Goal: Task Accomplishment & Management: Manage account settings

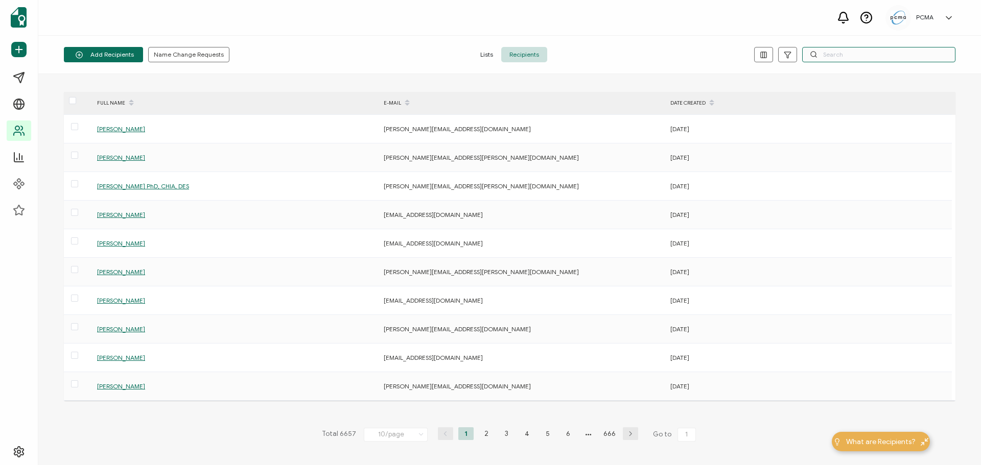
click at [827, 51] on input "text" at bounding box center [878, 54] width 153 height 15
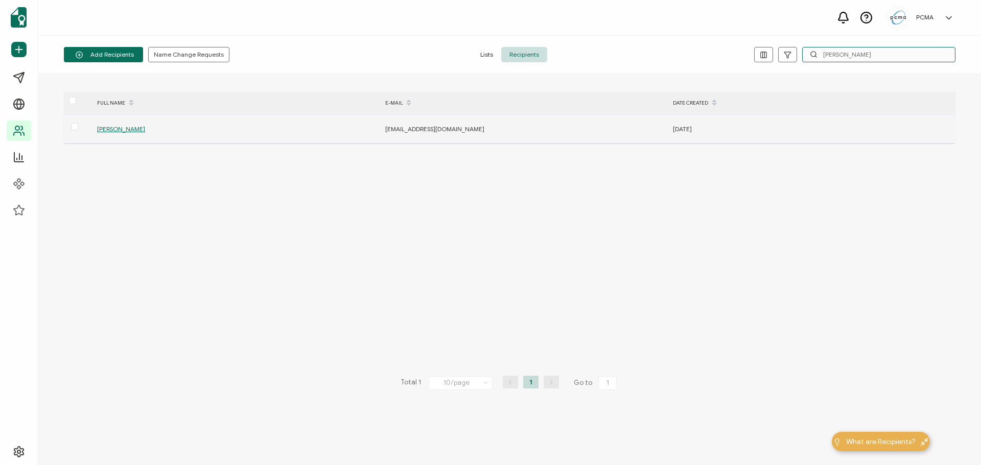
type input "[PERSON_NAME]"
click at [120, 132] on span "[PERSON_NAME]" at bounding box center [121, 129] width 48 height 8
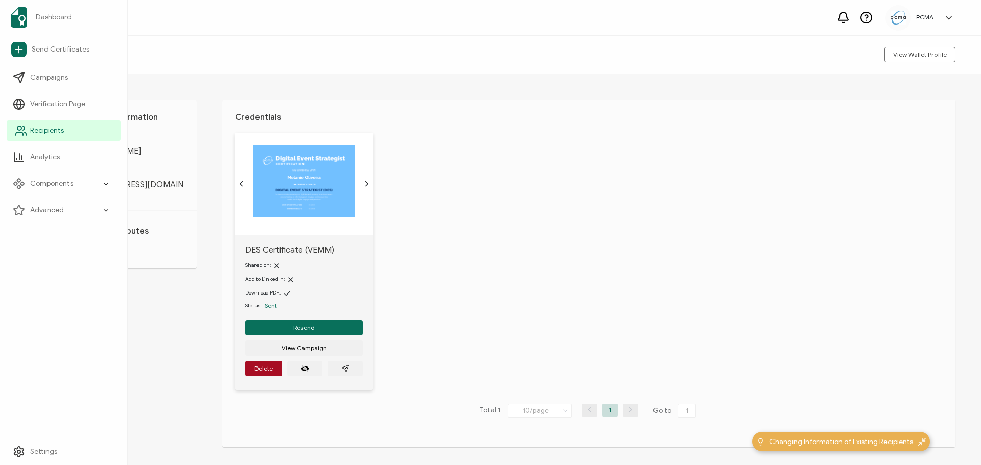
drag, startPoint x: 41, startPoint y: 126, endPoint x: 46, endPoint y: 125, distance: 5.2
click at [41, 126] on span "Recipients" at bounding box center [47, 131] width 34 height 10
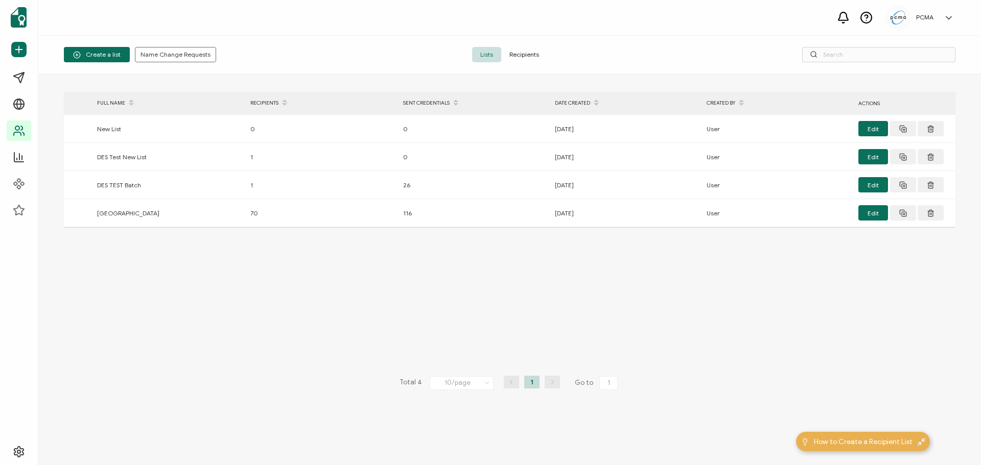
click at [529, 56] on span "Recipients" at bounding box center [524, 54] width 46 height 15
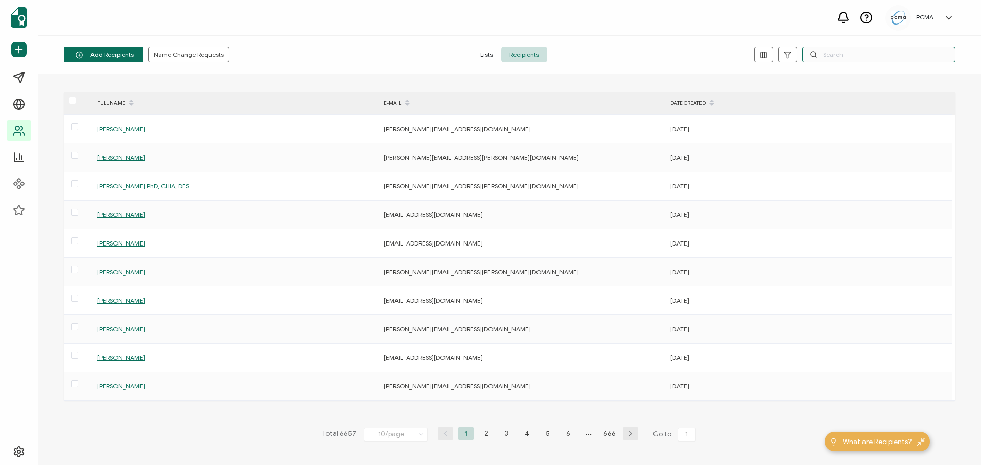
click at [878, 53] on input "text" at bounding box center [878, 54] width 153 height 15
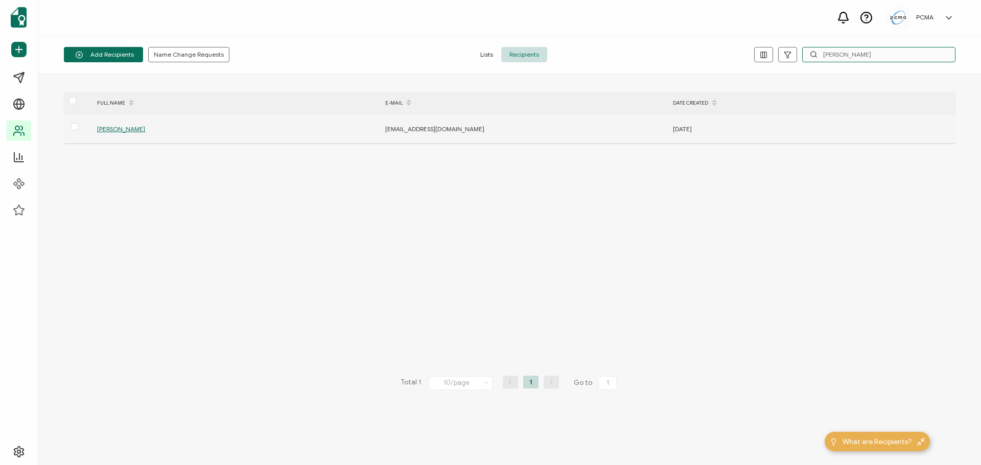
type input "[PERSON_NAME]"
click at [109, 128] on span "[PERSON_NAME]" at bounding box center [121, 129] width 48 height 8
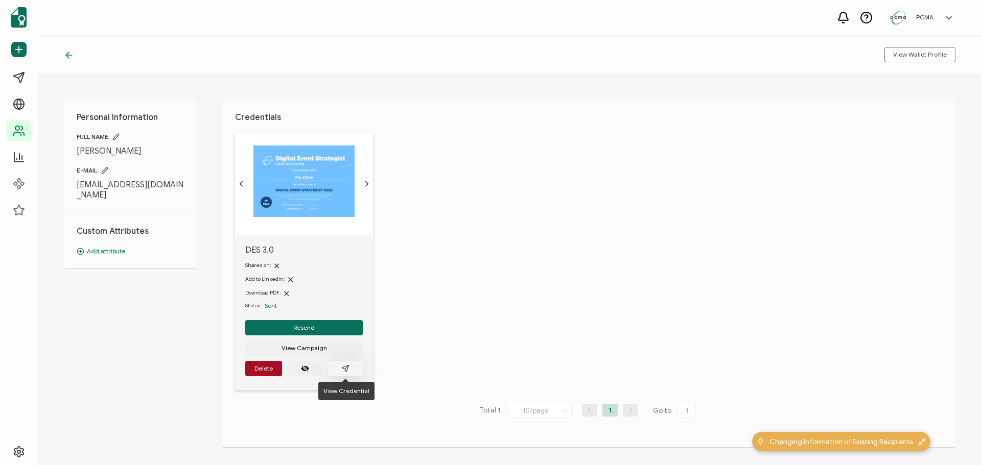
click at [347, 368] on icon "paper plane outline" at bounding box center [345, 368] width 7 height 7
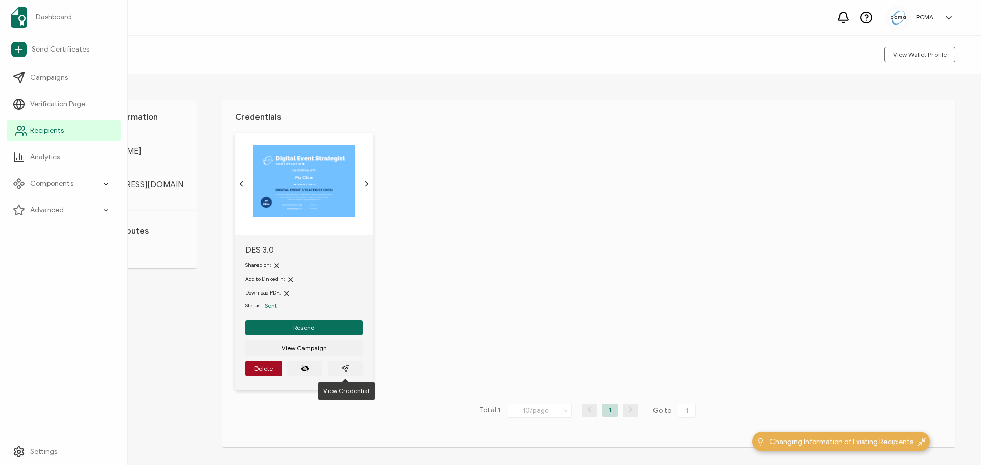
click at [42, 129] on span "Recipients" at bounding box center [47, 131] width 34 height 10
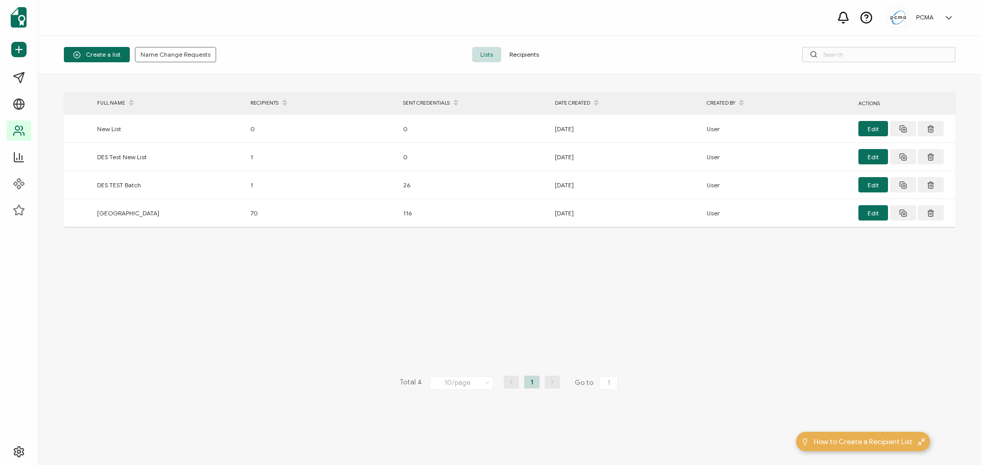
click at [514, 54] on span "Recipients" at bounding box center [524, 54] width 46 height 15
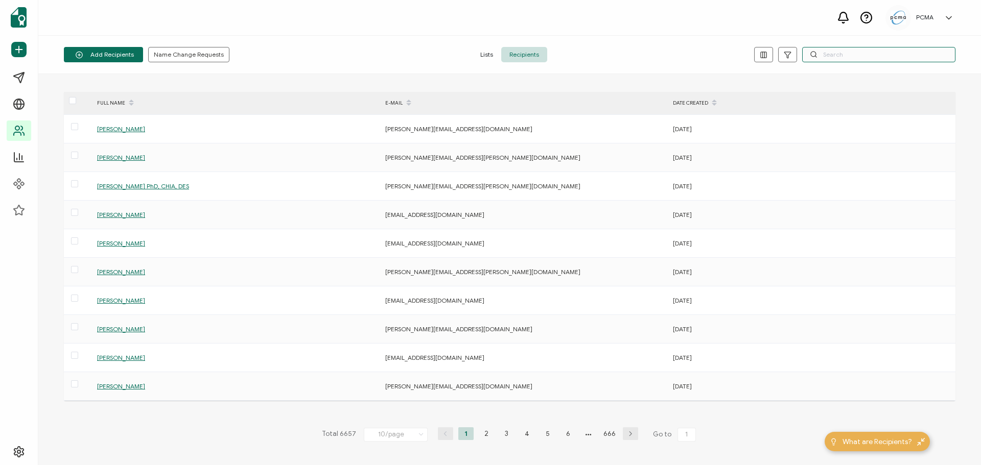
click at [883, 57] on input "text" at bounding box center [878, 54] width 153 height 15
paste input "[EMAIL_ADDRESS][DOMAIN_NAME]"
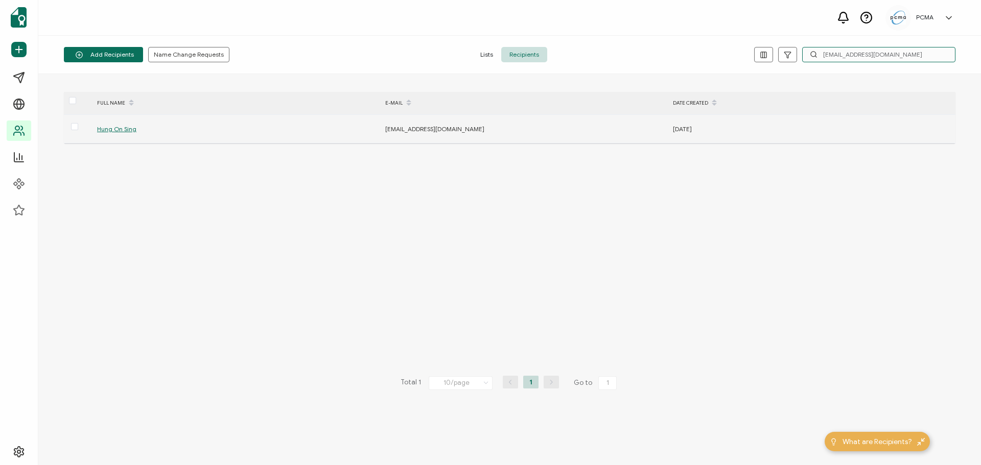
type input "[EMAIL_ADDRESS][DOMAIN_NAME]"
click at [123, 128] on span "Hung On Sing" at bounding box center [116, 129] width 39 height 8
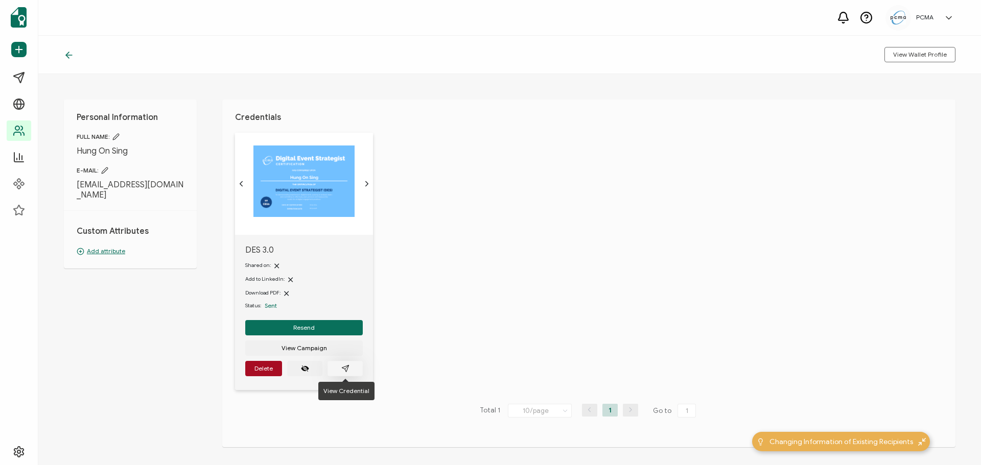
click at [344, 368] on icon "paper plane outline" at bounding box center [345, 369] width 8 height 8
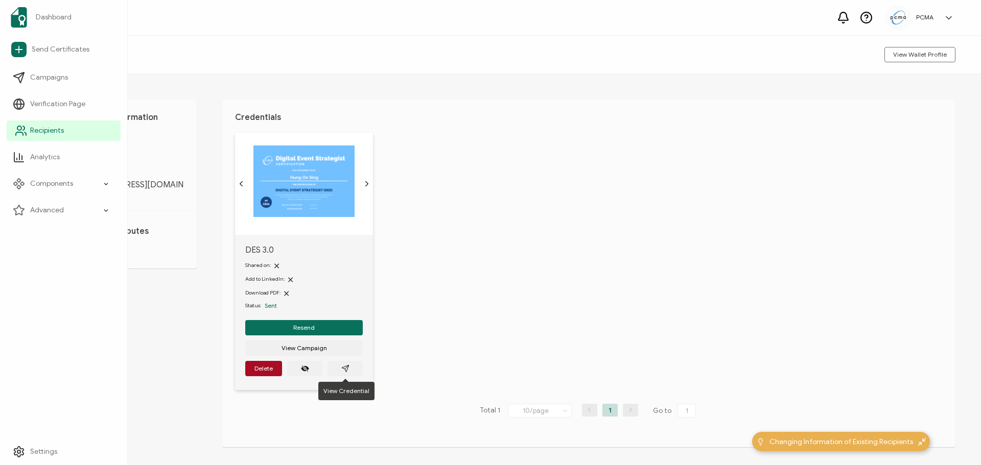
click at [44, 130] on span "Recipients" at bounding box center [47, 131] width 34 height 10
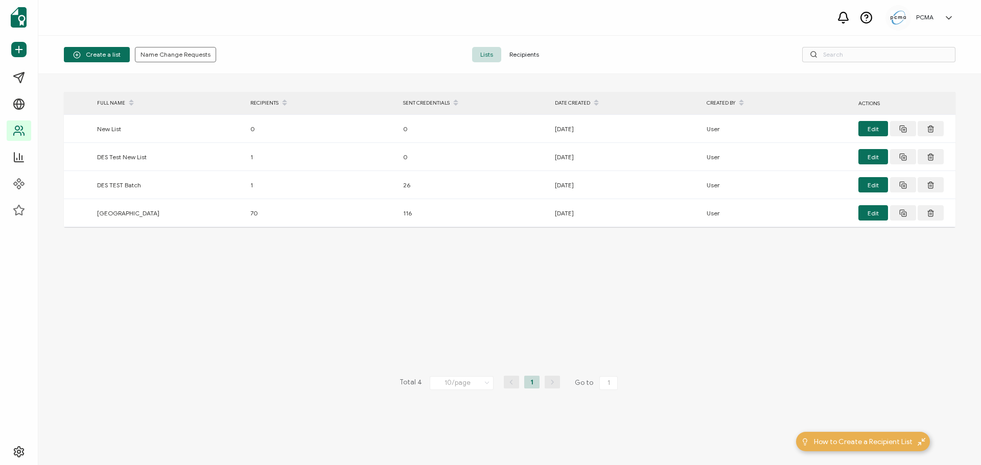
click at [517, 53] on span "Recipients" at bounding box center [524, 54] width 46 height 15
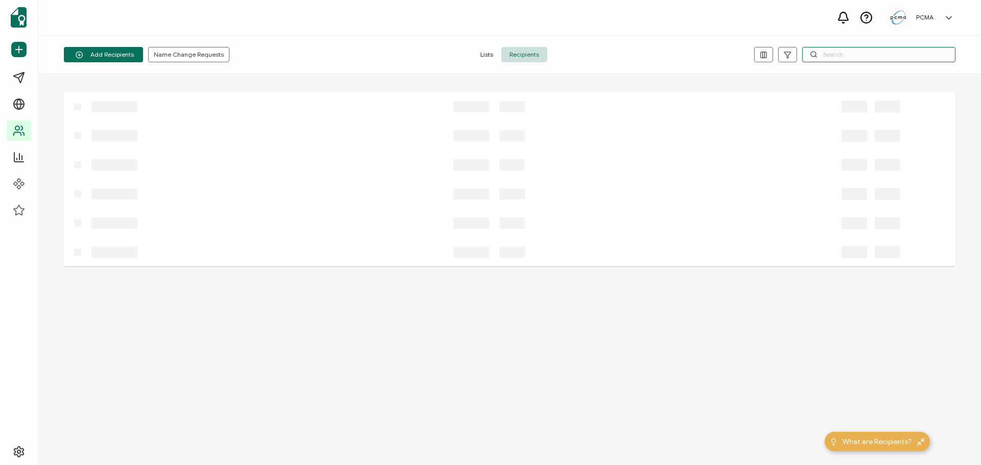
click at [849, 55] on input "text" at bounding box center [878, 54] width 153 height 15
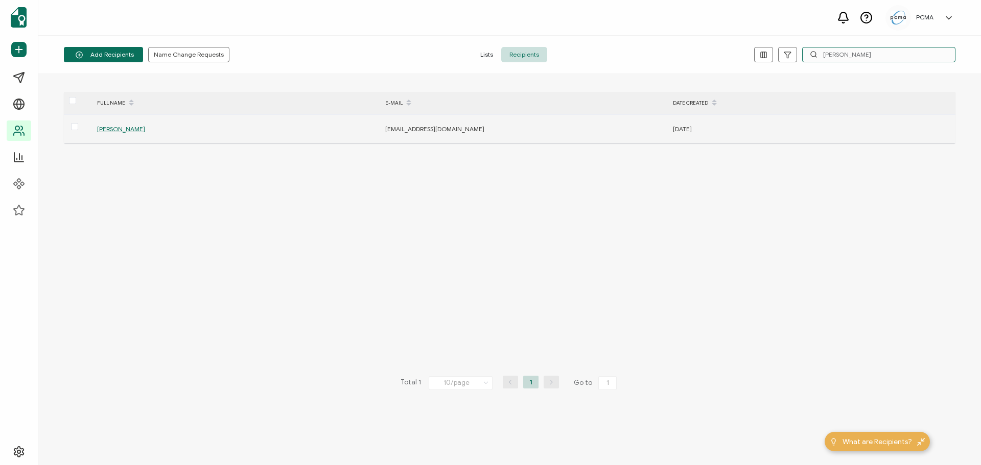
type input "[PERSON_NAME]"
click at [113, 130] on span "[PERSON_NAME]" at bounding box center [121, 129] width 48 height 8
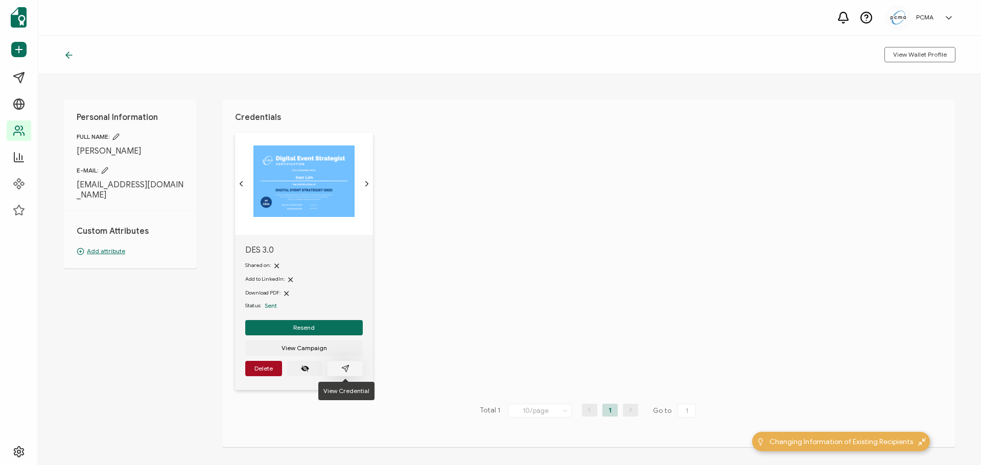
click at [346, 366] on icon "paper plane outline" at bounding box center [345, 369] width 8 height 8
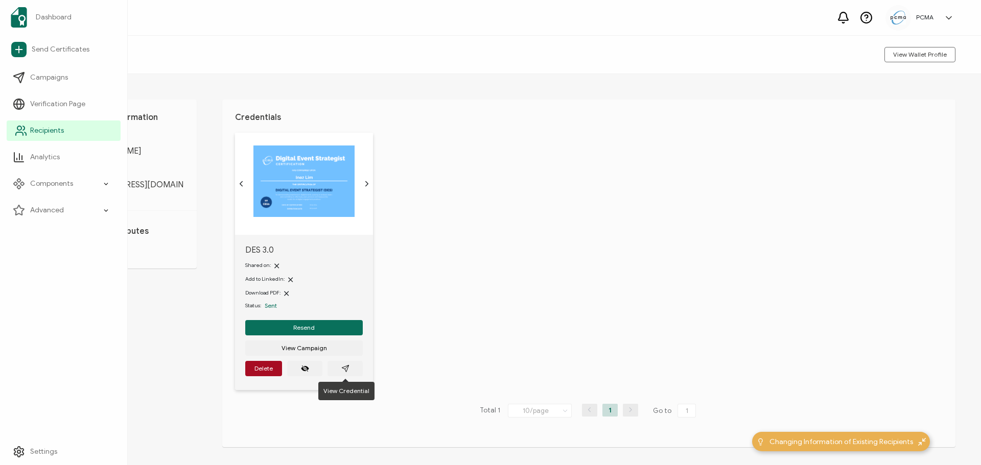
click at [32, 129] on span "Recipients" at bounding box center [47, 131] width 34 height 10
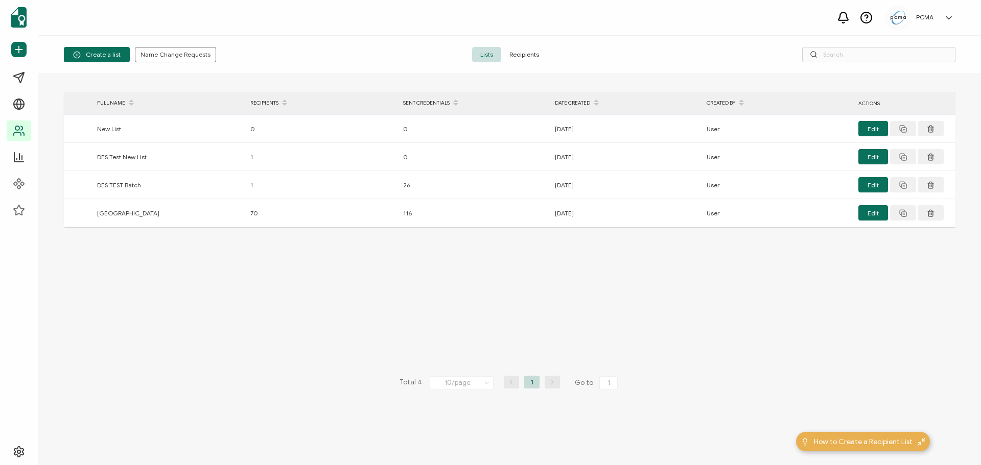
click at [517, 55] on span "Recipients" at bounding box center [524, 54] width 46 height 15
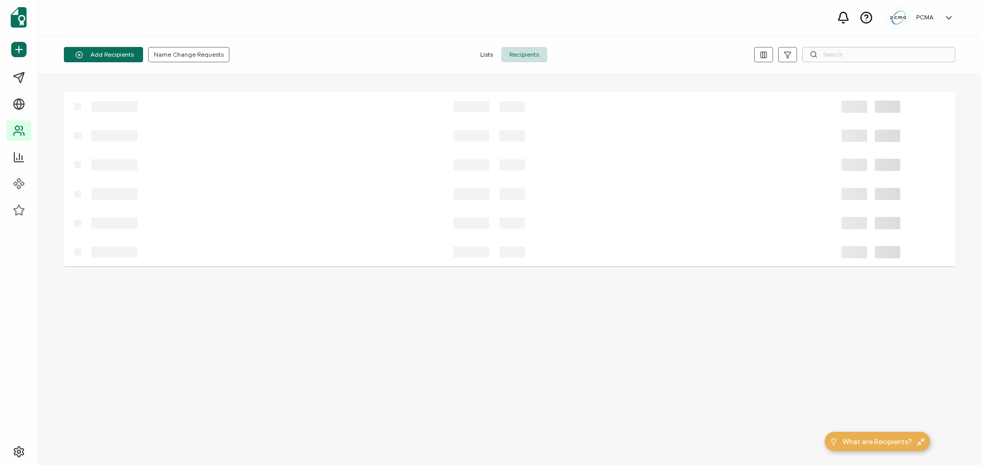
drag, startPoint x: 921, startPoint y: 62, endPoint x: 912, endPoint y: 59, distance: 9.7
click at [918, 61] on div "Add Recipients Upload Spreadsheet Add a Single Recipient Name Change Requests L…" at bounding box center [509, 55] width 943 height 38
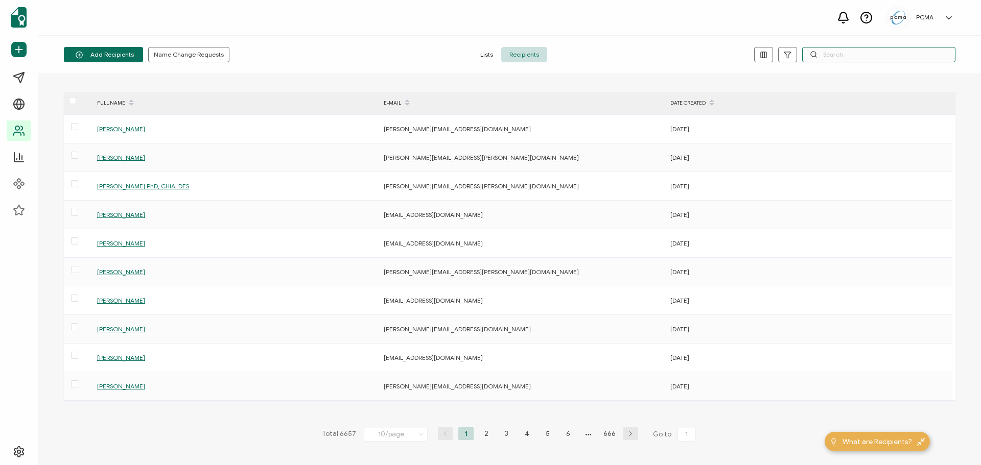
click at [902, 54] on input "text" at bounding box center [878, 54] width 153 height 15
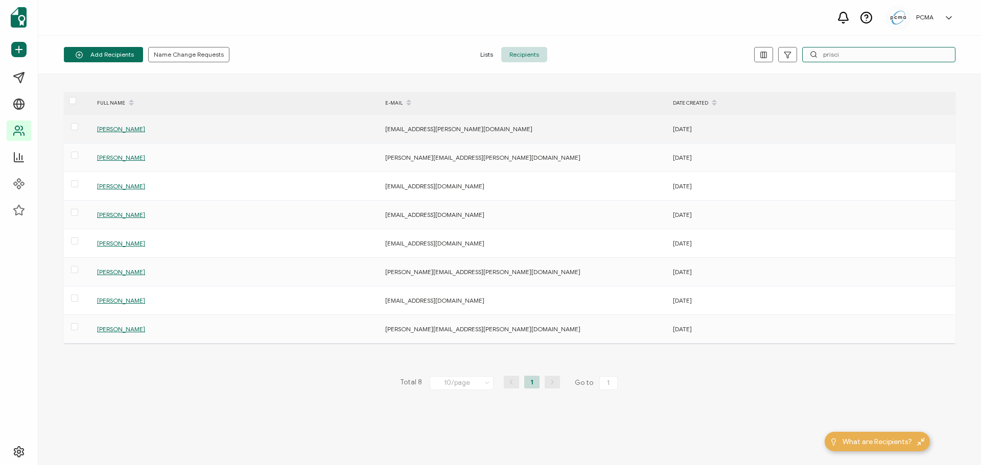
type input "prisci"
click at [122, 128] on span "[PERSON_NAME]" at bounding box center [121, 129] width 48 height 8
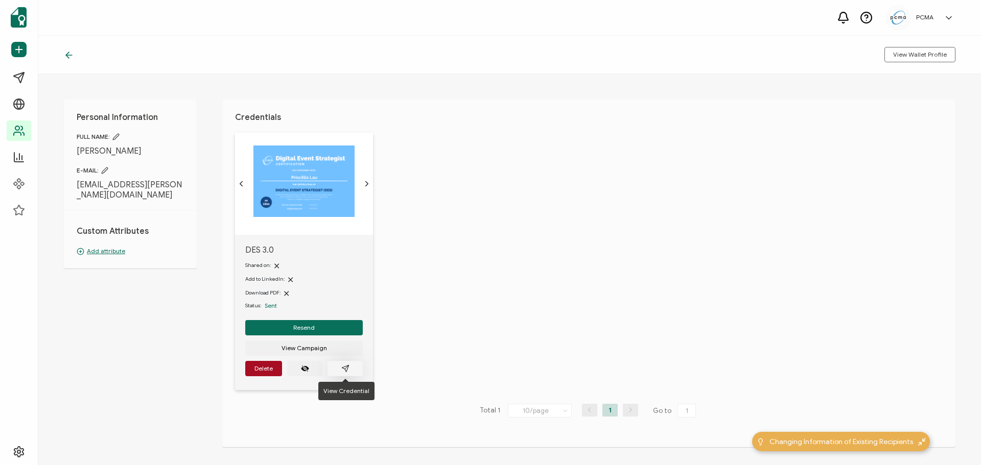
click at [353, 365] on button "button" at bounding box center [344, 368] width 35 height 15
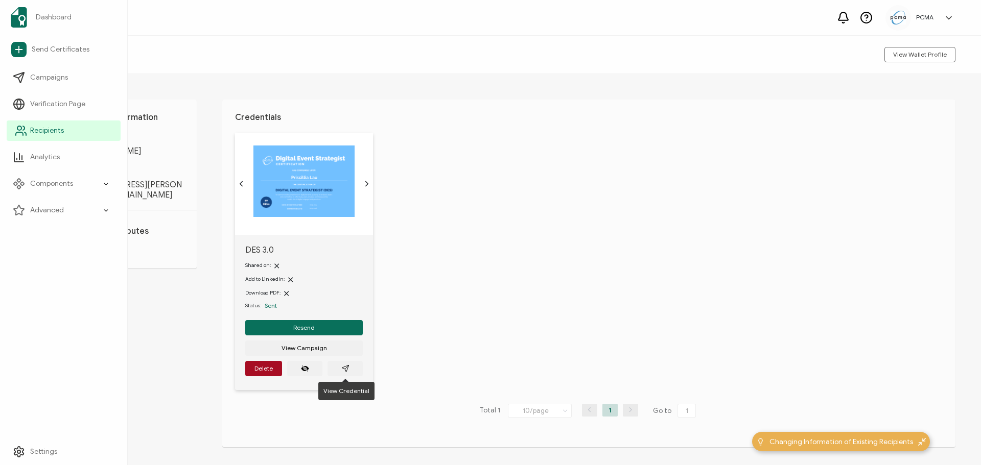
click at [59, 129] on span "Recipients" at bounding box center [47, 131] width 34 height 10
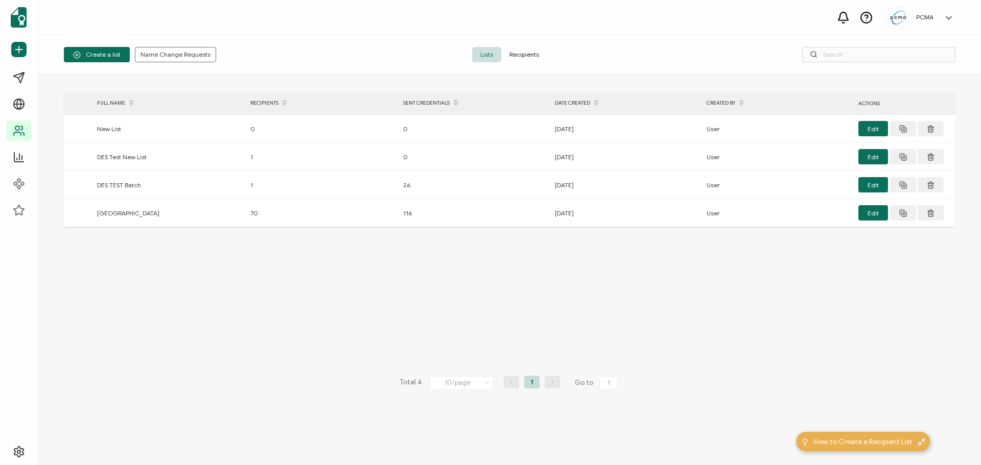
click at [517, 52] on span "Recipients" at bounding box center [524, 54] width 46 height 15
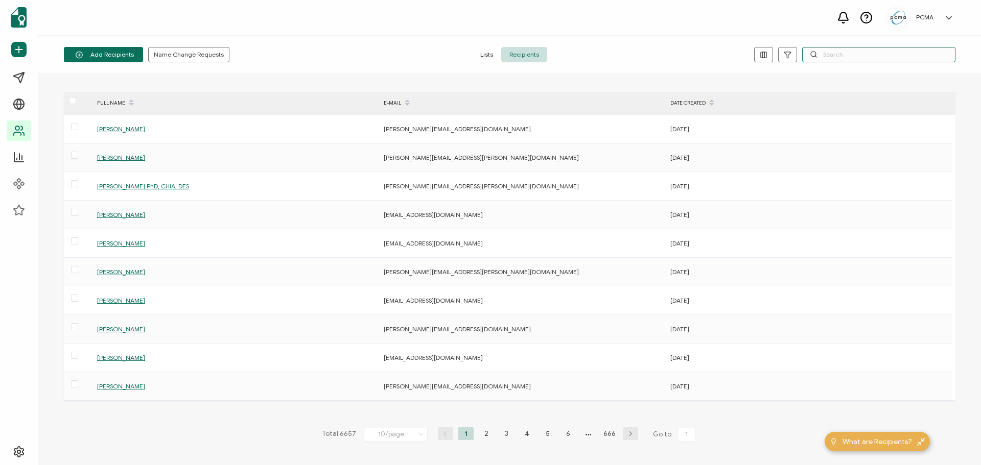
click at [831, 56] on input "text" at bounding box center [878, 54] width 153 height 15
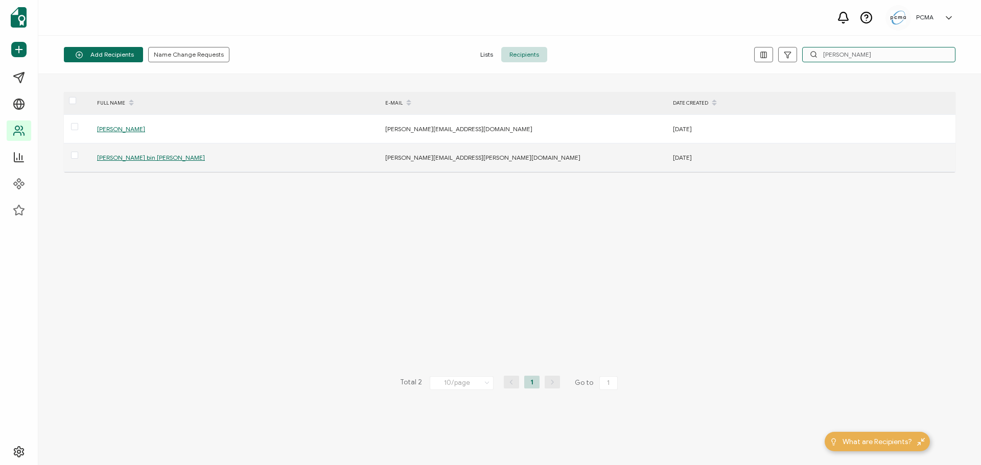
type input "[PERSON_NAME]"
click at [156, 157] on span "[PERSON_NAME] bin [PERSON_NAME]" at bounding box center [151, 158] width 108 height 8
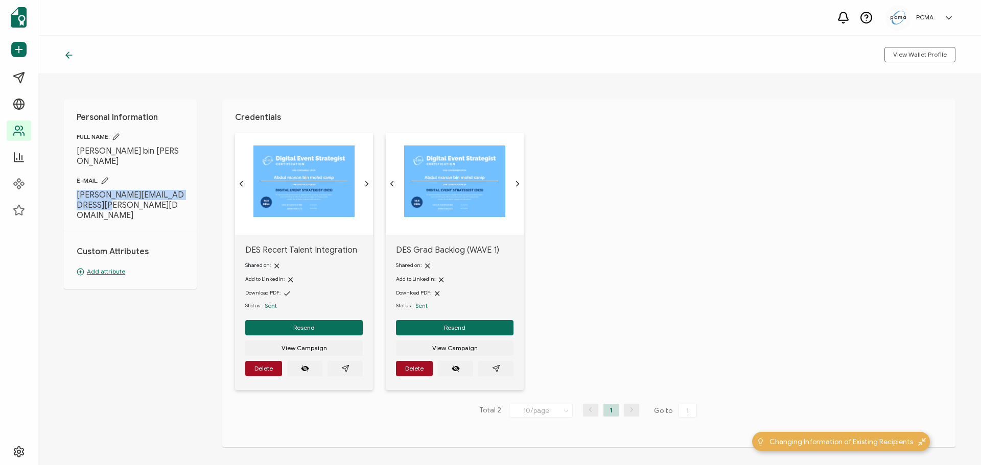
drag, startPoint x: 105, startPoint y: 196, endPoint x: 64, endPoint y: 184, distance: 42.7
click at [64, 184] on div "Personal Information FULL NAME: [PERSON_NAME] bin [PERSON_NAME] E-MAIL: [PERSON…" at bounding box center [130, 195] width 133 height 190
copy span "[PERSON_NAME][EMAIL_ADDRESS][PERSON_NAME][DOMAIN_NAME]"
click at [134, 193] on span "[PERSON_NAME][EMAIL_ADDRESS][PERSON_NAME][DOMAIN_NAME]" at bounding box center [130, 205] width 107 height 31
click at [106, 197] on span "[PERSON_NAME][EMAIL_ADDRESS][PERSON_NAME][DOMAIN_NAME]" at bounding box center [130, 205] width 107 height 31
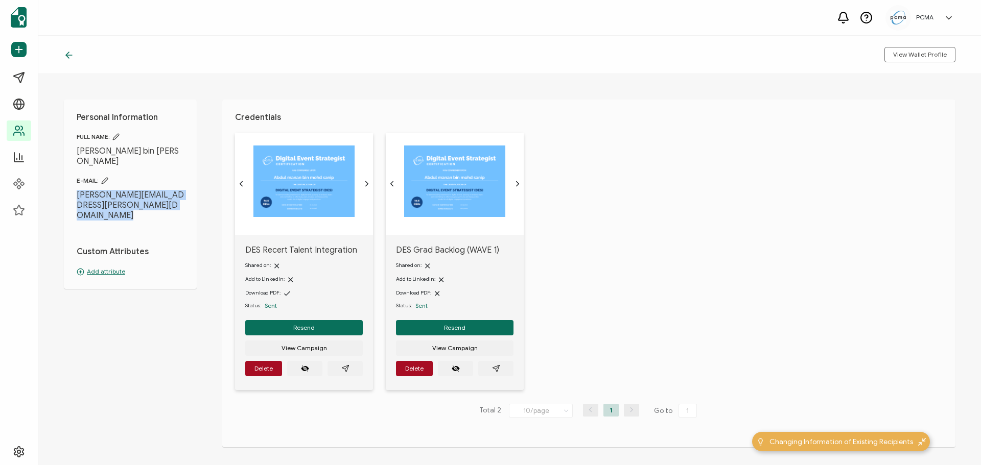
drag, startPoint x: 105, startPoint y: 196, endPoint x: 68, endPoint y: 188, distance: 37.7
click at [68, 188] on div "Personal Information FULL NAME: [PERSON_NAME] bin [PERSON_NAME] E-MAIL: [PERSON…" at bounding box center [130, 195] width 133 height 190
click at [345, 368] on icon "paper plane outline" at bounding box center [345, 369] width 8 height 8
click at [413, 371] on span "Delete" at bounding box center [414, 369] width 18 height 6
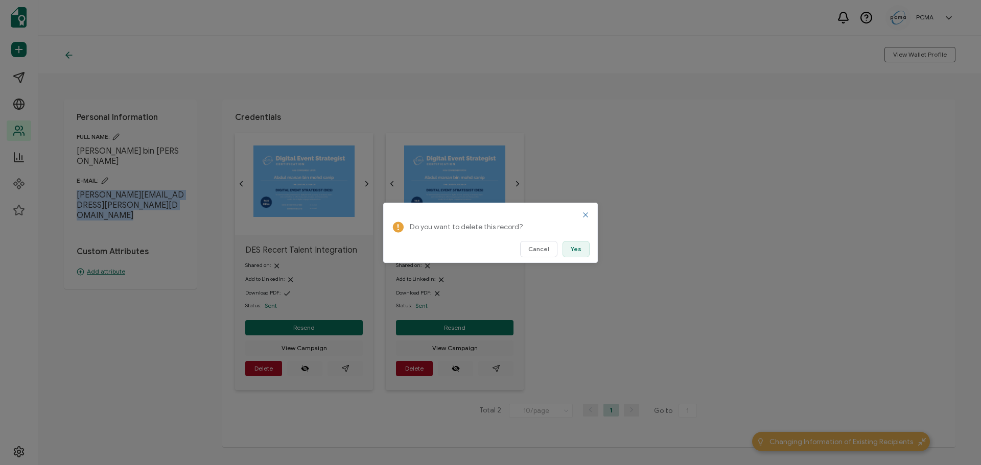
click at [588, 249] on button "Yes" at bounding box center [575, 249] width 27 height 16
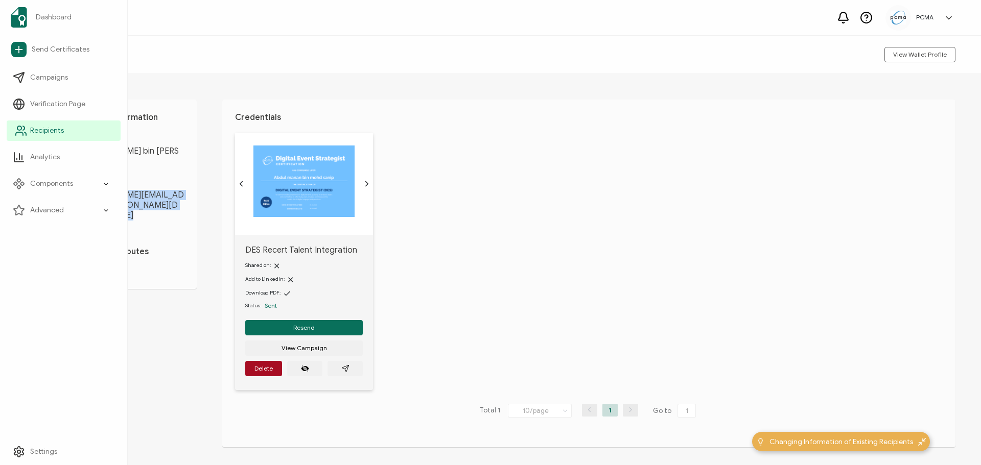
click at [38, 128] on span "Recipients" at bounding box center [47, 131] width 34 height 10
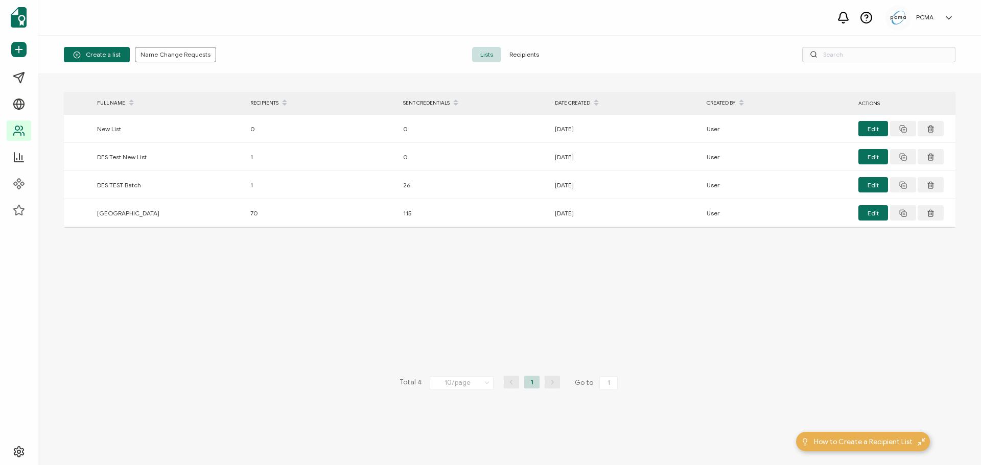
click at [517, 52] on span "Recipients" at bounding box center [524, 54] width 46 height 15
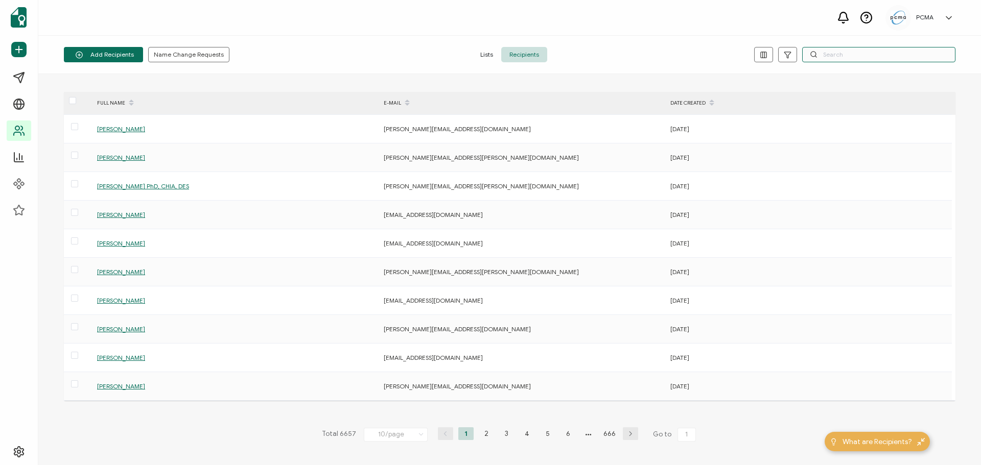
click at [875, 51] on input "text" at bounding box center [878, 54] width 153 height 15
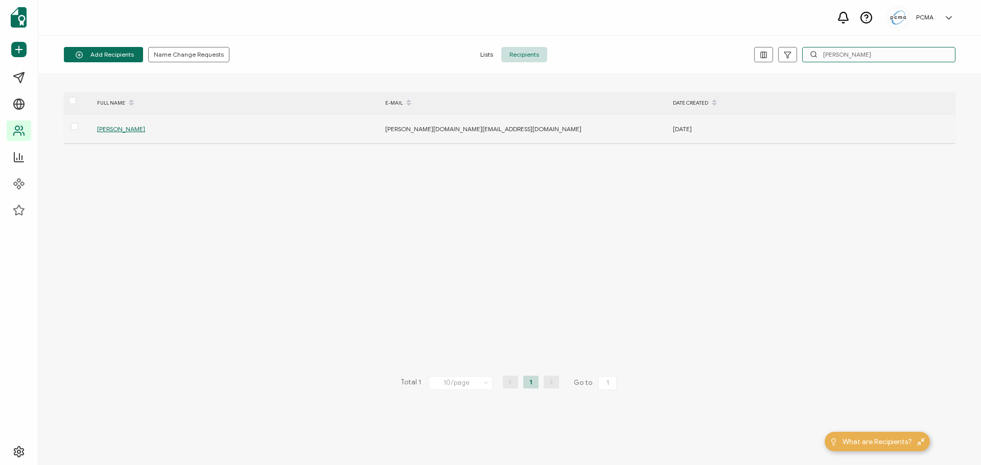
type input "[PERSON_NAME]"
click at [116, 131] on span "[PERSON_NAME]" at bounding box center [121, 129] width 48 height 8
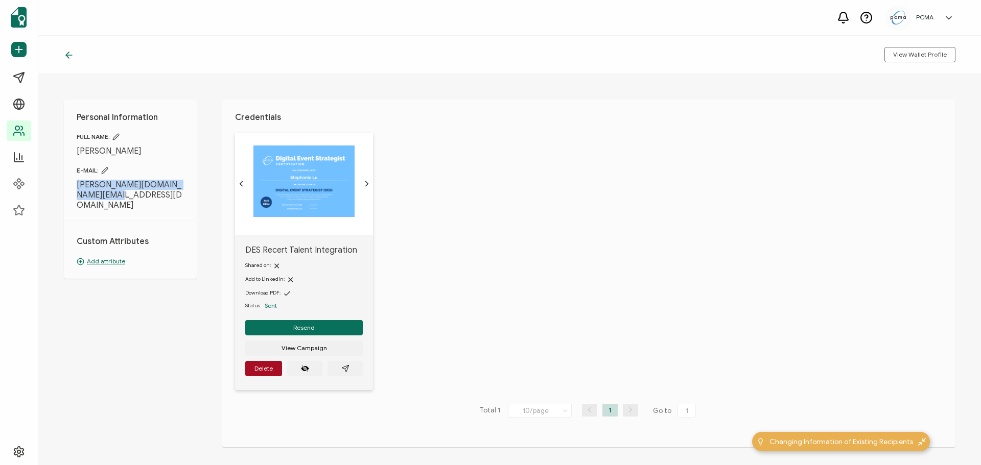
drag, startPoint x: 105, startPoint y: 196, endPoint x: 71, endPoint y: 186, distance: 34.9
click at [71, 186] on div "Personal Information FULL NAME: [PERSON_NAME] E-MAIL: [DOMAIN_NAME][EMAIL_ADDRE…" at bounding box center [130, 189] width 133 height 179
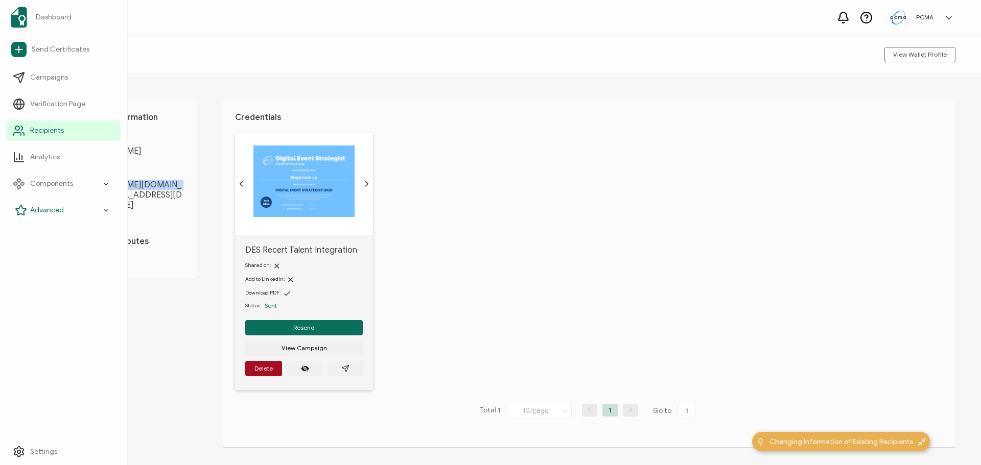
copy span "[PERSON_NAME][DOMAIN_NAME][EMAIL_ADDRESS][DOMAIN_NAME]"
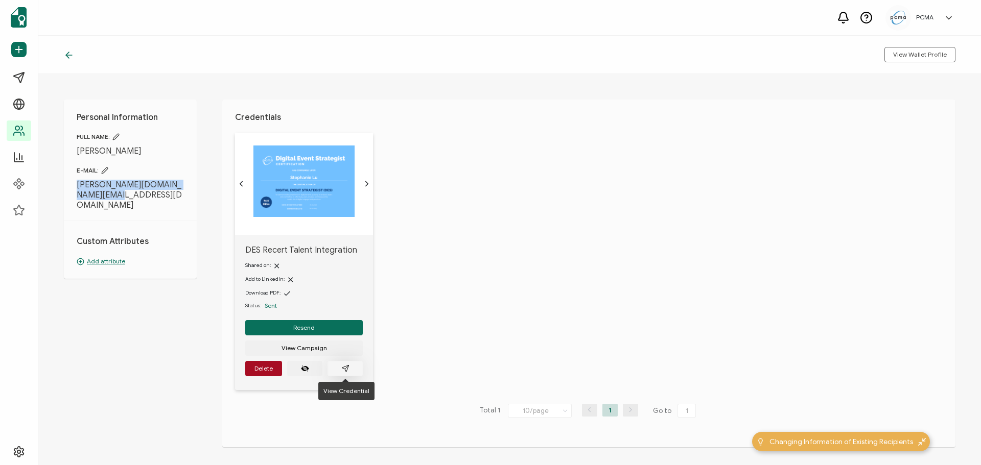
click at [341, 366] on icon "paper plane outline" at bounding box center [345, 369] width 8 height 8
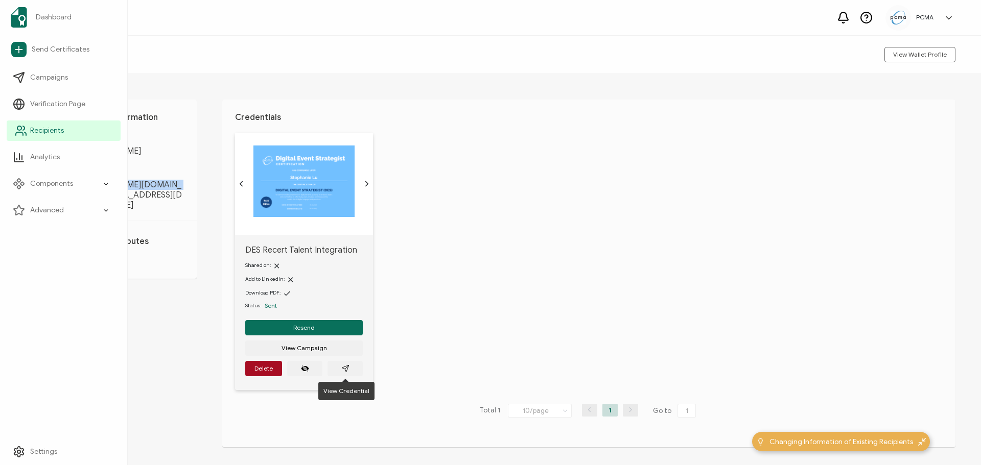
click at [42, 129] on span "Recipients" at bounding box center [47, 131] width 34 height 10
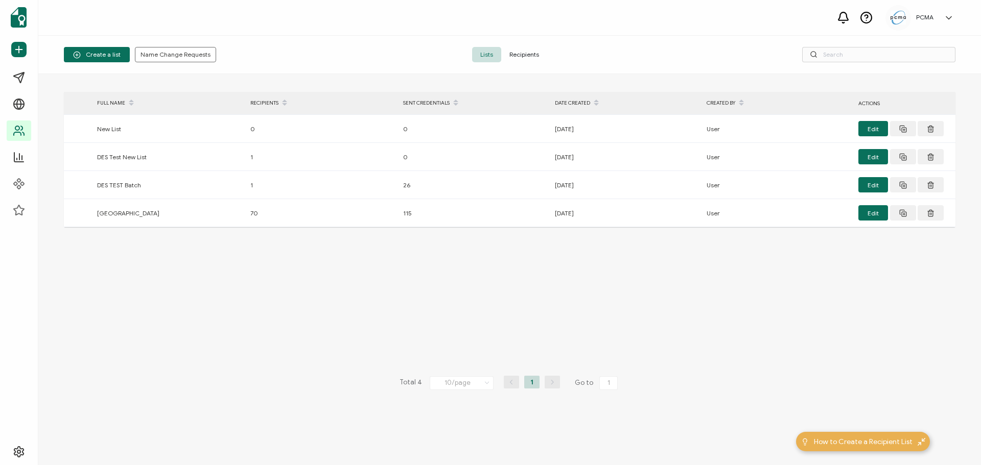
click at [537, 50] on span "Recipients" at bounding box center [524, 54] width 46 height 15
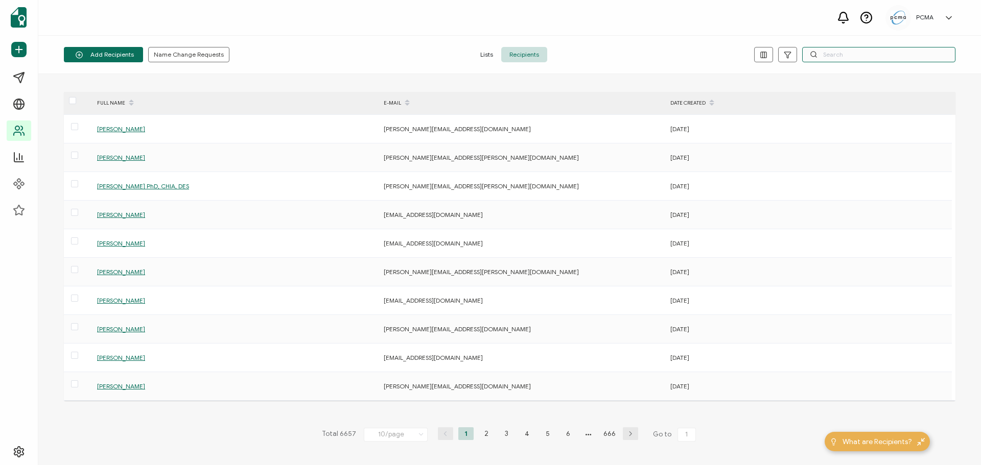
click at [884, 55] on input "text" at bounding box center [878, 54] width 153 height 15
click at [841, 56] on input "text" at bounding box center [878, 54] width 153 height 15
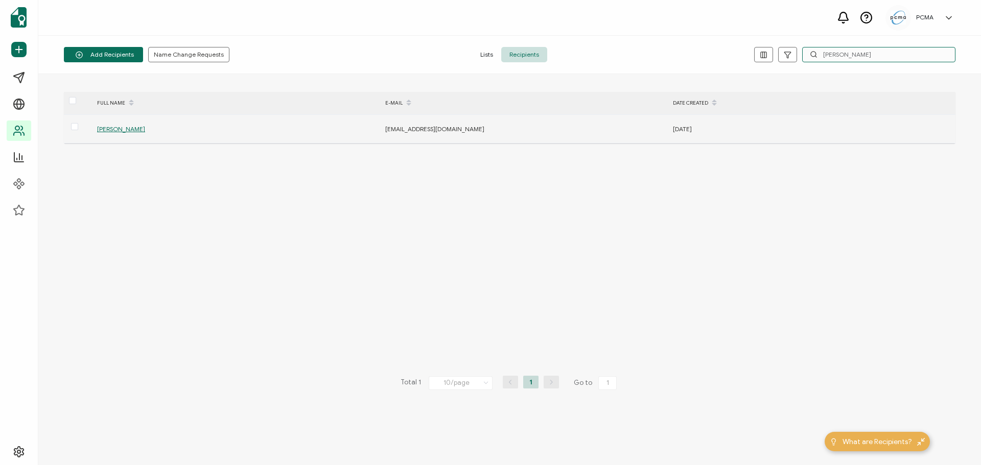
type input "[PERSON_NAME]"
click at [120, 126] on span "[PERSON_NAME]" at bounding box center [121, 129] width 48 height 8
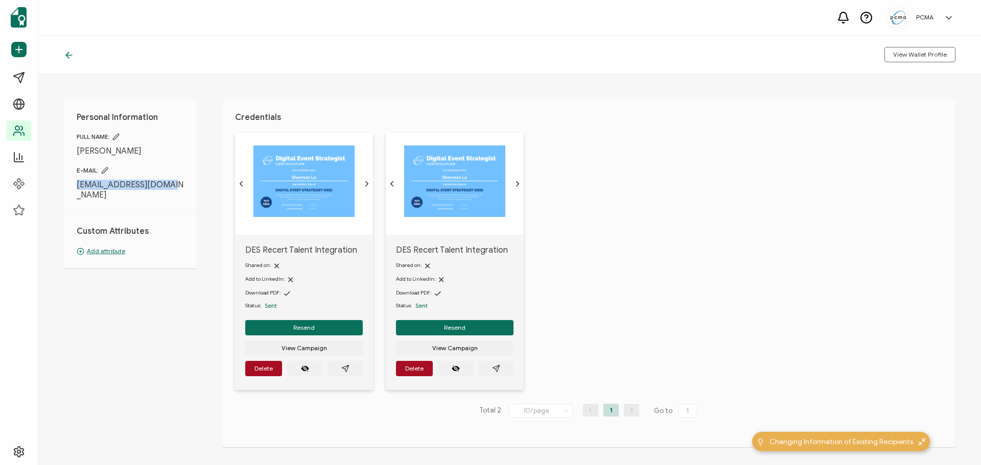
drag, startPoint x: 168, startPoint y: 185, endPoint x: 59, endPoint y: 184, distance: 108.3
click at [59, 184] on div "Personal Information FULL NAME: [PERSON_NAME] E-MAIL: [EMAIL_ADDRESS][DOMAIN_NA…" at bounding box center [509, 269] width 943 height 391
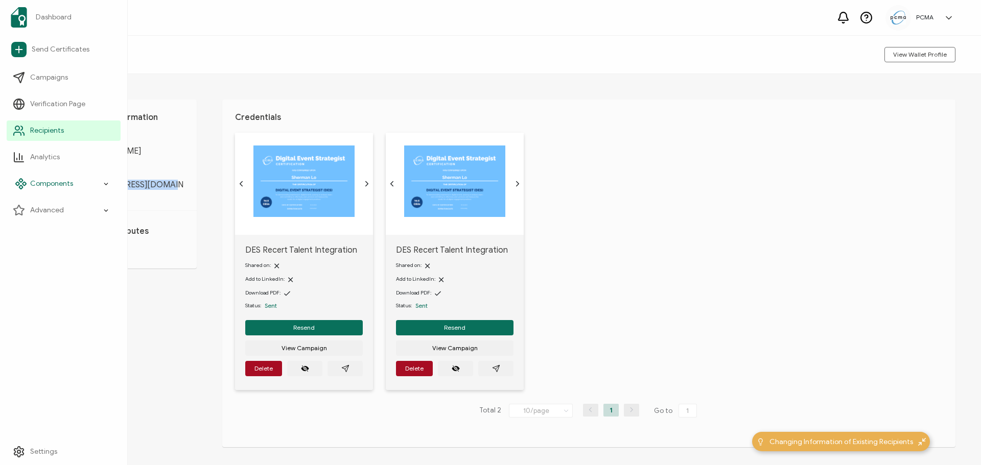
copy span "[EMAIL_ADDRESS][DOMAIN_NAME]"
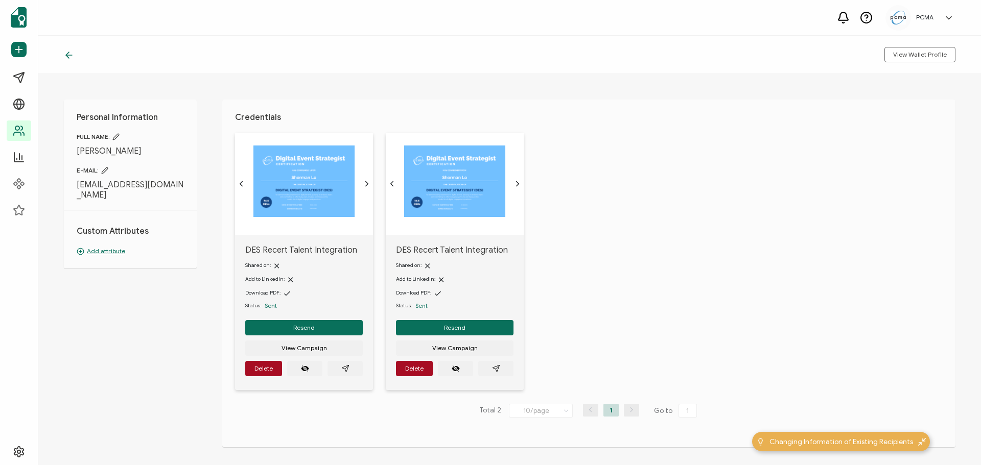
click at [689, 277] on div "DES Recert Talent Integration Shared on: Add to LinkedIn: Download PDF: Status:…" at bounding box center [595, 268] width 720 height 270
click at [493, 370] on icon "paper plane outline" at bounding box center [496, 369] width 8 height 8
click at [345, 368] on icon "paper plane outline" at bounding box center [345, 369] width 8 height 8
click at [413, 366] on span "Delete" at bounding box center [414, 369] width 18 height 6
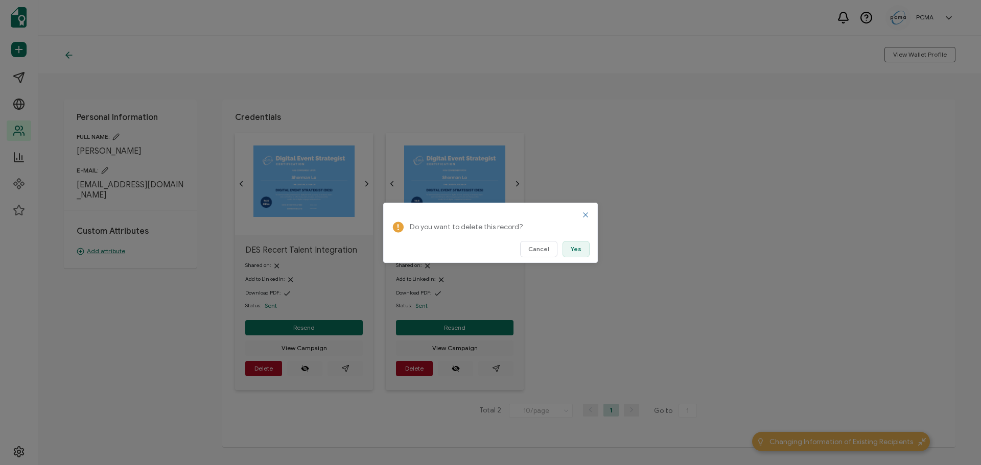
click at [577, 247] on span "Yes" at bounding box center [576, 249] width 11 height 6
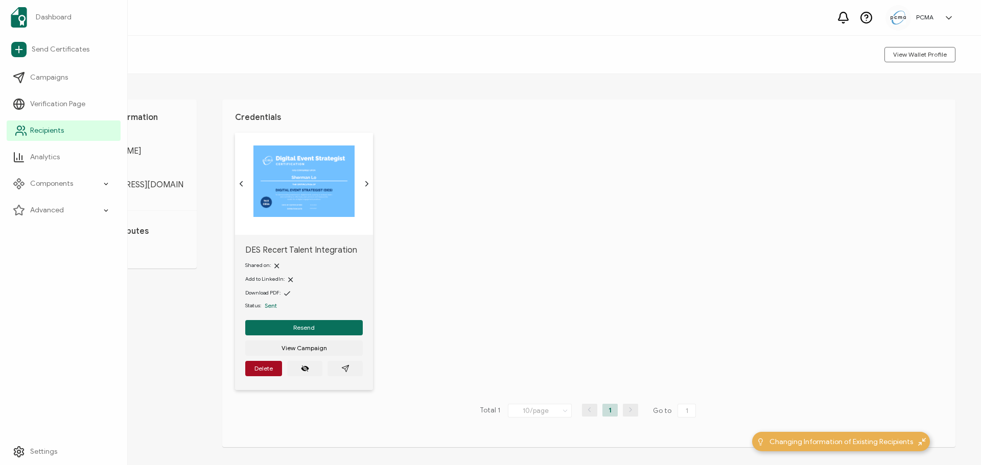
click at [41, 128] on span "Recipients" at bounding box center [47, 131] width 34 height 10
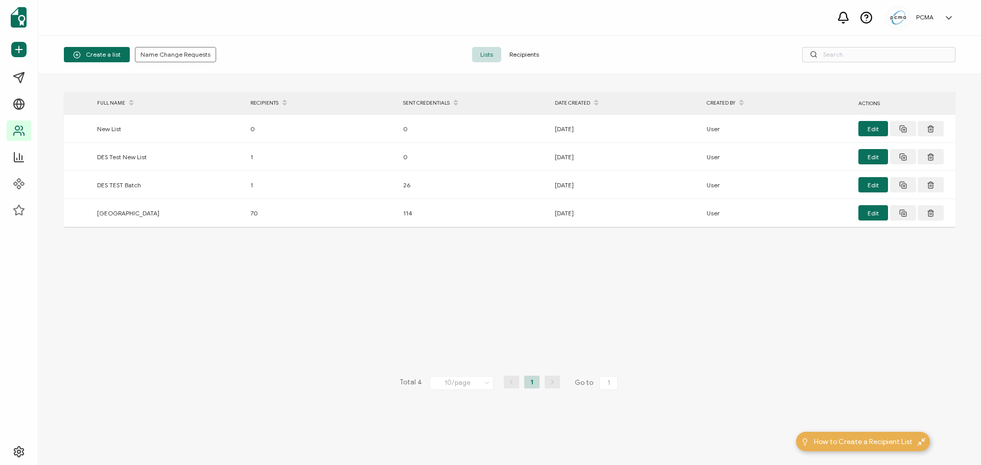
click at [519, 57] on span "Recipients" at bounding box center [524, 54] width 46 height 15
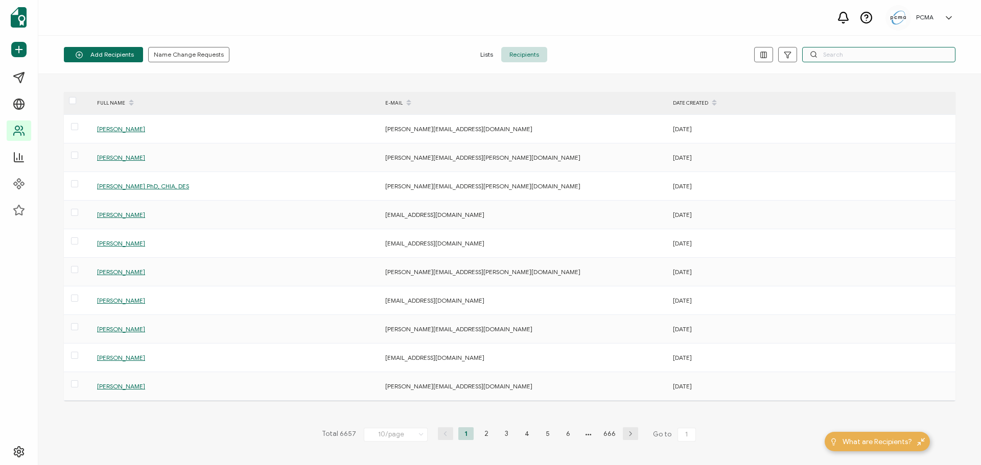
click at [855, 53] on input "text" at bounding box center [878, 54] width 153 height 15
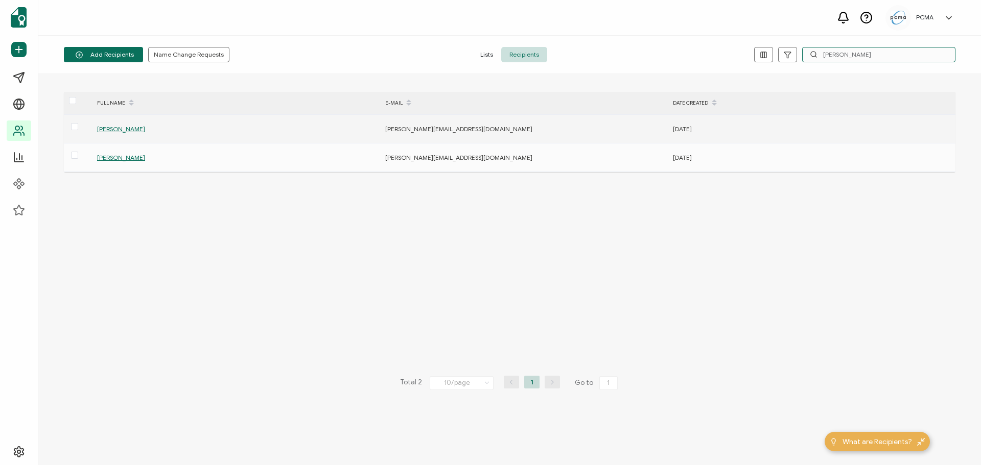
type input "[PERSON_NAME]"
click at [110, 126] on span "[PERSON_NAME]" at bounding box center [121, 129] width 48 height 8
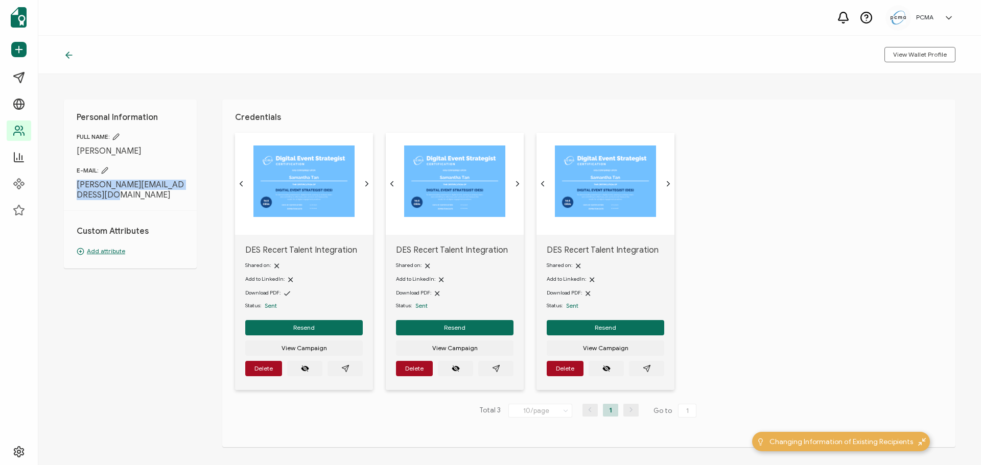
drag, startPoint x: 115, startPoint y: 194, endPoint x: 74, endPoint y: 183, distance: 42.7
click at [74, 183] on div "Personal Information FULL NAME: [PERSON_NAME] E-MAIL: [PERSON_NAME][EMAIL_ADDRE…" at bounding box center [130, 184] width 133 height 169
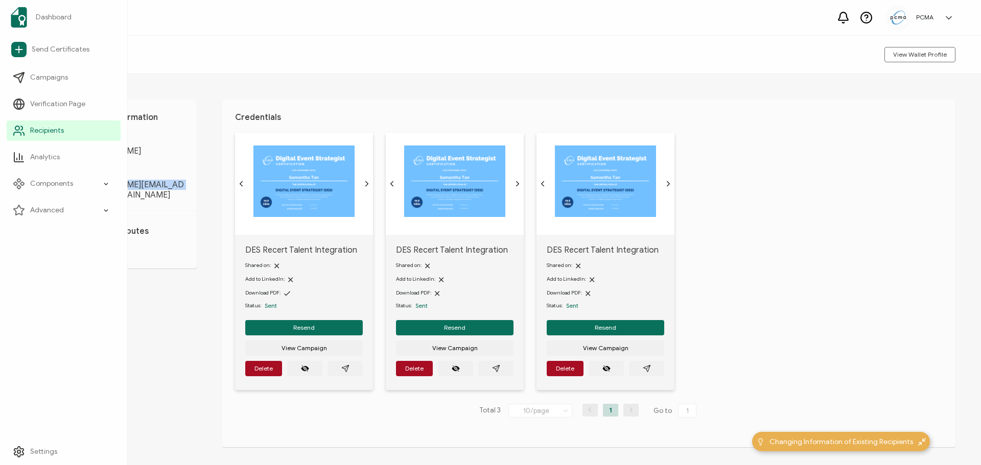
copy span "[PERSON_NAME][EMAIL_ADDRESS][DOMAIN_NAME]"
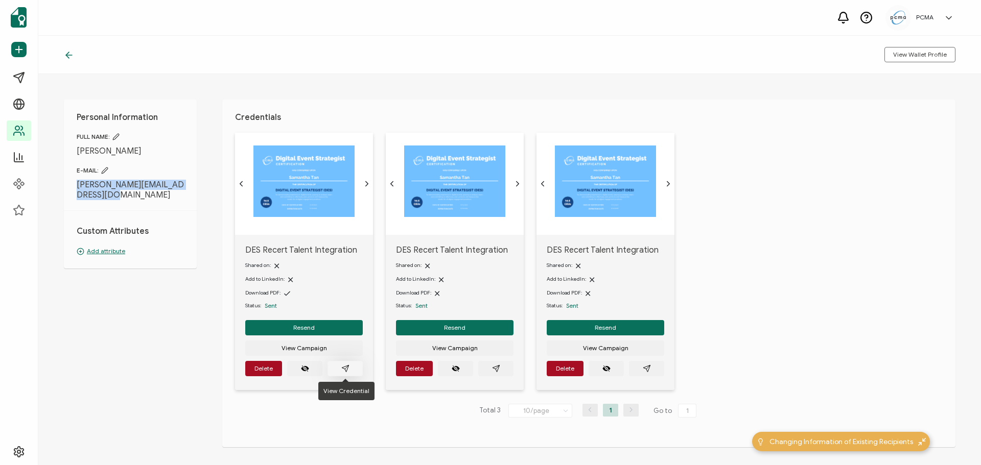
click at [347, 369] on icon "paper plane outline" at bounding box center [345, 369] width 8 height 8
click at [496, 368] on icon "paper plane outline" at bounding box center [495, 368] width 7 height 7
click at [650, 366] on icon "paper plane outline" at bounding box center [647, 369] width 8 height 8
click at [410, 363] on button "Delete" at bounding box center [414, 368] width 37 height 15
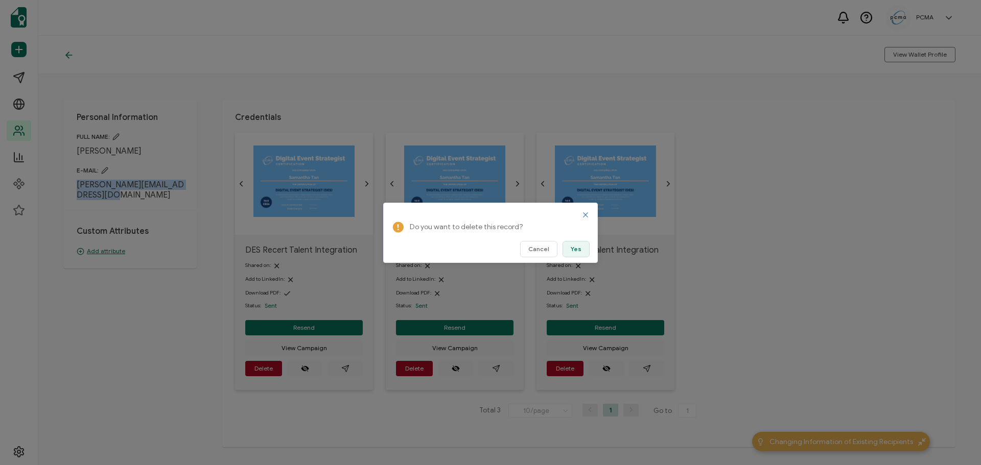
click at [571, 246] on button "Yes" at bounding box center [575, 249] width 27 height 16
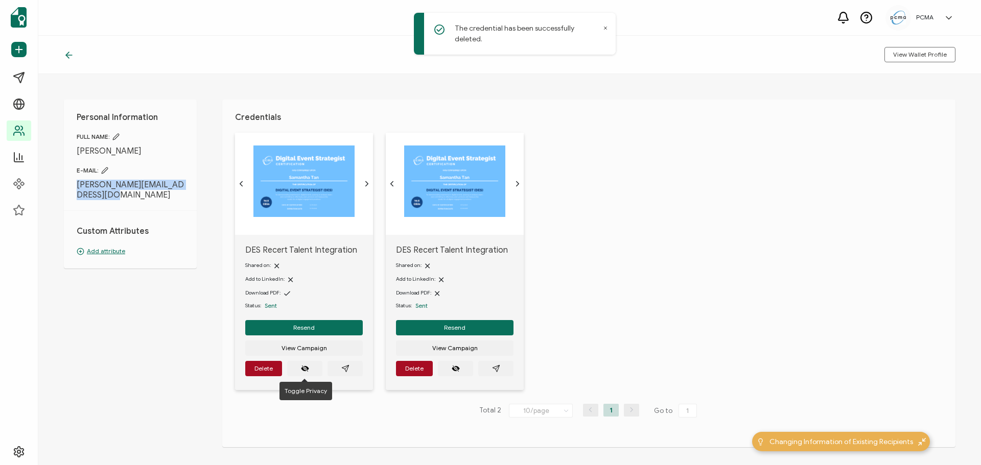
click at [260, 371] on span "Delete" at bounding box center [263, 369] width 18 height 6
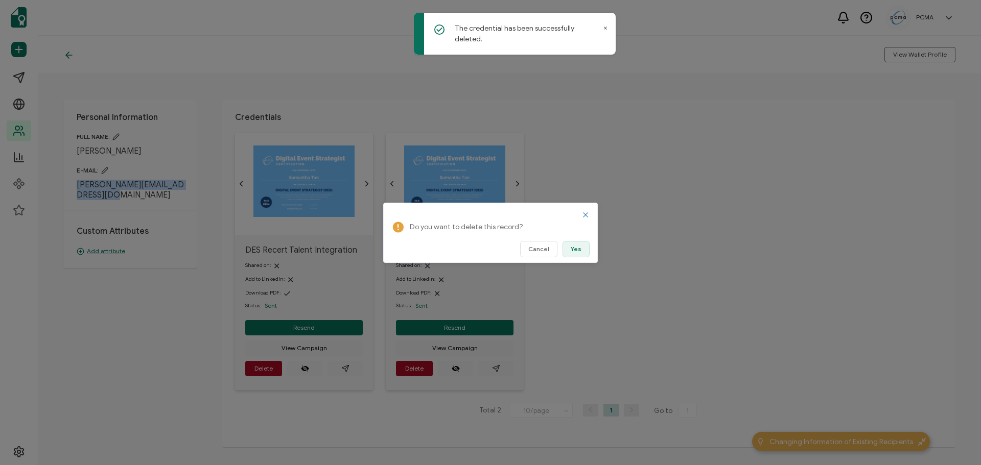
click at [571, 247] on button "Yes" at bounding box center [575, 249] width 27 height 16
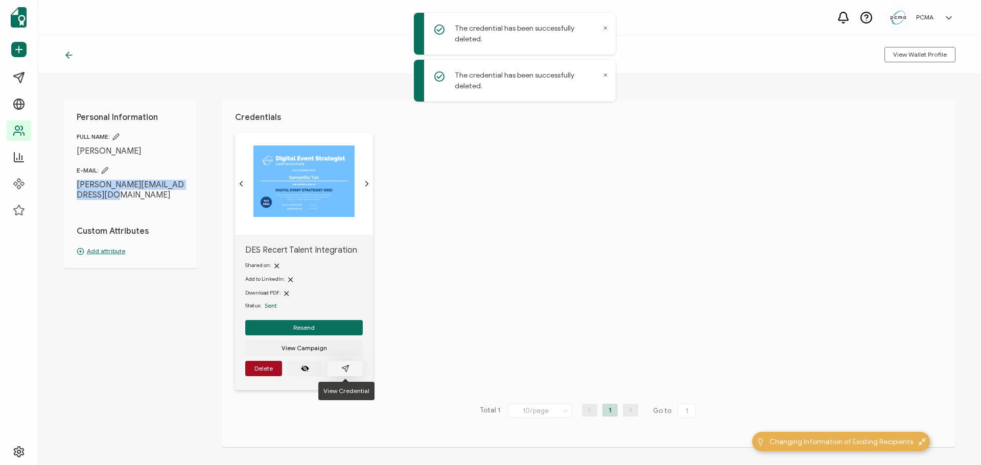
click at [343, 366] on icon "paper plane outline" at bounding box center [345, 369] width 8 height 8
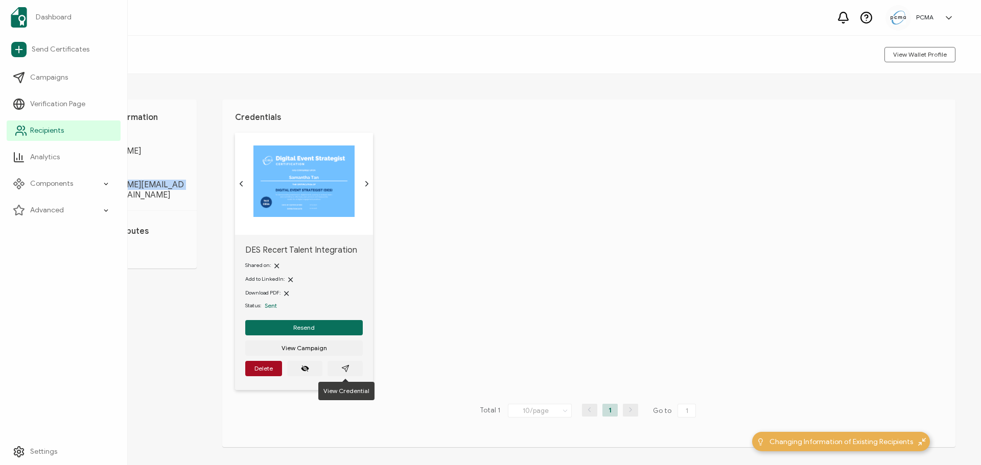
click at [32, 133] on span "Recipients" at bounding box center [47, 131] width 34 height 10
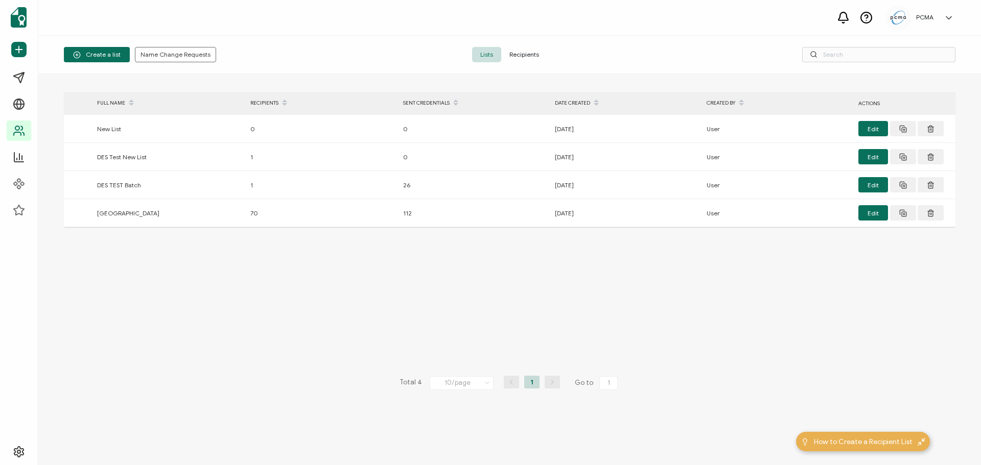
click at [531, 50] on span "Recipients" at bounding box center [524, 54] width 46 height 15
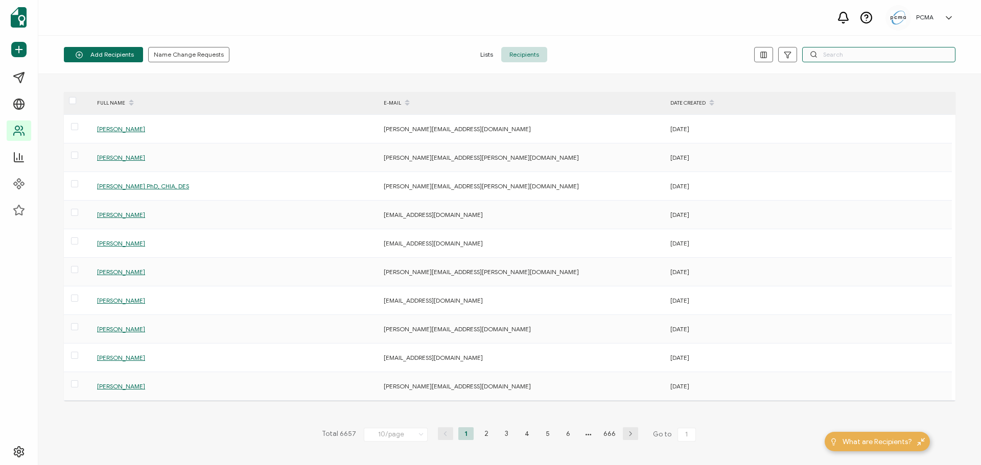
click at [849, 53] on input "text" at bounding box center [878, 54] width 153 height 15
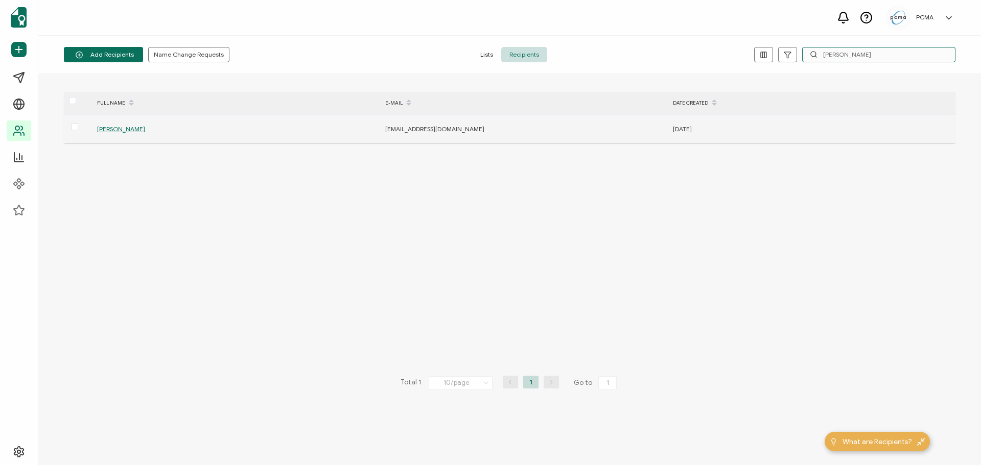
type input "[PERSON_NAME]"
click at [114, 126] on span "[PERSON_NAME]" at bounding box center [121, 129] width 48 height 8
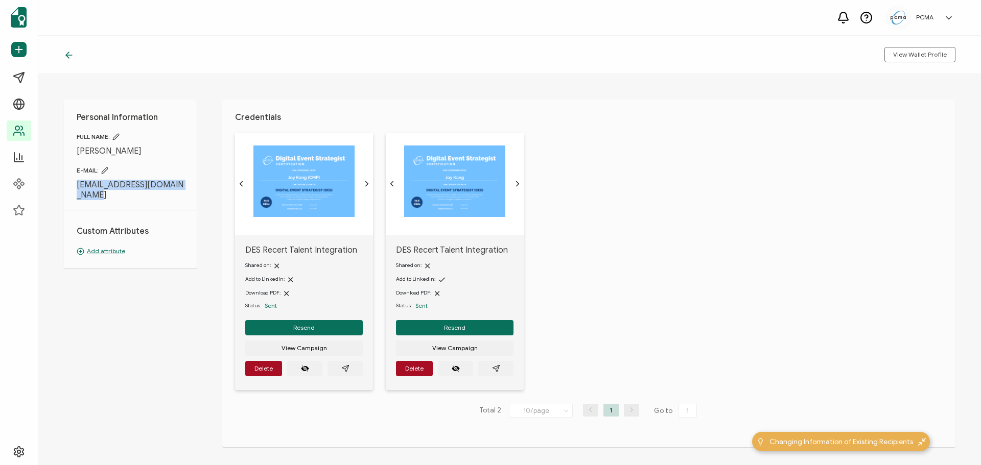
drag, startPoint x: 94, startPoint y: 194, endPoint x: 73, endPoint y: 186, distance: 22.3
click at [73, 186] on div "Personal Information FULL NAME: [PERSON_NAME] E-MAIL: [EMAIL_ADDRESS][DOMAIN_NA…" at bounding box center [130, 184] width 133 height 169
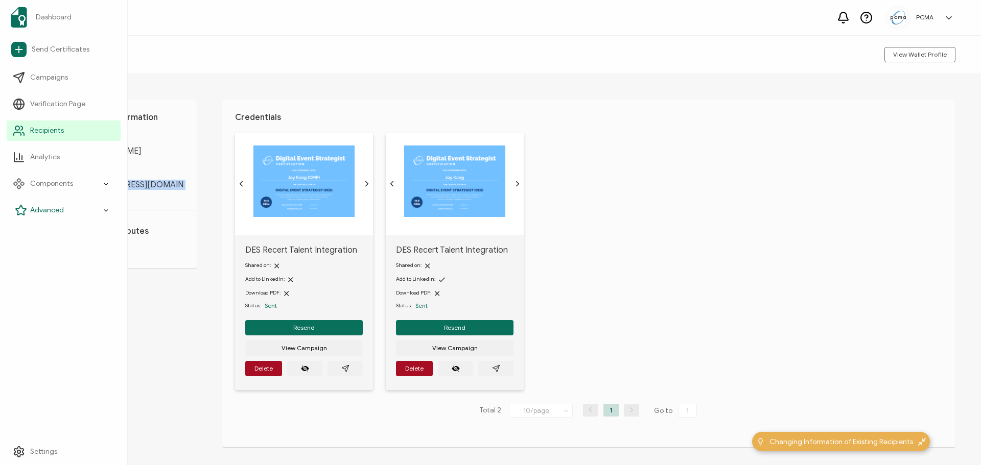
copy span "[EMAIL_ADDRESS][DOMAIN_NAME]"
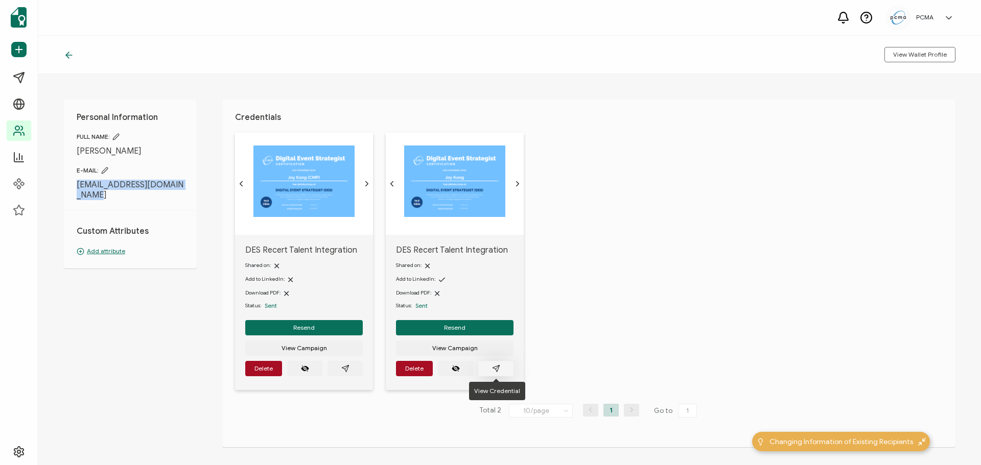
click at [505, 369] on button "button" at bounding box center [495, 368] width 35 height 15
click at [341, 368] on icon "paper plane outline" at bounding box center [345, 369] width 8 height 8
click at [413, 364] on button "Delete" at bounding box center [414, 368] width 37 height 15
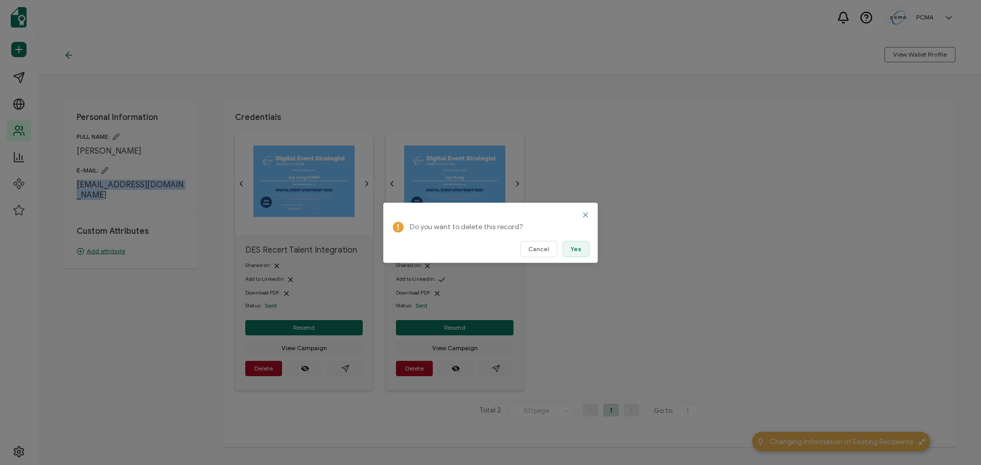
click at [580, 247] on span "Yes" at bounding box center [576, 249] width 11 height 6
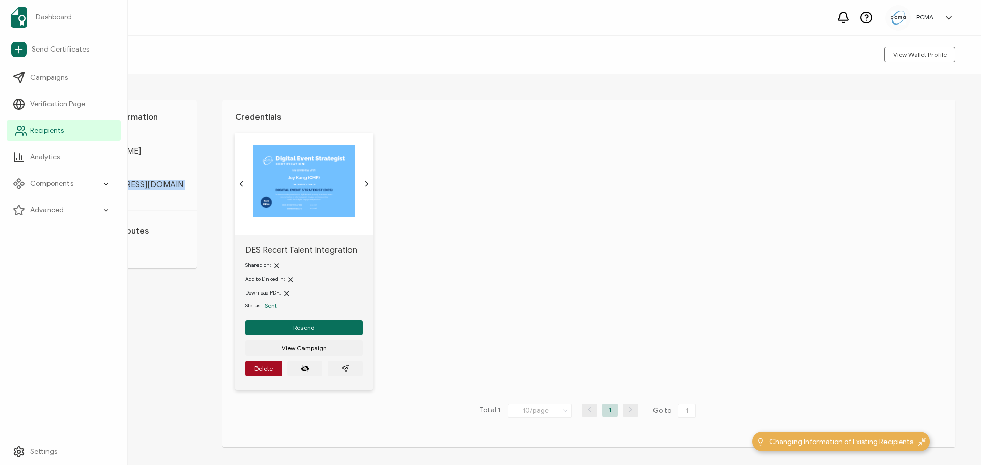
drag, startPoint x: 26, startPoint y: 127, endPoint x: 57, endPoint y: 126, distance: 30.7
click at [26, 127] on icon at bounding box center [21, 131] width 12 height 12
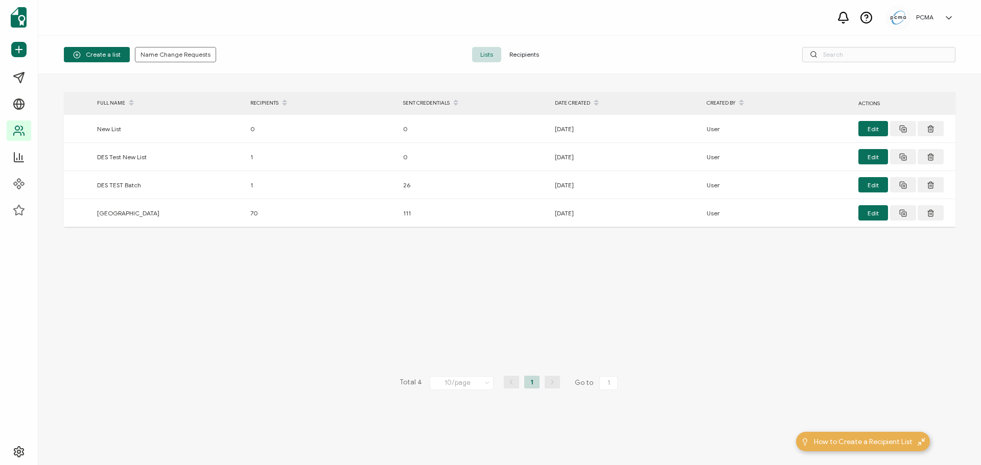
click at [537, 55] on span "Recipients" at bounding box center [524, 54] width 46 height 15
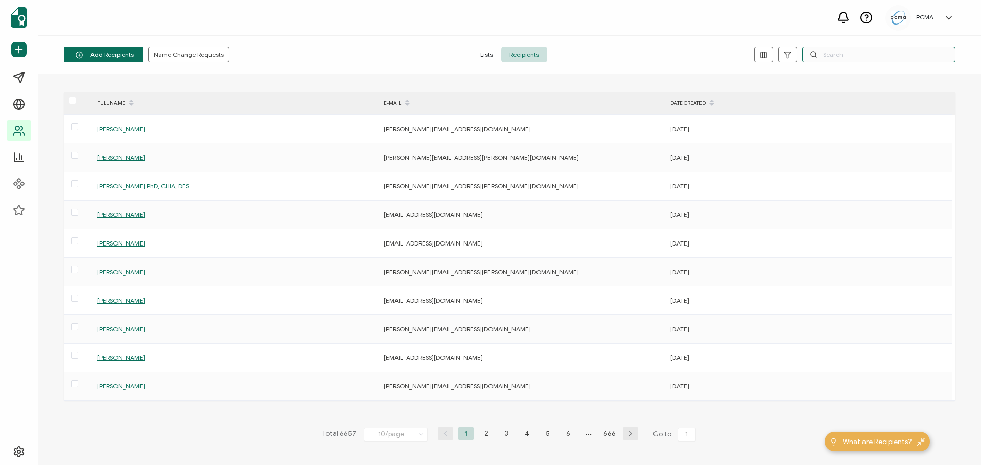
click at [859, 52] on input "text" at bounding box center [878, 54] width 153 height 15
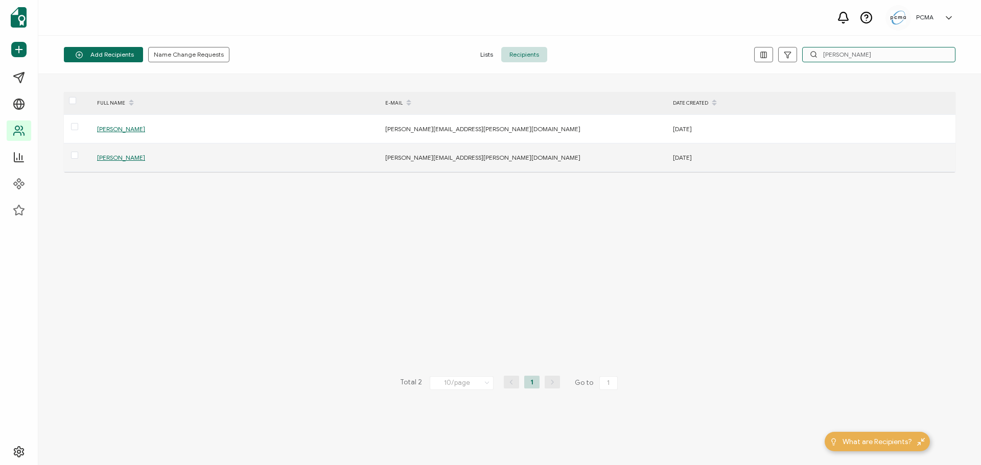
type input "[PERSON_NAME]"
click at [106, 155] on span "[PERSON_NAME]" at bounding box center [121, 158] width 48 height 8
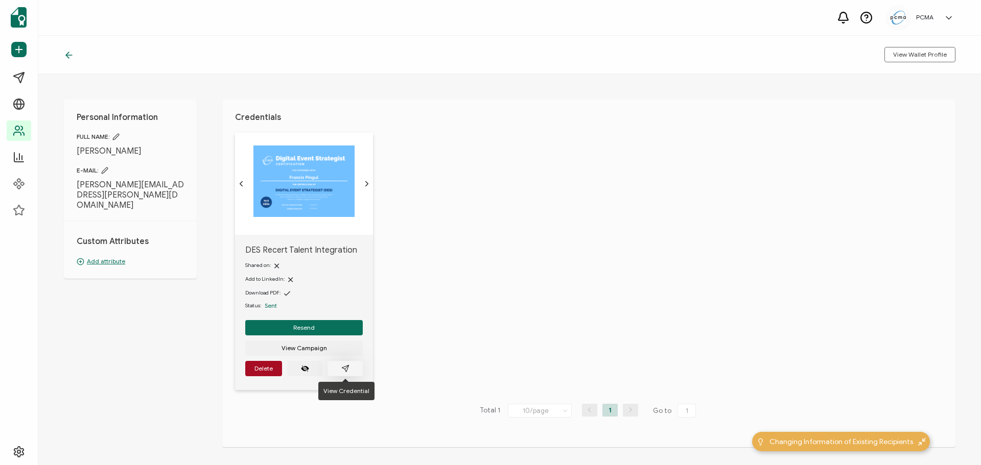
click at [346, 370] on icon "paper plane outline" at bounding box center [345, 368] width 7 height 7
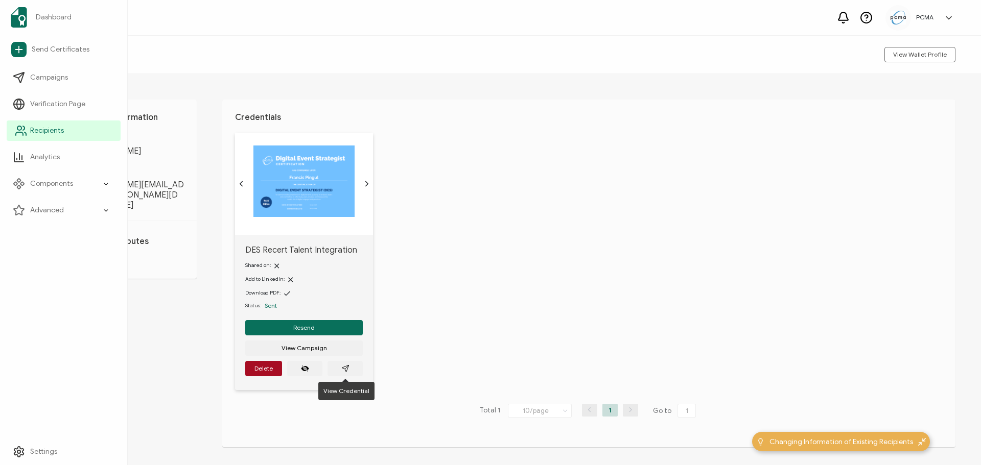
click at [87, 133] on link "Recipients" at bounding box center [64, 131] width 114 height 20
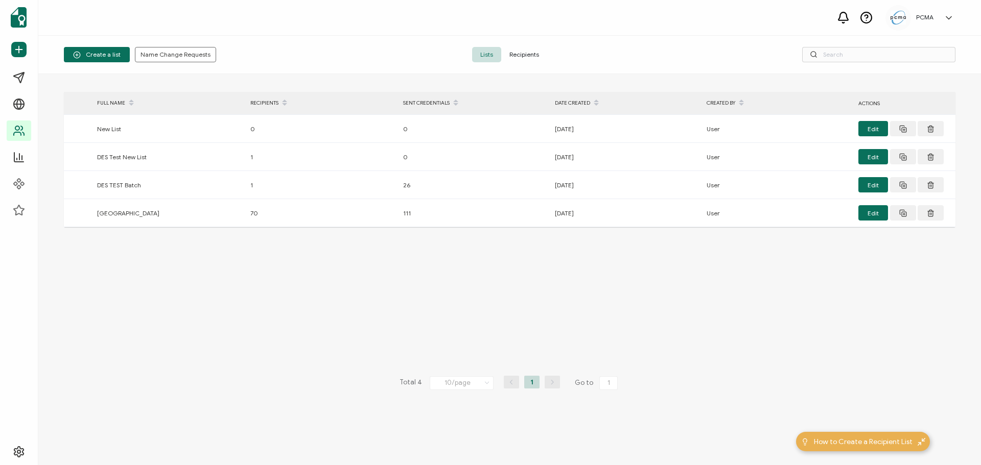
click at [549, 54] on div "Lists Recipients" at bounding box center [509, 54] width 297 height 15
click at [534, 55] on span "Recipients" at bounding box center [524, 54] width 46 height 15
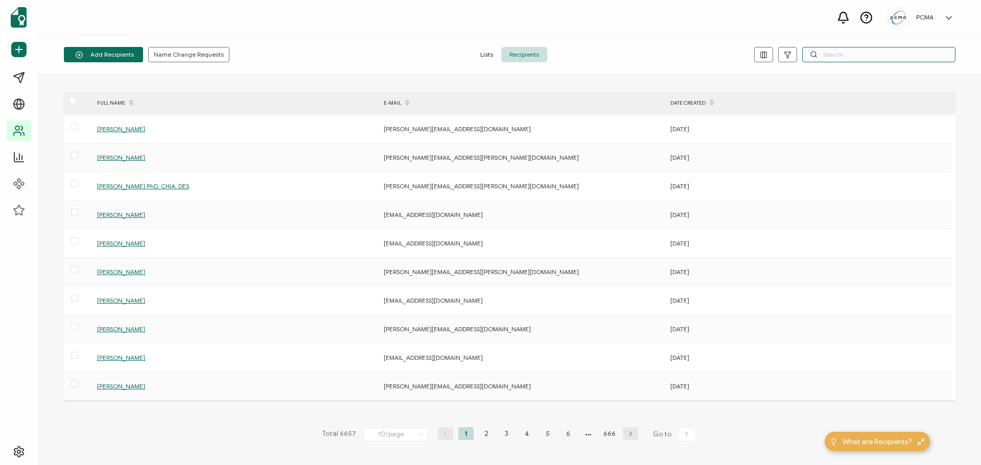
click at [870, 50] on input "text" at bounding box center [878, 54] width 153 height 15
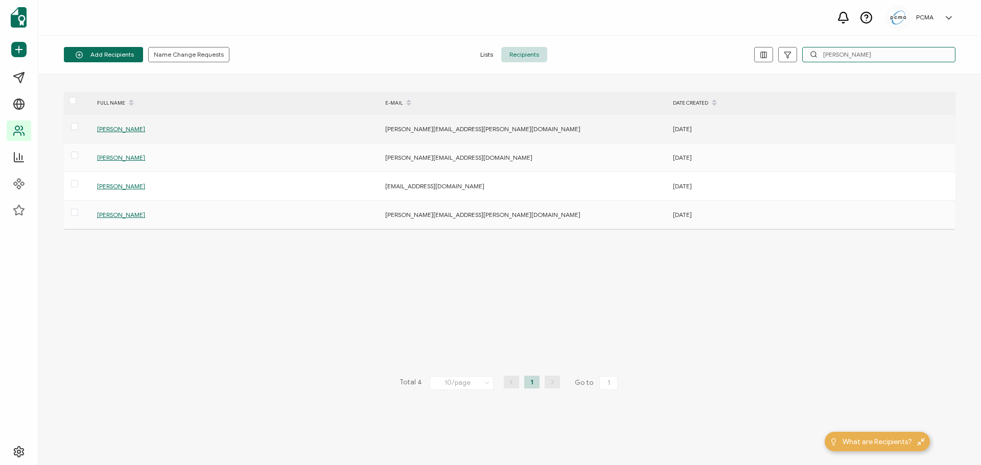
type input "[PERSON_NAME]"
click at [116, 128] on span "[PERSON_NAME]" at bounding box center [121, 129] width 48 height 8
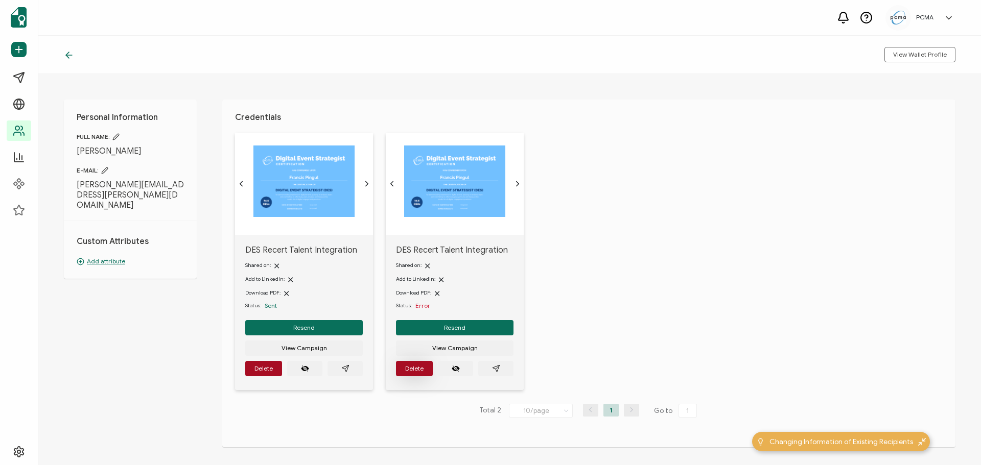
click at [409, 367] on span "Delete" at bounding box center [414, 369] width 18 height 6
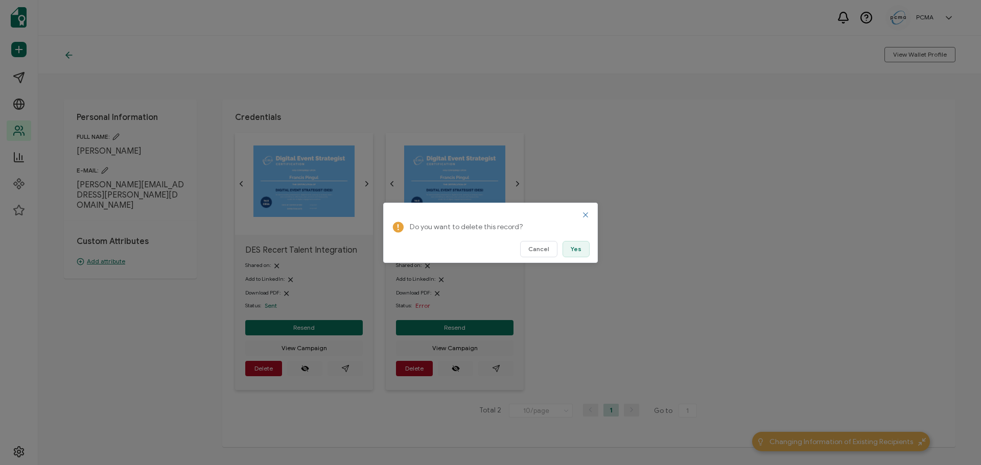
click at [576, 246] on span "Yes" at bounding box center [576, 249] width 11 height 6
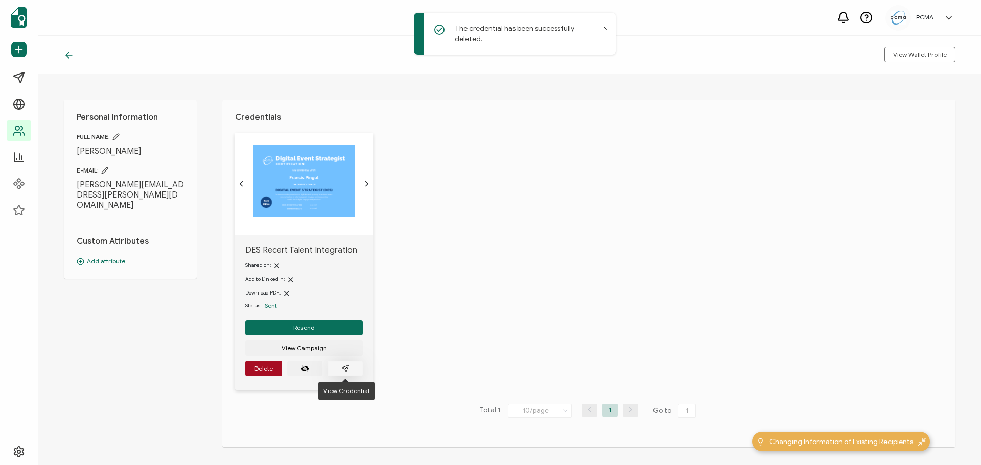
click at [345, 370] on icon "paper plane outline" at bounding box center [345, 368] width 7 height 7
drag, startPoint x: 103, startPoint y: 196, endPoint x: 73, endPoint y: 185, distance: 31.5
click at [73, 185] on div "Personal Information FULL NAME: [PERSON_NAME] E-MAIL: [PERSON_NAME][EMAIL_ADDRE…" at bounding box center [130, 189] width 133 height 179
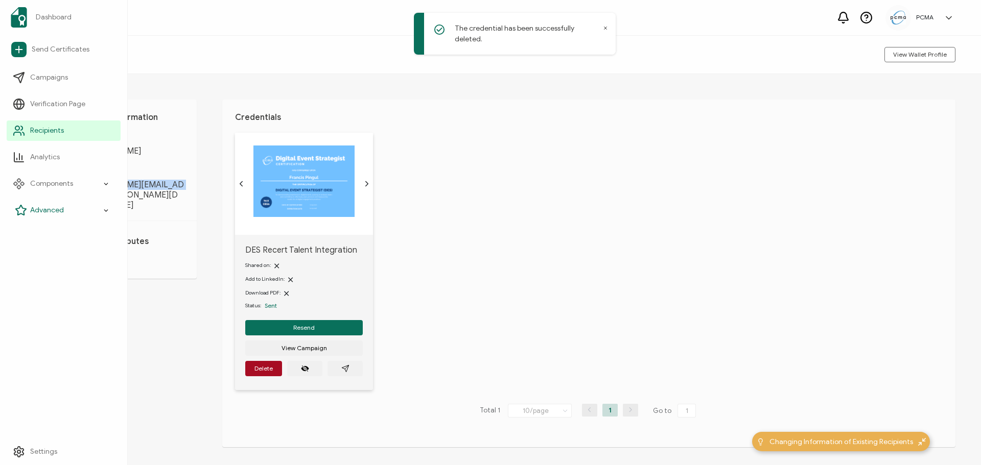
copy span "[PERSON_NAME][EMAIL_ADDRESS][PERSON_NAME][DOMAIN_NAME]"
click at [21, 129] on circle at bounding box center [19, 128] width 4 height 4
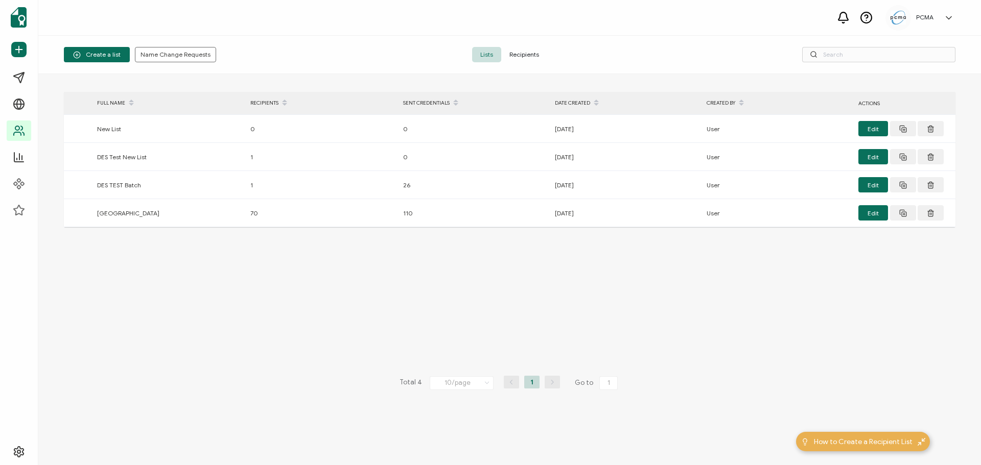
click at [521, 53] on span "Recipients" at bounding box center [524, 54] width 46 height 15
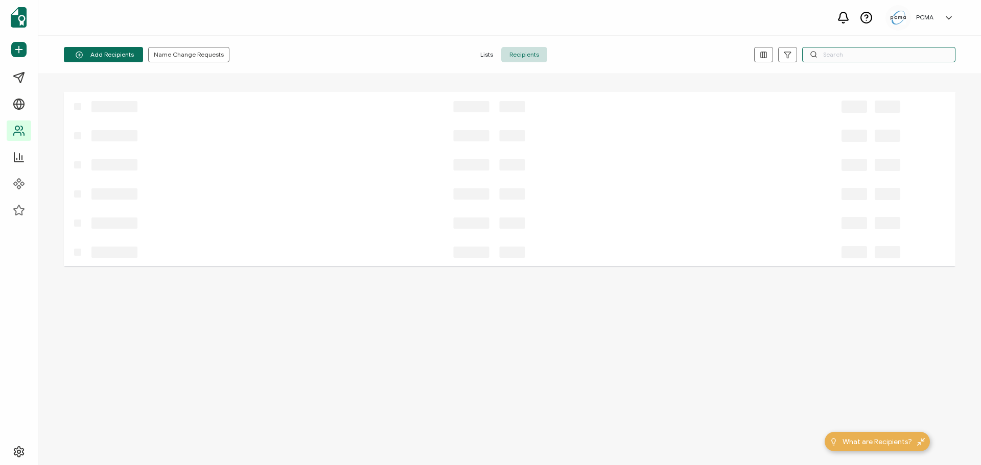
click at [881, 55] on input "text" at bounding box center [878, 54] width 153 height 15
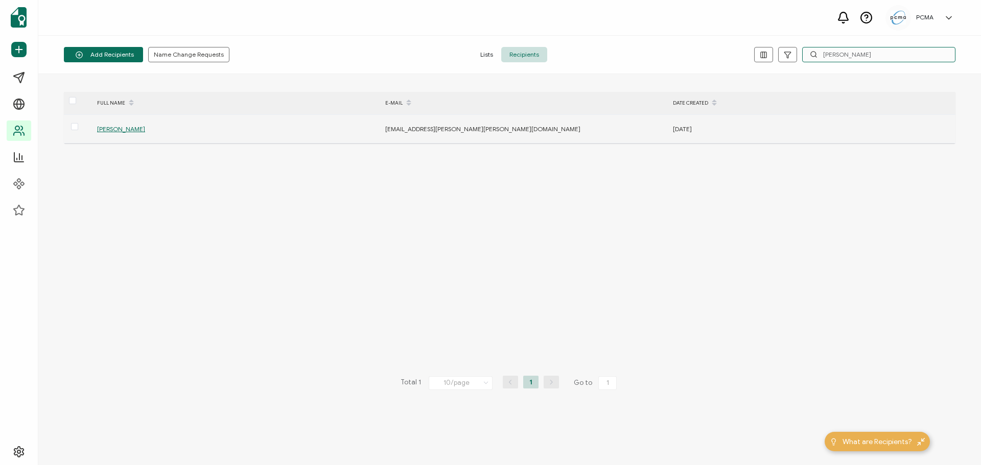
type input "[PERSON_NAME]"
click at [103, 127] on span "[PERSON_NAME]" at bounding box center [121, 129] width 48 height 8
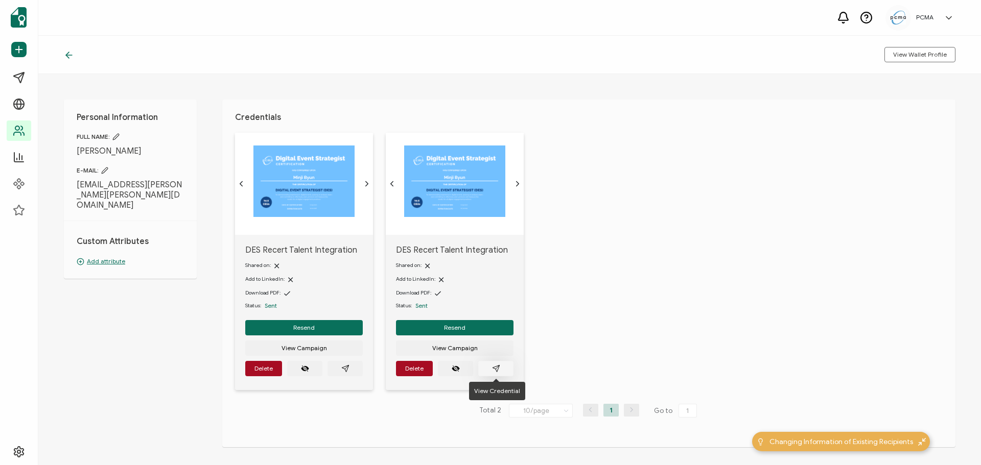
click at [505, 368] on button "button" at bounding box center [495, 368] width 35 height 15
click at [345, 373] on button "button" at bounding box center [344, 368] width 35 height 15
click at [415, 361] on button "Delete" at bounding box center [414, 368] width 37 height 15
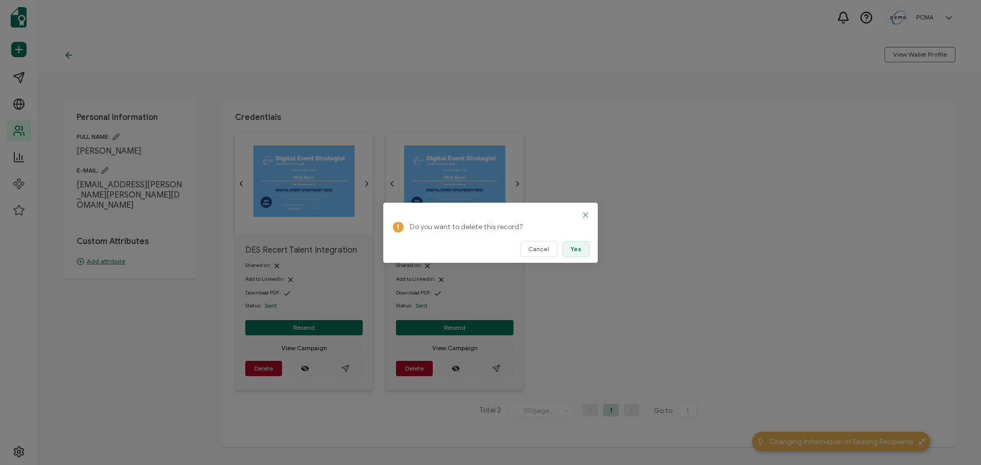
click at [585, 246] on button "Yes" at bounding box center [575, 249] width 27 height 16
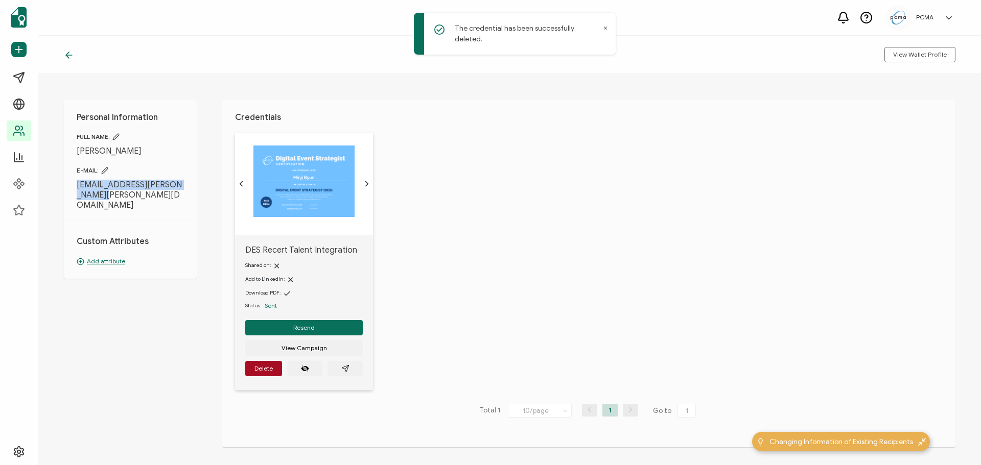
drag, startPoint x: 102, startPoint y: 196, endPoint x: 69, endPoint y: 183, distance: 34.8
click at [69, 183] on div "Personal Information FULL NAME: [PERSON_NAME] E-MAIL: [EMAIL_ADDRESS][PERSON_NA…" at bounding box center [130, 189] width 133 height 179
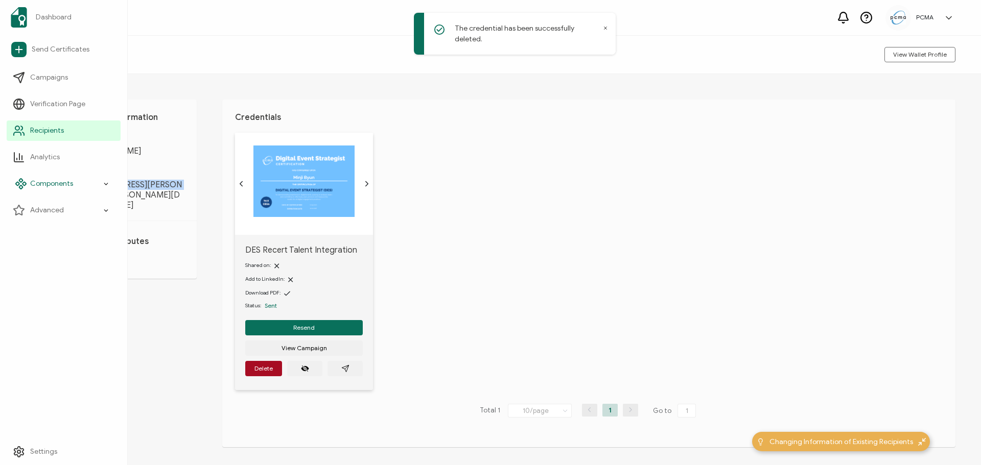
copy span "[EMAIL_ADDRESS][PERSON_NAME][PERSON_NAME][DOMAIN_NAME]"
click at [34, 131] on span "Recipients" at bounding box center [47, 131] width 34 height 10
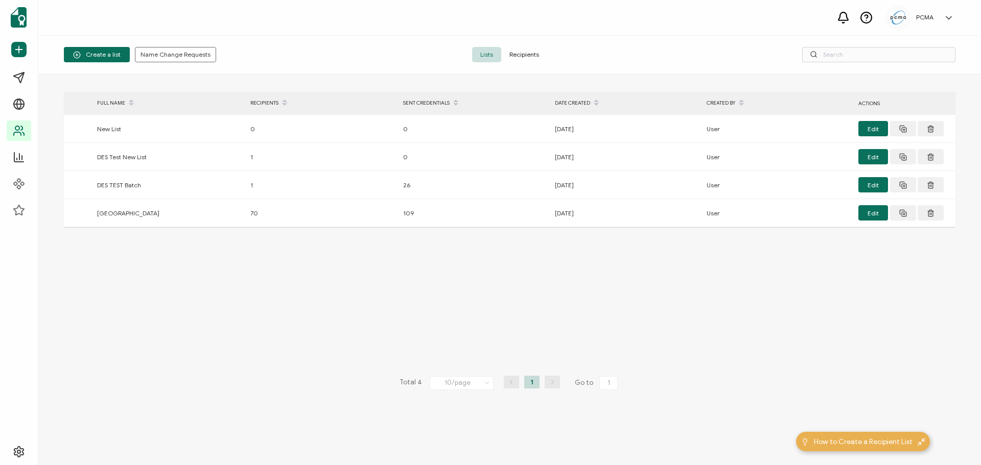
click at [513, 55] on span "Recipients" at bounding box center [524, 54] width 46 height 15
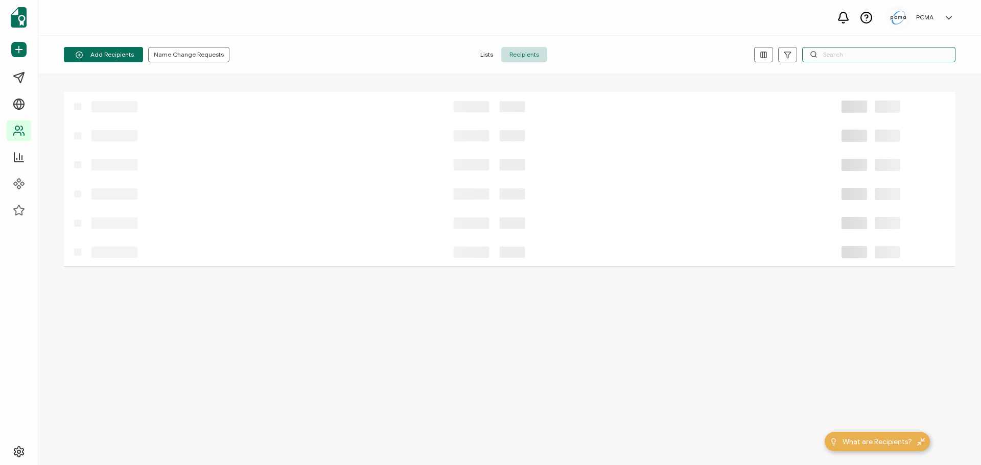
click at [844, 52] on input "text" at bounding box center [878, 54] width 153 height 15
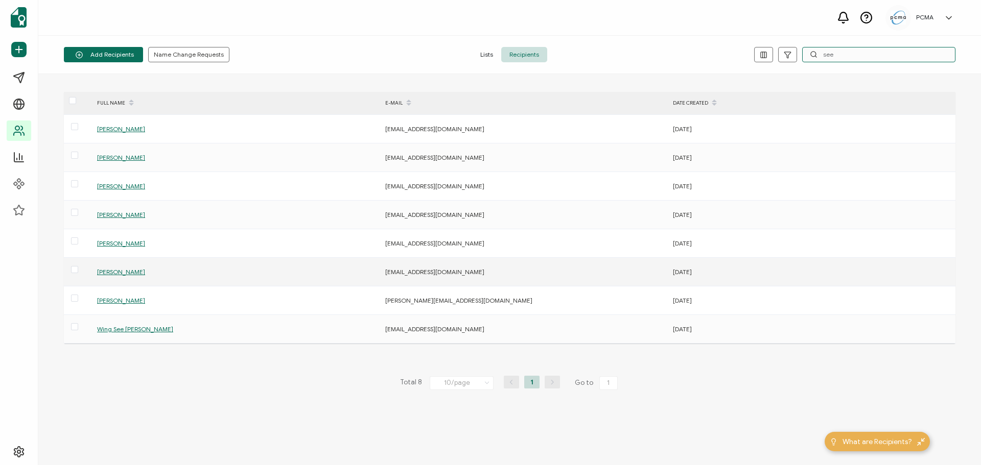
type input "see"
click at [121, 271] on span "[PERSON_NAME]" at bounding box center [121, 272] width 48 height 8
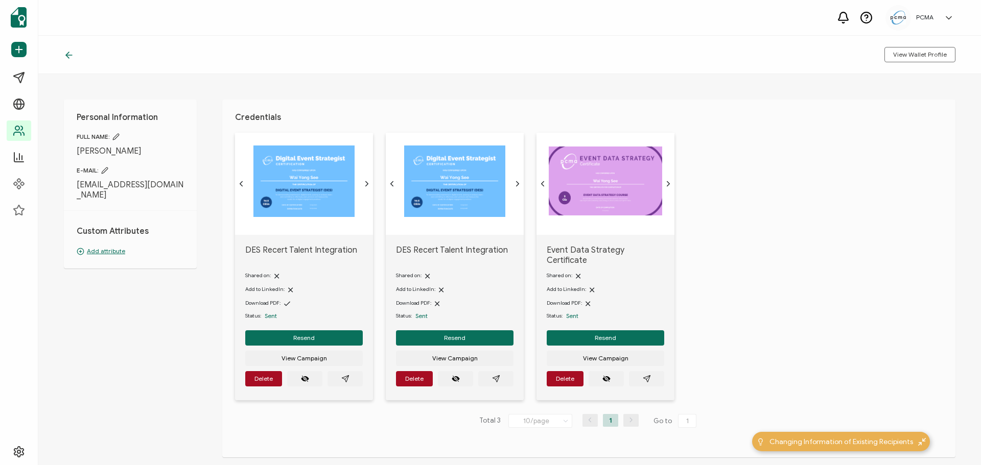
drag, startPoint x: 109, startPoint y: 195, endPoint x: 70, endPoint y: 187, distance: 40.2
click at [70, 187] on div "Personal Information FULL NAME: [PERSON_NAME] See E-MAIL: [EMAIL_ADDRESS][DOMAI…" at bounding box center [130, 184] width 133 height 169
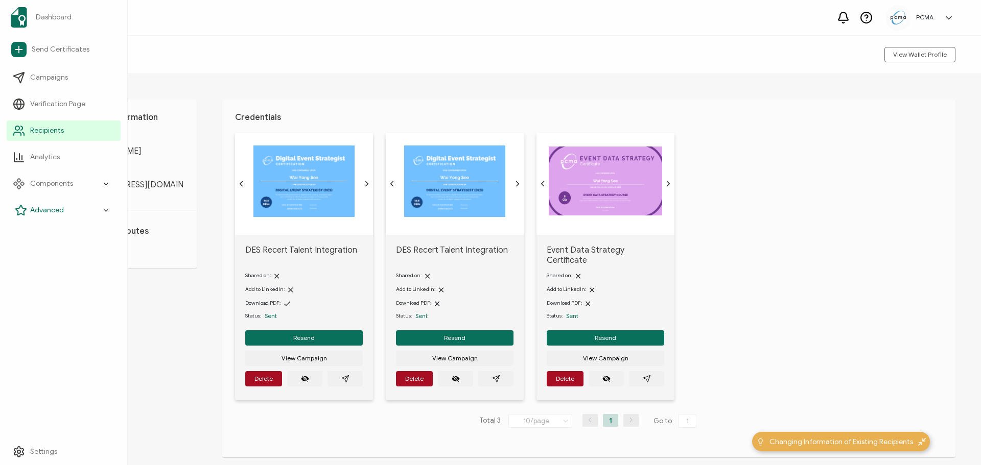
copy span "[EMAIL_ADDRESS][DOMAIN_NAME]"
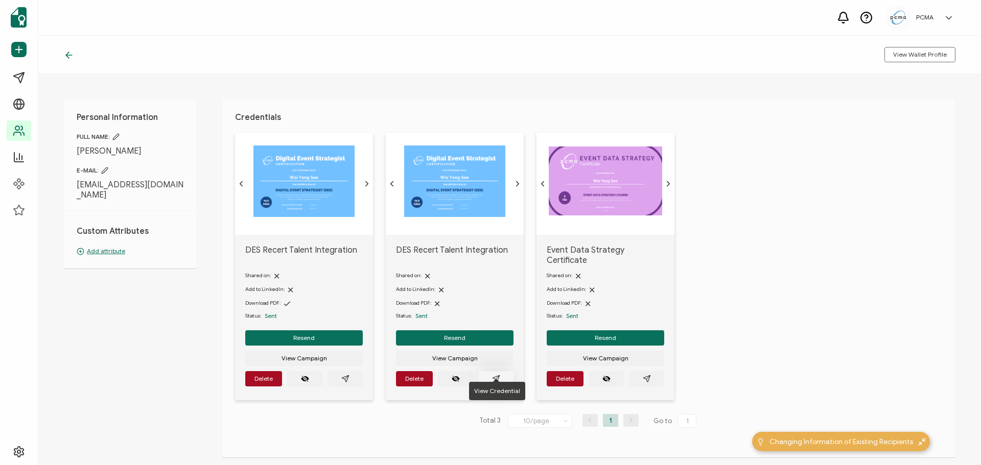
click at [488, 371] on button "button" at bounding box center [495, 378] width 35 height 15
click at [345, 375] on icon "paper plane outline" at bounding box center [345, 379] width 8 height 8
click at [265, 376] on span "Delete" at bounding box center [263, 379] width 18 height 6
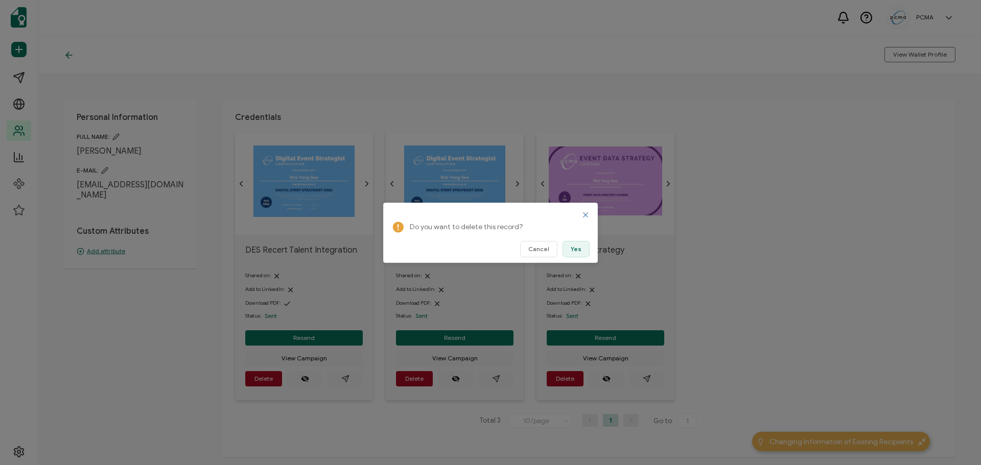
click at [579, 247] on span "Yes" at bounding box center [576, 249] width 11 height 6
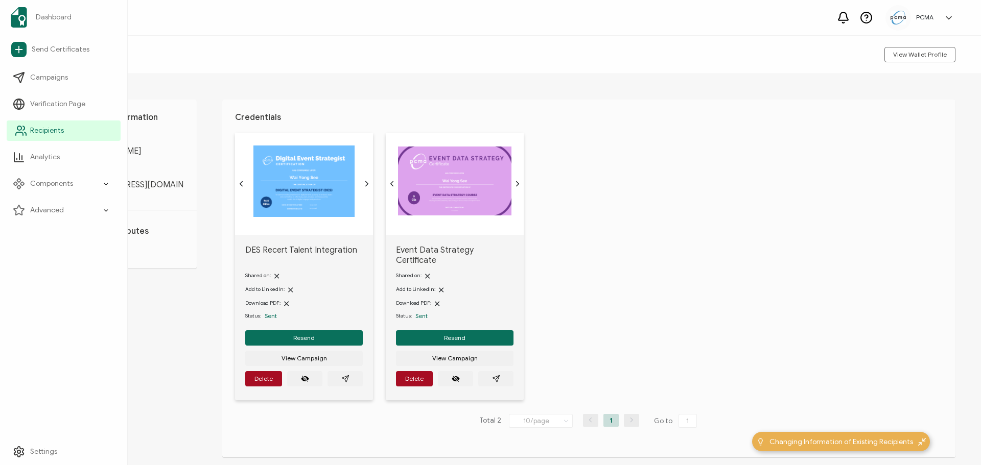
click at [29, 134] on link "Recipients" at bounding box center [64, 131] width 114 height 20
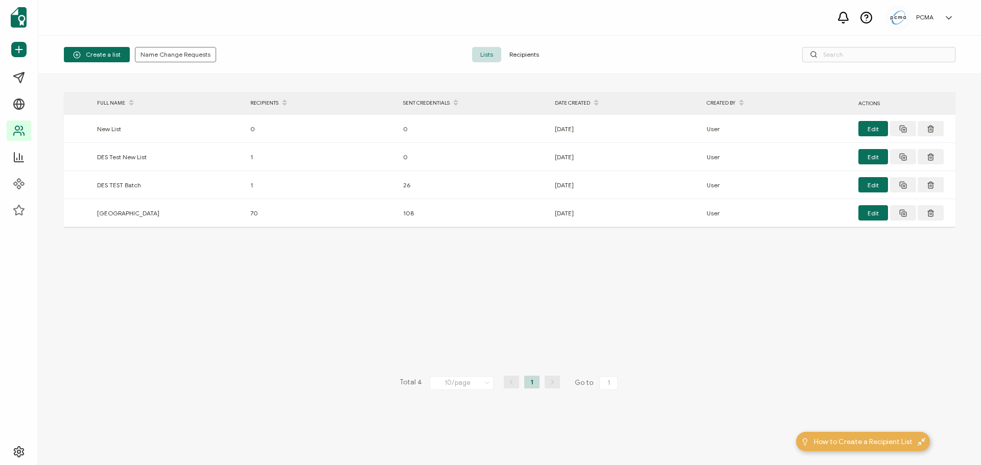
drag, startPoint x: 529, startPoint y: 55, endPoint x: 537, endPoint y: 54, distance: 8.7
click at [529, 54] on span "Recipients" at bounding box center [524, 54] width 46 height 15
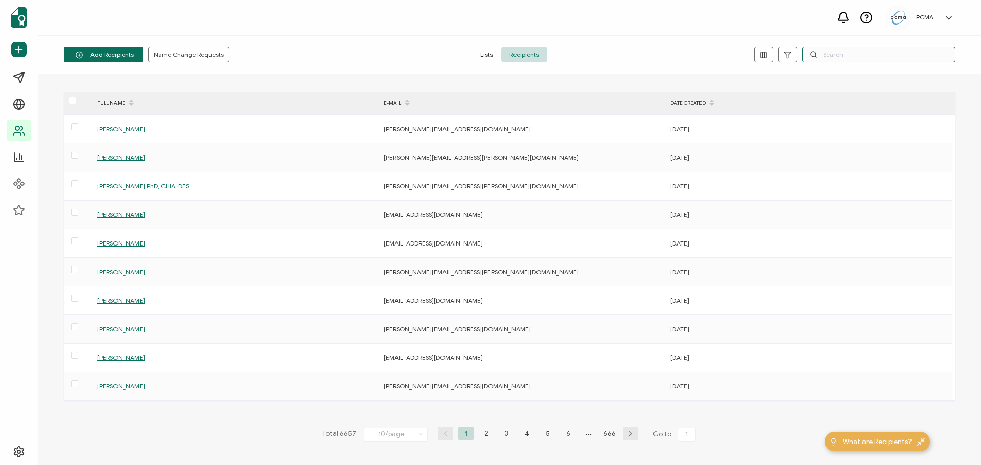
click at [844, 50] on input "text" at bounding box center [878, 54] width 153 height 15
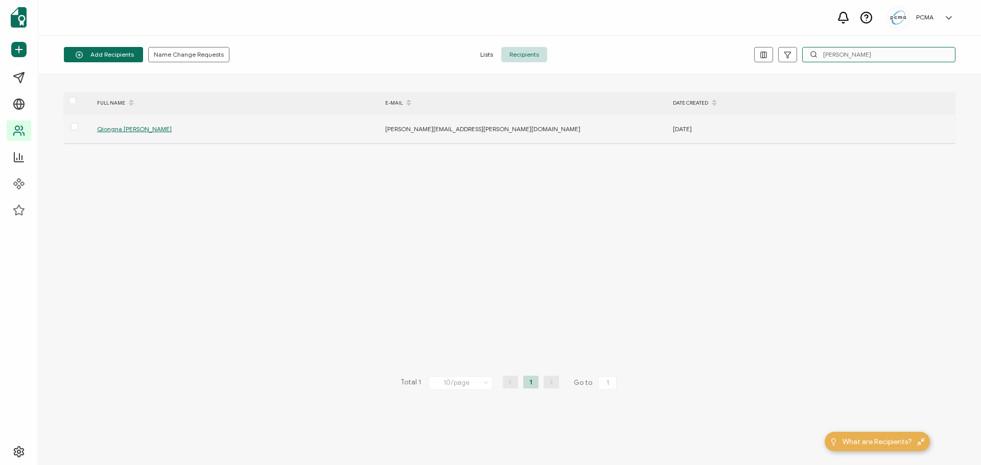
type input "[PERSON_NAME]"
click at [133, 127] on span "Qiongna [PERSON_NAME]" at bounding box center [134, 129] width 75 height 8
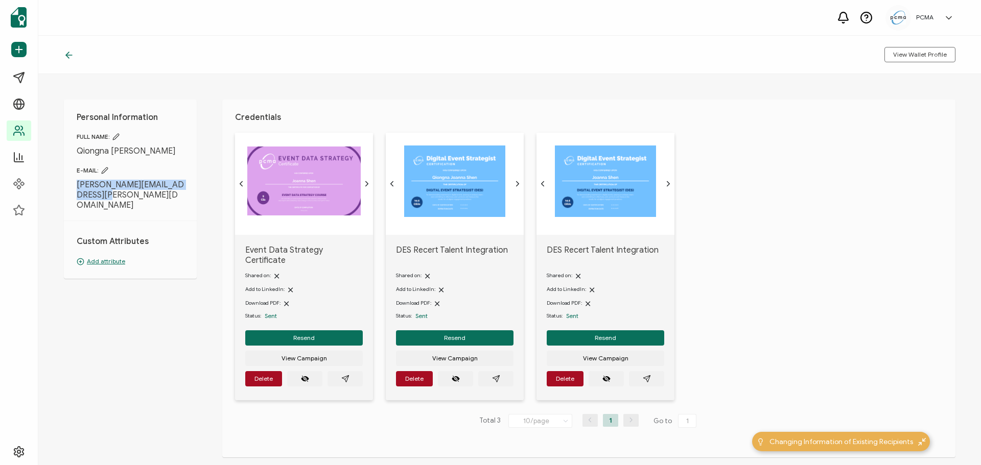
drag, startPoint x: 76, startPoint y: 183, endPoint x: 109, endPoint y: 198, distance: 36.8
click at [109, 198] on div "Personal Information FULL NAME: [PERSON_NAME] E-MAIL: [PERSON_NAME][EMAIL_ADDRE…" at bounding box center [130, 189] width 133 height 179
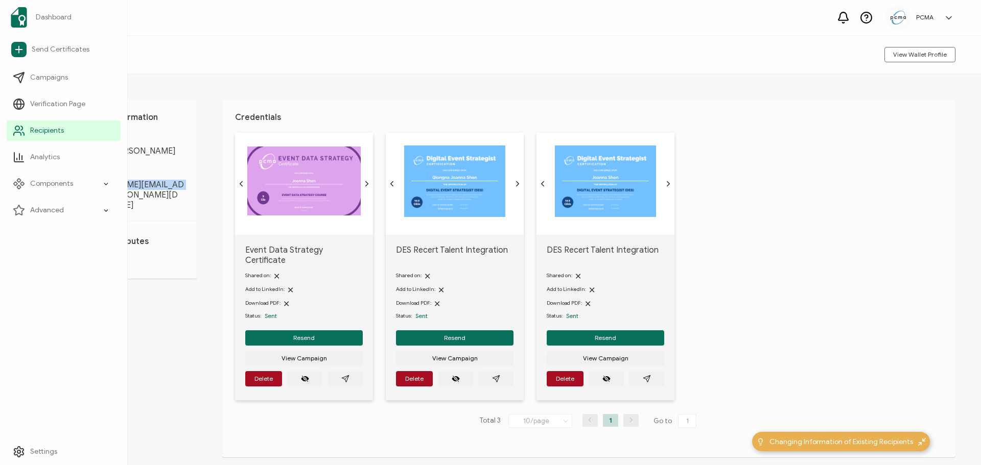
copy span "[PERSON_NAME][EMAIL_ADDRESS][PERSON_NAME][DOMAIN_NAME]"
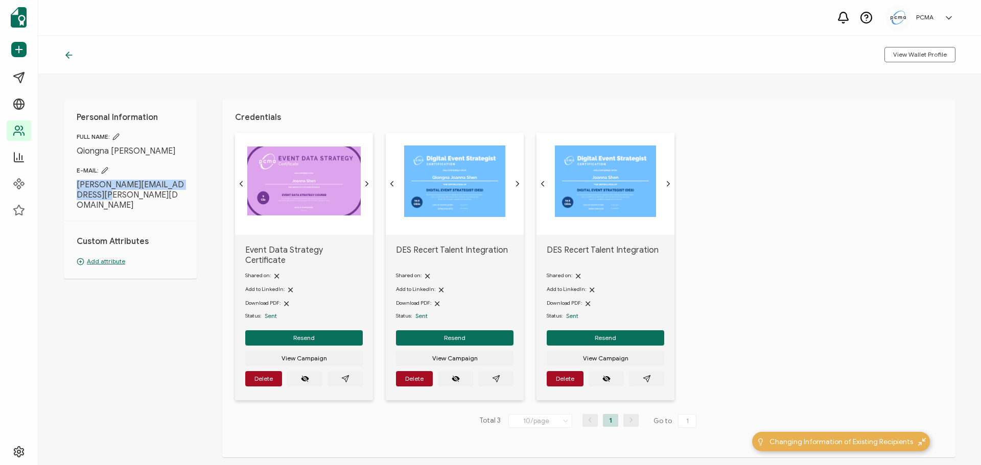
click at [481, 90] on div "Personal Information FULL NAME: [PERSON_NAME] E-MAIL: [PERSON_NAME][EMAIL_ADDRE…" at bounding box center [509, 269] width 943 height 391
click at [650, 371] on button "button" at bounding box center [646, 378] width 35 height 15
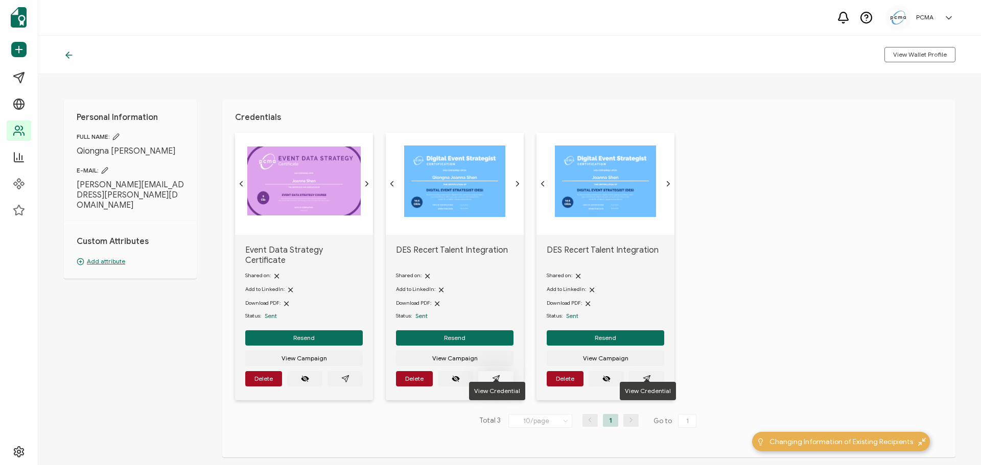
click at [489, 371] on button "button" at bounding box center [495, 378] width 35 height 15
click at [406, 376] on span "Delete" at bounding box center [414, 379] width 18 height 6
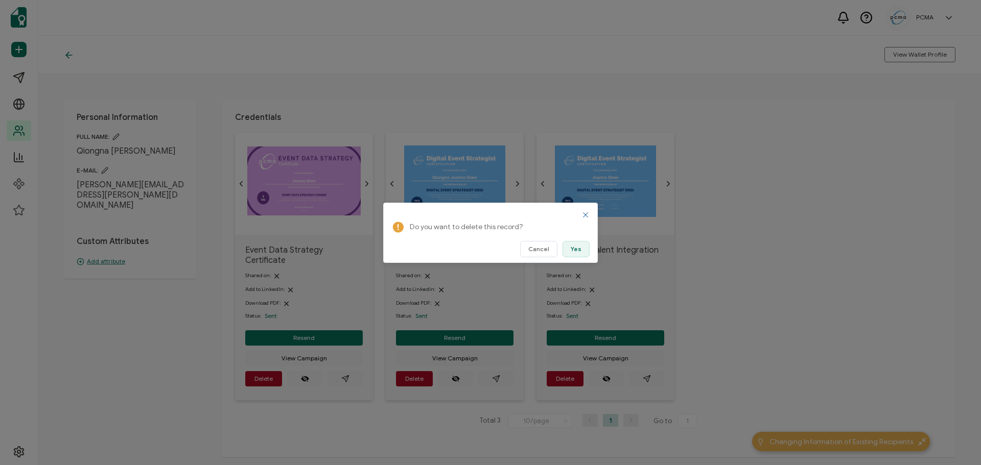
click at [575, 249] on span "Yes" at bounding box center [576, 249] width 11 height 6
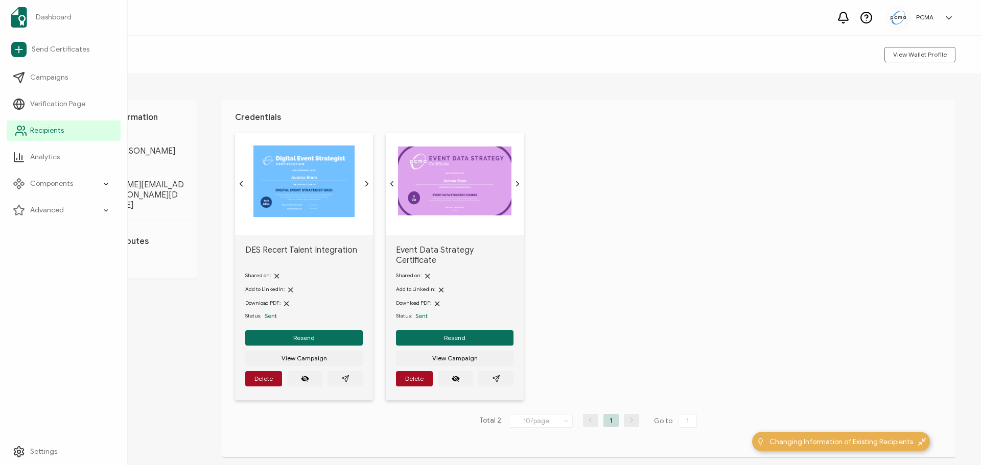
click at [34, 132] on span "Recipients" at bounding box center [47, 131] width 34 height 10
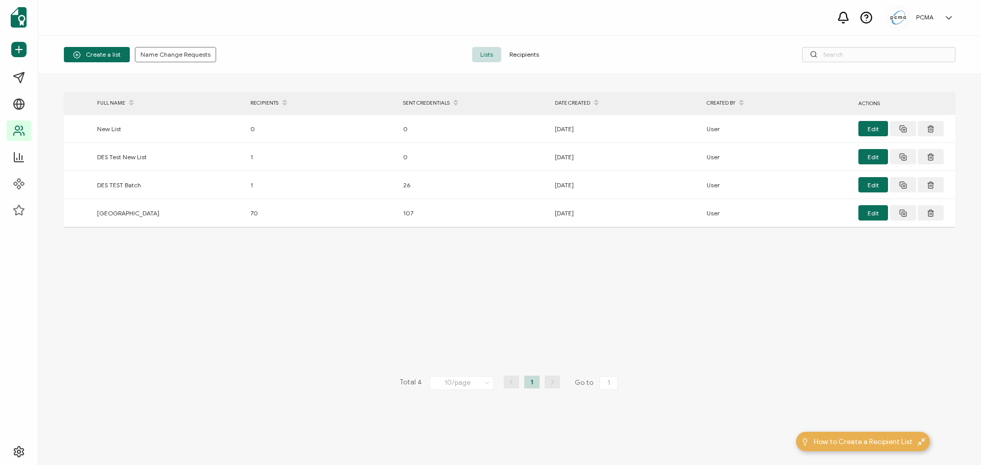
drag, startPoint x: 517, startPoint y: 56, endPoint x: 535, endPoint y: 56, distance: 17.9
click at [517, 55] on span "Recipients" at bounding box center [524, 54] width 46 height 15
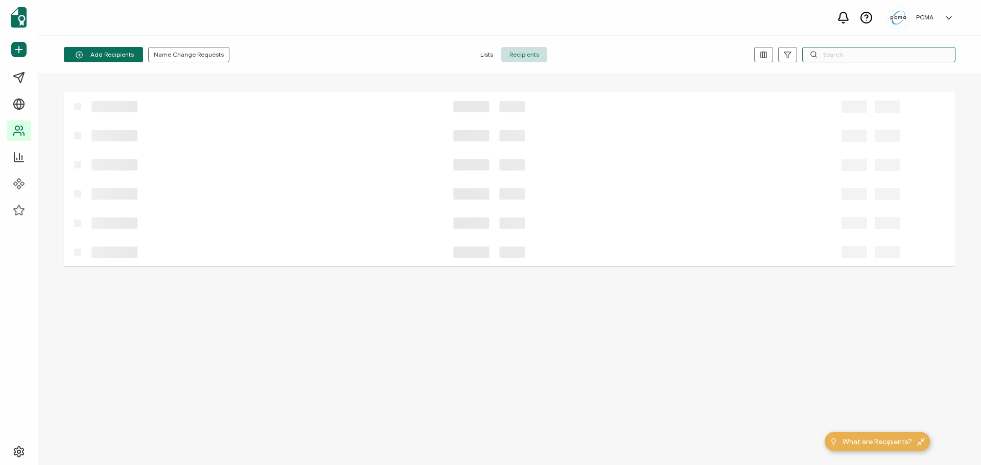
click at [862, 57] on input "text" at bounding box center [878, 54] width 153 height 15
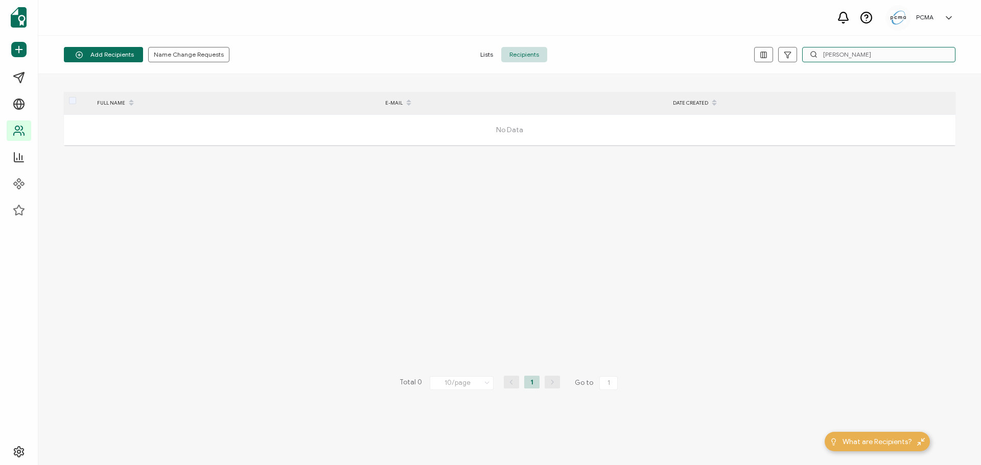
type input "[PERSON_NAME]"
drag, startPoint x: 862, startPoint y: 57, endPoint x: 792, endPoint y: 54, distance: 69.5
click at [793, 54] on div "[PERSON_NAME]" at bounding box center [806, 54] width 297 height 15
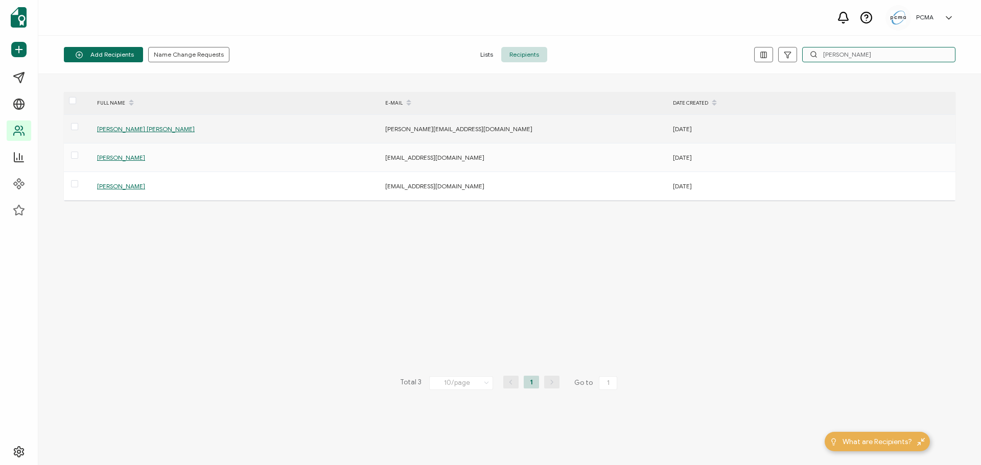
type input "[PERSON_NAME]"
click at [124, 128] on span "[PERSON_NAME] [PERSON_NAME]" at bounding box center [146, 129] width 98 height 8
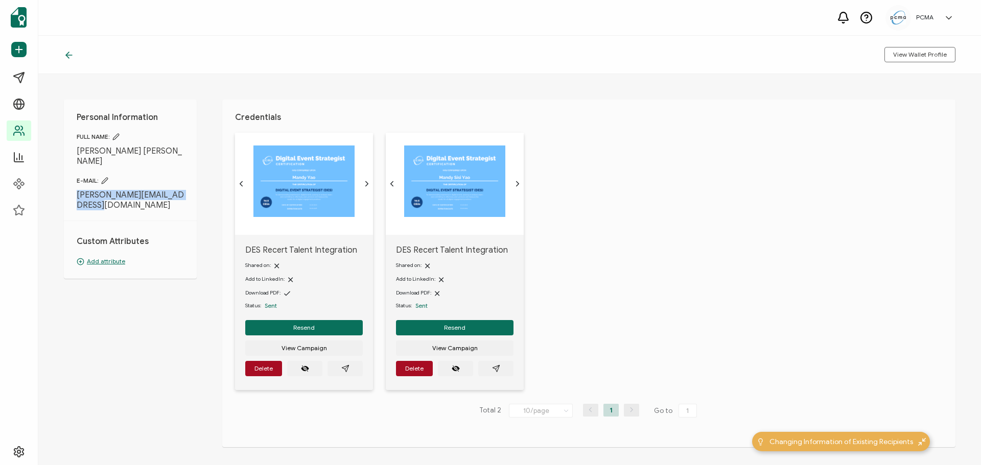
drag, startPoint x: 76, startPoint y: 182, endPoint x: 102, endPoint y: 199, distance: 31.0
click at [102, 199] on div "Personal Information FULL NAME: [PERSON_NAME] [PERSON_NAME] E-MAIL: [PERSON_NAM…" at bounding box center [130, 189] width 133 height 179
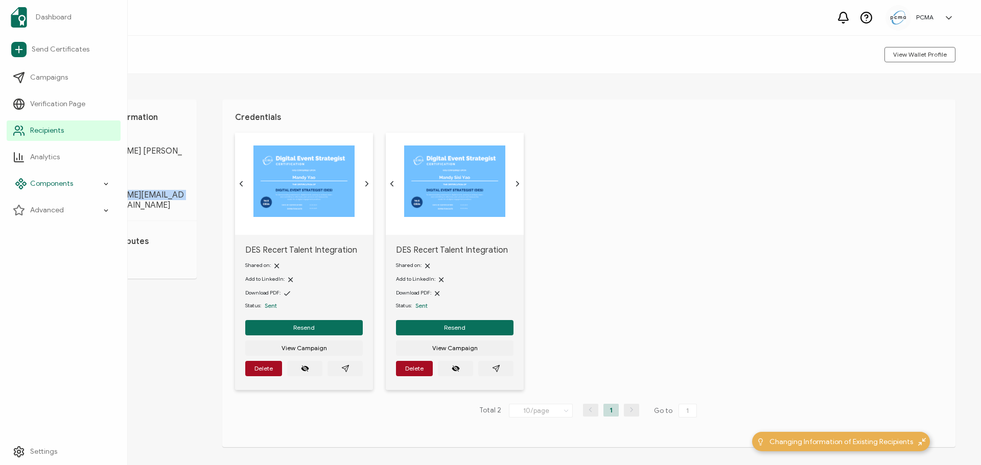
copy span "[PERSON_NAME][EMAIL_ADDRESS][DOMAIN_NAME]"
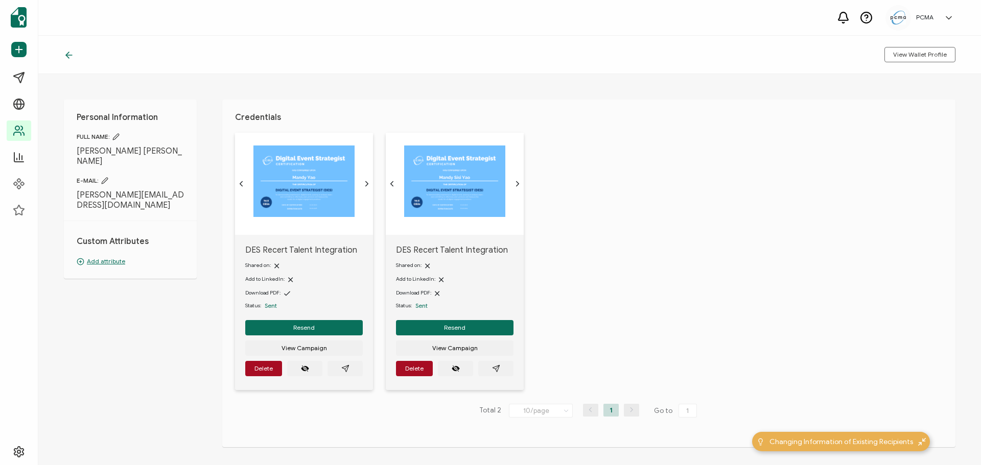
click at [116, 306] on div "Personal Information FULL NAME: [PERSON_NAME] [PERSON_NAME] E-MAIL: [PERSON_NAM…" at bounding box center [509, 269] width 943 height 391
click at [496, 368] on icon "paper plane outline" at bounding box center [496, 369] width 8 height 8
click at [345, 369] on icon "paper plane outline" at bounding box center [345, 369] width 8 height 8
click at [410, 369] on span "Delete" at bounding box center [414, 369] width 18 height 6
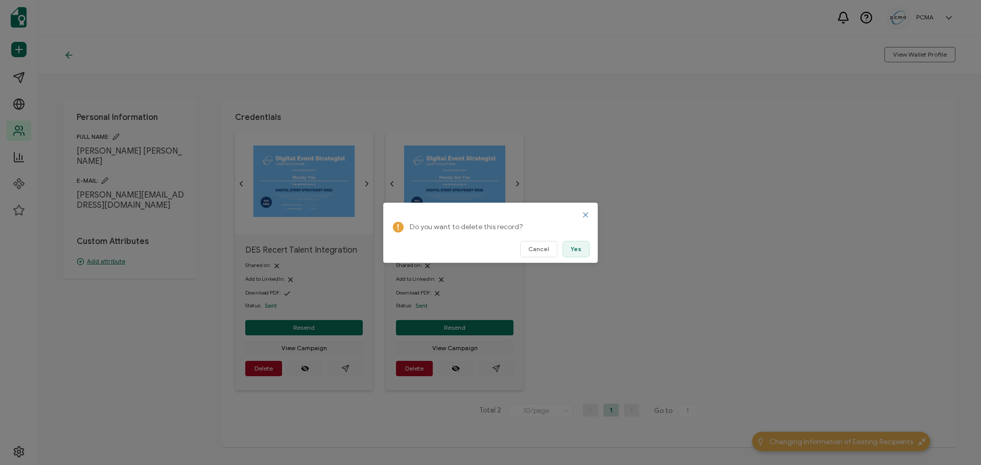
click at [584, 250] on button "Yes" at bounding box center [575, 249] width 27 height 16
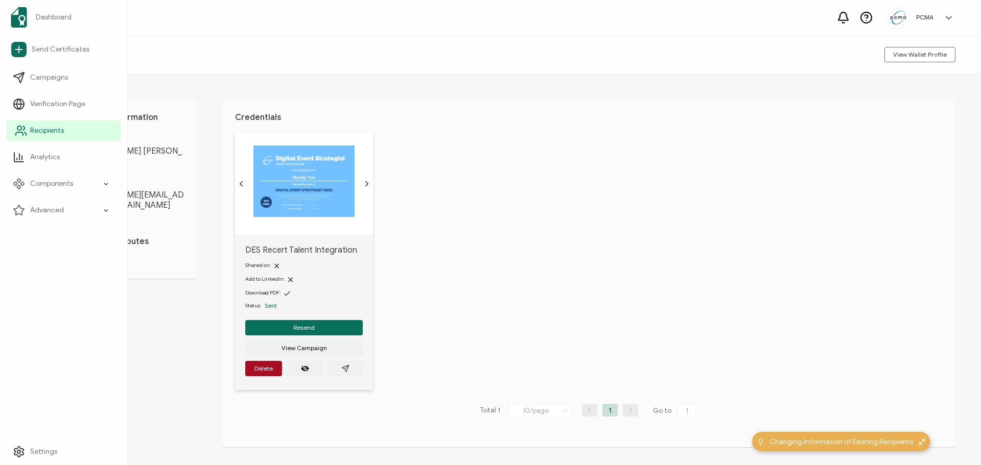
click at [20, 127] on icon at bounding box center [21, 131] width 12 height 12
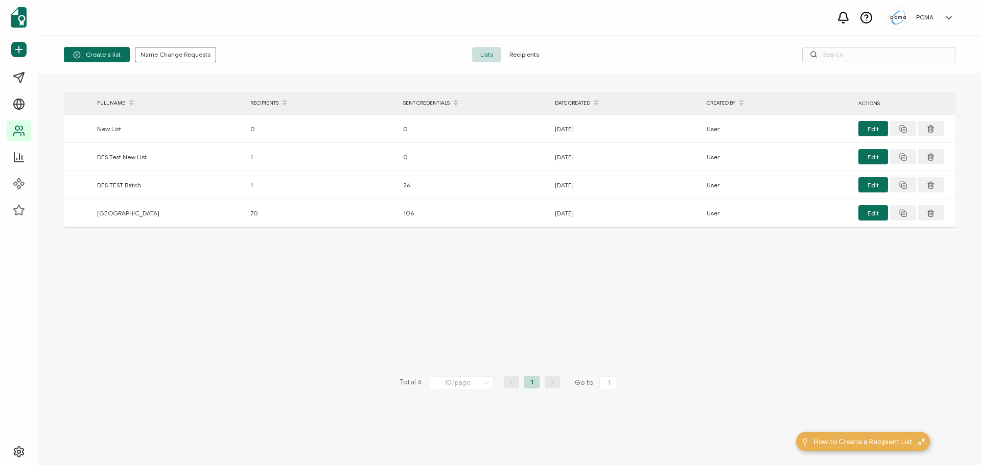
click at [526, 53] on span "Recipients" at bounding box center [524, 54] width 46 height 15
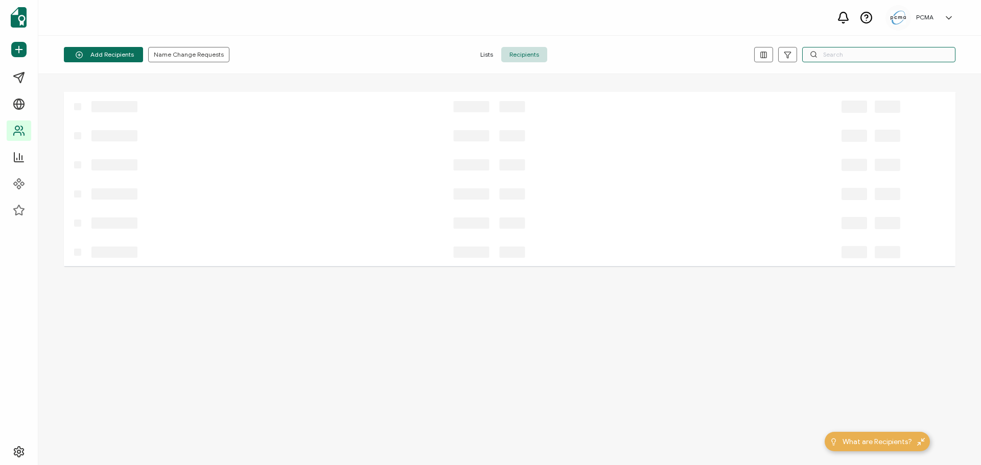
click at [884, 56] on input "text" at bounding box center [878, 54] width 153 height 15
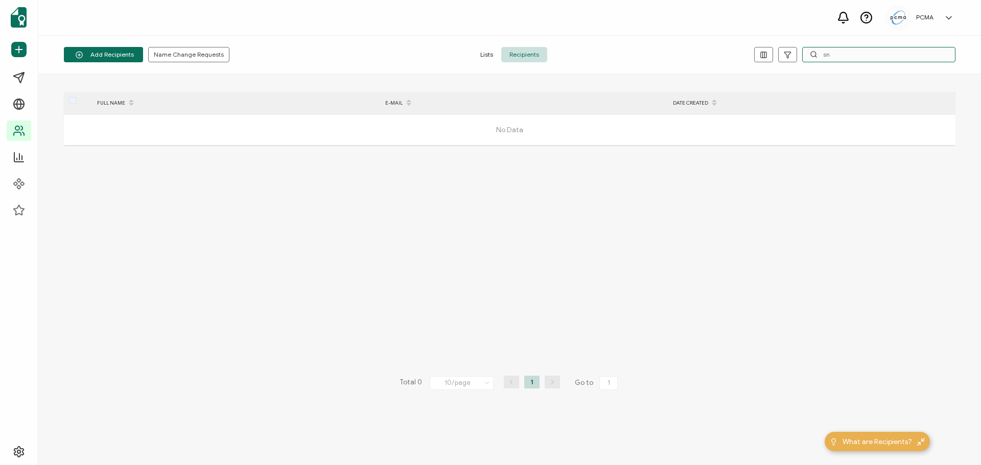
type input "s"
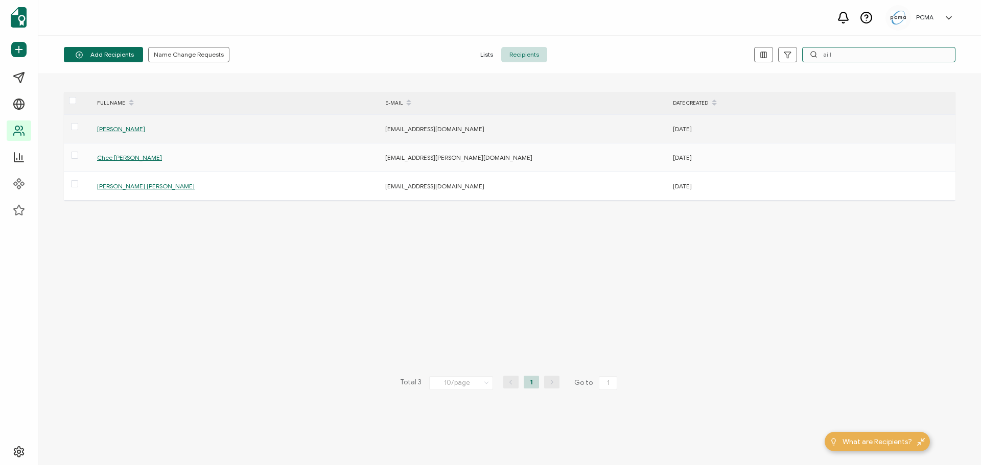
type input "ai l"
click at [118, 129] on span "[PERSON_NAME]" at bounding box center [121, 129] width 48 height 8
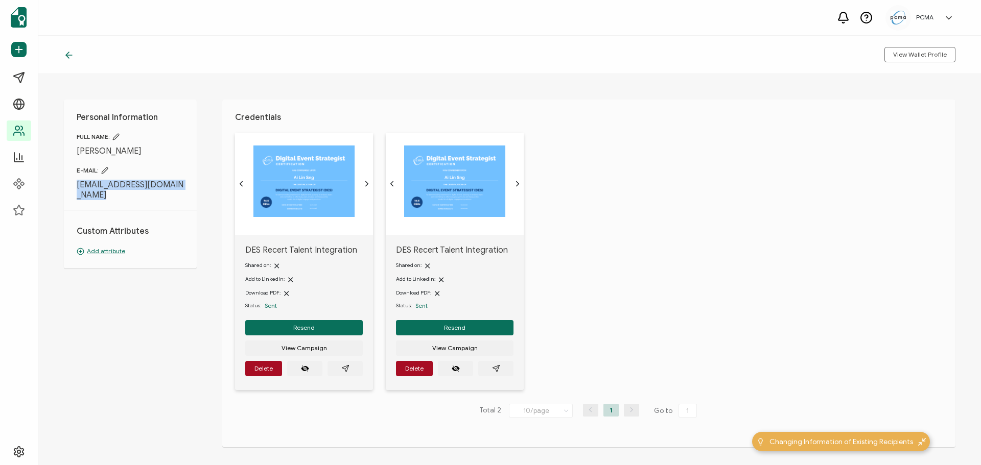
drag, startPoint x: 77, startPoint y: 184, endPoint x: 102, endPoint y: 198, distance: 28.6
click at [102, 198] on span "[EMAIL_ADDRESS][DOMAIN_NAME]" at bounding box center [130, 190] width 107 height 20
click at [493, 368] on icon "paper plane outline" at bounding box center [496, 369] width 8 height 8
click at [339, 370] on button "button" at bounding box center [344, 368] width 35 height 15
click at [414, 371] on span "Delete" at bounding box center [414, 369] width 18 height 6
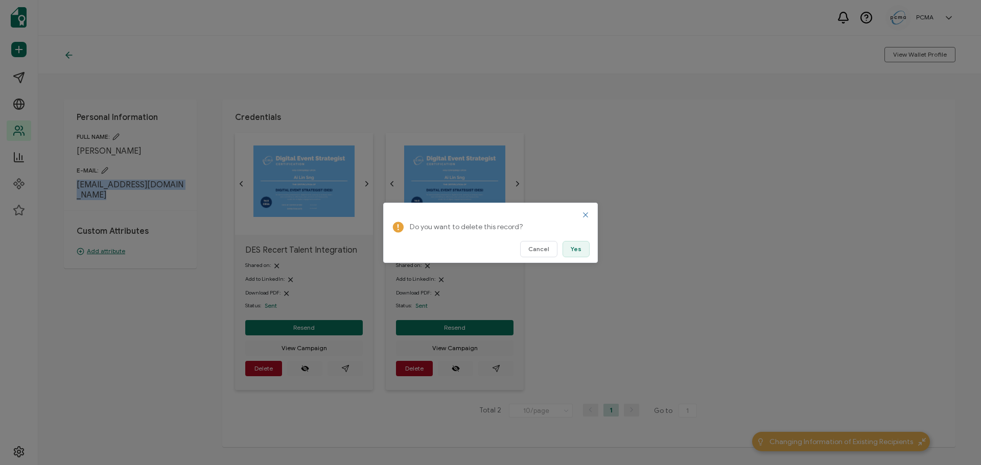
click at [580, 248] on span "Yes" at bounding box center [576, 249] width 11 height 6
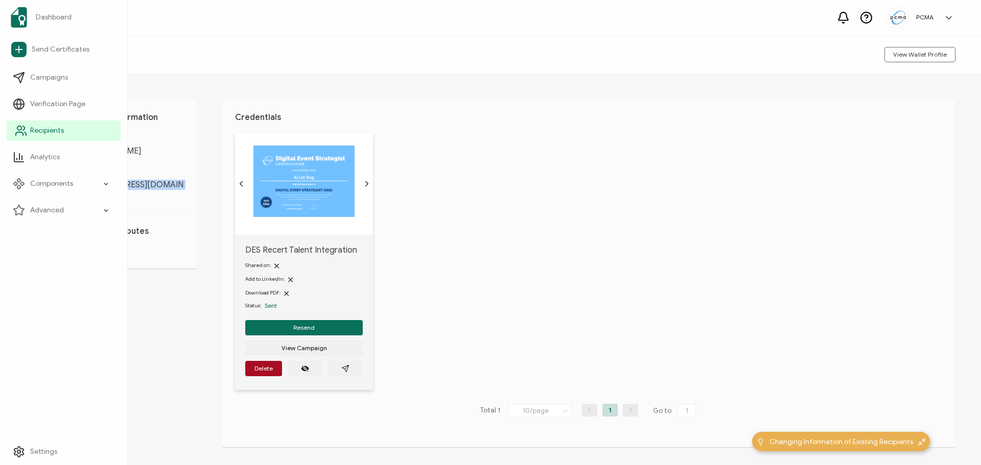
click at [38, 128] on span "Recipients" at bounding box center [47, 131] width 34 height 10
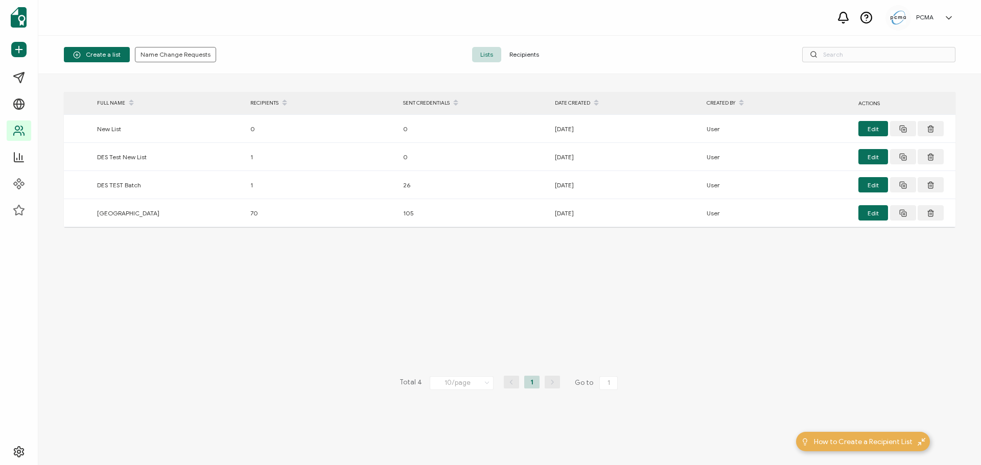
click at [524, 59] on span "Recipients" at bounding box center [524, 54] width 46 height 15
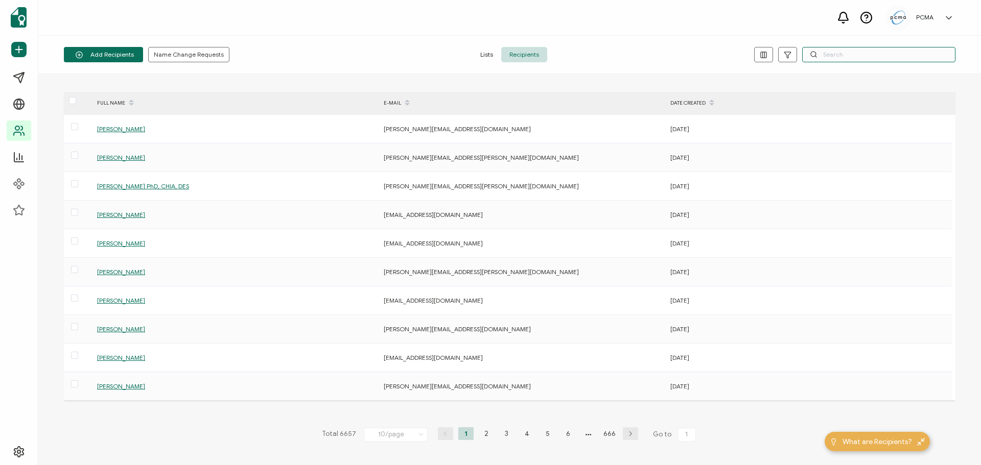
click at [846, 58] on input "text" at bounding box center [878, 54] width 153 height 15
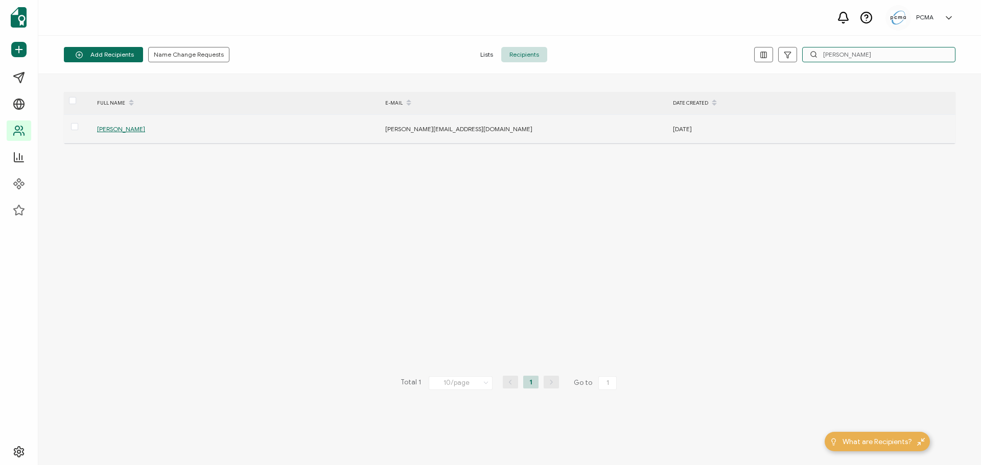
type input "[PERSON_NAME]"
click at [122, 128] on span "[PERSON_NAME]" at bounding box center [121, 129] width 48 height 8
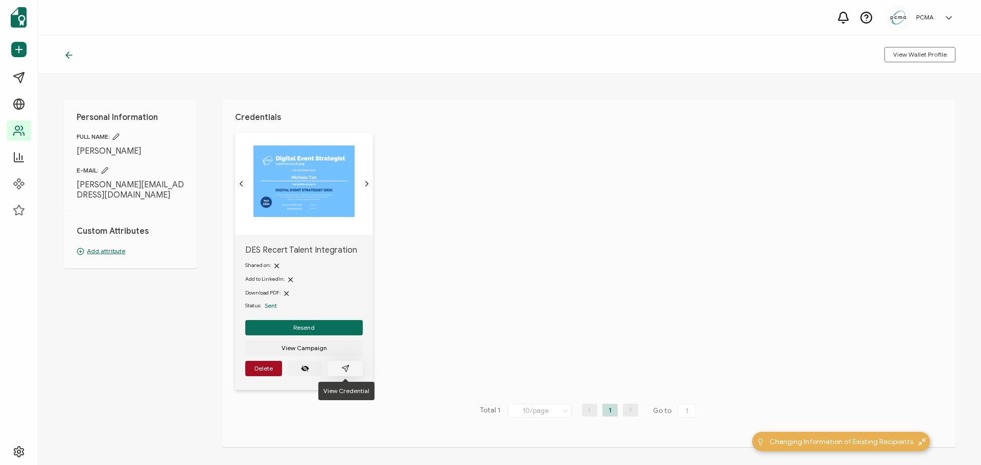
click at [356, 372] on button "button" at bounding box center [344, 368] width 35 height 15
drag, startPoint x: 106, startPoint y: 196, endPoint x: 67, endPoint y: 183, distance: 40.9
click at [67, 183] on div "Personal Information FULL NAME: [PERSON_NAME] E-MAIL: [PERSON_NAME][EMAIL_ADDRE…" at bounding box center [130, 184] width 133 height 169
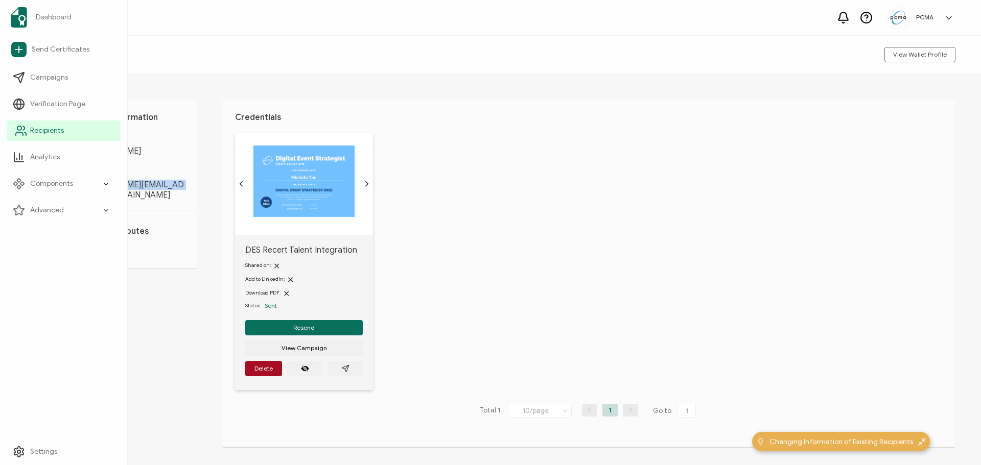
click at [27, 131] on icon at bounding box center [21, 131] width 12 height 12
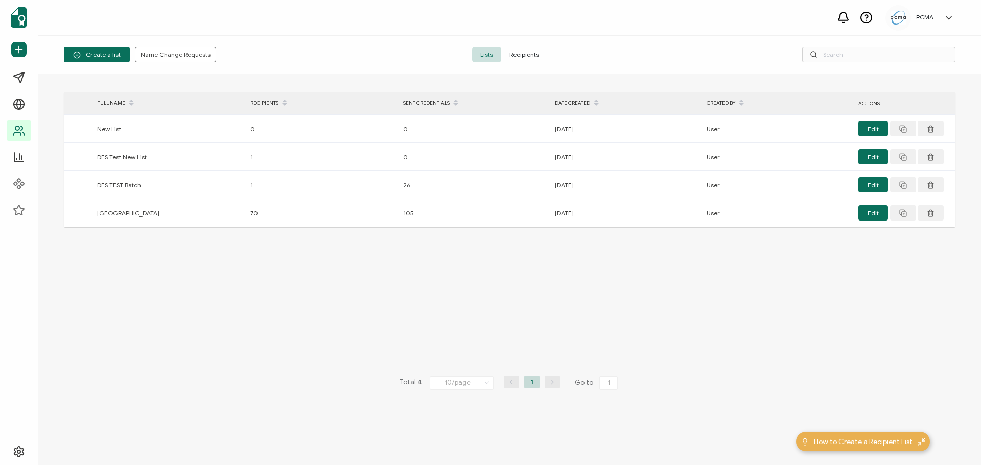
click at [517, 53] on span "Recipients" at bounding box center [524, 54] width 46 height 15
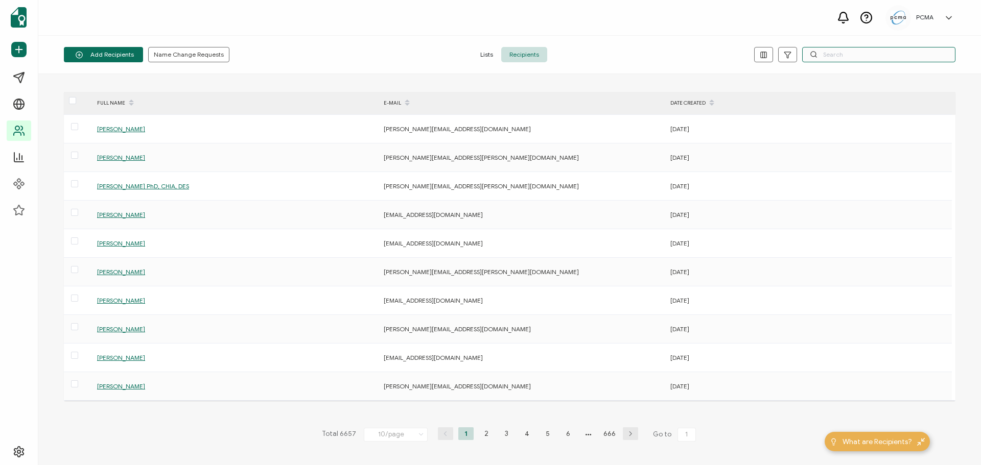
click at [826, 54] on input "text" at bounding box center [878, 54] width 153 height 15
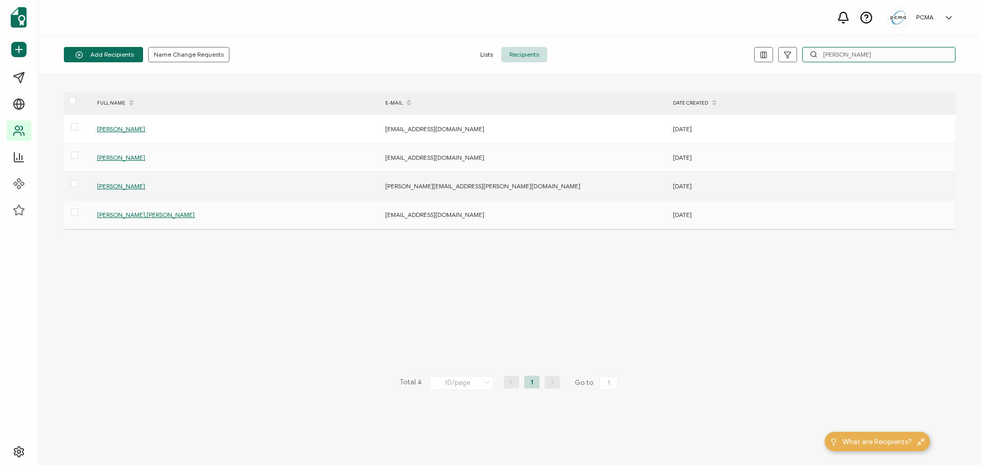
type input "[PERSON_NAME]"
click at [115, 186] on span "[PERSON_NAME]" at bounding box center [121, 186] width 48 height 8
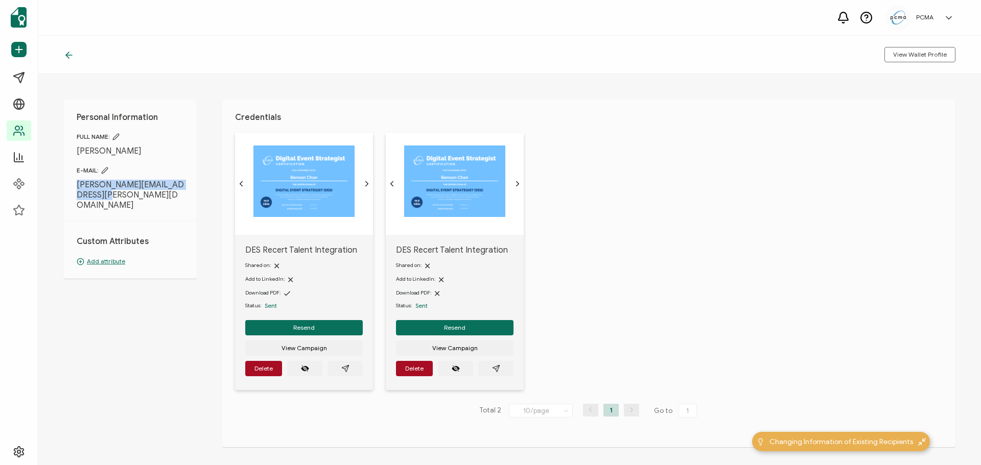
drag, startPoint x: 104, startPoint y: 197, endPoint x: 70, endPoint y: 182, distance: 36.8
click at [70, 182] on div "Personal Information FULL NAME: [PERSON_NAME] E-MAIL: [PERSON_NAME][EMAIL_ADDRE…" at bounding box center [130, 189] width 133 height 179
click at [495, 369] on icon "paper plane outline" at bounding box center [496, 369] width 8 height 8
click at [348, 367] on icon "paper plane outline" at bounding box center [345, 369] width 8 height 8
click at [407, 366] on span "Delete" at bounding box center [414, 369] width 18 height 6
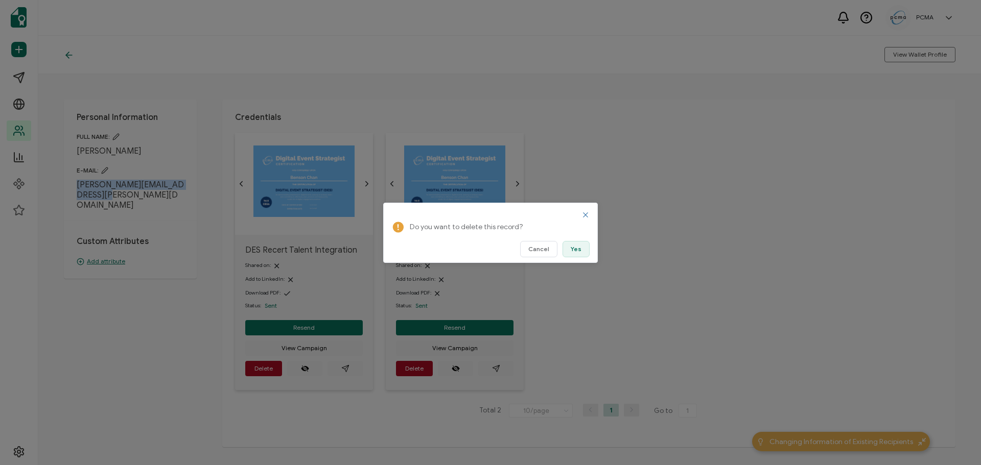
click at [576, 248] on span "Yes" at bounding box center [576, 249] width 11 height 6
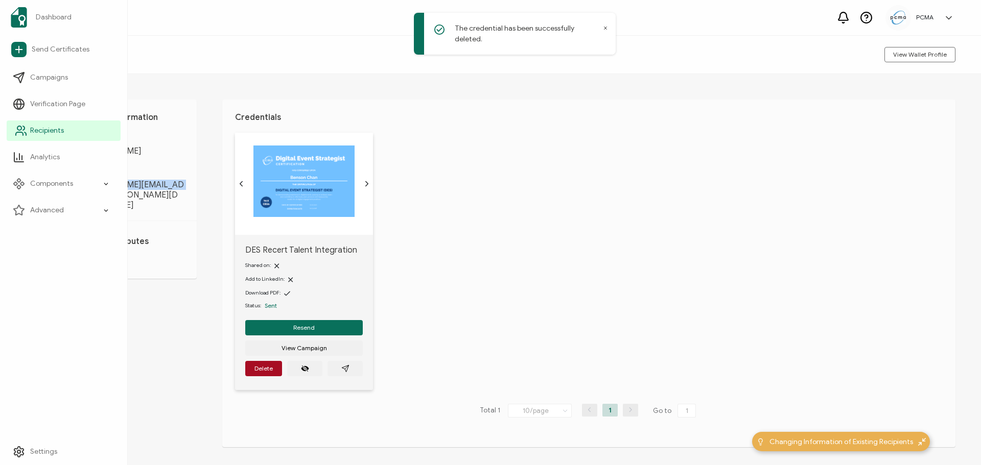
click at [26, 130] on icon at bounding box center [21, 131] width 12 height 12
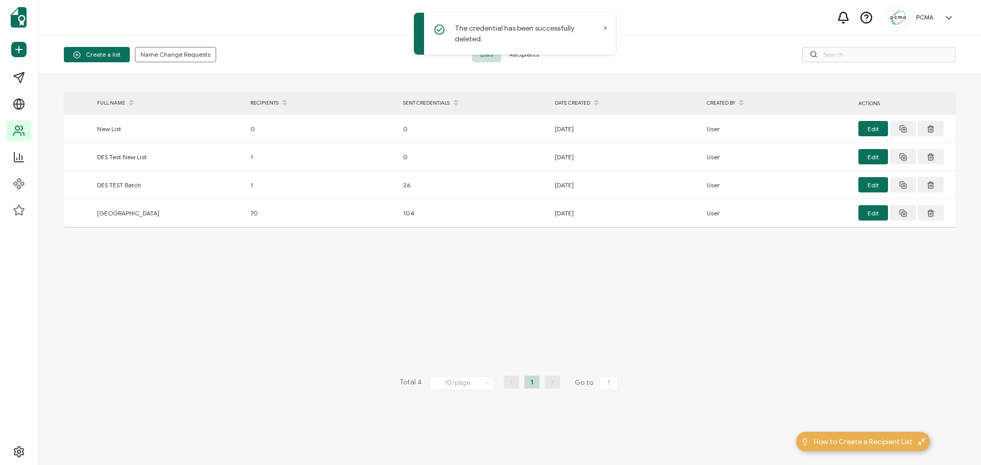
click at [529, 51] on span "Recipients" at bounding box center [524, 54] width 46 height 15
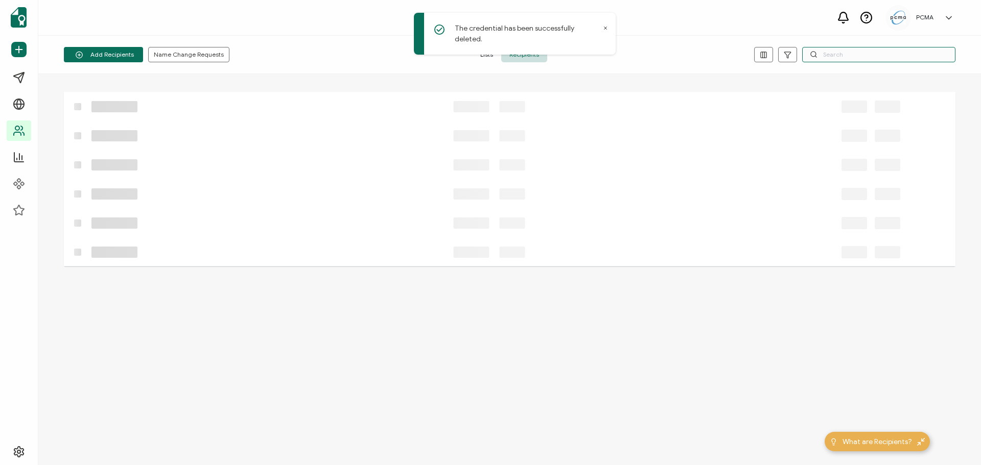
click at [827, 56] on input "text" at bounding box center [878, 54] width 153 height 15
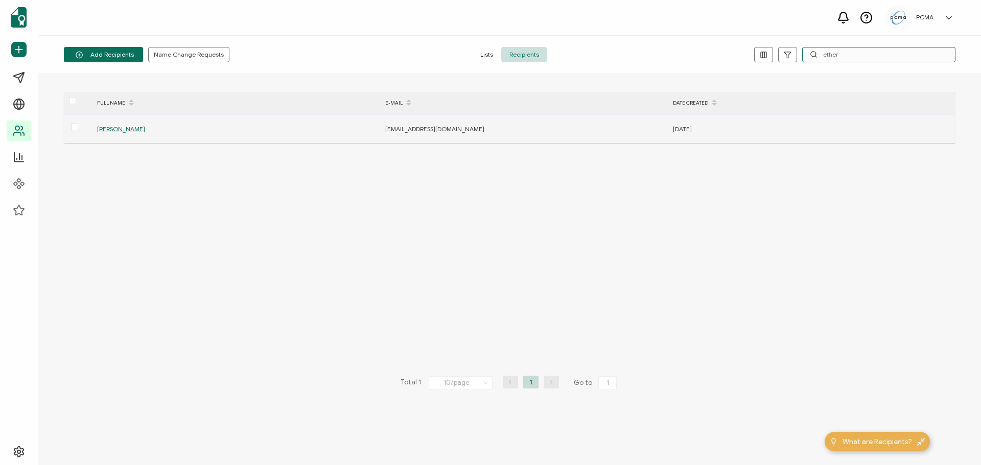
type input "ether"
click at [115, 128] on span "[PERSON_NAME]" at bounding box center [121, 129] width 48 height 8
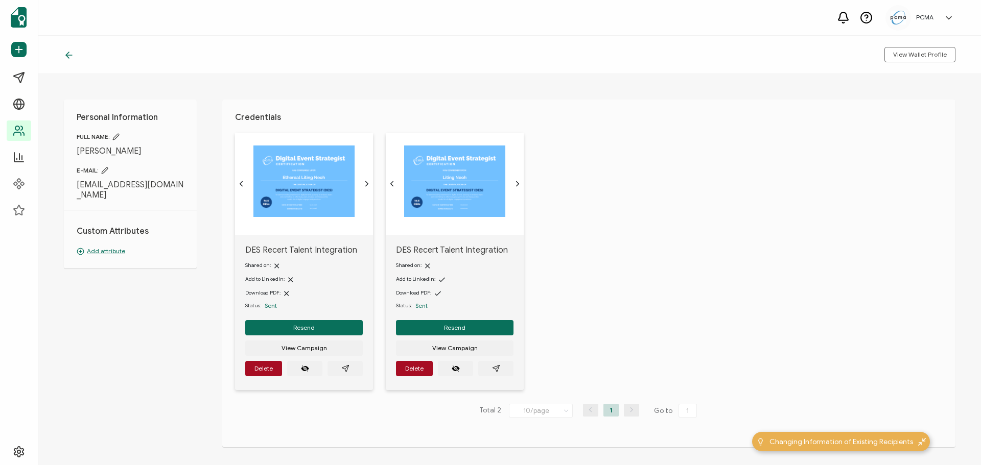
drag, startPoint x: 110, startPoint y: 200, endPoint x: 64, endPoint y: 186, distance: 48.0
click at [64, 186] on div "Personal Information FULL NAME: [PERSON_NAME] E-MAIL: [EMAIL_ADDRESS][DOMAIN_NA…" at bounding box center [130, 184] width 133 height 169
click at [485, 365] on button "button" at bounding box center [495, 368] width 35 height 15
click at [350, 370] on button "button" at bounding box center [344, 368] width 35 height 15
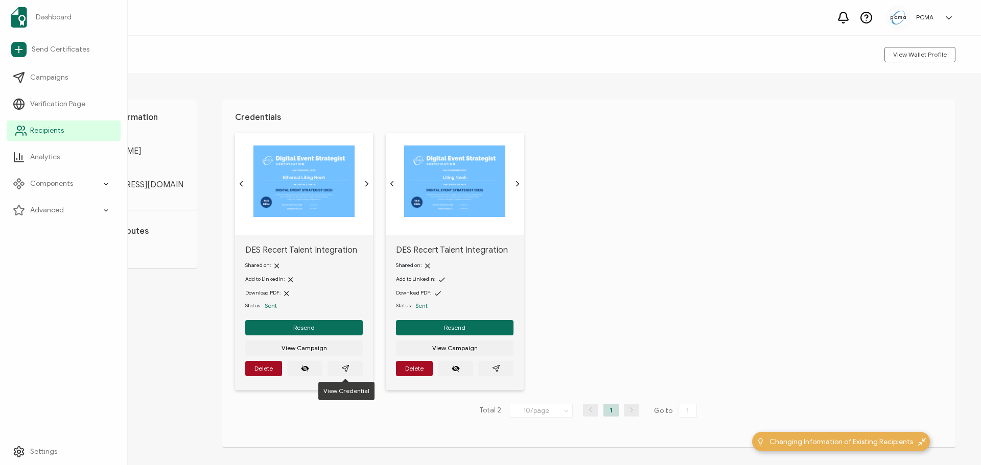
click at [15, 129] on icon at bounding box center [21, 131] width 12 height 12
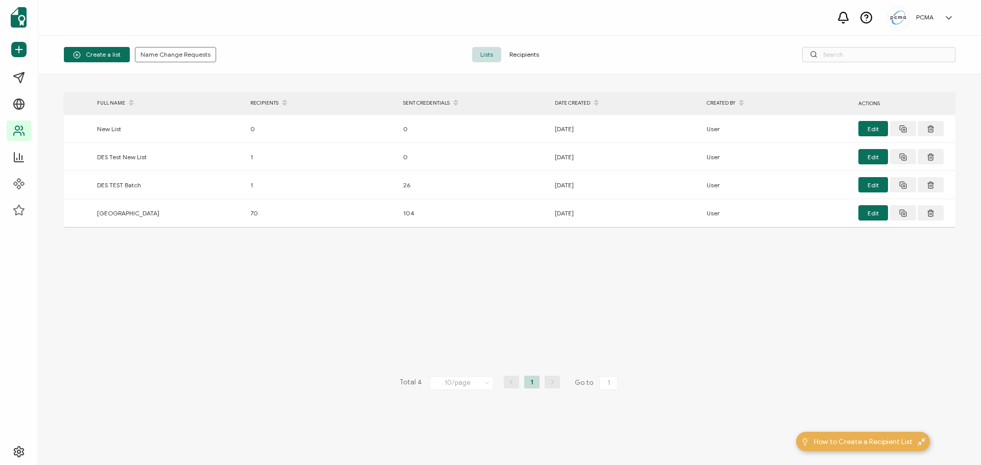
click at [526, 51] on span "Recipients" at bounding box center [524, 54] width 46 height 15
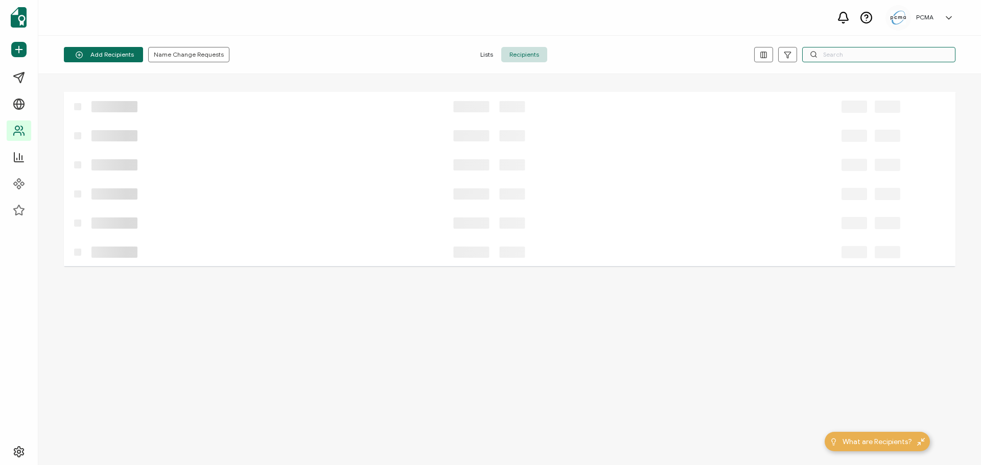
click at [859, 52] on input "text" at bounding box center [878, 54] width 153 height 15
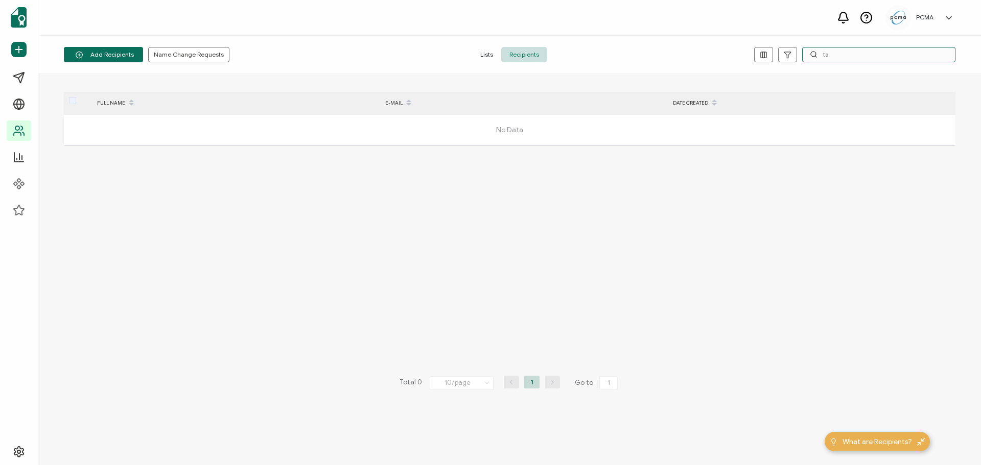
type input "t"
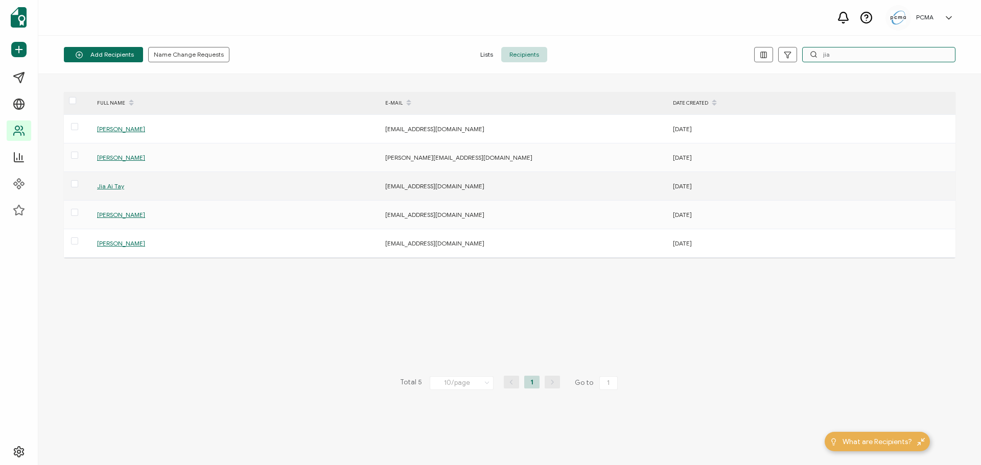
type input "jia"
click at [109, 186] on span "Jia Ai Tay" at bounding box center [110, 186] width 27 height 8
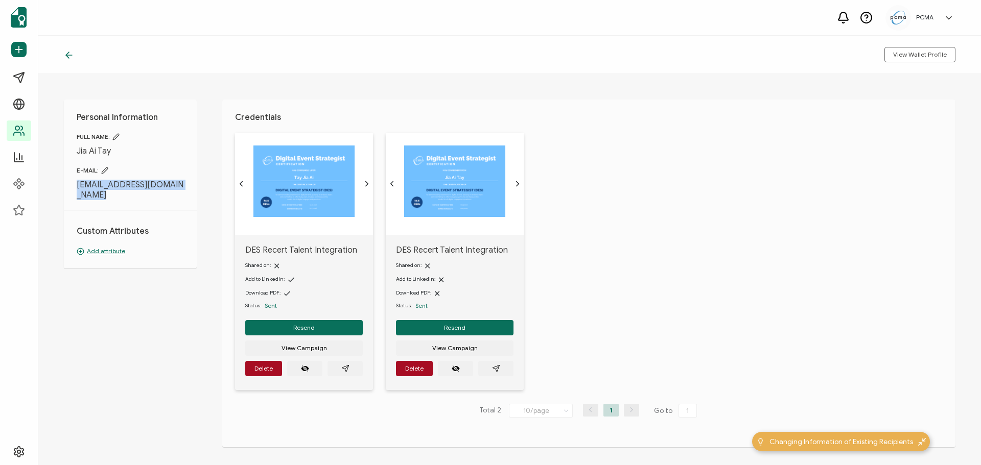
drag, startPoint x: 84, startPoint y: 194, endPoint x: 68, endPoint y: 184, distance: 19.0
click at [68, 184] on div "Personal Information FULL NAME: [PERSON_NAME] E-MAIL: [EMAIL_ADDRESS][DOMAIN_NA…" at bounding box center [130, 184] width 133 height 169
click at [490, 363] on button "button" at bounding box center [495, 368] width 35 height 15
click at [345, 366] on icon "paper plane outline" at bounding box center [345, 369] width 8 height 8
click at [410, 369] on span "Delete" at bounding box center [414, 369] width 18 height 6
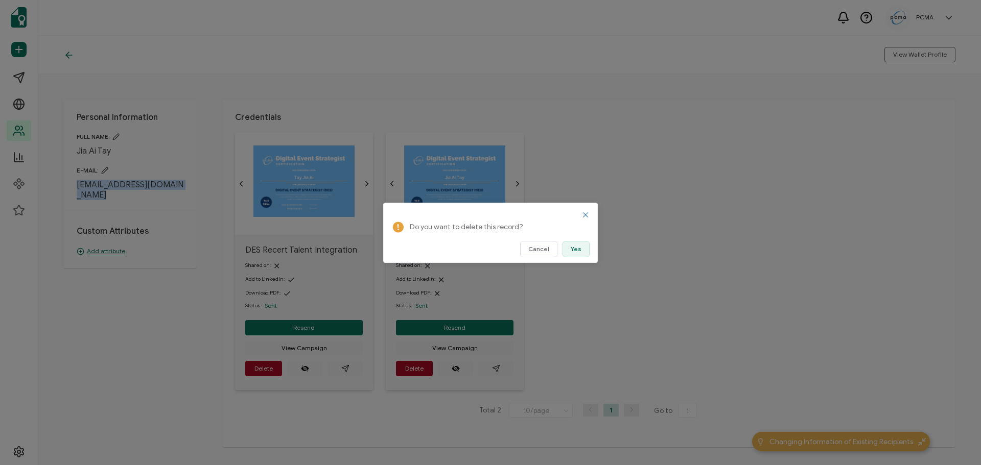
click at [578, 249] on span "Yes" at bounding box center [576, 249] width 11 height 6
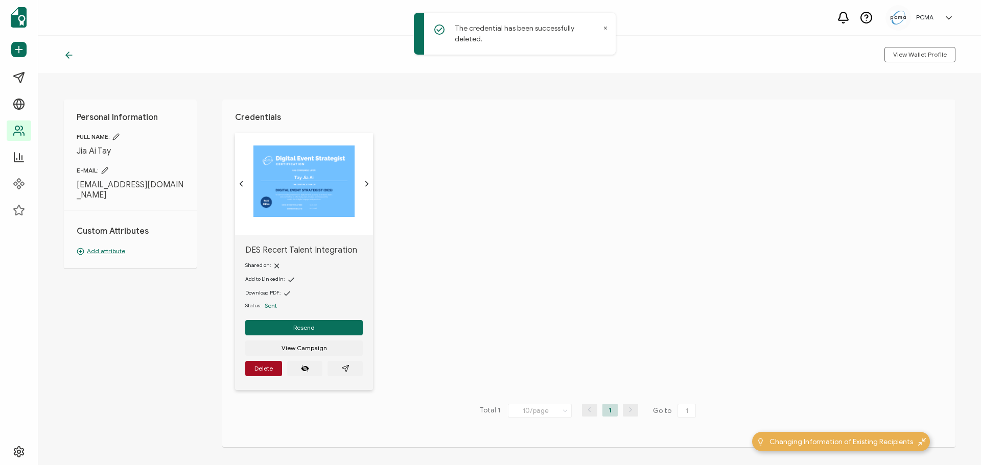
click at [158, 64] on div "View Wallet Profile" at bounding box center [509, 55] width 943 height 38
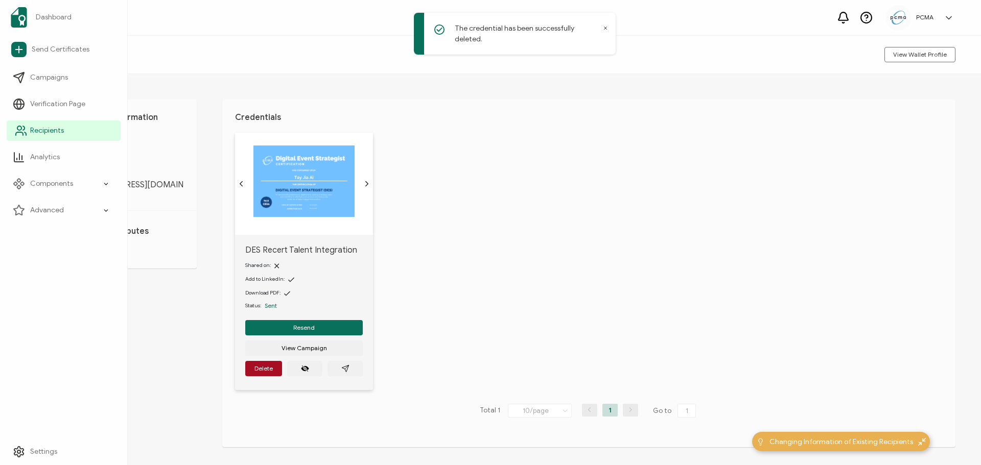
click at [20, 125] on icon at bounding box center [21, 131] width 12 height 12
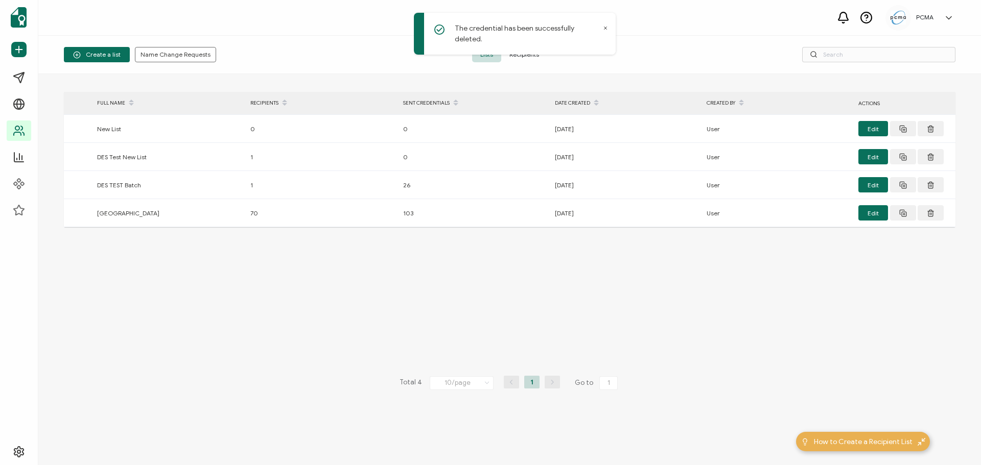
click at [531, 56] on span "Recipients" at bounding box center [524, 54] width 46 height 15
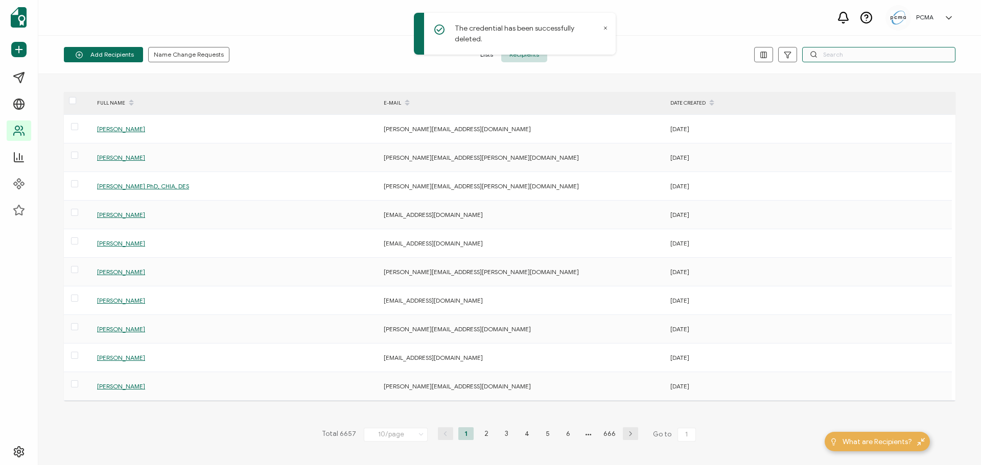
click at [836, 49] on input "text" at bounding box center [878, 54] width 153 height 15
click at [891, 59] on input "text" at bounding box center [878, 54] width 153 height 15
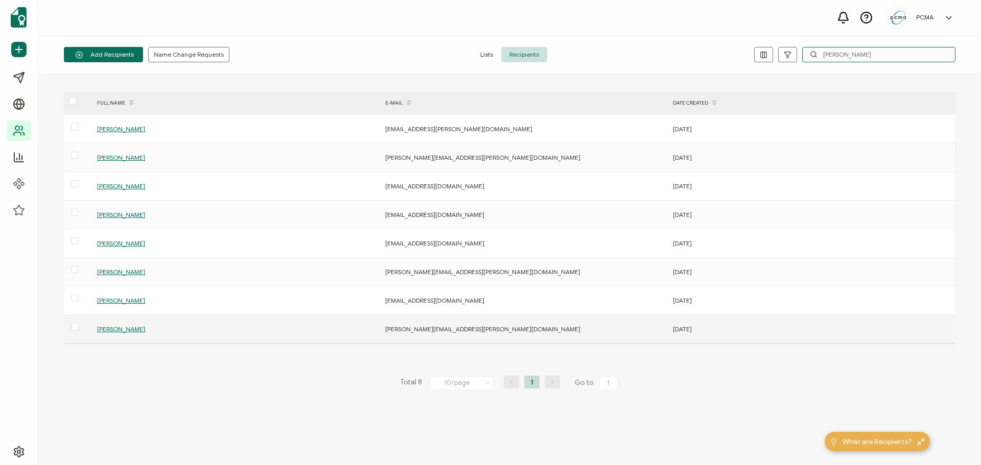
type input "[PERSON_NAME]"
click at [119, 327] on span "[PERSON_NAME]" at bounding box center [121, 329] width 48 height 8
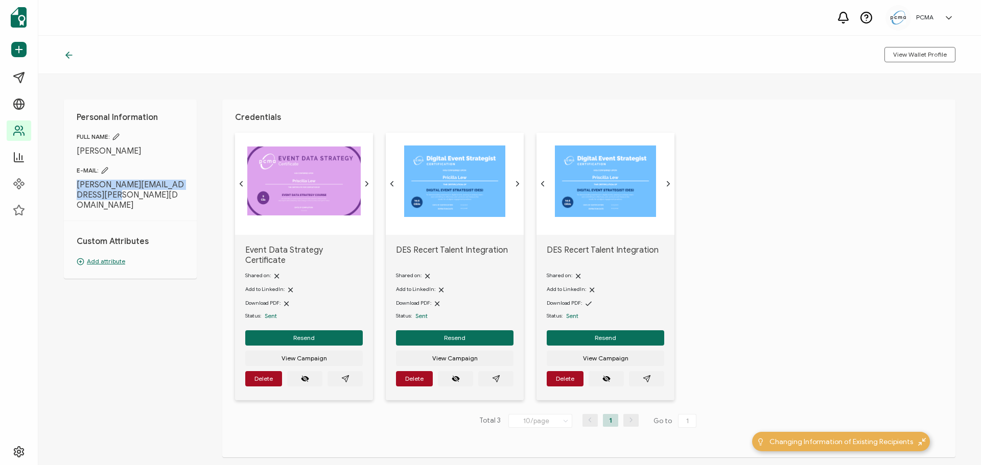
drag, startPoint x: 104, startPoint y: 199, endPoint x: 74, endPoint y: 180, distance: 35.3
click at [74, 180] on div "Personal Information FULL NAME: [PERSON_NAME] E-MAIL: [PERSON_NAME][EMAIL_ADDRE…" at bounding box center [130, 189] width 133 height 179
click at [643, 375] on icon "paper plane outline" at bounding box center [647, 379] width 8 height 8
click at [492, 375] on span "button" at bounding box center [496, 379] width 8 height 8
click at [551, 371] on button "Delete" at bounding box center [565, 378] width 37 height 15
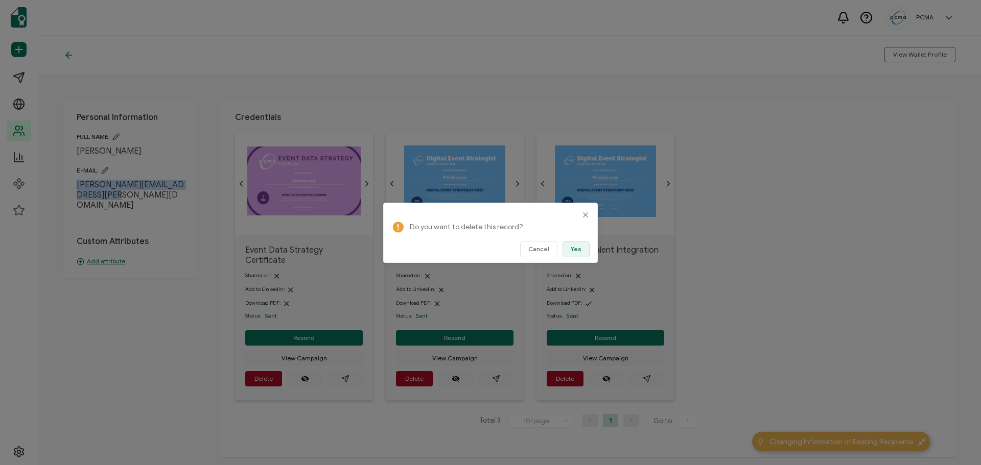
click at [579, 247] on span "Yes" at bounding box center [576, 249] width 11 height 6
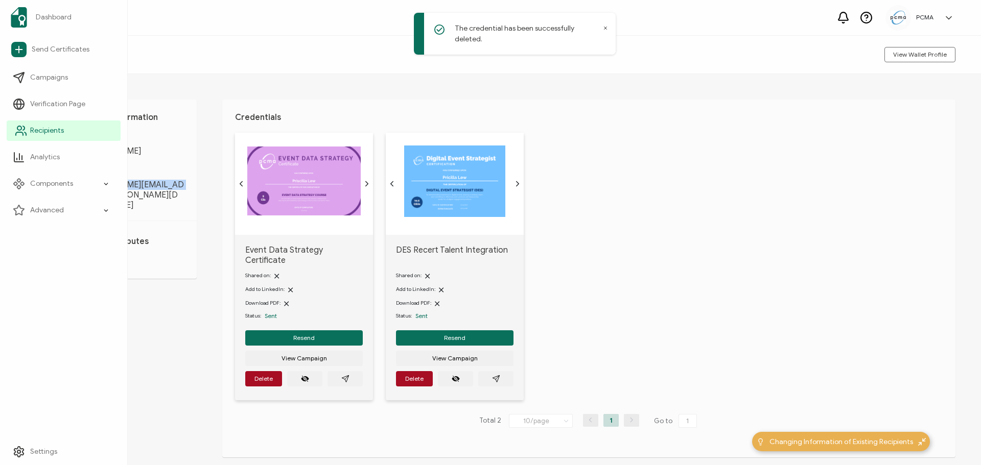
click at [22, 134] on icon at bounding box center [19, 133] width 7 height 3
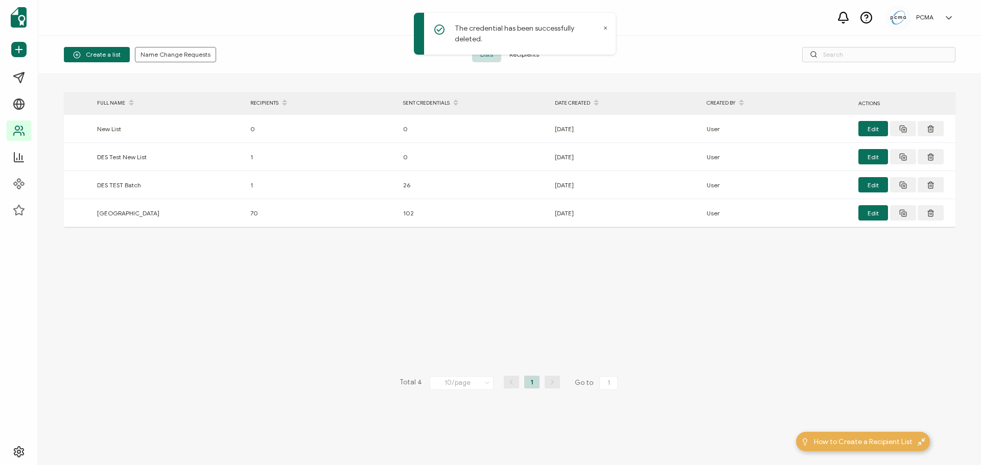
click at [524, 55] on span "Recipients" at bounding box center [524, 54] width 46 height 15
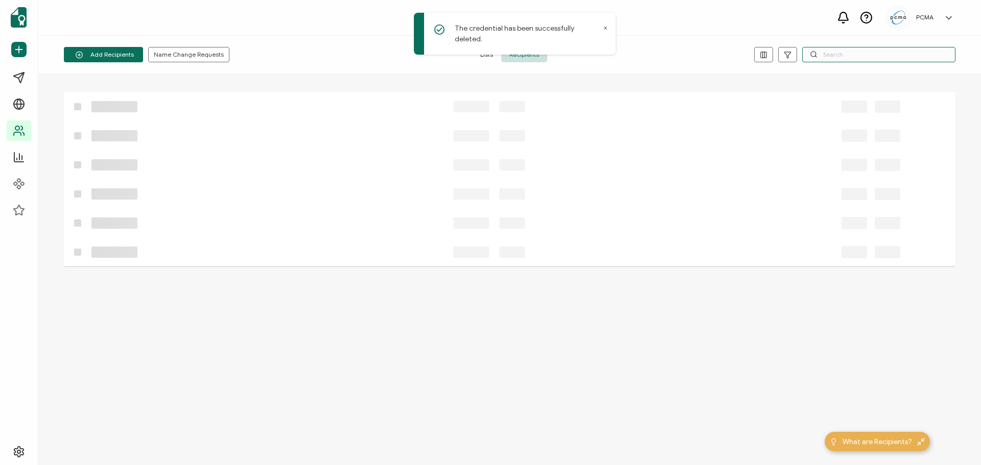
click at [907, 57] on input "text" at bounding box center [878, 54] width 153 height 15
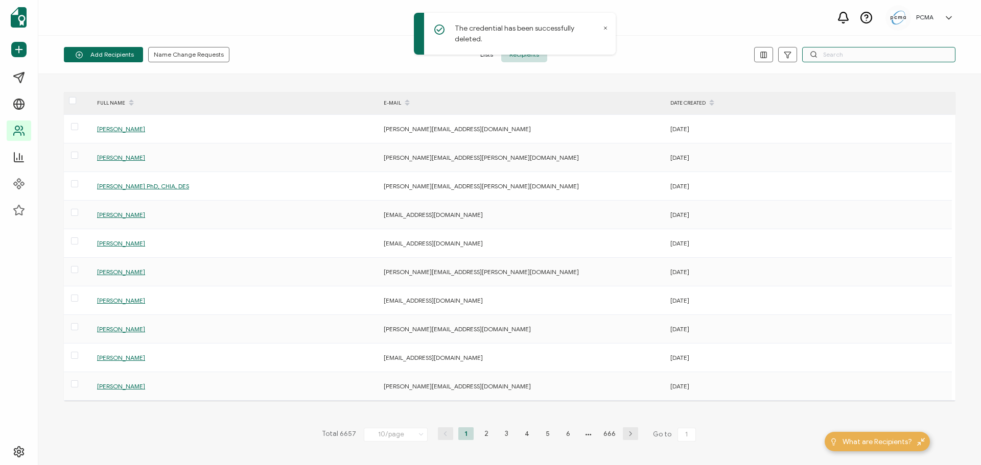
click at [839, 54] on input "text" at bounding box center [878, 54] width 153 height 15
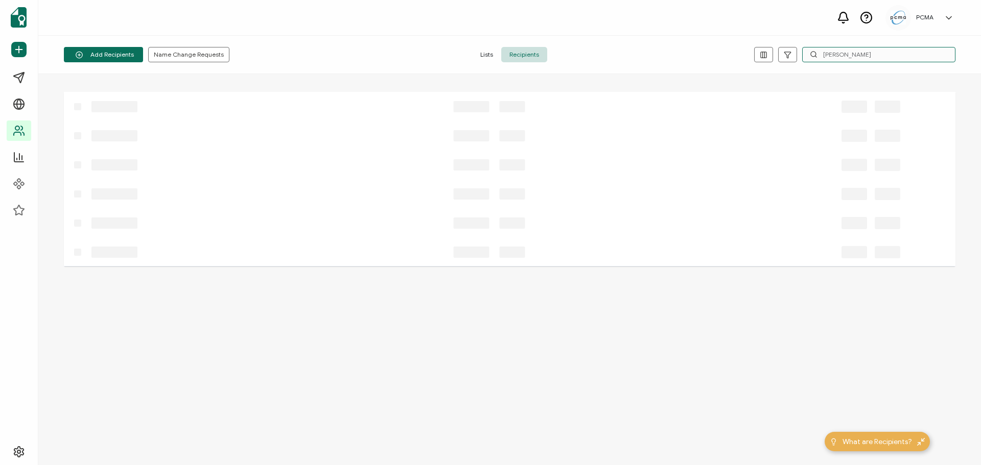
type input "[PERSON_NAME]"
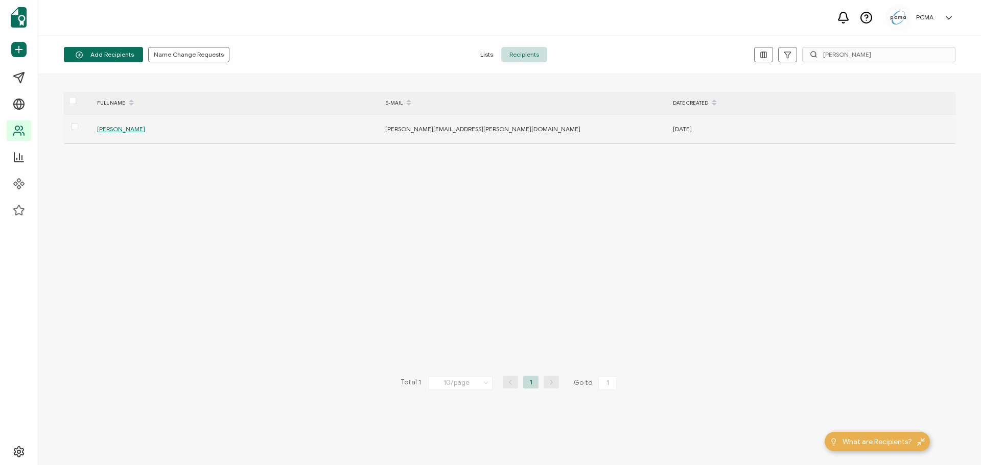
click at [107, 127] on span "[PERSON_NAME]" at bounding box center [121, 129] width 48 height 8
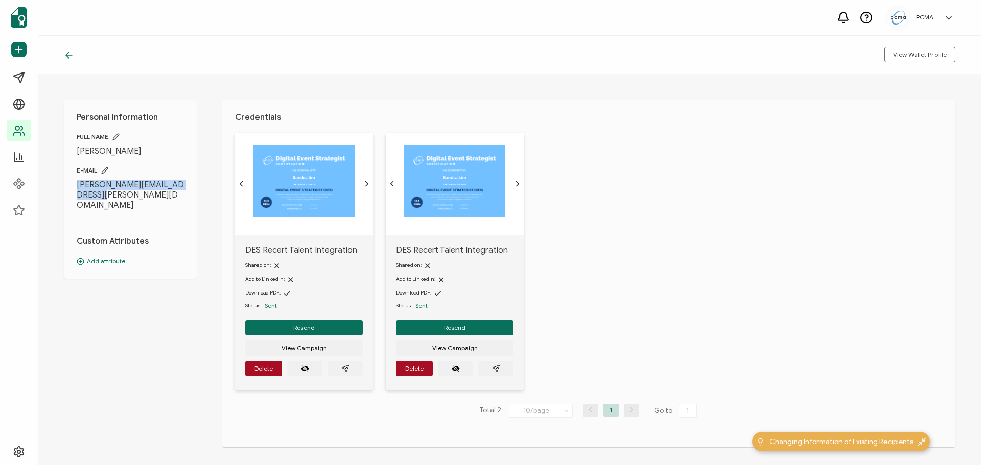
drag, startPoint x: 112, startPoint y: 193, endPoint x: 67, endPoint y: 187, distance: 44.8
click at [67, 187] on div "Personal Information FULL NAME: [PERSON_NAME] E-MAIL: [PERSON_NAME][EMAIL_ADDRE…" at bounding box center [130, 189] width 133 height 179
click at [487, 367] on button "button" at bounding box center [495, 368] width 35 height 15
click at [344, 370] on icon "paper plane outline" at bounding box center [345, 368] width 7 height 7
click at [420, 367] on span "Delete" at bounding box center [414, 369] width 18 height 6
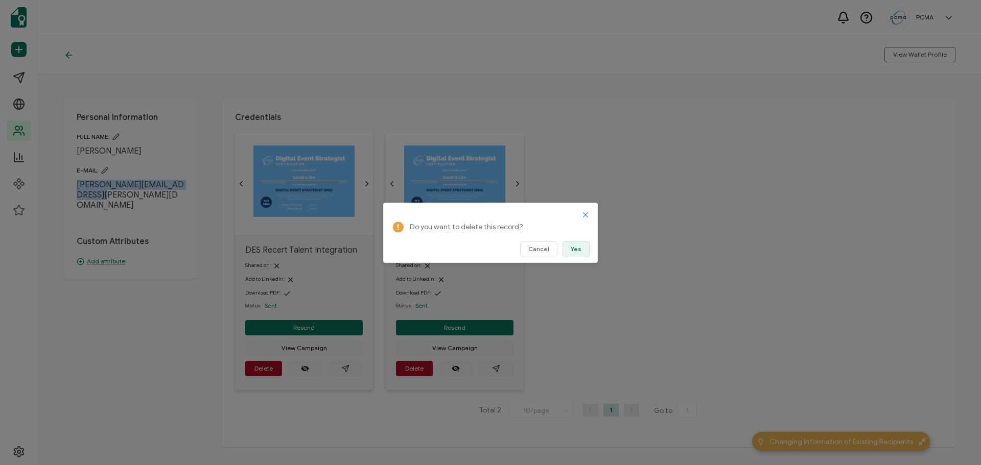
click at [574, 255] on button "Yes" at bounding box center [575, 249] width 27 height 16
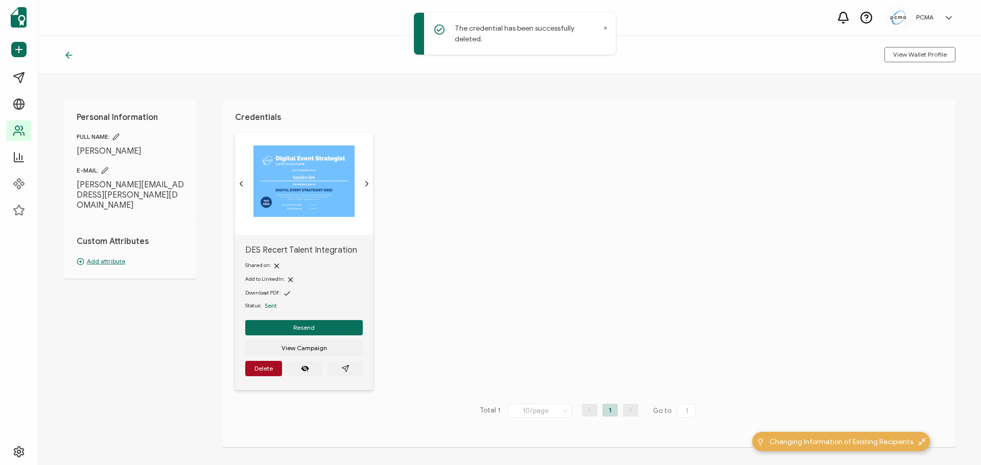
click at [73, 50] on icon at bounding box center [69, 55] width 10 height 10
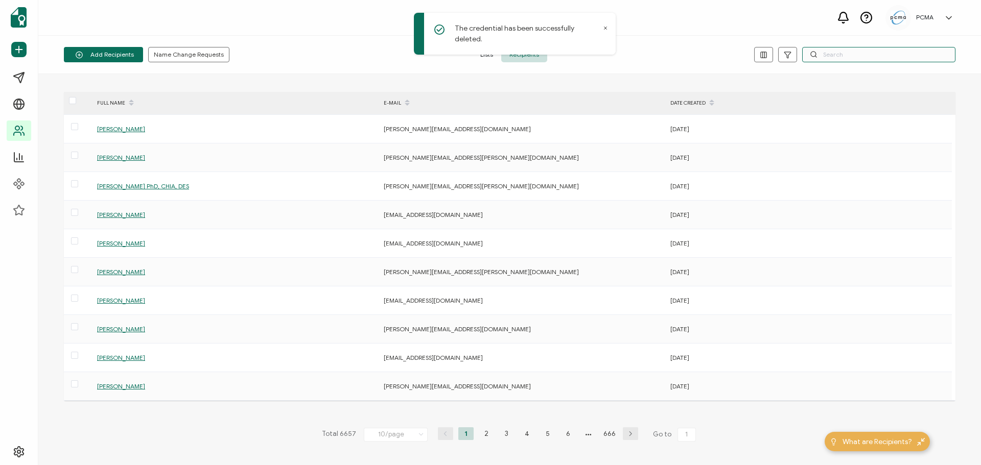
click at [845, 51] on input "text" at bounding box center [878, 54] width 153 height 15
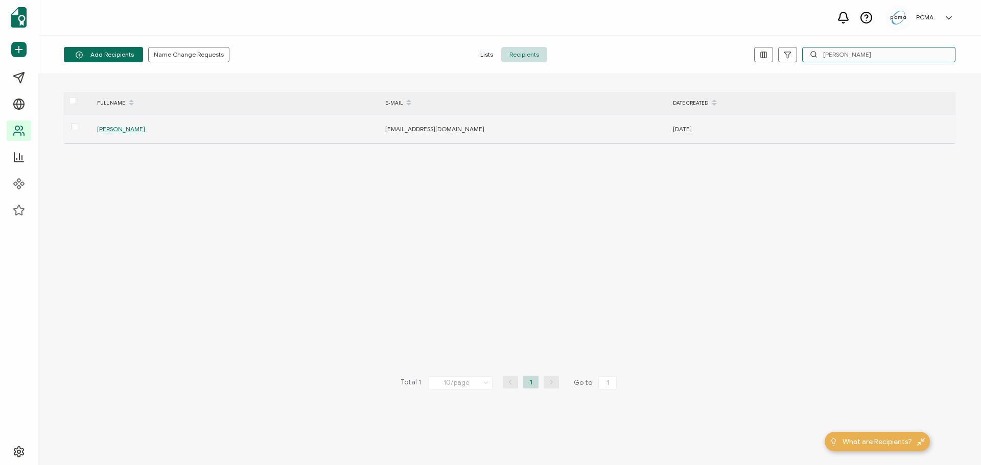
type input "[PERSON_NAME]"
click at [113, 127] on span "[PERSON_NAME]" at bounding box center [121, 129] width 48 height 8
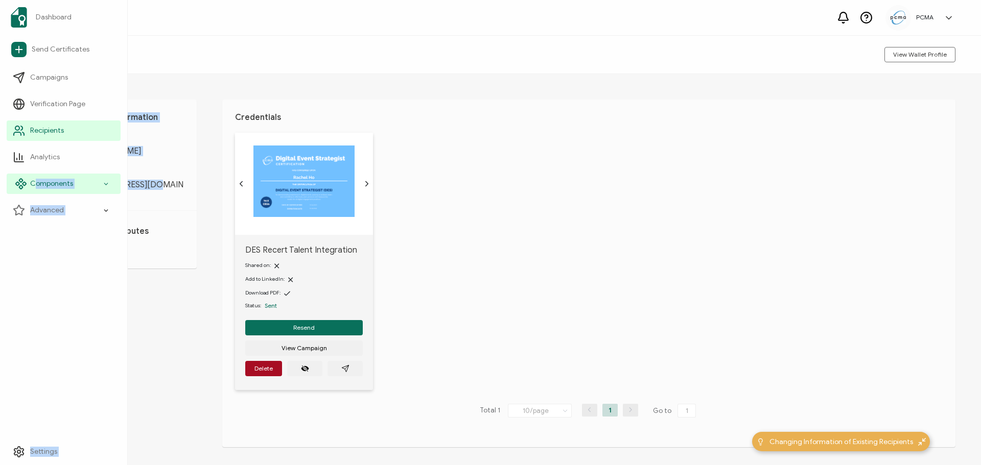
drag, startPoint x: 157, startPoint y: 184, endPoint x: 35, endPoint y: 183, distance: 122.1
click at [35, 183] on div "Dashboard Send Certificates Campaigns Verification Page Recipients Analytics Co…" at bounding box center [490, 251] width 981 height 430
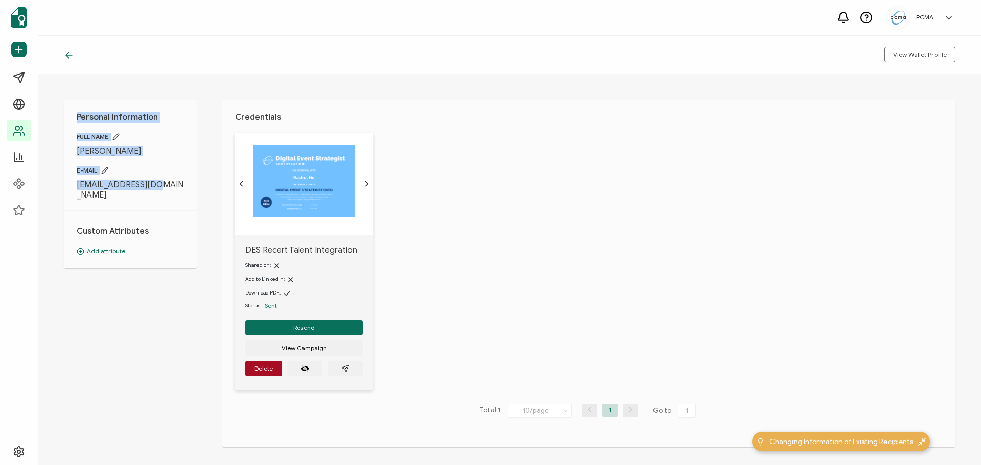
click at [161, 186] on span "[EMAIL_ADDRESS][DOMAIN_NAME]" at bounding box center [130, 190] width 107 height 20
drag, startPoint x: 140, startPoint y: 185, endPoint x: 78, endPoint y: 186, distance: 61.8
click at [78, 186] on span "[EMAIL_ADDRESS][DOMAIN_NAME]" at bounding box center [130, 190] width 107 height 20
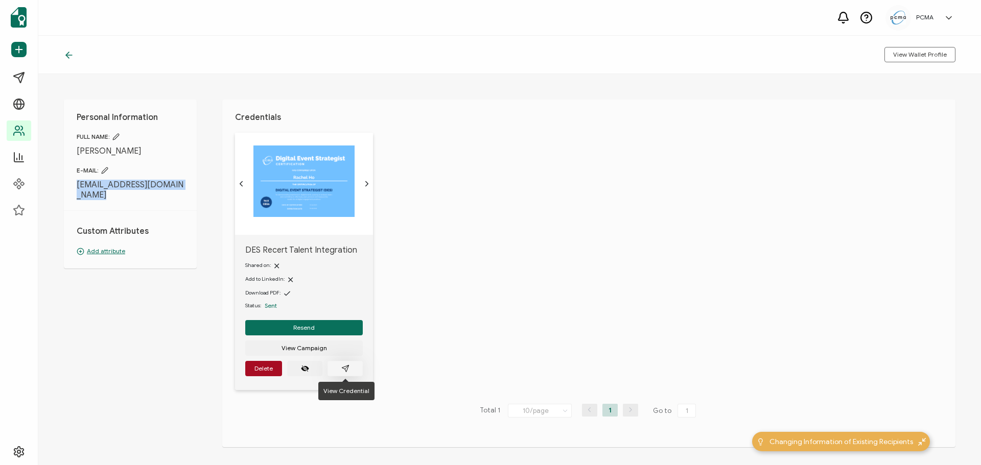
click at [337, 367] on button "button" at bounding box center [344, 368] width 35 height 15
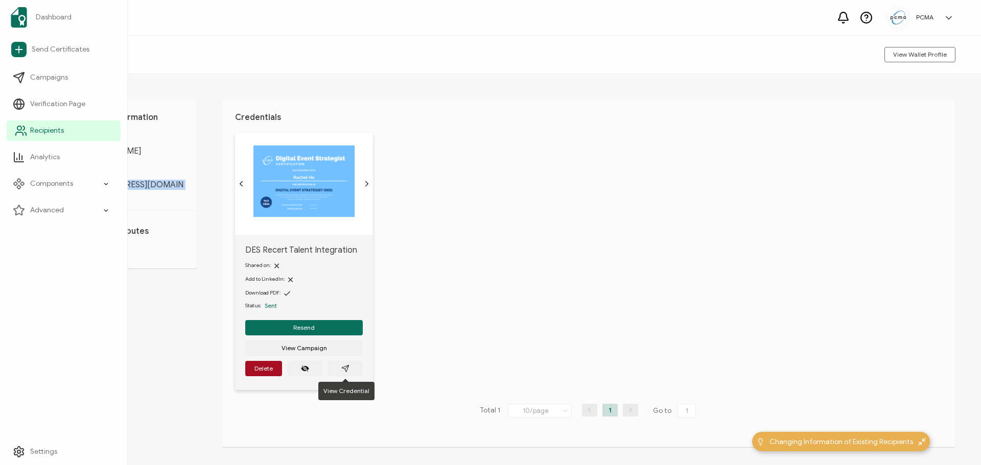
click at [43, 132] on span "Recipients" at bounding box center [47, 131] width 34 height 10
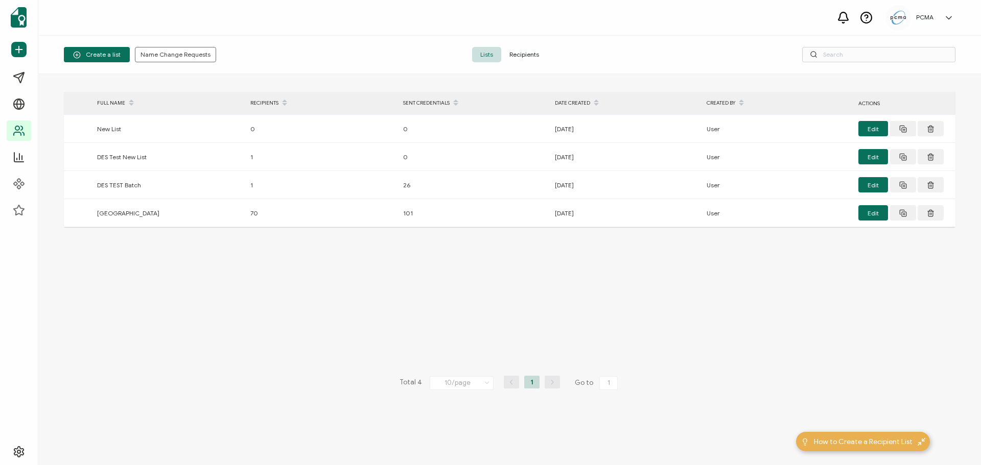
click at [528, 57] on span "Recipients" at bounding box center [524, 54] width 46 height 15
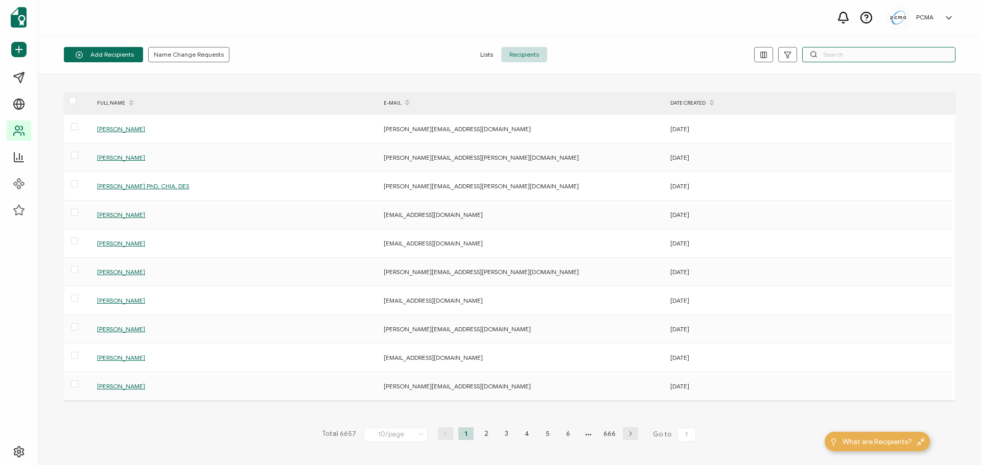
click at [878, 49] on input "text" at bounding box center [878, 54] width 153 height 15
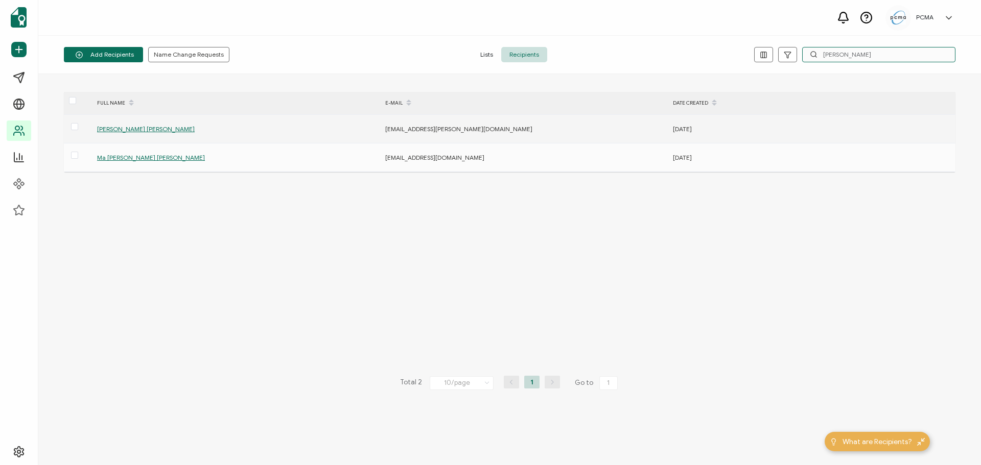
type input "[PERSON_NAME]"
click at [128, 130] on span "[PERSON_NAME] [PERSON_NAME]" at bounding box center [146, 129] width 98 height 8
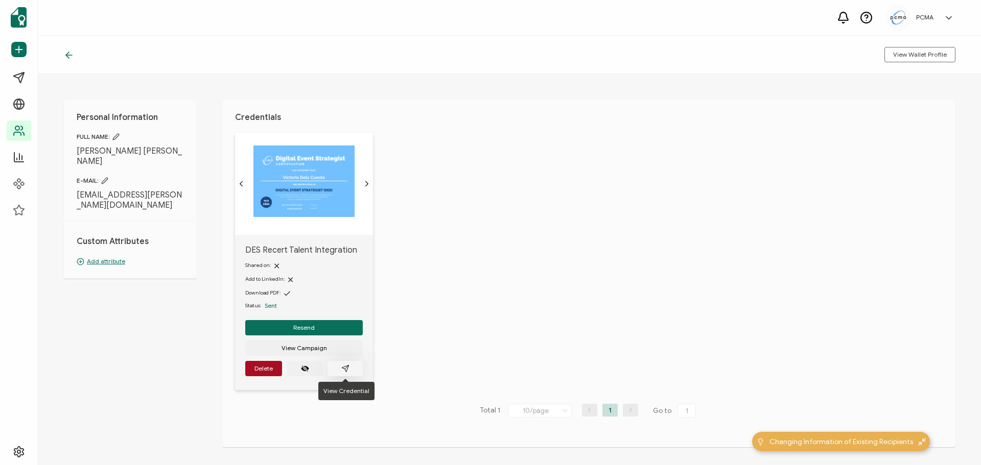
click at [349, 373] on button "button" at bounding box center [344, 368] width 35 height 15
drag, startPoint x: 132, startPoint y: 198, endPoint x: 74, endPoint y: 184, distance: 59.8
click at [74, 184] on div "Personal Information FULL NAME: [PERSON_NAME] [PERSON_NAME] E-MAIL: [EMAIL_ADDR…" at bounding box center [130, 189] width 133 height 179
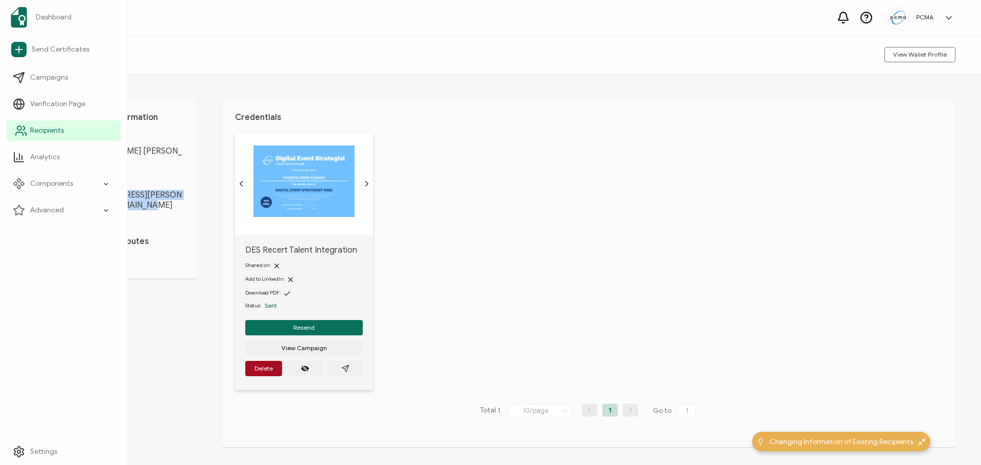
click at [18, 130] on circle at bounding box center [19, 128] width 4 height 4
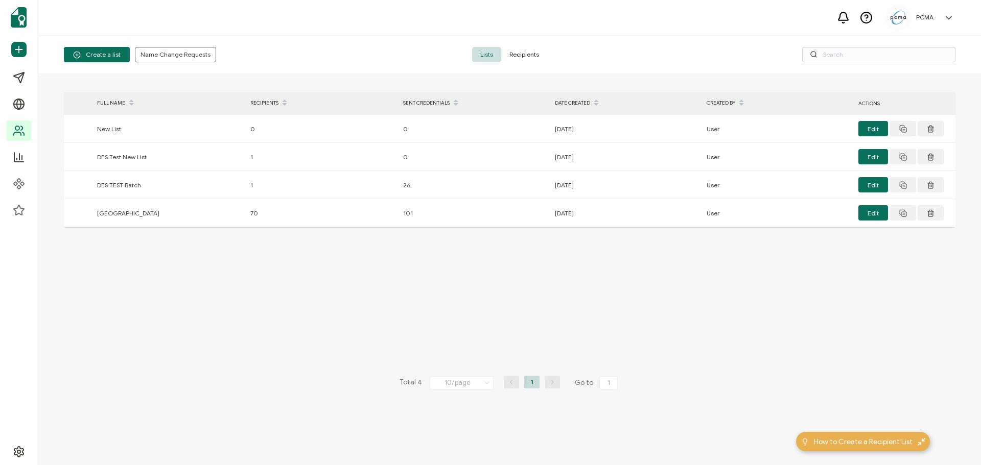
click at [524, 46] on div "Create a list Name Change Requests Lists Recipients" at bounding box center [509, 55] width 943 height 38
click at [524, 50] on span "Recipients" at bounding box center [524, 54] width 46 height 15
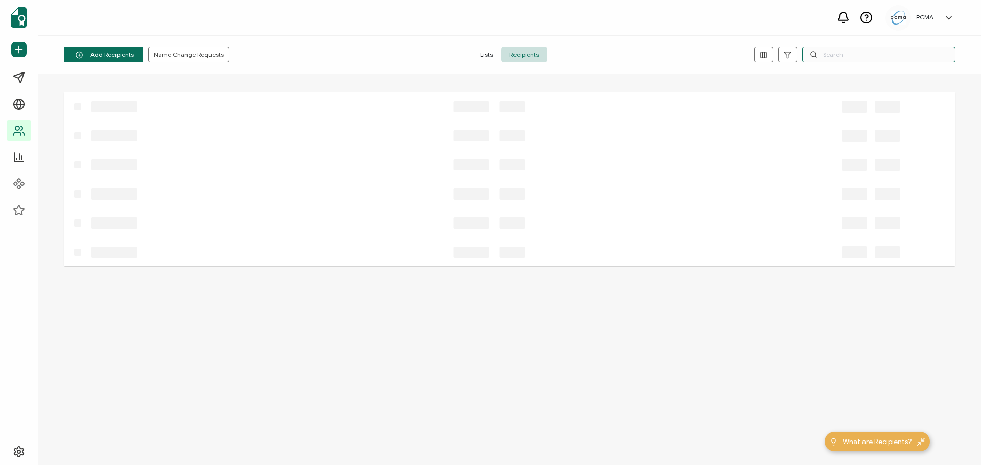
click at [845, 51] on input "text" at bounding box center [878, 54] width 153 height 15
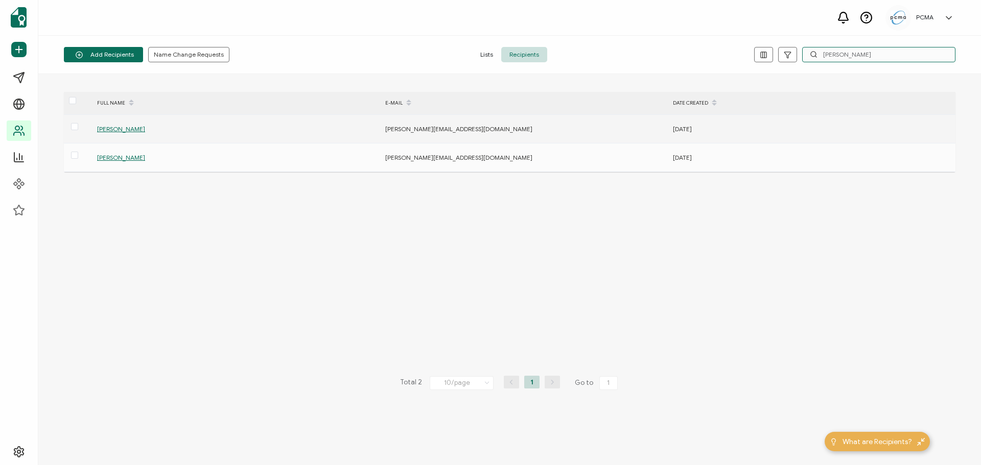
type input "[PERSON_NAME]"
click at [123, 129] on span "[PERSON_NAME]" at bounding box center [121, 129] width 48 height 8
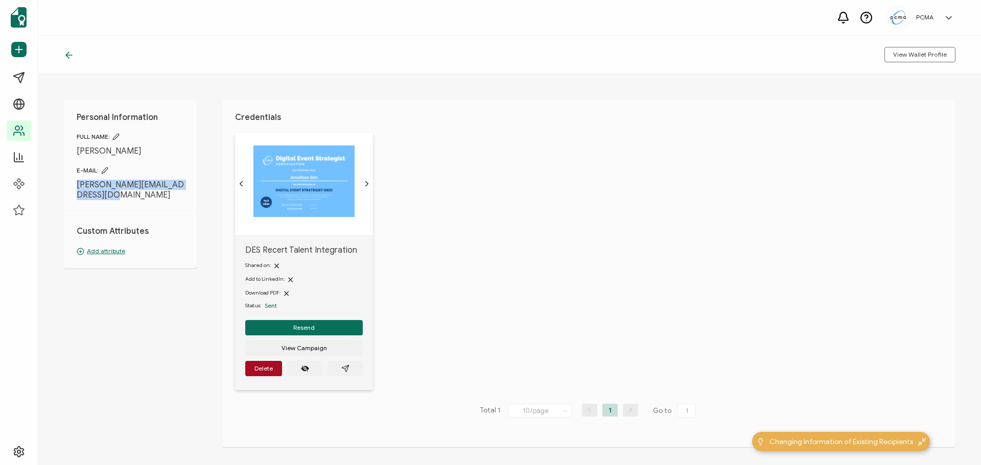
drag, startPoint x: 108, startPoint y: 193, endPoint x: 73, endPoint y: 185, distance: 36.6
click at [73, 185] on div "Personal Information FULL NAME: [PERSON_NAME] E-MAIL: [PERSON_NAME][EMAIL_ADDRE…" at bounding box center [130, 184] width 133 height 169
click at [342, 368] on icon "paper plane outline" at bounding box center [345, 368] width 7 height 7
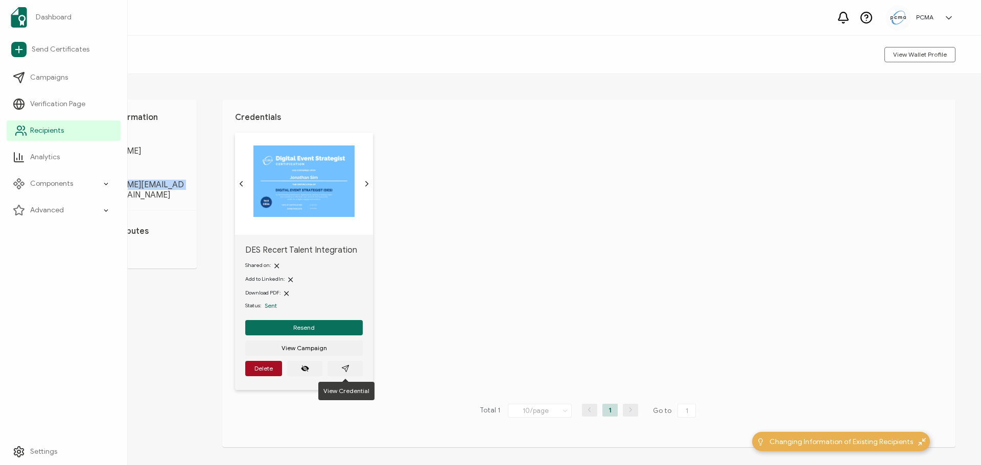
click at [30, 136] on link "Recipients" at bounding box center [64, 131] width 114 height 20
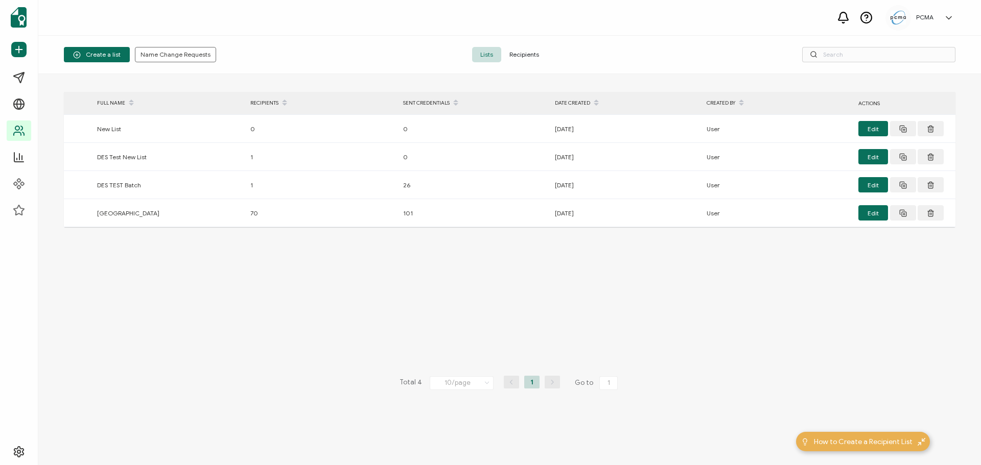
drag, startPoint x: 506, startPoint y: 57, endPoint x: 517, endPoint y: 56, distance: 11.3
click at [507, 57] on span "Recipients" at bounding box center [524, 54] width 46 height 15
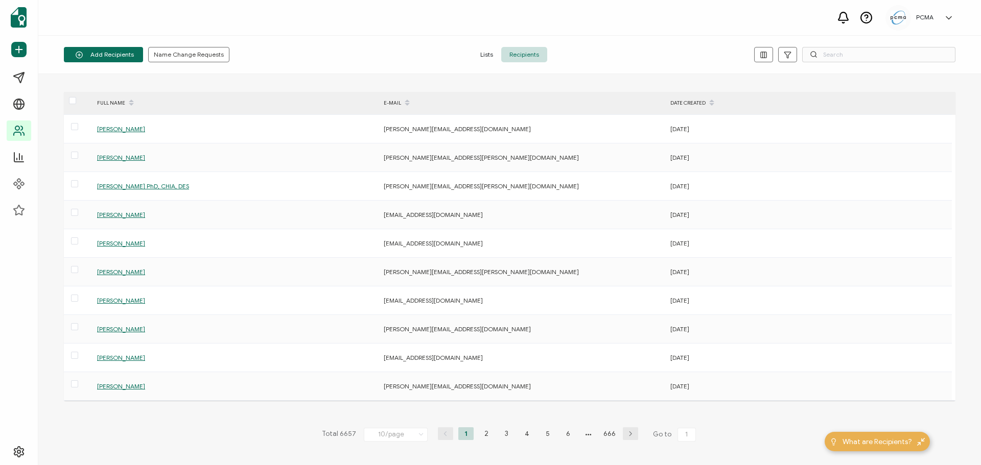
click at [815, 51] on icon at bounding box center [814, 55] width 8 height 8
click at [835, 53] on input "text" at bounding box center [878, 54] width 153 height 15
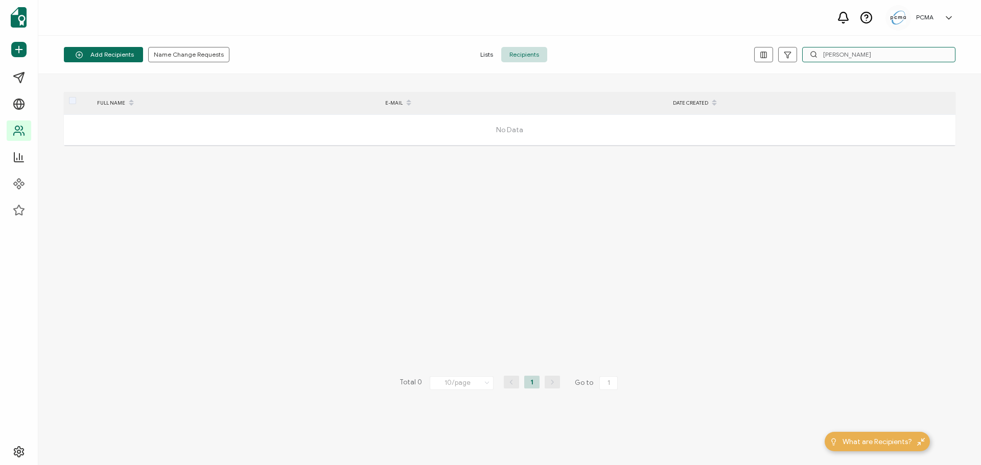
drag, startPoint x: 888, startPoint y: 52, endPoint x: 839, endPoint y: 45, distance: 49.6
click at [839, 45] on div "Add Recipients Upload Spreadsheet Add a Single Recipient Name Change Requests L…" at bounding box center [509, 55] width 943 height 38
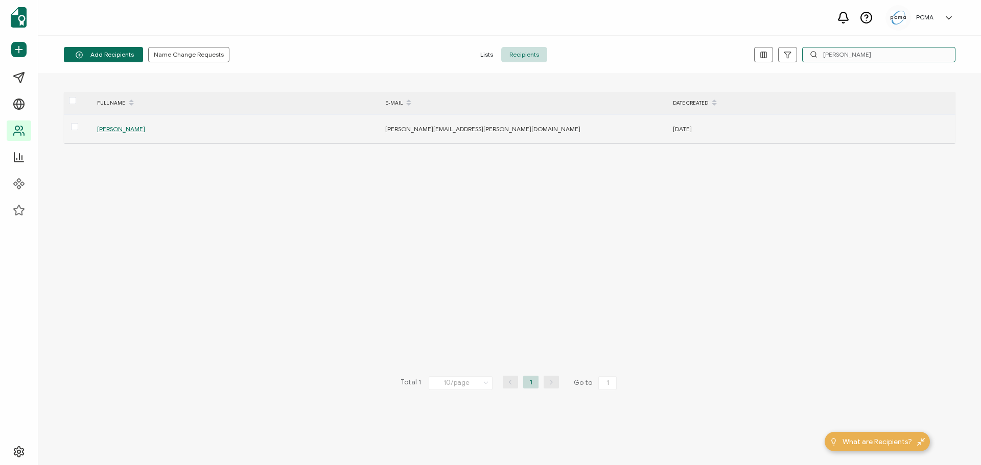
type input "[PERSON_NAME]"
click at [140, 127] on span "[PERSON_NAME]" at bounding box center [121, 129] width 48 height 8
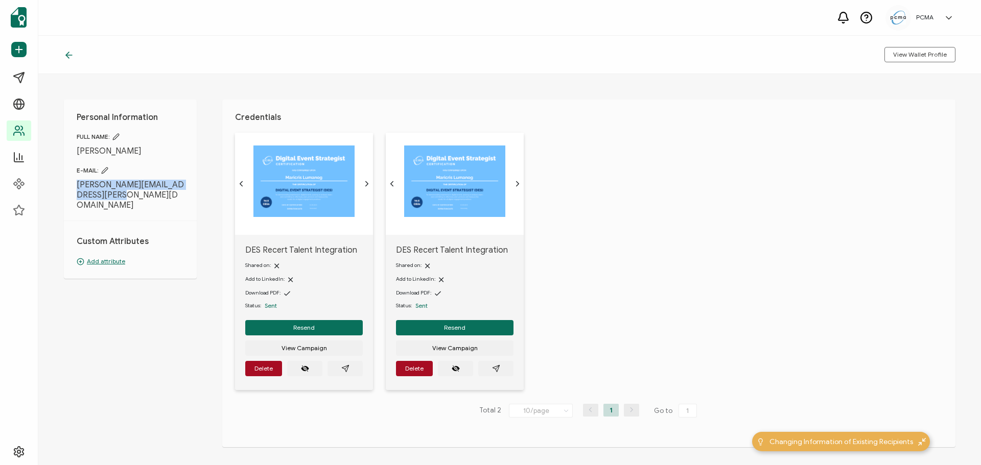
drag, startPoint x: 120, startPoint y: 197, endPoint x: 69, endPoint y: 185, distance: 52.4
click at [69, 185] on div "Personal Information FULL NAME: [PERSON_NAME] E-MAIL: [PERSON_NAME][EMAIL_ADDRE…" at bounding box center [130, 189] width 133 height 179
click at [640, 284] on div "DES Recert Talent Integration Shared on: Add to LinkedIn: Download PDF: Status:…" at bounding box center [595, 268] width 720 height 270
click at [496, 369] on icon "paper plane outline" at bounding box center [495, 368] width 7 height 7
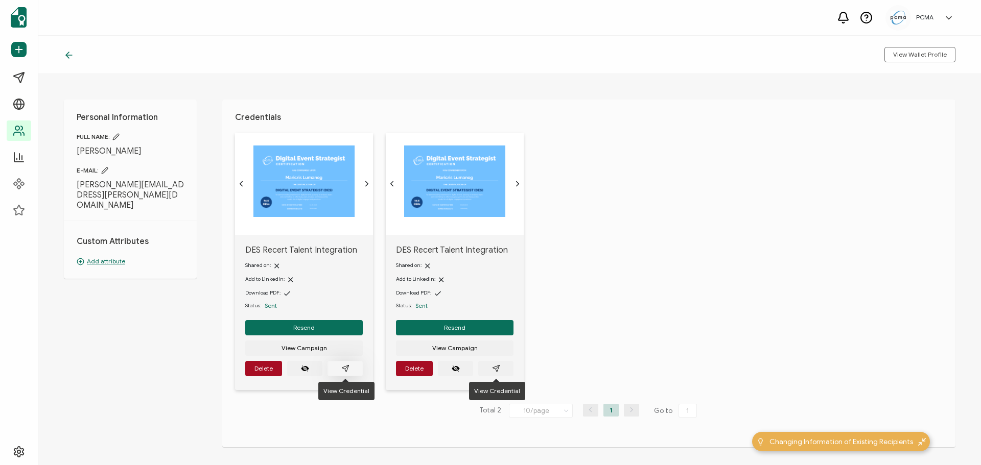
click at [345, 366] on icon "paper plane outline" at bounding box center [345, 369] width 8 height 8
click at [413, 367] on span "Delete" at bounding box center [414, 369] width 18 height 6
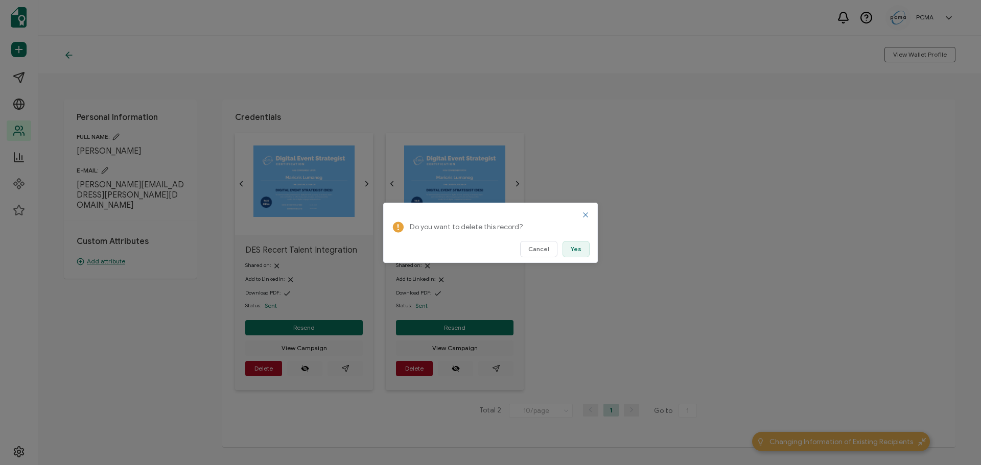
click at [580, 249] on span "Yes" at bounding box center [576, 249] width 11 height 6
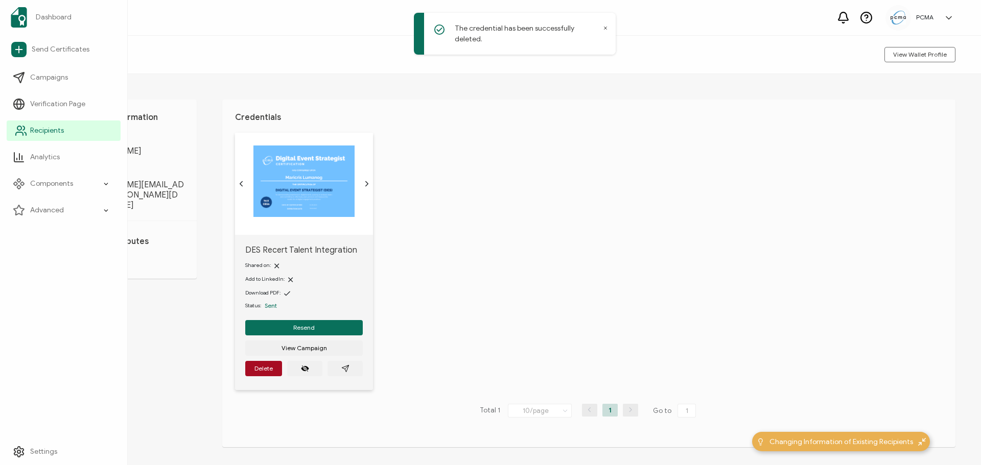
click at [36, 125] on link "Recipients" at bounding box center [64, 131] width 114 height 20
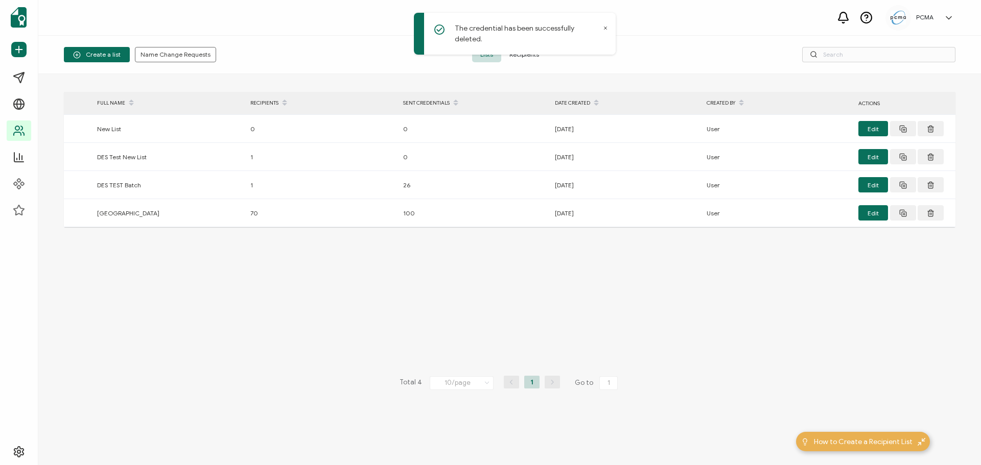
click at [523, 51] on span "Recipients" at bounding box center [524, 54] width 46 height 15
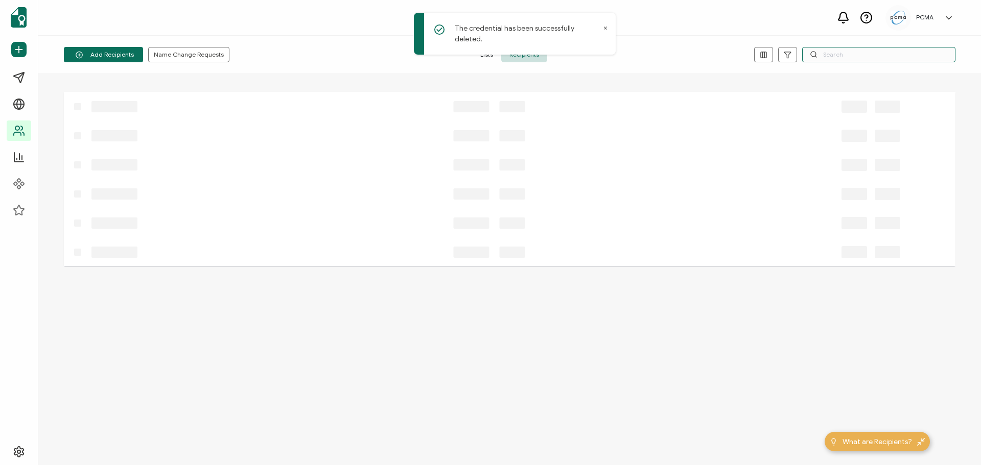
click at [873, 53] on input "text" at bounding box center [878, 54] width 153 height 15
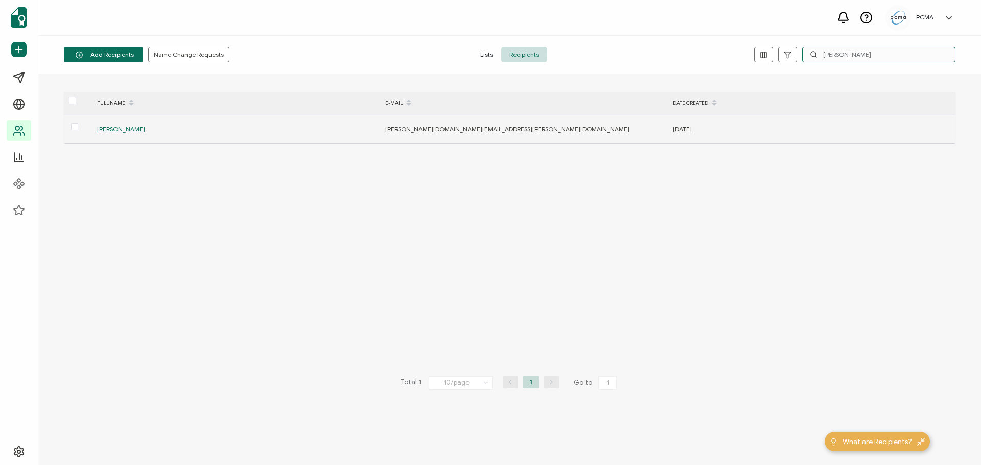
type input "[PERSON_NAME]"
click at [103, 130] on span "[PERSON_NAME]" at bounding box center [121, 129] width 48 height 8
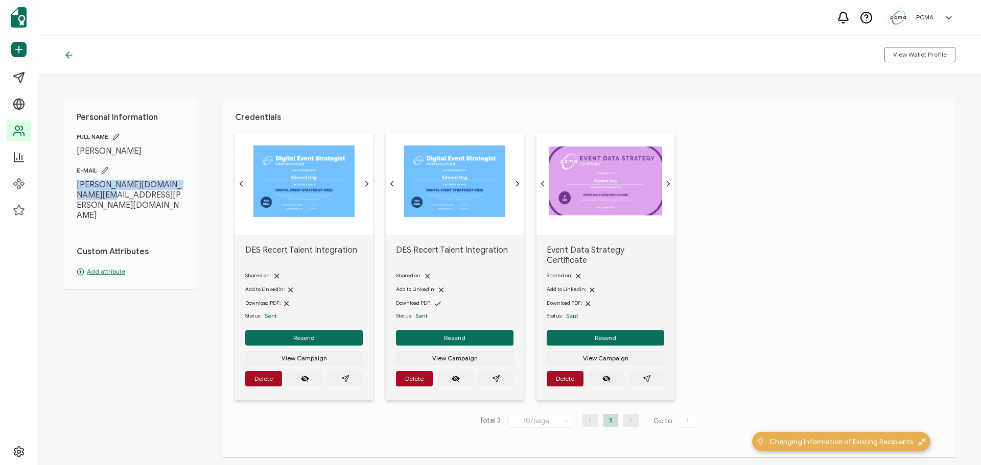
drag, startPoint x: 113, startPoint y: 193, endPoint x: 61, endPoint y: 180, distance: 53.6
click at [61, 180] on div "Personal Information FULL NAME: [PERSON_NAME] E-MAIL: [PERSON_NAME][DOMAIN_NAME…" at bounding box center [509, 269] width 943 height 391
click at [492, 375] on icon "paper plane outline" at bounding box center [496, 379] width 8 height 8
click at [338, 371] on button "button" at bounding box center [344, 378] width 35 height 15
click at [262, 371] on button "Delete" at bounding box center [263, 378] width 37 height 15
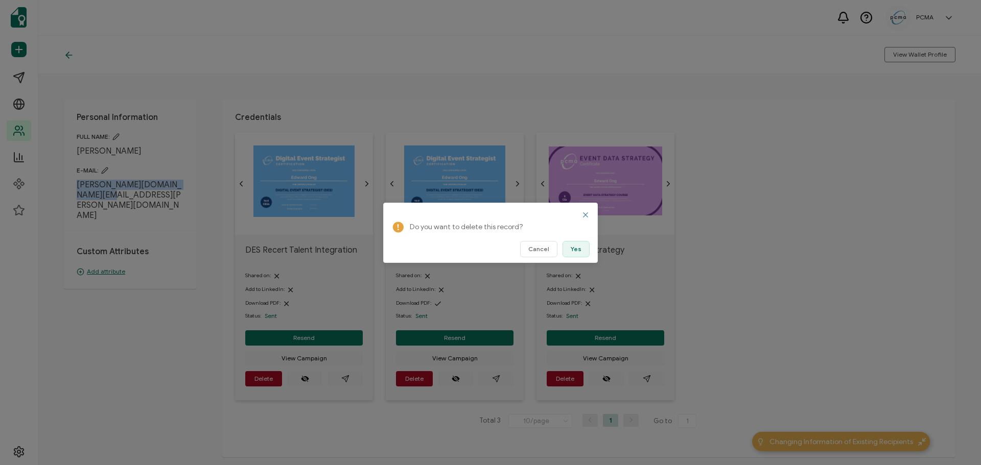
click at [571, 246] on button "Yes" at bounding box center [575, 249] width 27 height 16
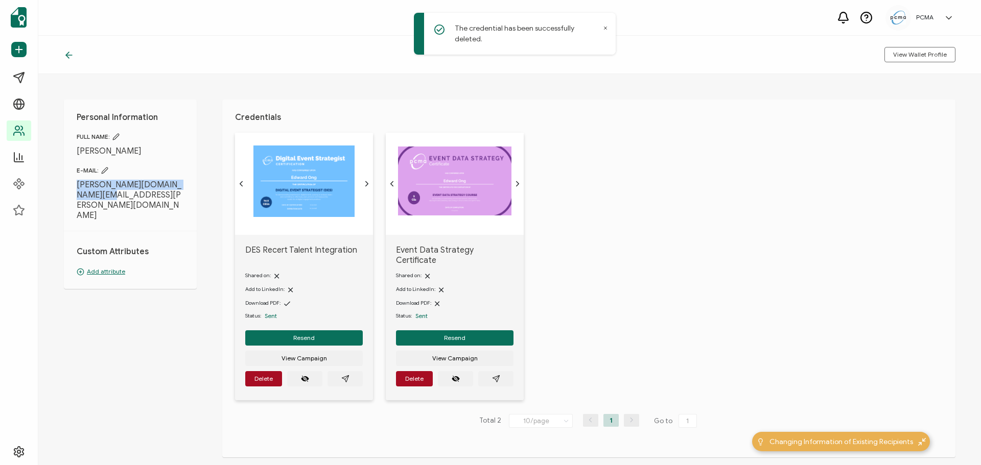
click at [115, 193] on span "[PERSON_NAME][DOMAIN_NAME][EMAIL_ADDRESS][PERSON_NAME][DOMAIN_NAME]" at bounding box center [130, 200] width 107 height 41
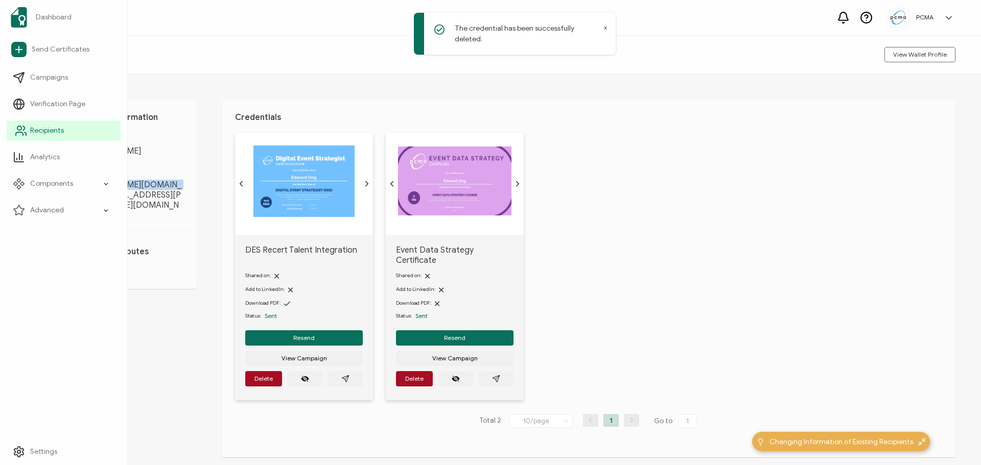
click at [29, 130] on link "Recipients" at bounding box center [64, 131] width 114 height 20
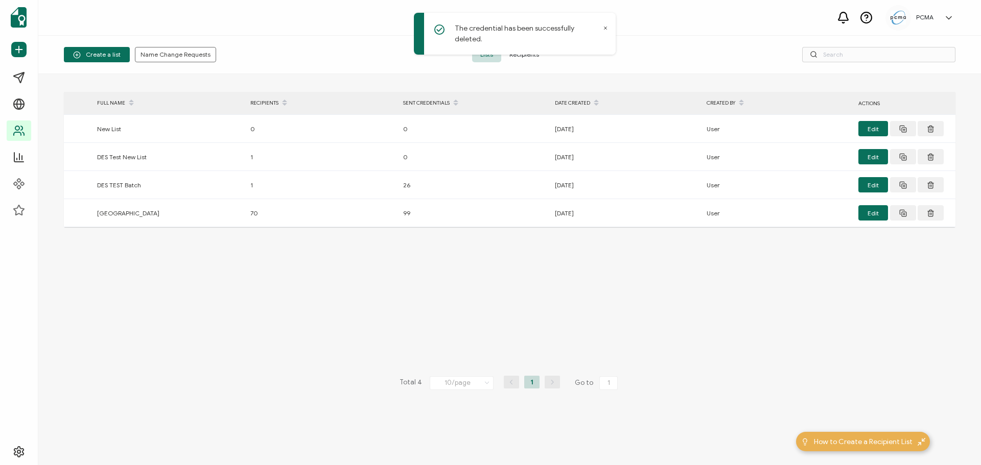
click at [520, 54] on span "Recipients" at bounding box center [524, 54] width 46 height 15
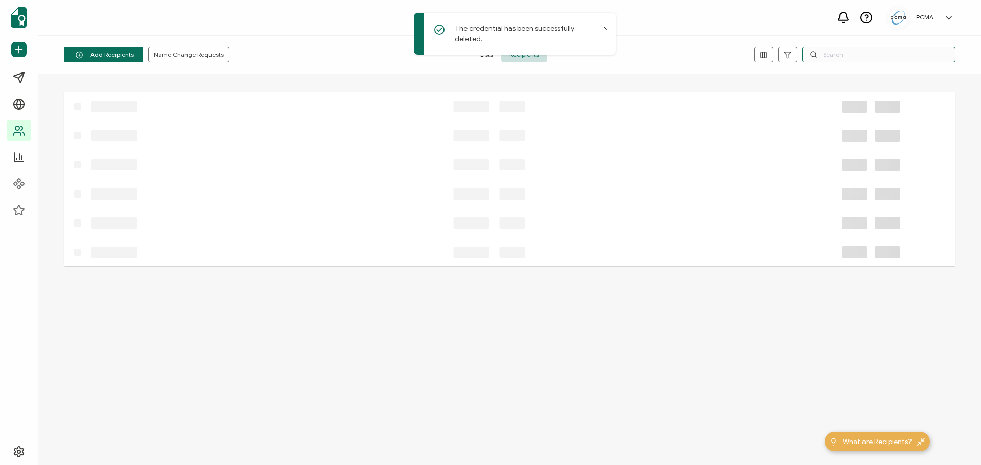
click at [861, 48] on input "text" at bounding box center [878, 54] width 153 height 15
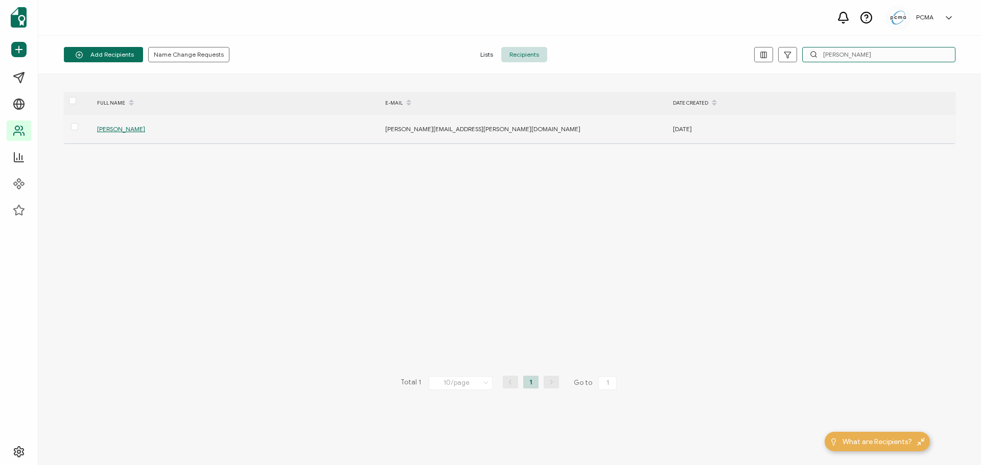
type input "[PERSON_NAME]"
click at [121, 126] on span "[PERSON_NAME]" at bounding box center [121, 129] width 48 height 8
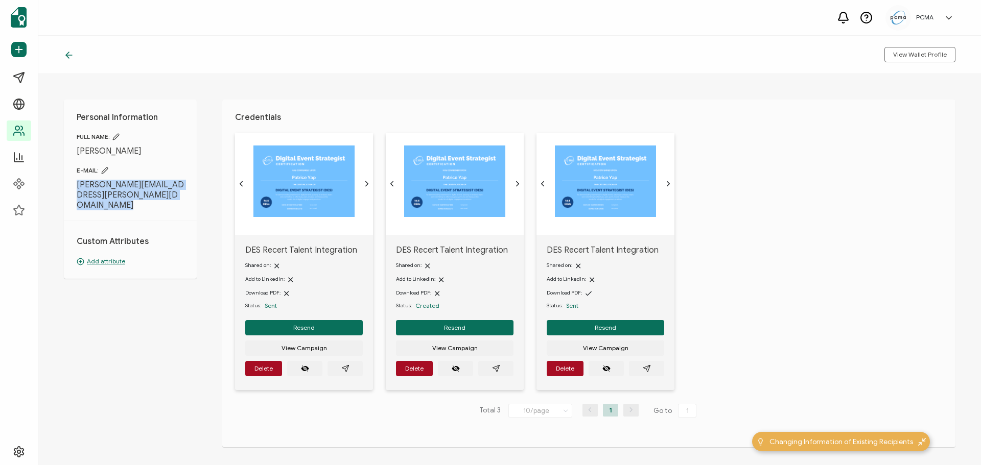
drag, startPoint x: 108, startPoint y: 201, endPoint x: 69, endPoint y: 186, distance: 41.7
click at [69, 186] on div "Personal Information FULL NAME: [PERSON_NAME] E-MAIL: [PERSON_NAME][EMAIL_ADDRE…" at bounding box center [130, 189] width 133 height 179
click at [651, 365] on button "button" at bounding box center [646, 368] width 35 height 15
click at [505, 367] on button "button" at bounding box center [495, 368] width 35 height 15
click at [351, 367] on button "button" at bounding box center [344, 368] width 35 height 15
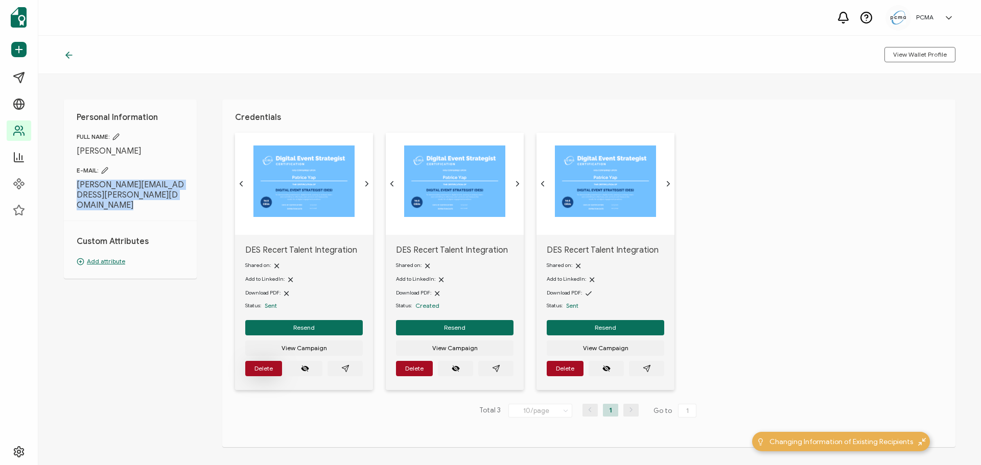
click at [261, 362] on button "Delete" at bounding box center [263, 368] width 37 height 15
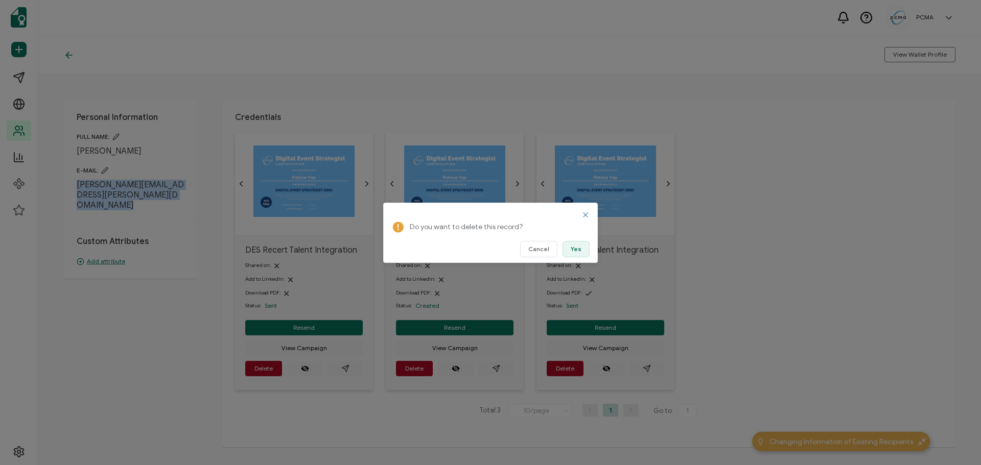
click at [569, 247] on button "Yes" at bounding box center [575, 249] width 27 height 16
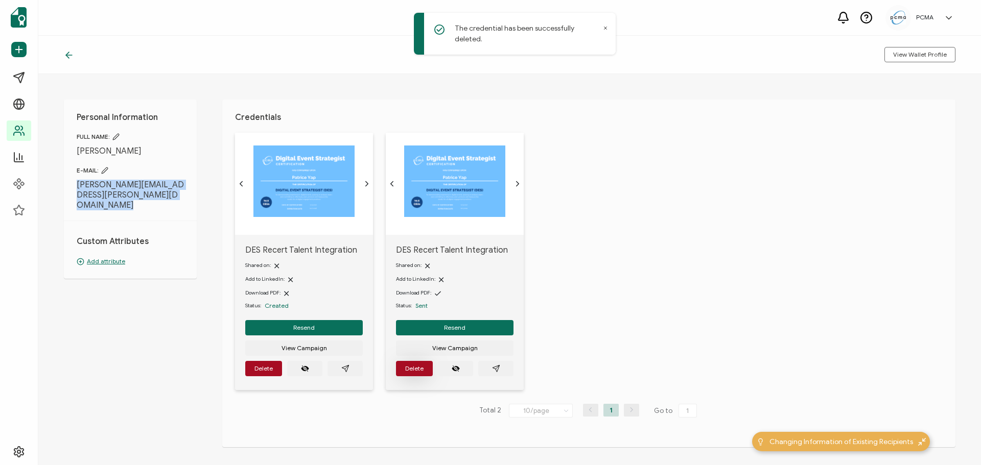
click at [404, 370] on button "Delete" at bounding box center [414, 368] width 37 height 15
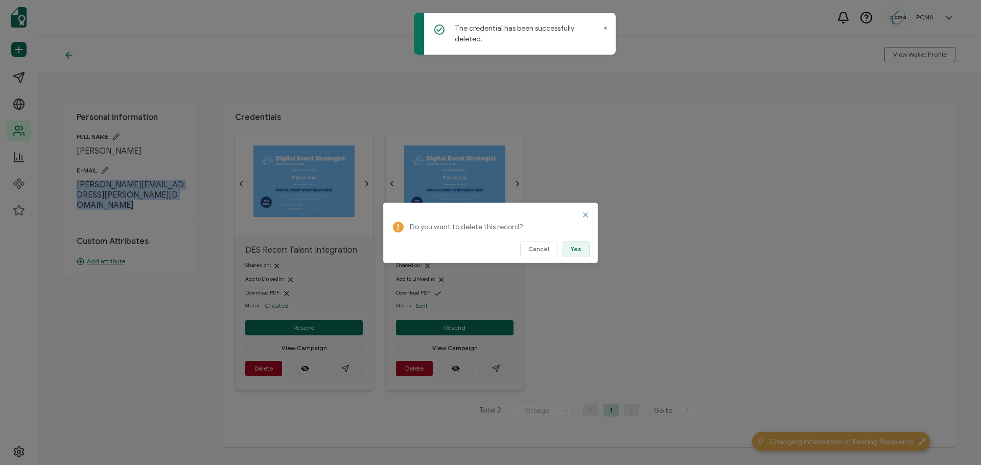
click at [576, 243] on button "Yes" at bounding box center [575, 249] width 27 height 16
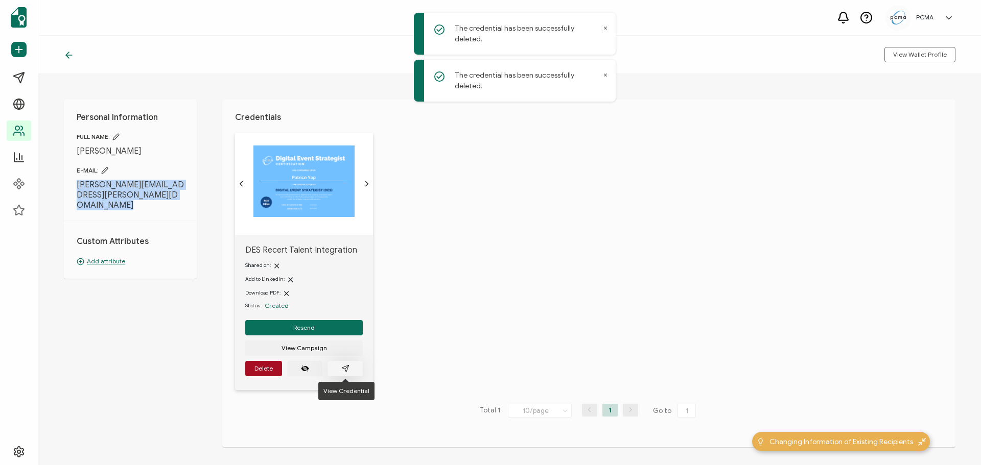
click at [343, 371] on icon "paper plane outline" at bounding box center [345, 369] width 8 height 8
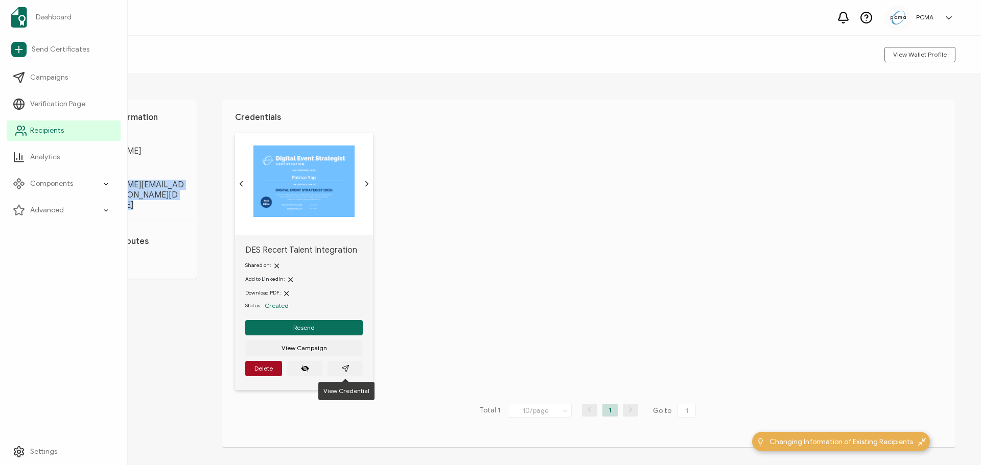
click at [28, 132] on link "Recipients" at bounding box center [64, 131] width 114 height 20
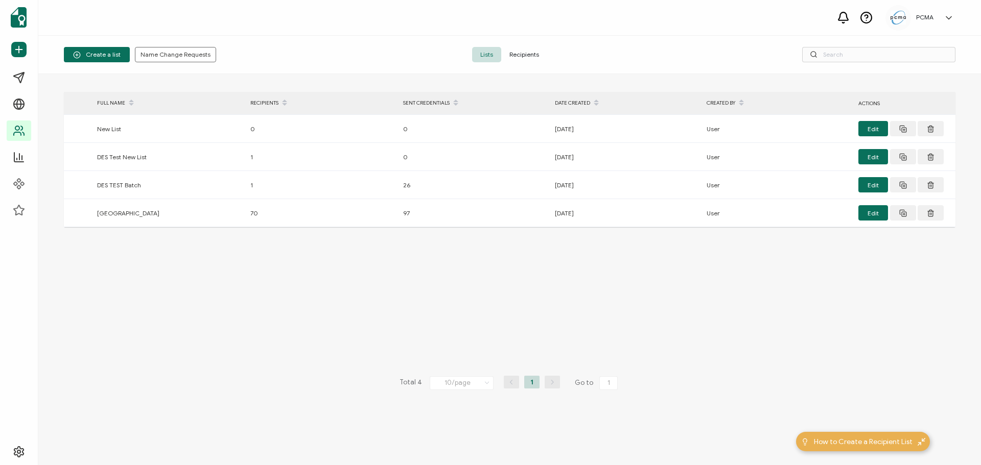
click at [514, 52] on span "Recipients" at bounding box center [524, 54] width 46 height 15
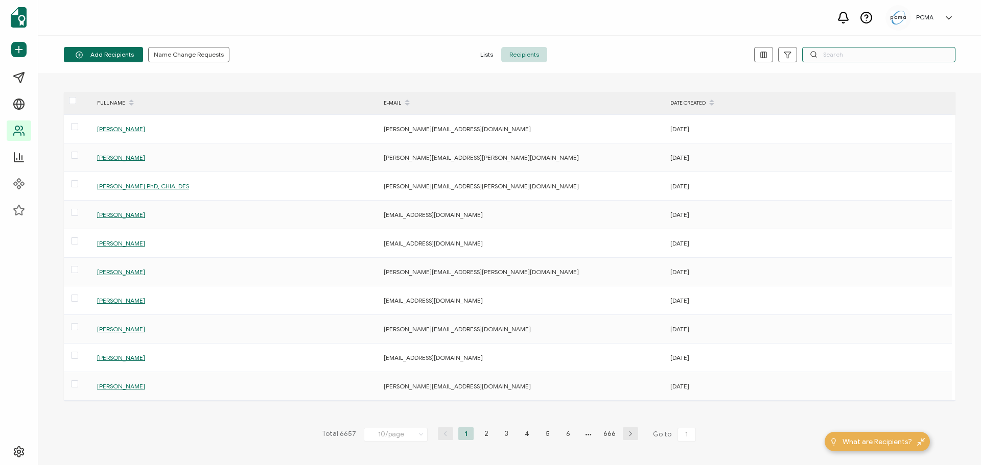
click at [873, 56] on input "text" at bounding box center [878, 54] width 153 height 15
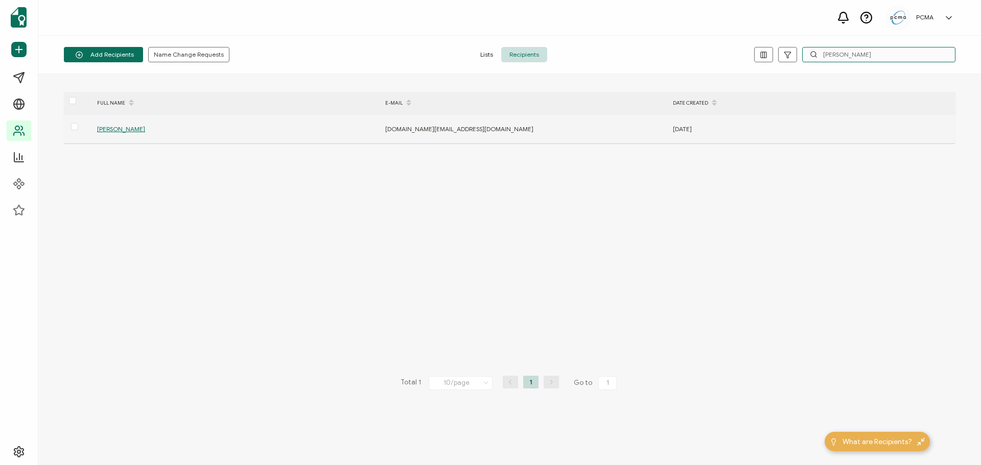
type input "[PERSON_NAME]"
click at [106, 127] on span "[PERSON_NAME]" at bounding box center [121, 129] width 48 height 8
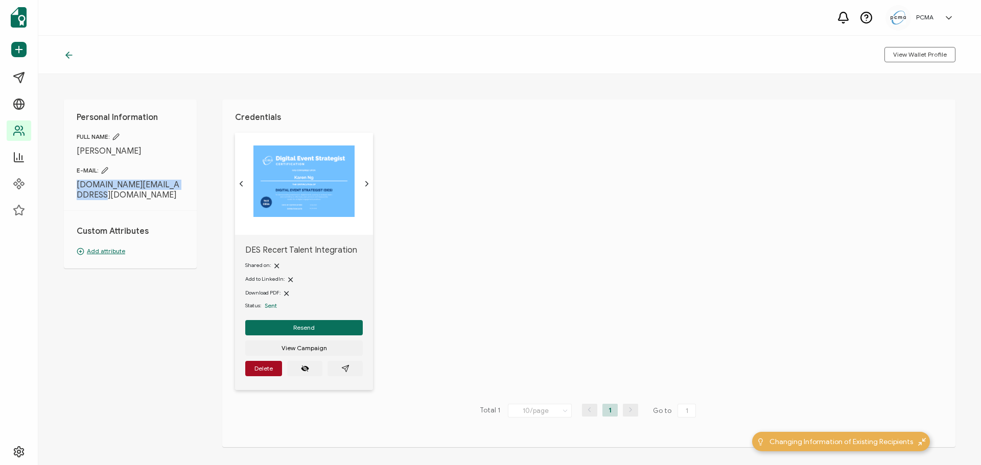
drag, startPoint x: 91, startPoint y: 195, endPoint x: 73, endPoint y: 186, distance: 20.6
click at [73, 186] on div "Personal Information FULL NAME: [PERSON_NAME] E-MAIL: [DOMAIN_NAME][EMAIL_ADDRE…" at bounding box center [130, 184] width 133 height 169
click at [341, 372] on icon "paper plane outline" at bounding box center [345, 369] width 8 height 8
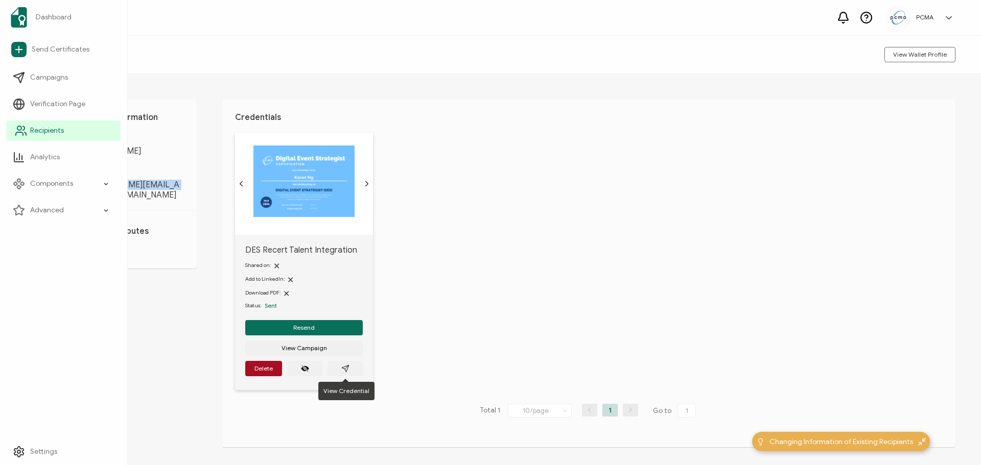
click at [30, 128] on span "Recipients" at bounding box center [47, 131] width 34 height 10
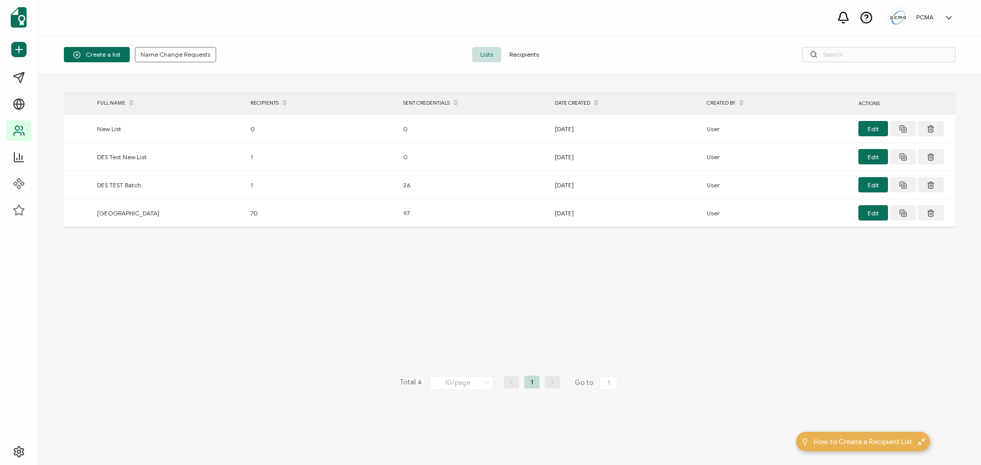
click at [521, 57] on span "Recipients" at bounding box center [524, 54] width 46 height 15
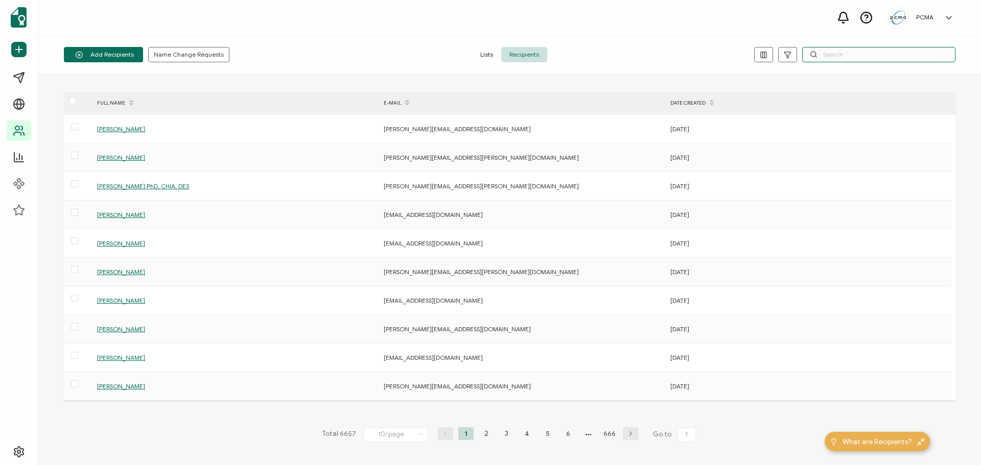
click at [869, 54] on input "text" at bounding box center [878, 54] width 153 height 15
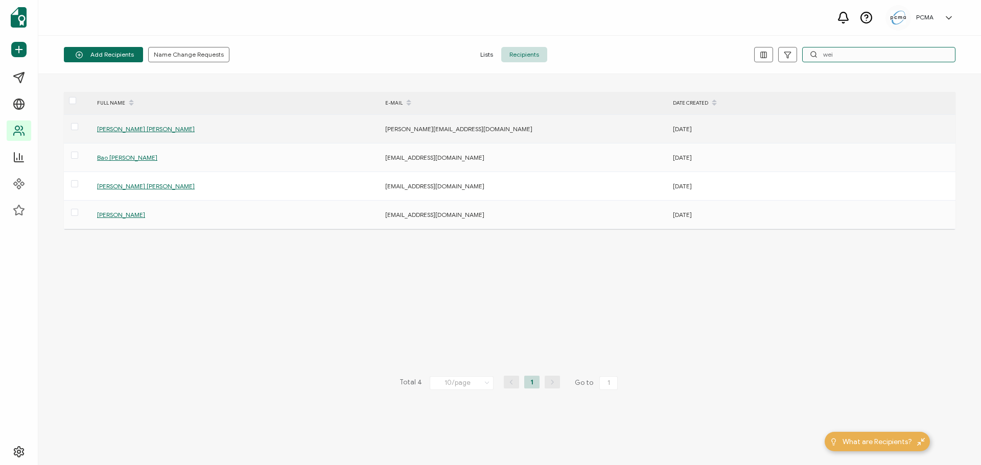
type input "wei"
click at [138, 127] on span "[PERSON_NAME] [PERSON_NAME]" at bounding box center [146, 129] width 98 height 8
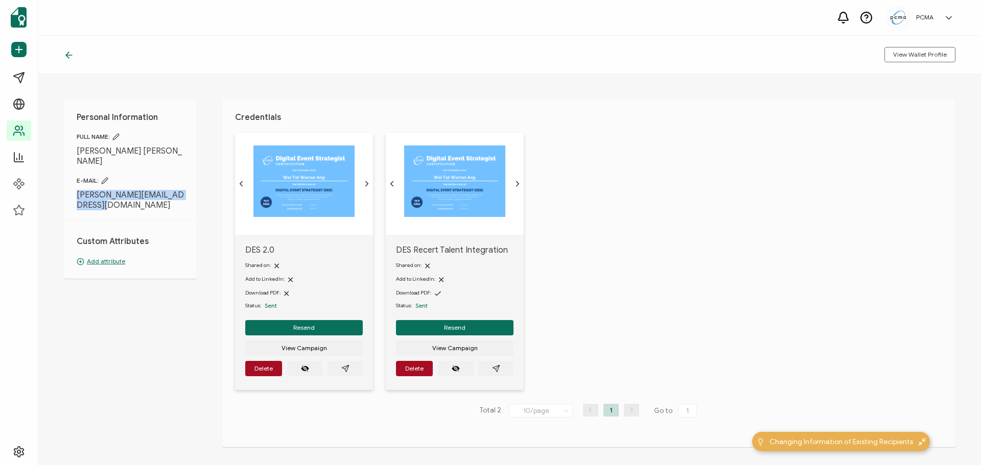
drag, startPoint x: 96, startPoint y: 195, endPoint x: 67, endPoint y: 183, distance: 30.7
click at [67, 183] on div "Personal Information FULL NAME: [PERSON_NAME] [PERSON_NAME] E-MAIL: [PERSON_NAM…" at bounding box center [130, 189] width 133 height 179
click at [497, 370] on icon "paper plane outline" at bounding box center [496, 369] width 8 height 8
click at [336, 370] on button "button" at bounding box center [344, 368] width 35 height 15
click at [259, 369] on span "Delete" at bounding box center [263, 369] width 18 height 6
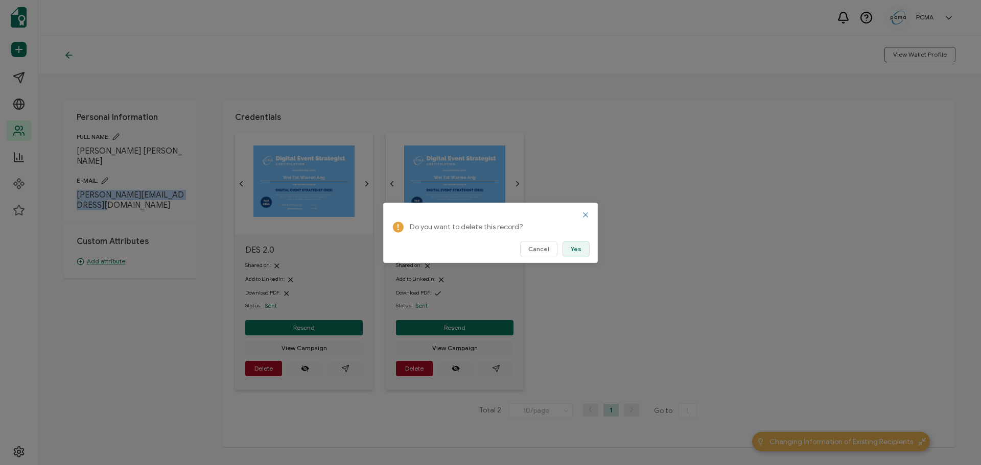
click at [587, 248] on button "Yes" at bounding box center [575, 249] width 27 height 16
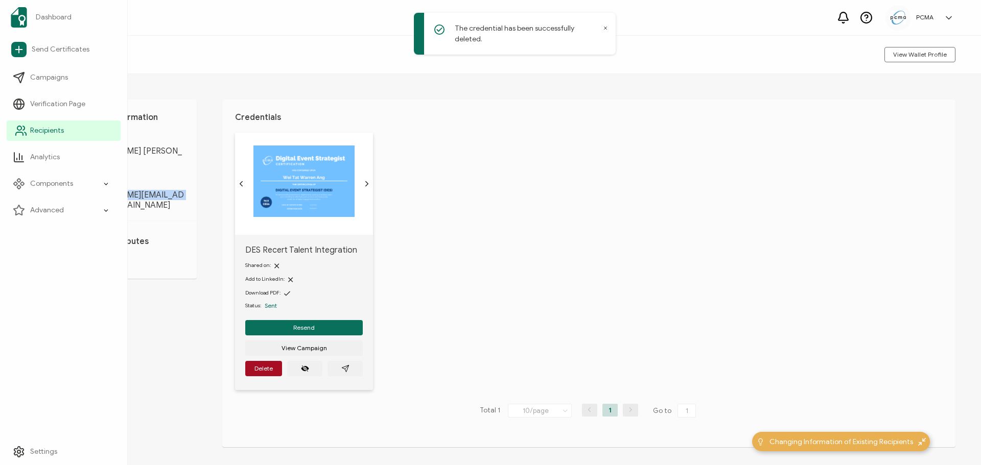
click at [37, 131] on span "Recipients" at bounding box center [47, 131] width 34 height 10
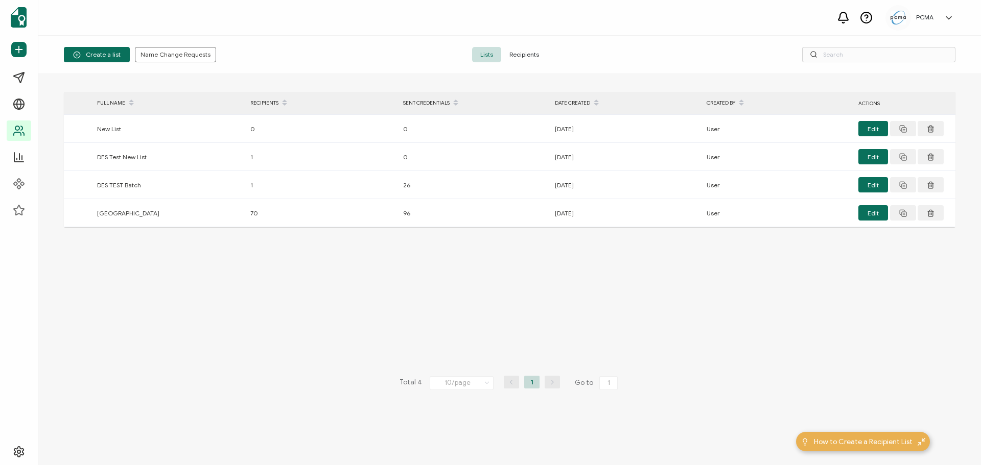
click at [532, 57] on span "Recipients" at bounding box center [524, 54] width 46 height 15
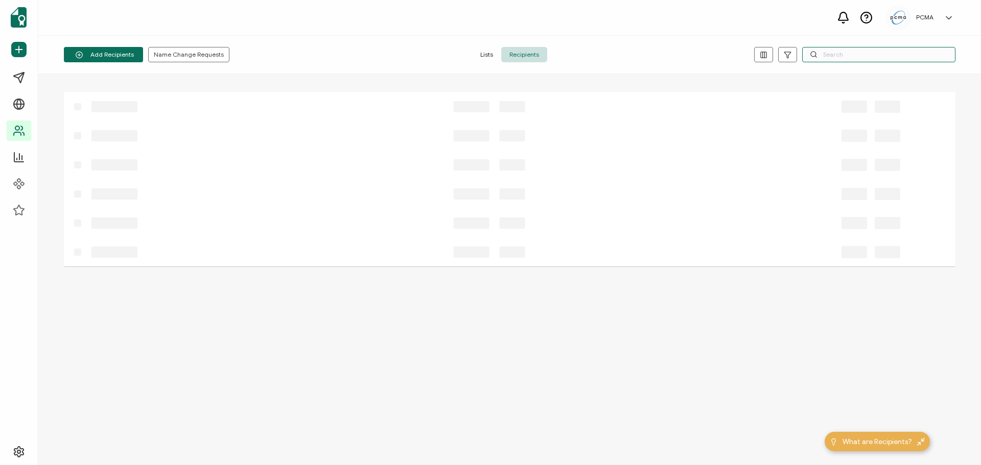
click at [837, 51] on input "text" at bounding box center [878, 54] width 153 height 15
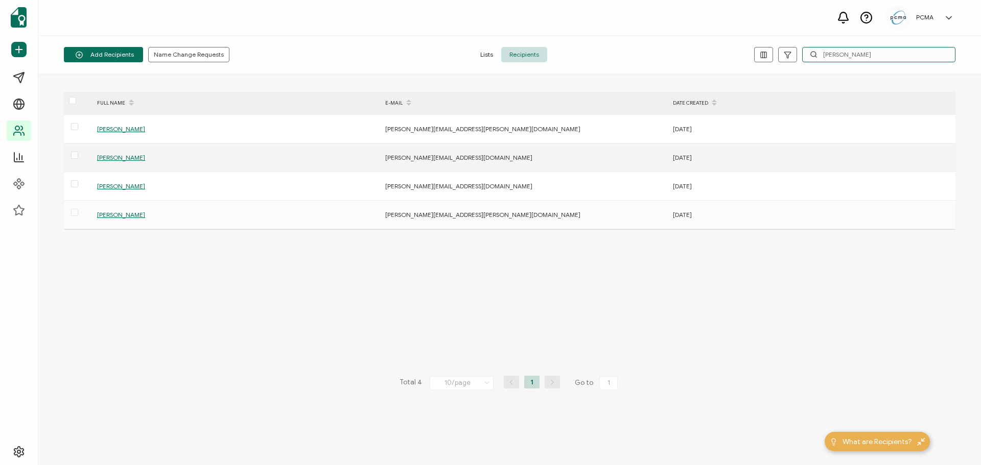
type input "[PERSON_NAME]"
click at [120, 157] on span "[PERSON_NAME]" at bounding box center [121, 158] width 48 height 8
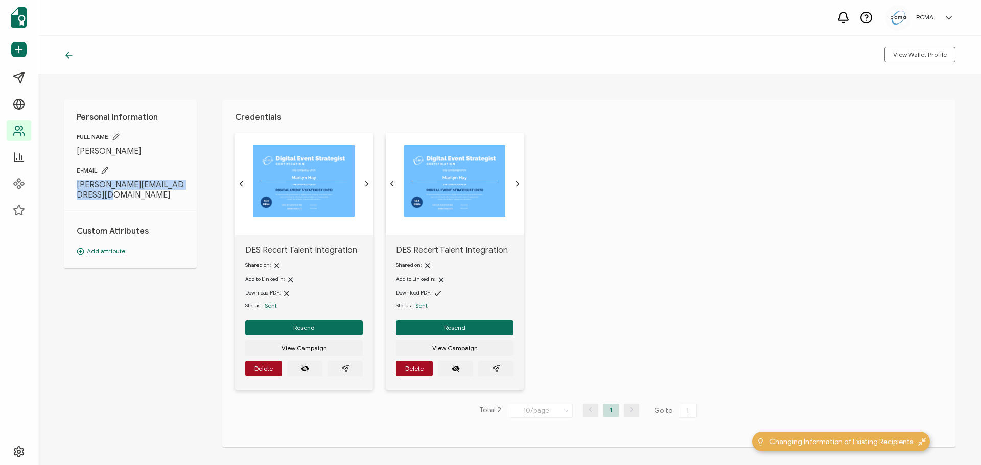
drag, startPoint x: 113, startPoint y: 196, endPoint x: 76, endPoint y: 181, distance: 39.7
click at [76, 181] on div "Personal Information FULL NAME: [PERSON_NAME] E-MAIL: [PERSON_NAME][EMAIL_ADDRE…" at bounding box center [130, 184] width 133 height 169
click at [506, 375] on button "button" at bounding box center [495, 368] width 35 height 15
click at [343, 368] on icon "paper plane outline" at bounding box center [345, 369] width 8 height 8
click at [260, 366] on span "Delete" at bounding box center [263, 369] width 18 height 6
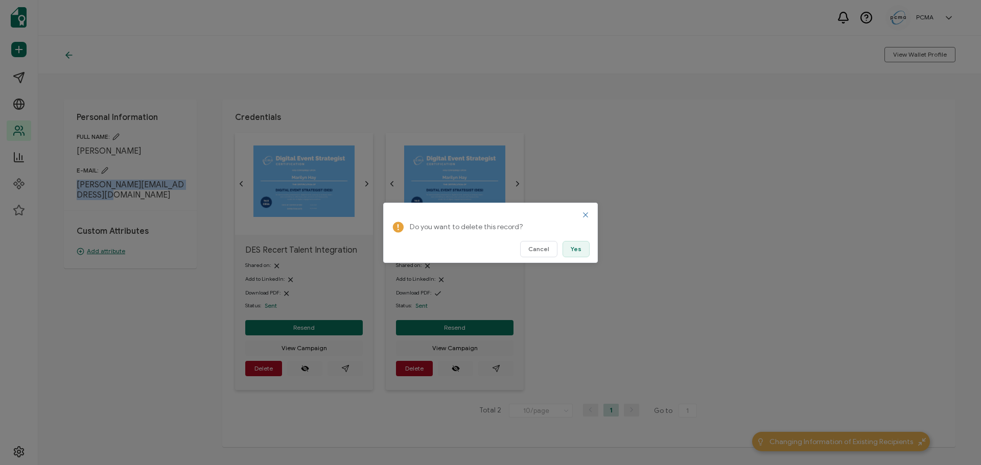
click at [584, 253] on button "Yes" at bounding box center [575, 249] width 27 height 16
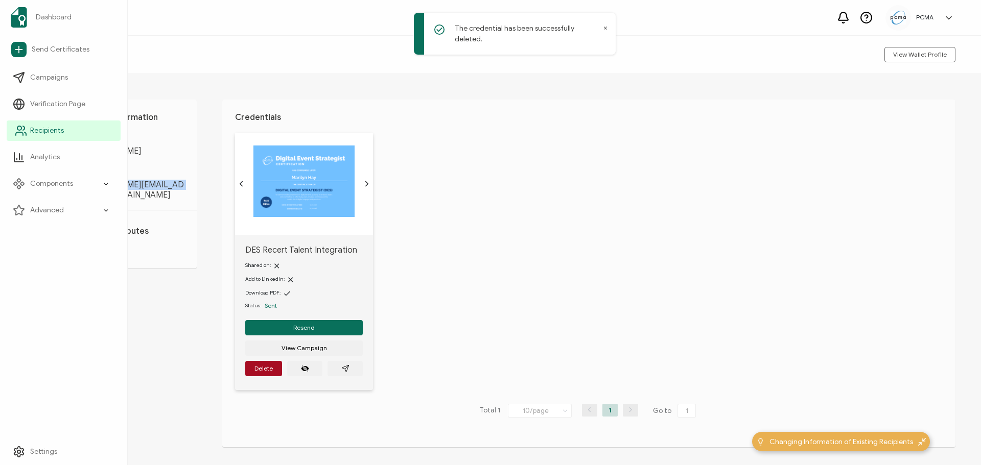
click at [62, 130] on span "Recipients" at bounding box center [47, 131] width 34 height 10
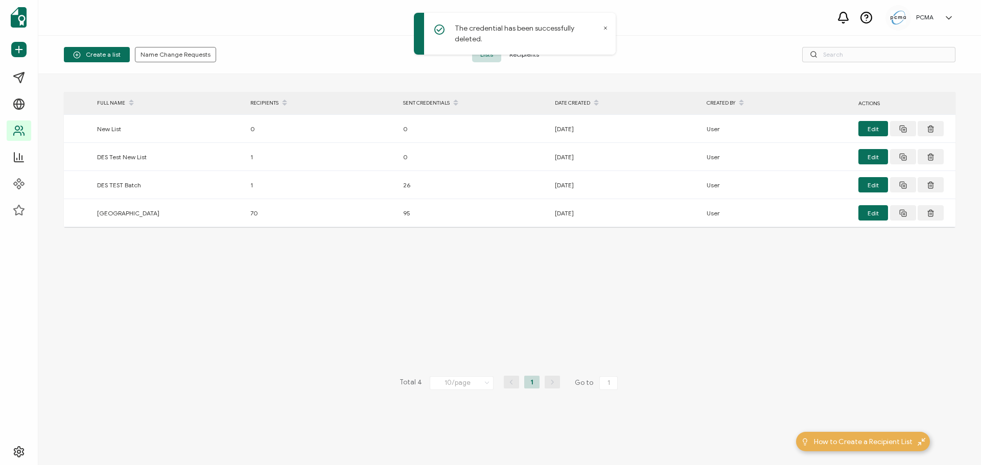
click at [530, 54] on span "Recipients" at bounding box center [524, 54] width 46 height 15
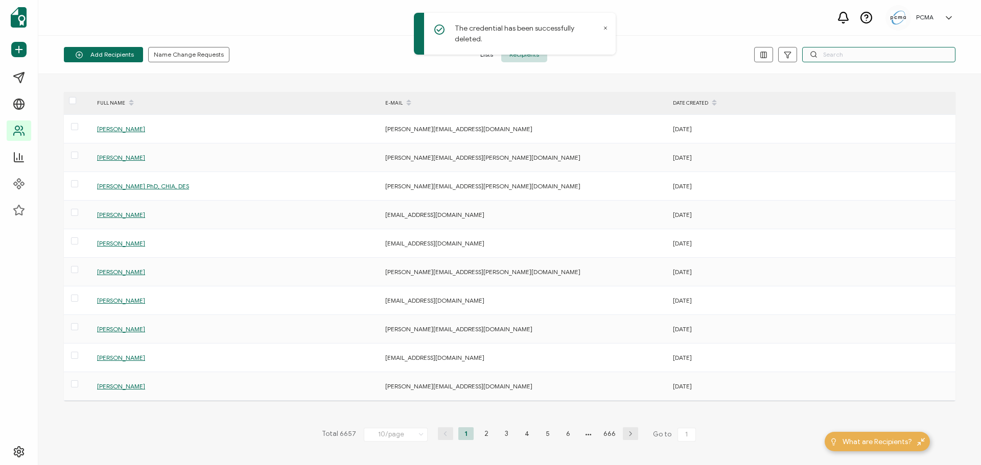
click at [874, 53] on input "text" at bounding box center [878, 54] width 153 height 15
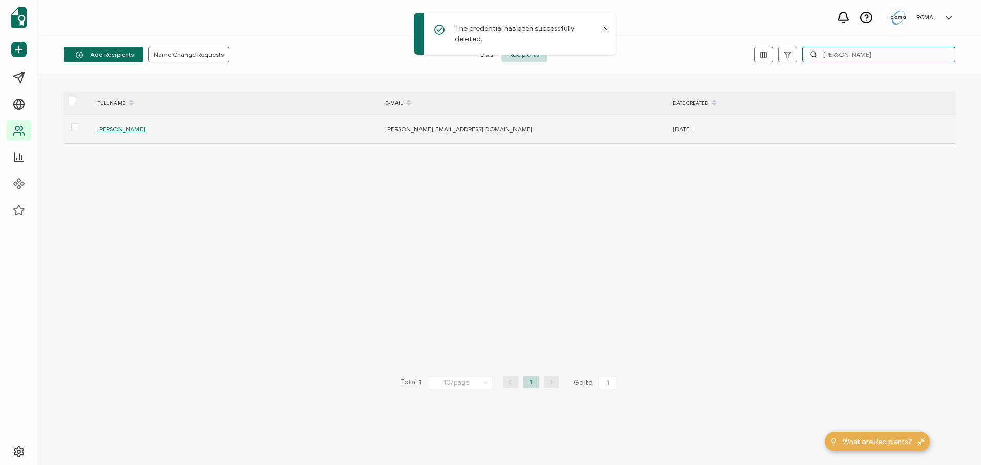
type input "[PERSON_NAME]"
click at [106, 129] on span "[PERSON_NAME]" at bounding box center [121, 129] width 48 height 8
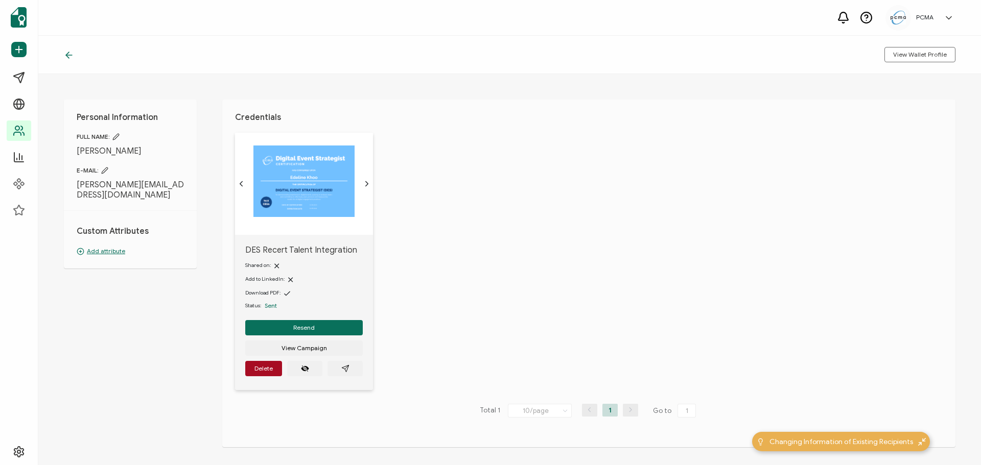
click at [99, 195] on span "[PERSON_NAME][EMAIL_ADDRESS][DOMAIN_NAME]" at bounding box center [130, 190] width 107 height 20
drag, startPoint x: 107, startPoint y: 196, endPoint x: 70, endPoint y: 184, distance: 38.6
click at [70, 184] on div "Personal Information FULL NAME: [PERSON_NAME] E-MAIL: [PERSON_NAME][EMAIL_ADDRE…" at bounding box center [130, 184] width 133 height 169
click at [350, 370] on button "button" at bounding box center [344, 368] width 35 height 15
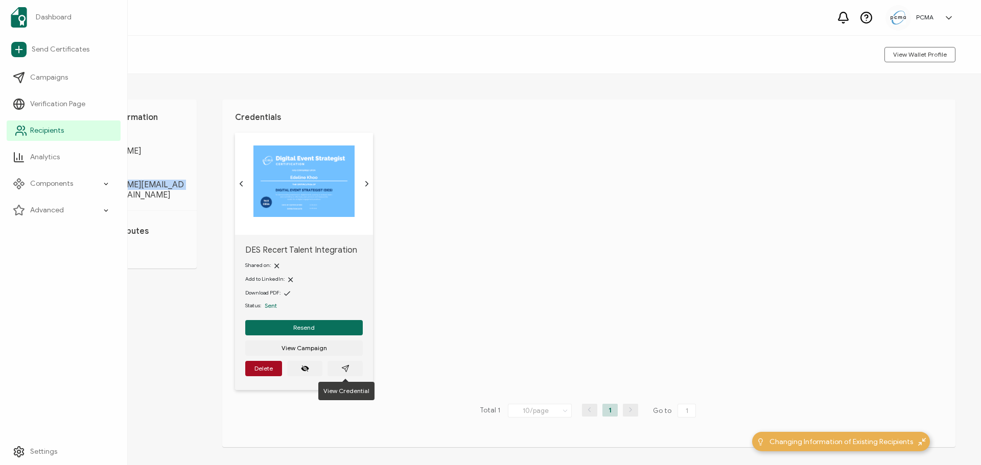
click at [45, 133] on span "Recipients" at bounding box center [47, 131] width 34 height 10
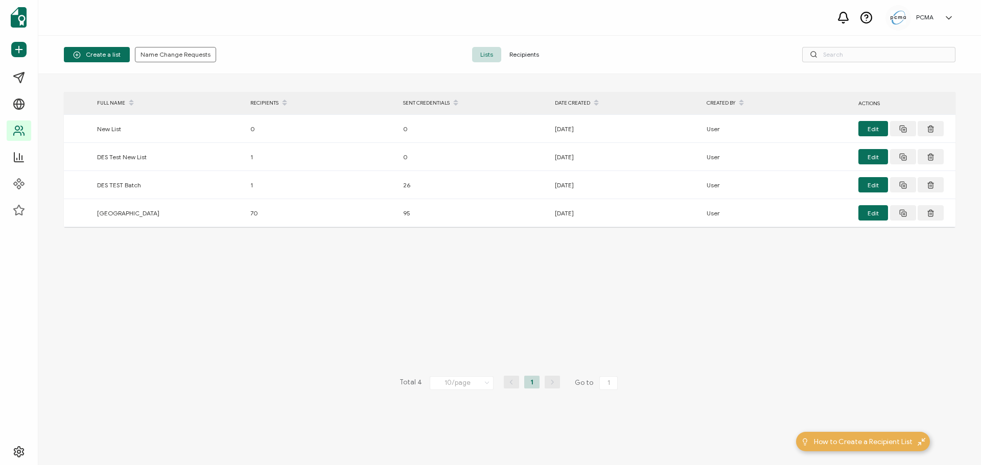
drag, startPoint x: 528, startPoint y: 56, endPoint x: 534, endPoint y: 56, distance: 6.1
click at [528, 56] on span "Recipients" at bounding box center [524, 54] width 46 height 15
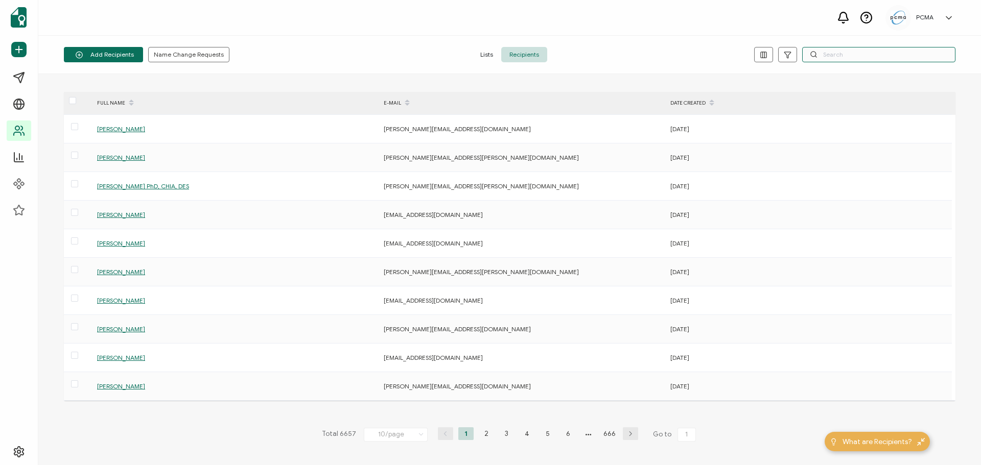
click at [834, 50] on input "text" at bounding box center [878, 54] width 153 height 15
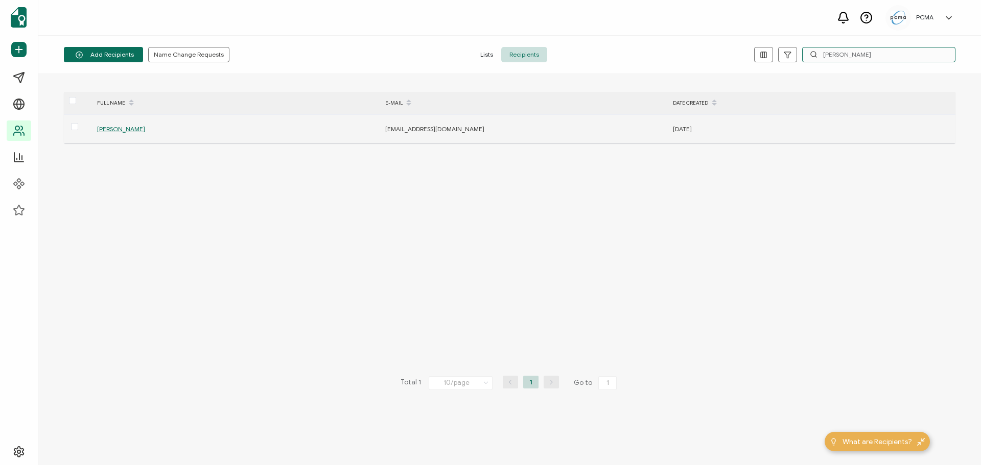
type input "[PERSON_NAME]"
click at [105, 129] on span "[PERSON_NAME]" at bounding box center [121, 129] width 48 height 8
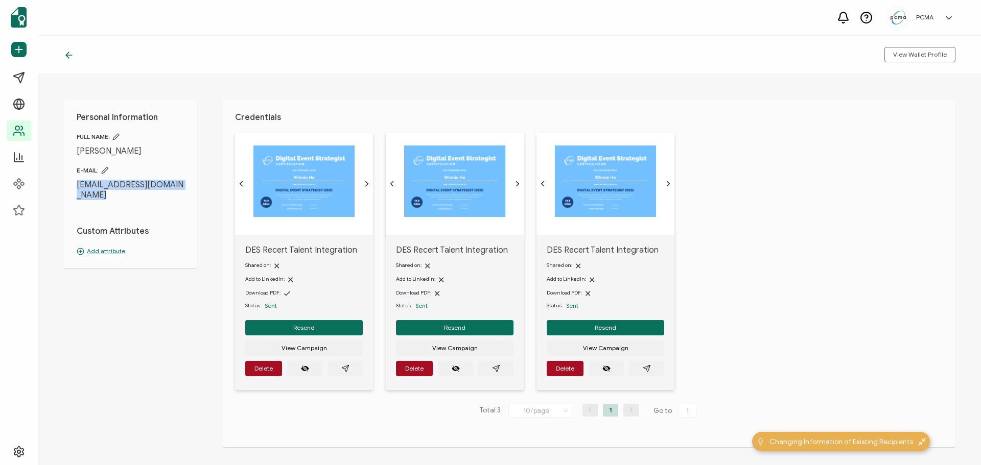
drag, startPoint x: 101, startPoint y: 196, endPoint x: 72, endPoint y: 189, distance: 30.6
click at [72, 189] on div "Personal Information FULL NAME: [PERSON_NAME] E-MAIL: [EMAIL_ADDRESS][DOMAIN_NA…" at bounding box center [130, 184] width 133 height 169
click at [651, 369] on button "button" at bounding box center [646, 368] width 35 height 15
click at [496, 367] on icon "paper plane outline" at bounding box center [495, 368] width 7 height 7
click at [343, 365] on icon "paper plane outline" at bounding box center [345, 369] width 8 height 8
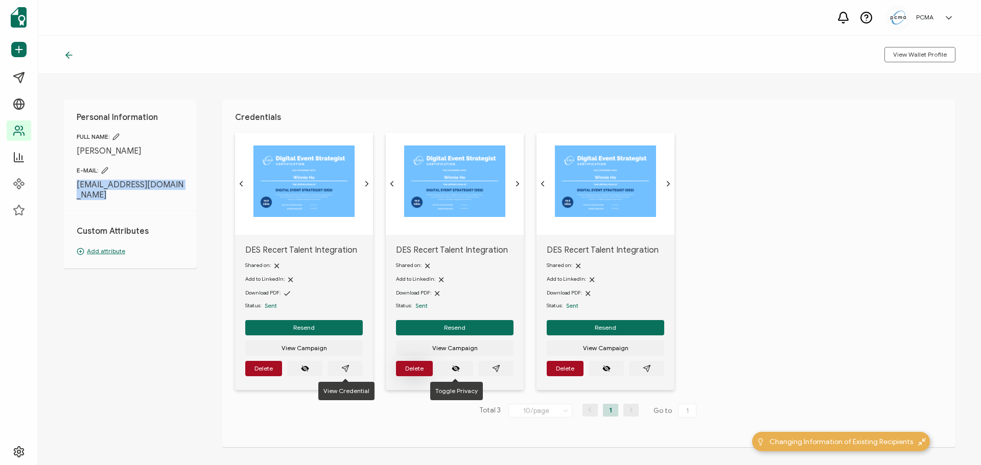
click at [406, 369] on span "Delete" at bounding box center [414, 369] width 18 height 6
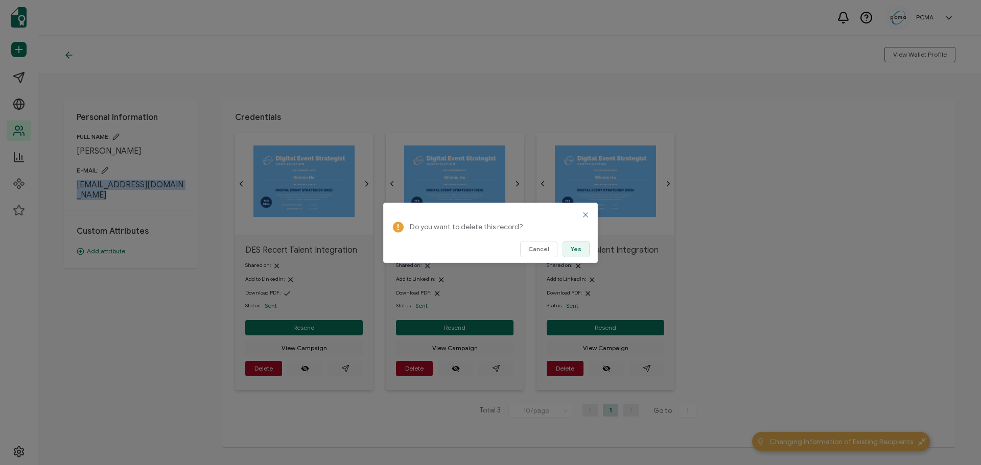
click at [569, 248] on button "Yes" at bounding box center [575, 249] width 27 height 16
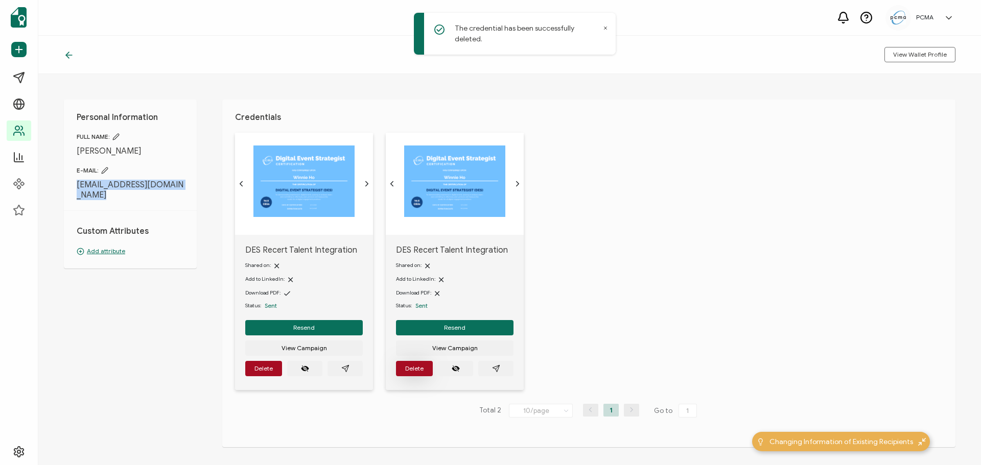
click at [401, 369] on button "Delete" at bounding box center [414, 368] width 37 height 15
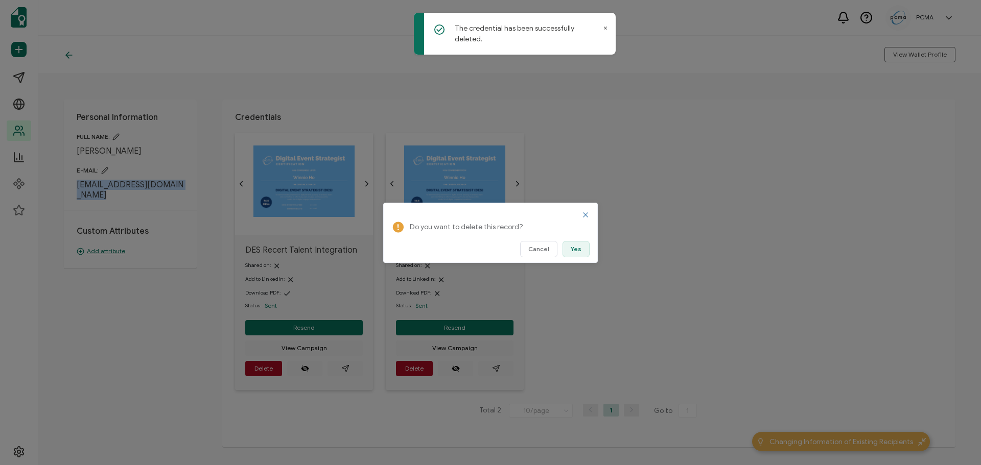
click at [576, 253] on button "Yes" at bounding box center [575, 249] width 27 height 16
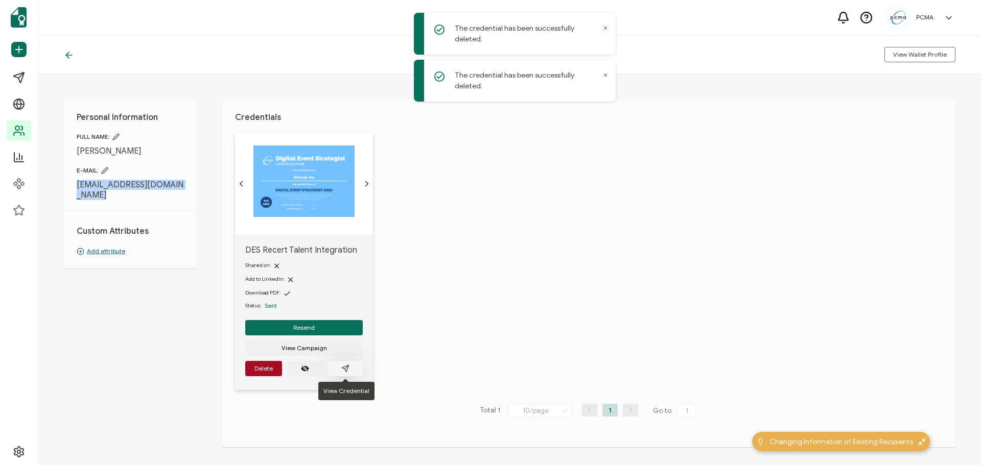
click at [358, 372] on button "button" at bounding box center [344, 368] width 35 height 15
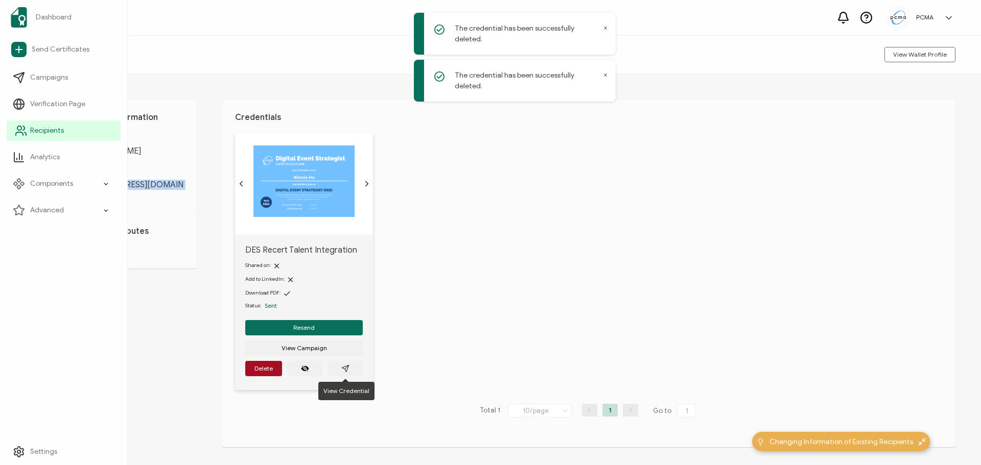
click at [34, 126] on span "Recipients" at bounding box center [47, 131] width 34 height 10
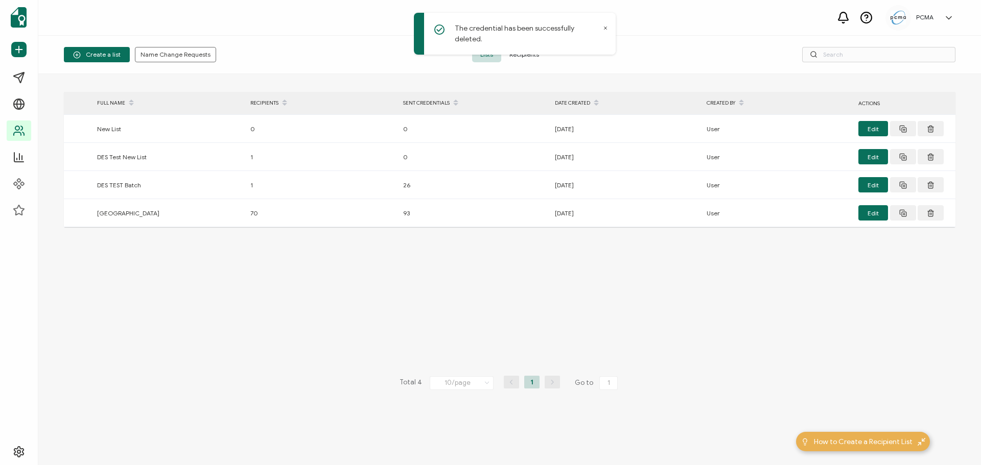
click at [532, 52] on span "Recipients" at bounding box center [524, 54] width 46 height 15
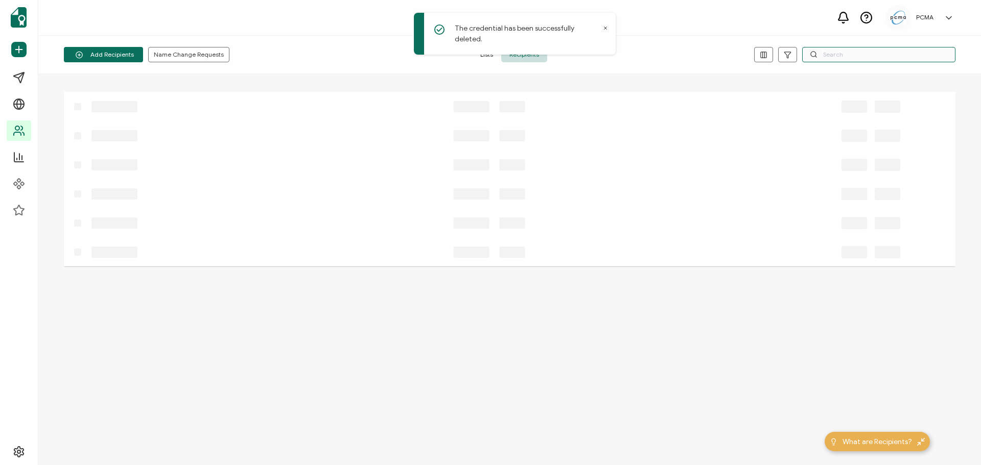
click at [898, 58] on input "text" at bounding box center [878, 54] width 153 height 15
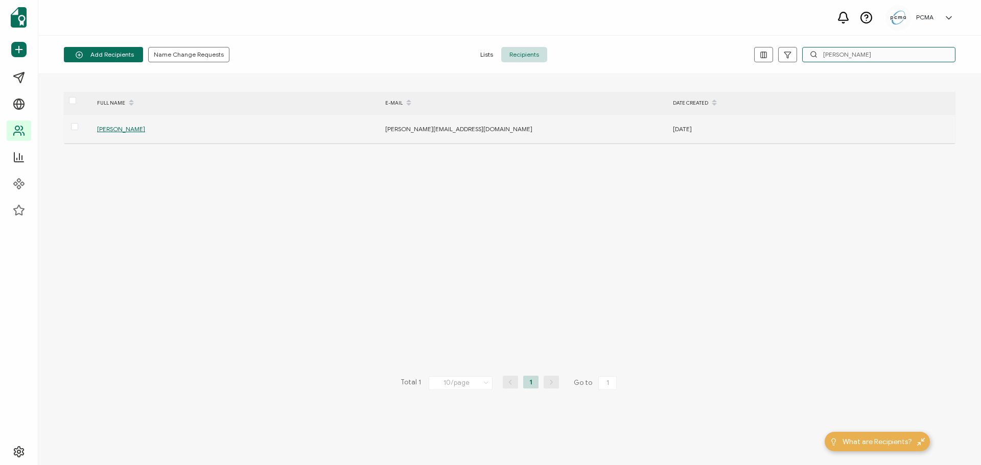
type input "[PERSON_NAME]"
click at [113, 130] on span "[PERSON_NAME]" at bounding box center [121, 129] width 48 height 8
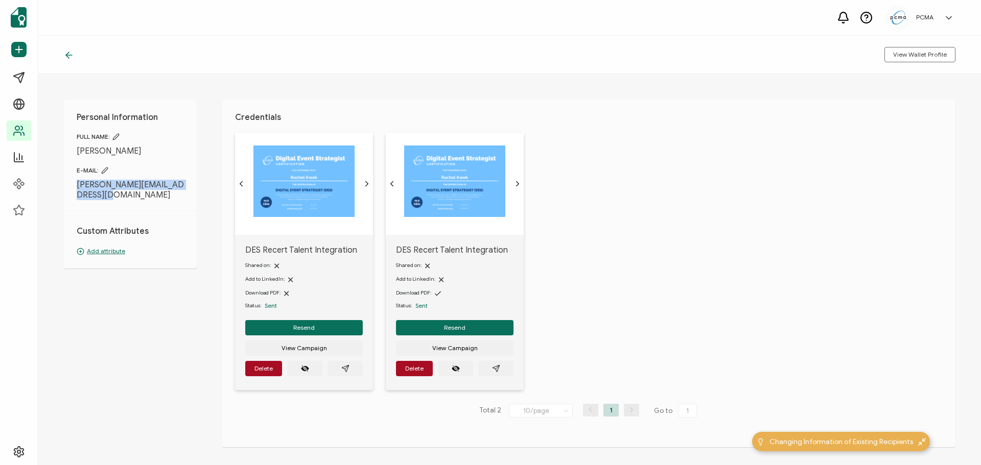
drag, startPoint x: 105, startPoint y: 198, endPoint x: 74, endPoint y: 185, distance: 34.2
click at [74, 185] on div "Personal Information FULL NAME: [PERSON_NAME] E-MAIL: [PERSON_NAME][EMAIL_ADDRE…" at bounding box center [130, 184] width 133 height 169
click at [499, 366] on icon "paper plane outline" at bounding box center [495, 368] width 7 height 7
click at [346, 365] on icon "paper plane outline" at bounding box center [345, 369] width 8 height 8
click at [253, 369] on button "Delete" at bounding box center [263, 368] width 37 height 15
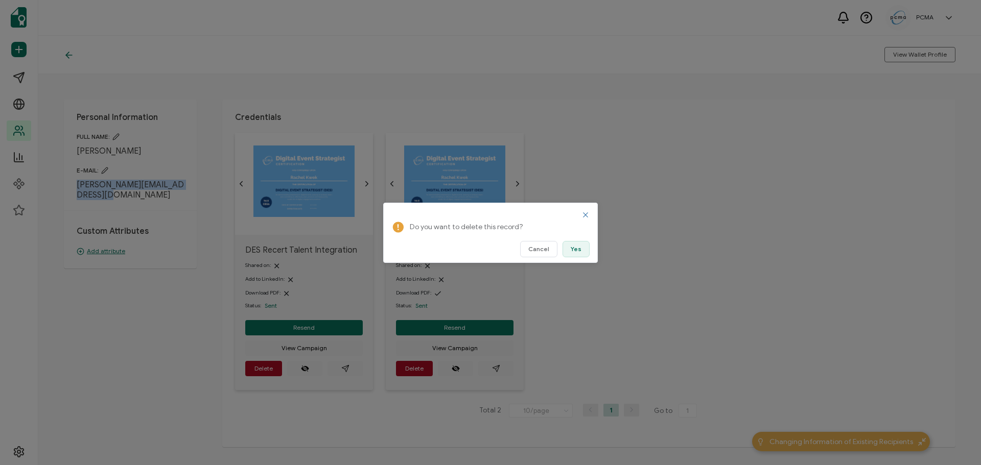
click at [578, 251] on span "Yes" at bounding box center [576, 249] width 11 height 6
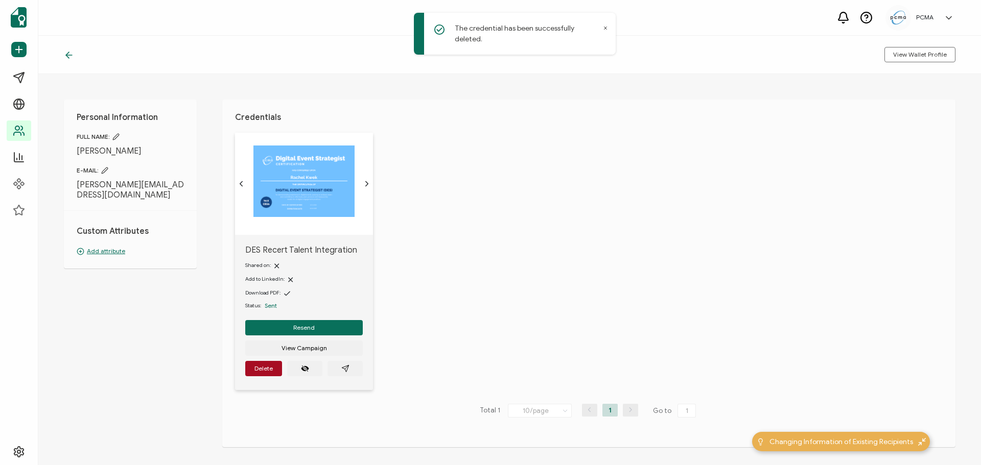
click at [62, 46] on div "View Wallet Profile" at bounding box center [509, 55] width 943 height 38
click at [69, 54] on icon at bounding box center [69, 55] width 10 height 10
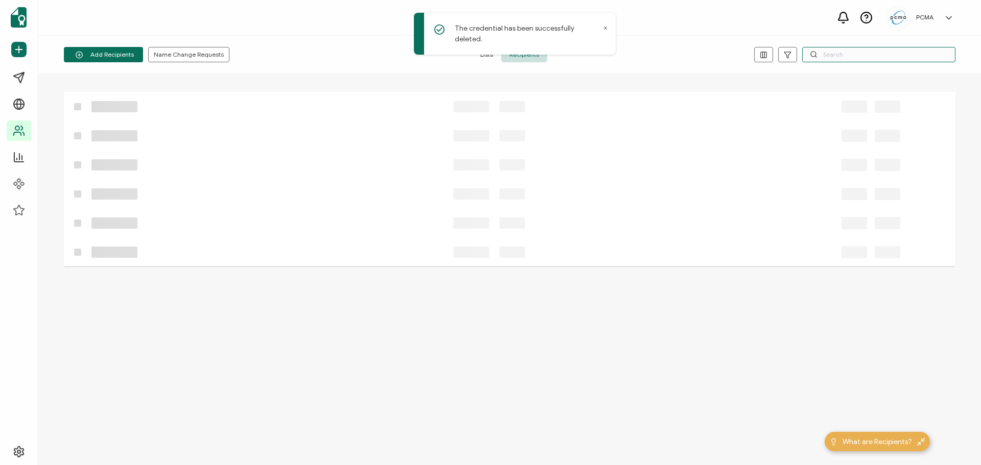
click at [842, 55] on input "text" at bounding box center [878, 54] width 153 height 15
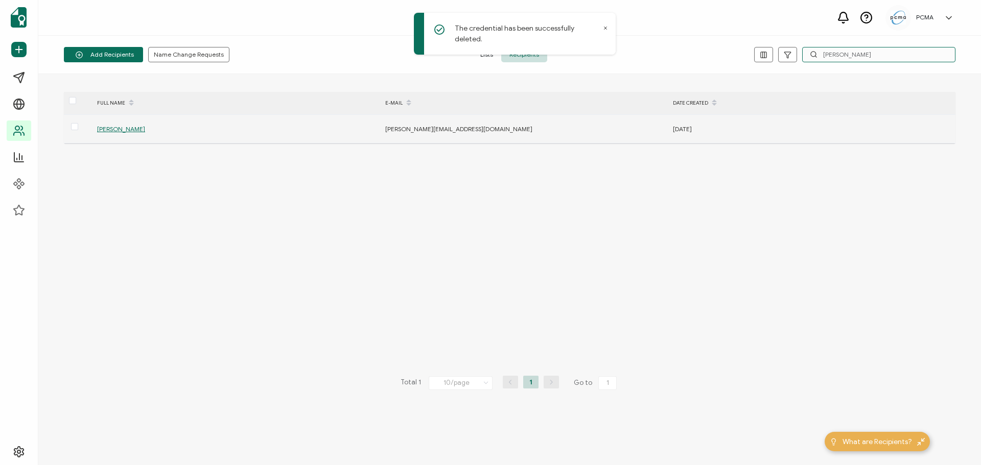
type input "[PERSON_NAME]"
click at [117, 131] on span "[PERSON_NAME]" at bounding box center [121, 129] width 48 height 8
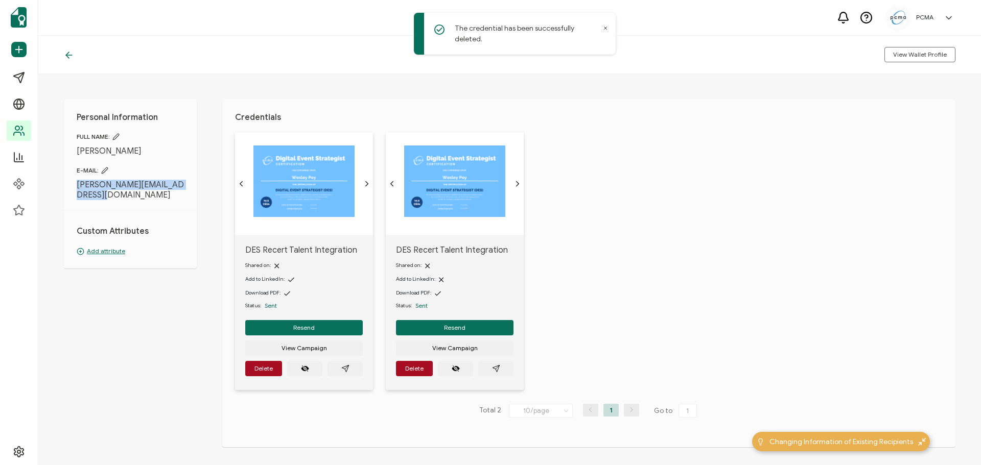
drag, startPoint x: 110, startPoint y: 195, endPoint x: 72, endPoint y: 184, distance: 39.9
click at [72, 184] on div "Personal Information FULL NAME: [PERSON_NAME] E-MAIL: [PERSON_NAME][EMAIL_ADDRE…" at bounding box center [130, 184] width 133 height 169
click at [501, 368] on button "button" at bounding box center [495, 368] width 35 height 15
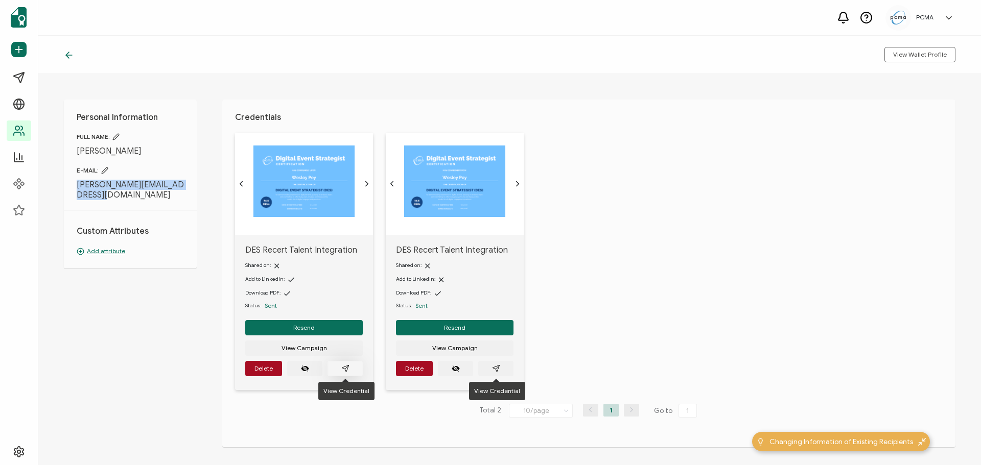
click at [348, 369] on icon "paper plane outline" at bounding box center [345, 369] width 8 height 8
click at [259, 371] on span "Delete" at bounding box center [263, 369] width 18 height 6
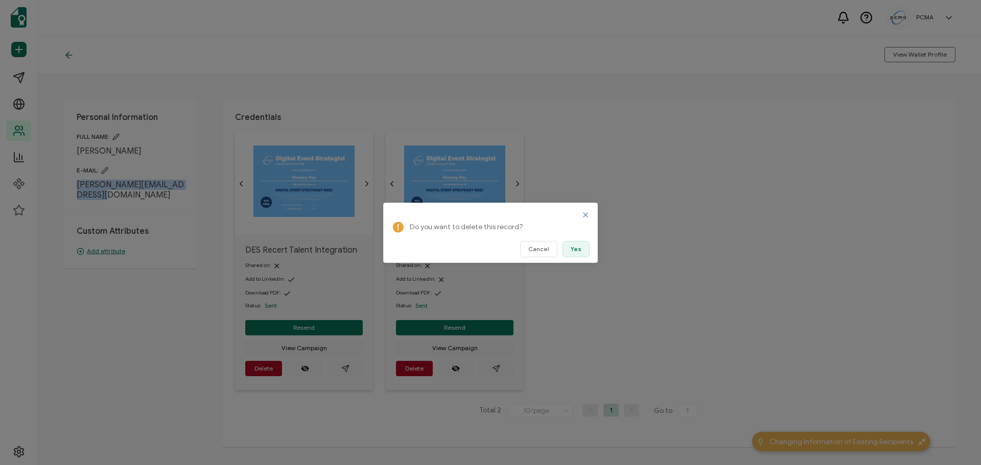
click at [573, 251] on span "Yes" at bounding box center [576, 249] width 11 height 6
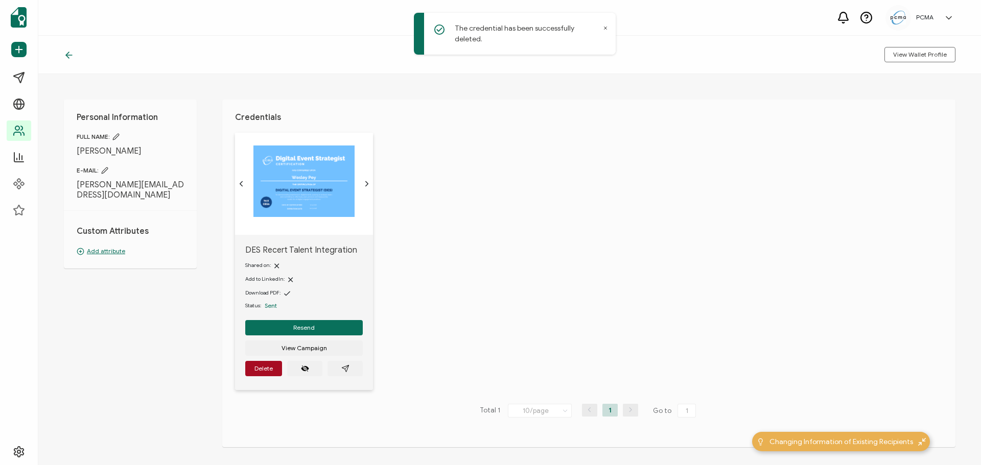
click at [74, 52] on div at bounding box center [71, 55] width 15 height 10
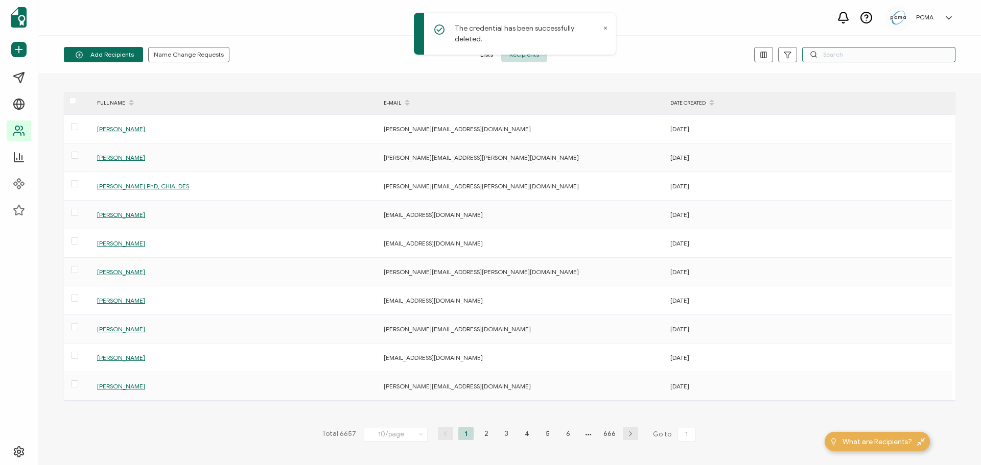
click at [853, 52] on input "text" at bounding box center [878, 54] width 153 height 15
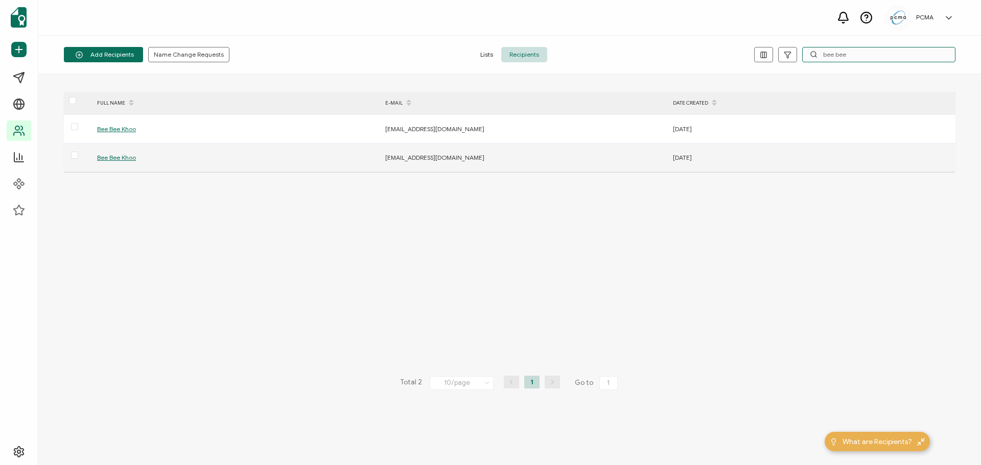
type input "bee bee"
click at [116, 158] on span "Bee Bee Khoo" at bounding box center [116, 158] width 39 height 8
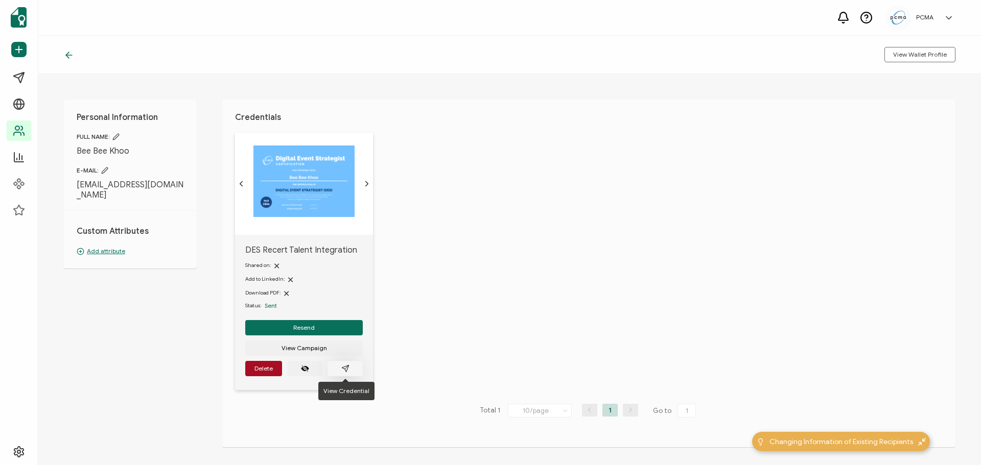
click at [353, 370] on button "button" at bounding box center [344, 368] width 35 height 15
click at [72, 58] on icon at bounding box center [69, 55] width 10 height 10
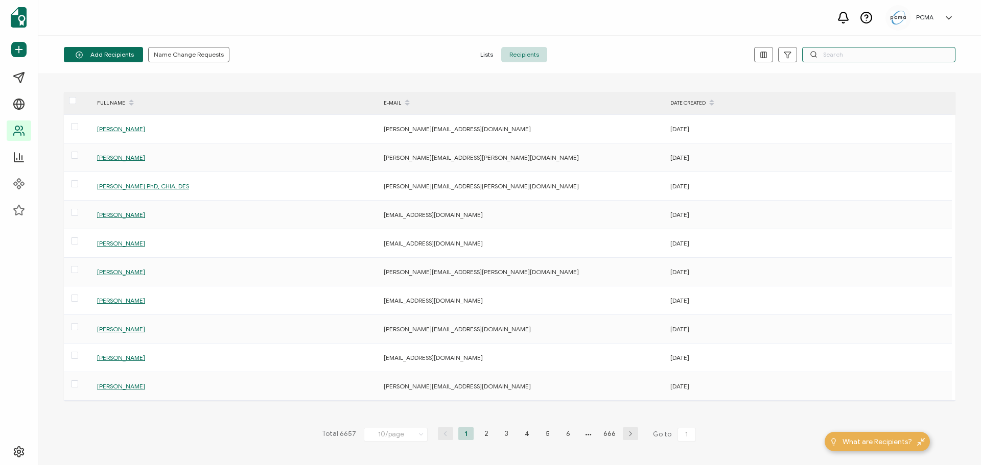
click at [836, 54] on input "text" at bounding box center [878, 54] width 153 height 15
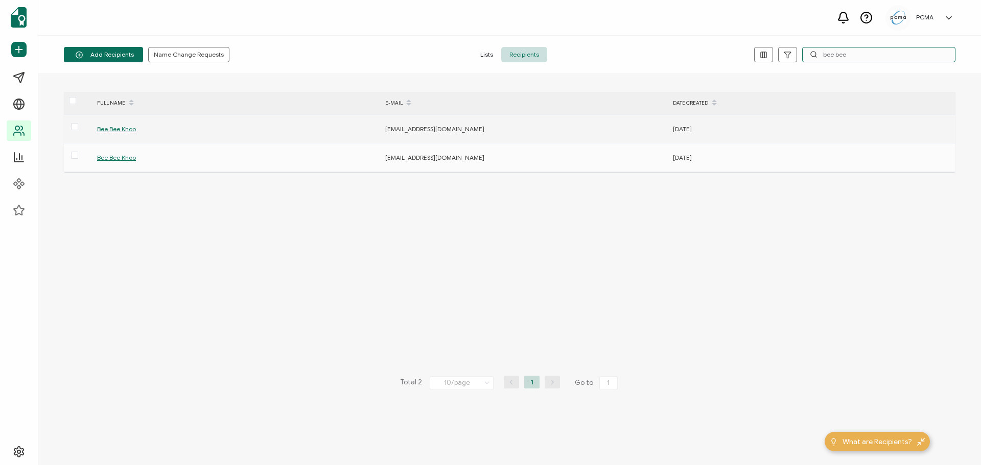
type input "bee bee"
click at [124, 128] on span "Bee Bee Khoo" at bounding box center [116, 129] width 39 height 8
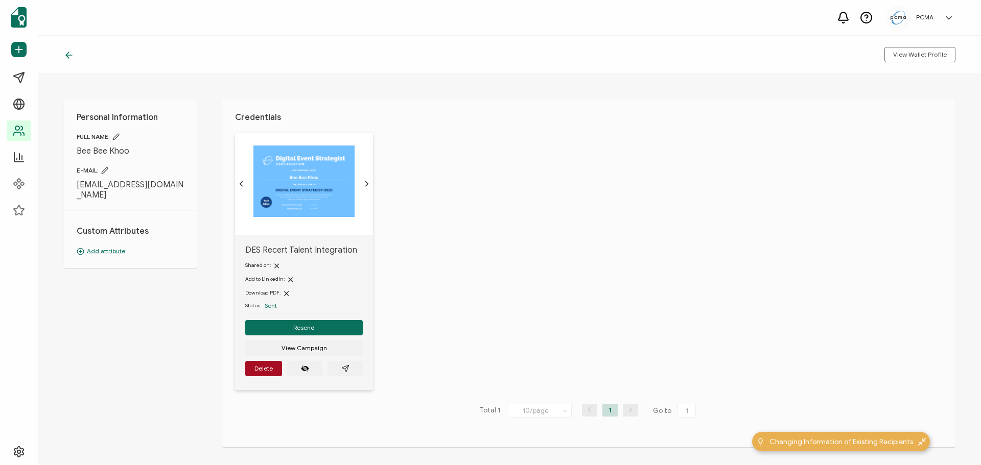
drag, startPoint x: 112, startPoint y: 199, endPoint x: 70, endPoint y: 185, distance: 43.9
click at [70, 185] on div "Personal Information FULL NAME: Bee Bee Khoo E-MAIL: [EMAIL_ADDRESS][DOMAIN_NAM…" at bounding box center [130, 184] width 133 height 169
click at [332, 364] on button "button" at bounding box center [344, 368] width 35 height 15
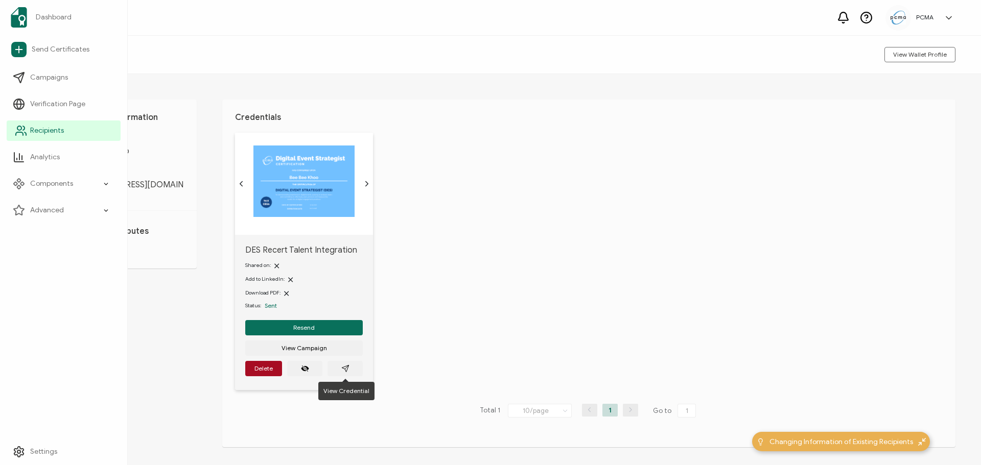
click at [28, 132] on link "Recipients" at bounding box center [64, 131] width 114 height 20
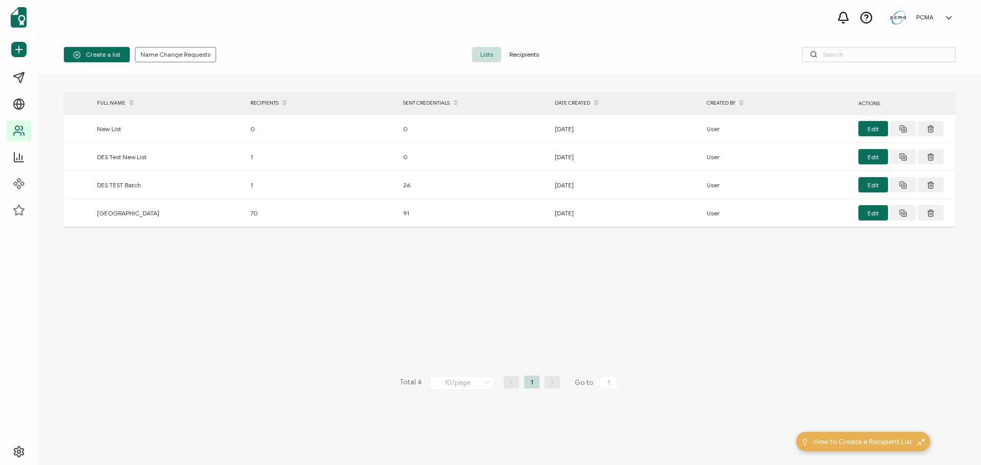
click at [519, 54] on span "Recipients" at bounding box center [524, 54] width 46 height 15
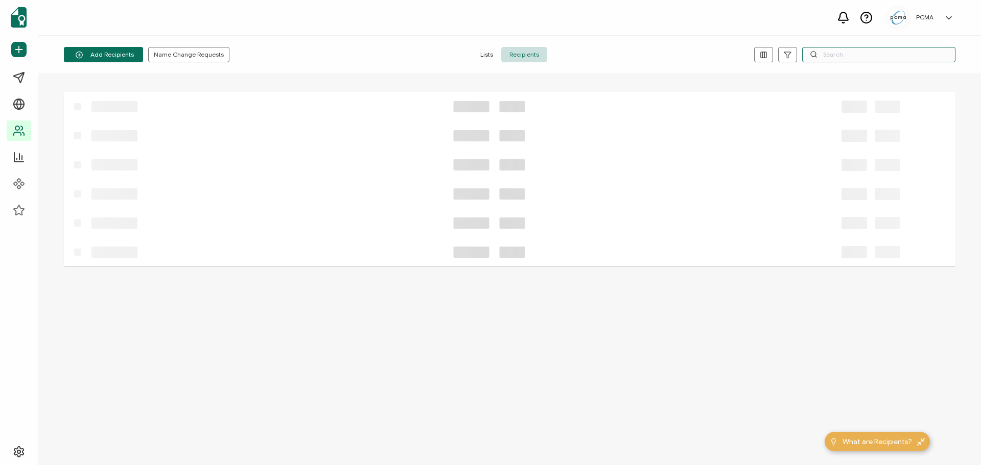
click at [864, 50] on input "text" at bounding box center [878, 54] width 153 height 15
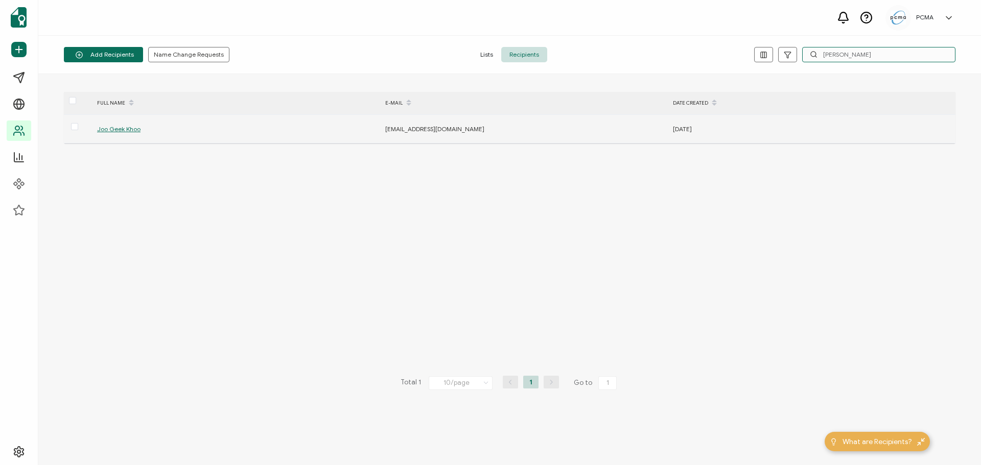
type input "[PERSON_NAME]"
click at [133, 128] on span "Joo Geek Khoo" at bounding box center [118, 129] width 43 height 8
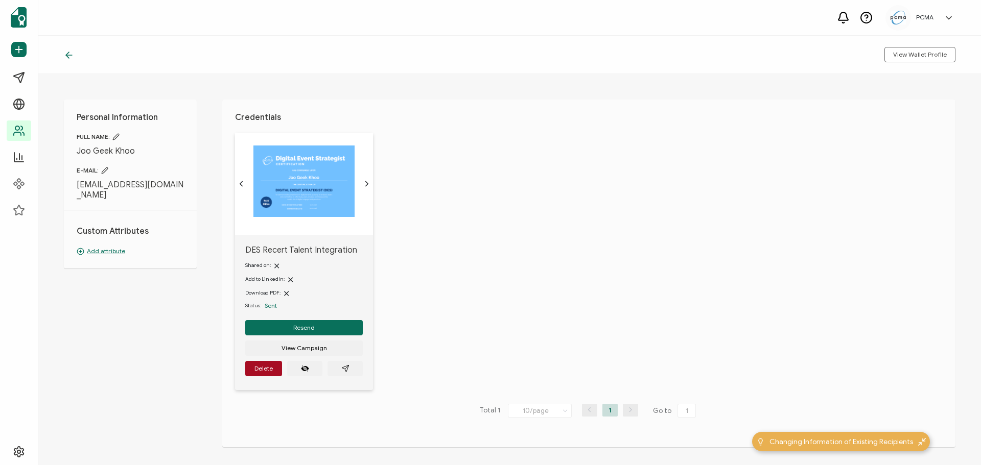
drag, startPoint x: 104, startPoint y: 196, endPoint x: 68, endPoint y: 185, distance: 37.8
click at [69, 185] on div "Personal Information FULL NAME: [PERSON_NAME] E-MAIL: [EMAIL_ADDRESS][DOMAIN_NA…" at bounding box center [130, 184] width 133 height 169
click at [348, 368] on icon "paper plane outline" at bounding box center [345, 369] width 8 height 8
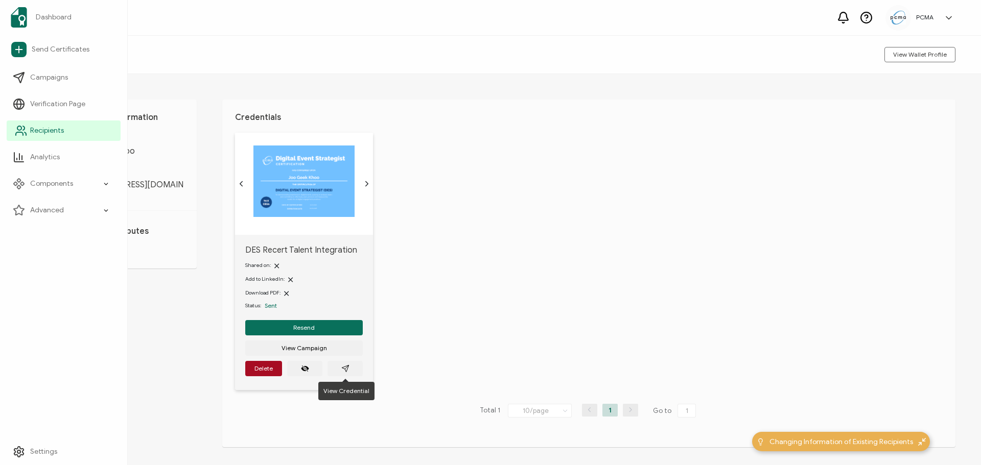
click at [29, 128] on link "Recipients" at bounding box center [64, 131] width 114 height 20
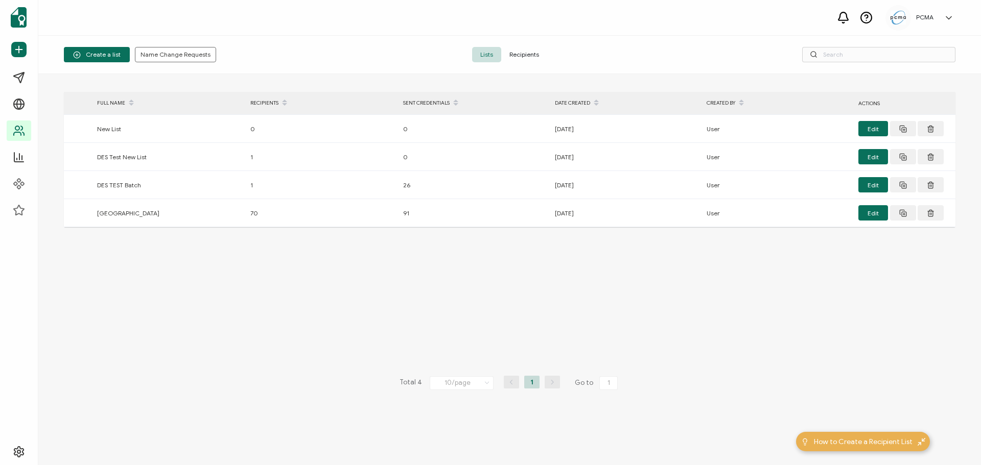
click at [543, 58] on span "Recipients" at bounding box center [524, 54] width 46 height 15
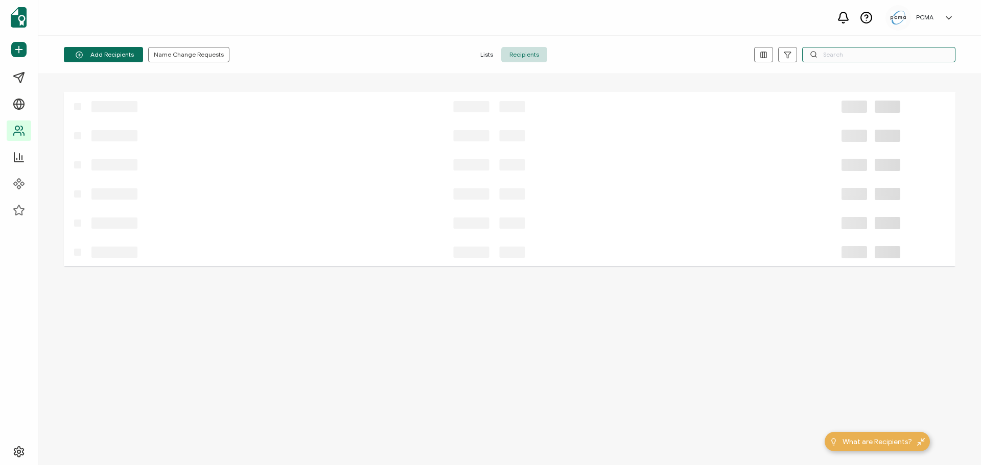
click at [831, 53] on input "text" at bounding box center [878, 54] width 153 height 15
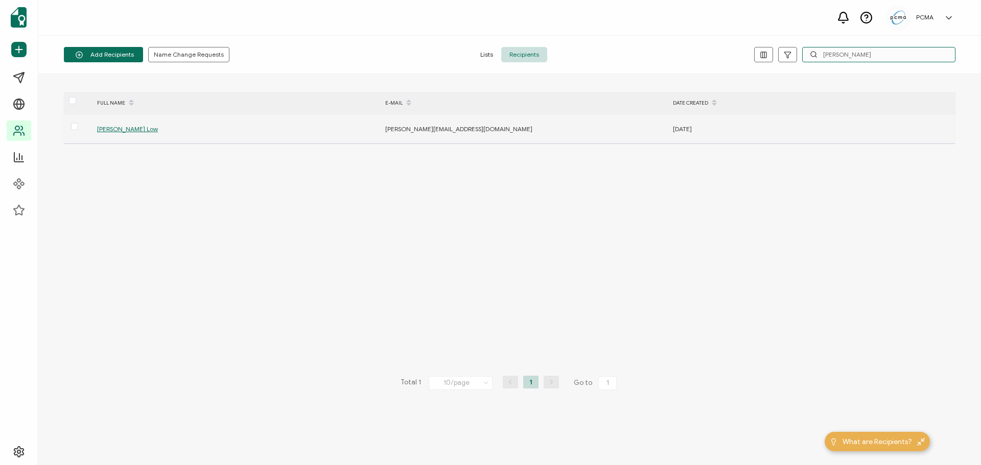
type input "[PERSON_NAME]"
click at [116, 128] on span "[PERSON_NAME] Low" at bounding box center [127, 129] width 61 height 8
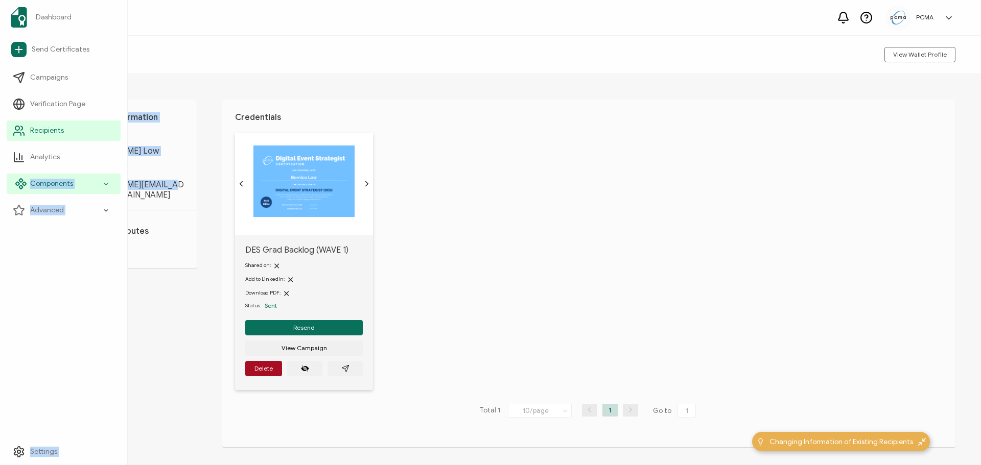
drag, startPoint x: 173, startPoint y: 184, endPoint x: 29, endPoint y: 184, distance: 144.1
click at [29, 184] on div "Dashboard Send Certificates Campaigns Verification Page Recipients Analytics Co…" at bounding box center [490, 251] width 981 height 430
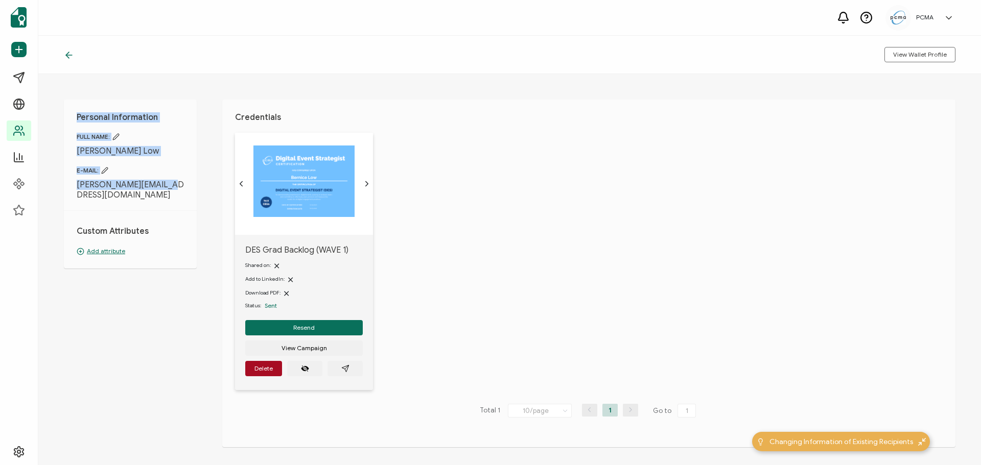
click at [177, 177] on div "E-MAIL: [PERSON_NAME][EMAIL_ADDRESS][DOMAIN_NAME]" at bounding box center [130, 184] width 107 height 34
click at [67, 60] on icon at bounding box center [69, 55] width 10 height 10
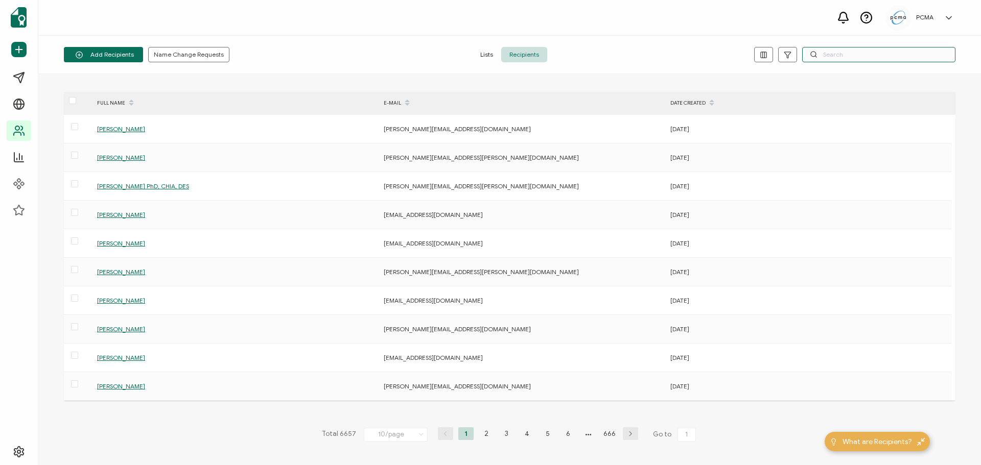
click at [873, 51] on input "text" at bounding box center [878, 54] width 153 height 15
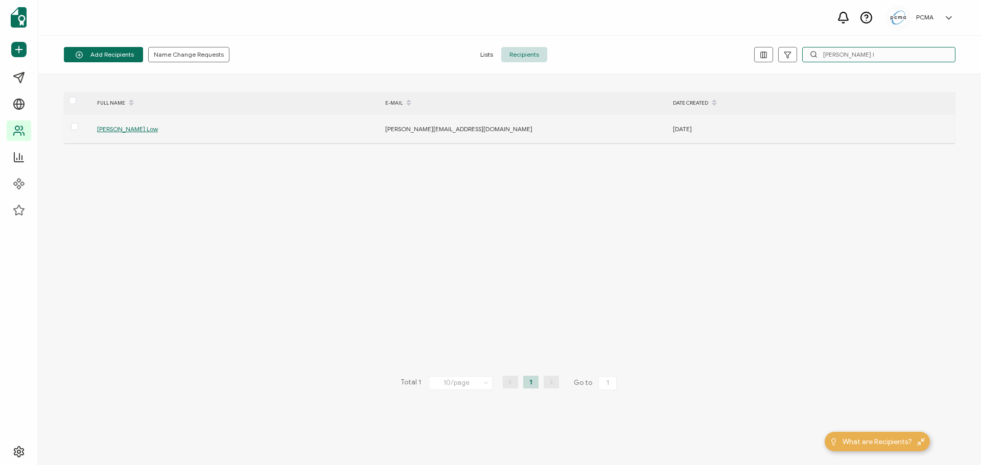
type input "[PERSON_NAME] l"
click at [127, 129] on span "[PERSON_NAME] Low" at bounding box center [127, 129] width 61 height 8
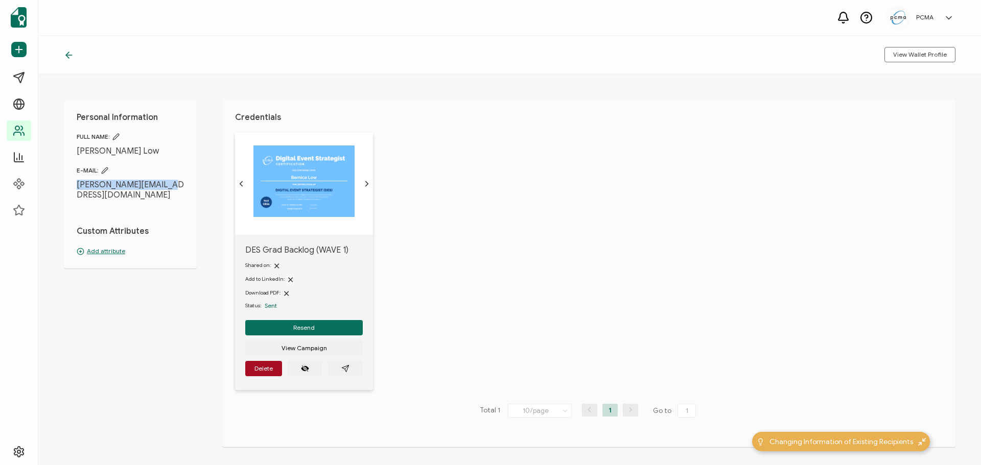
drag, startPoint x: 164, startPoint y: 184, endPoint x: 75, endPoint y: 190, distance: 89.6
click at [76, 185] on div "Personal Information FULL NAME: [PERSON_NAME] E-MAIL: [PERSON_NAME][EMAIL_ADDRE…" at bounding box center [130, 184] width 133 height 169
click at [349, 369] on button "button" at bounding box center [344, 368] width 35 height 15
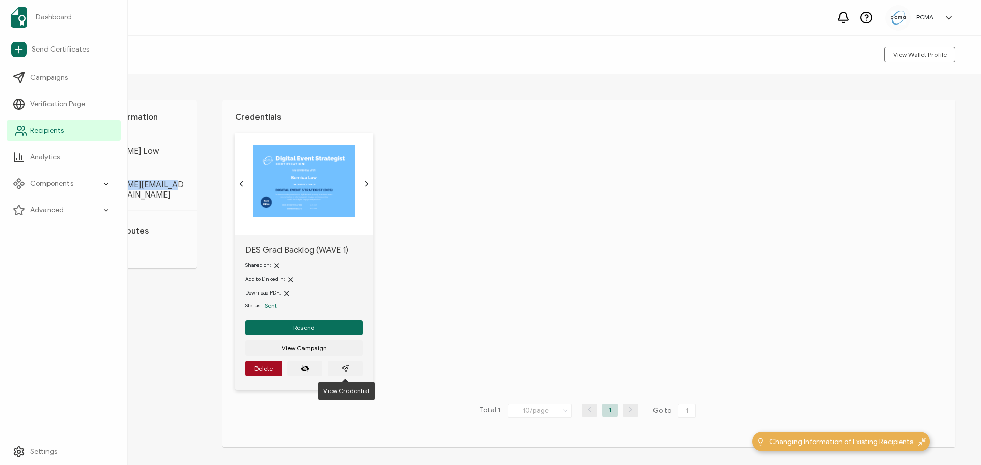
click at [39, 123] on link "Recipients" at bounding box center [64, 131] width 114 height 20
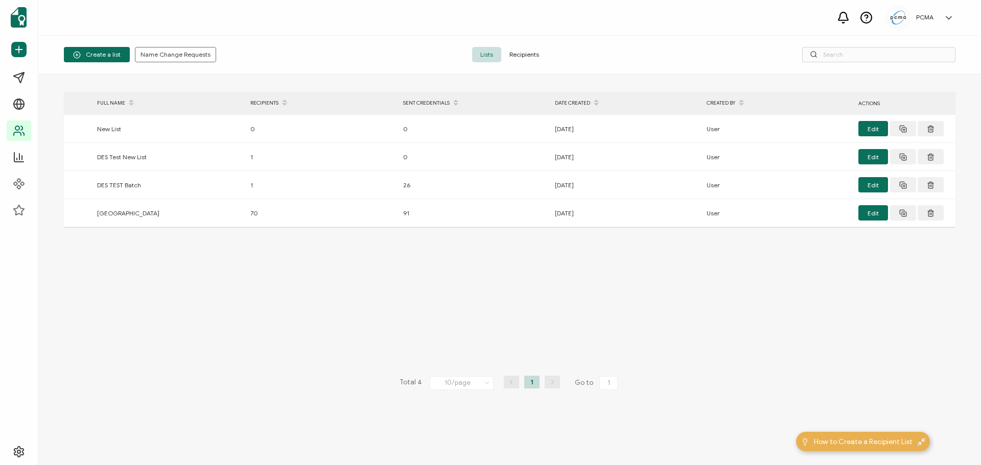
click at [521, 53] on span "Recipients" at bounding box center [524, 54] width 46 height 15
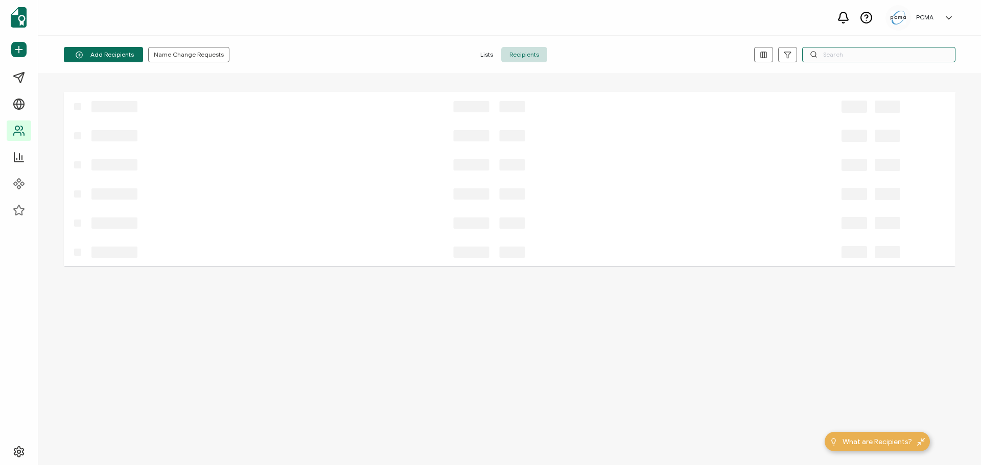
click at [836, 52] on input "text" at bounding box center [878, 54] width 153 height 15
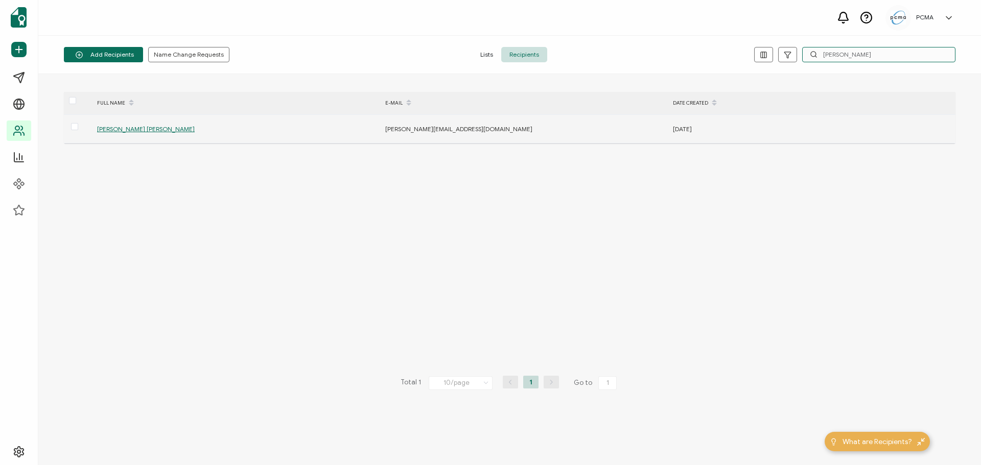
type input "[PERSON_NAME]"
click at [121, 124] on div "[PERSON_NAME] [PERSON_NAME]" at bounding box center [235, 129] width 287 height 12
click at [121, 128] on span "[PERSON_NAME] [PERSON_NAME]" at bounding box center [146, 129] width 98 height 8
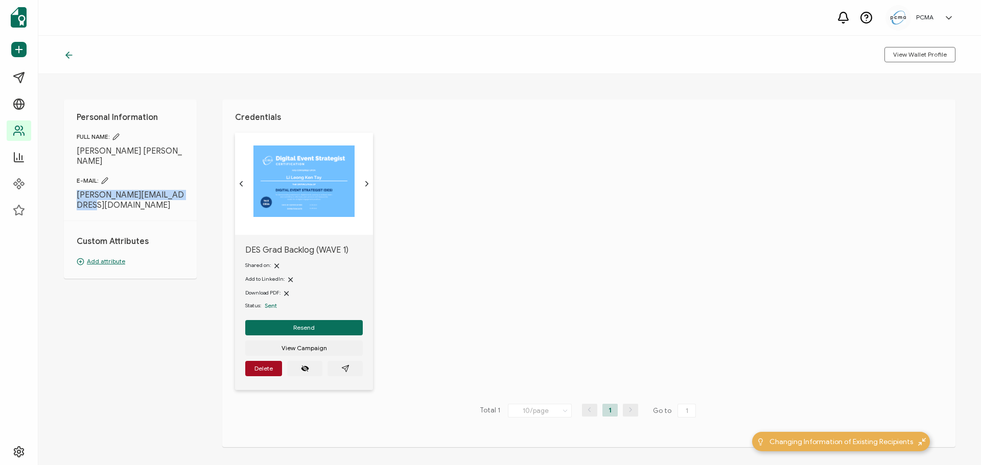
drag, startPoint x: 79, startPoint y: 195, endPoint x: 65, endPoint y: 185, distance: 16.9
click at [65, 185] on div "Personal Information FULL NAME: [PERSON_NAME] [PERSON_NAME] E-MAIL: [PERSON_NAM…" at bounding box center [130, 189] width 133 height 179
click at [346, 366] on icon "paper plane outline" at bounding box center [345, 368] width 7 height 7
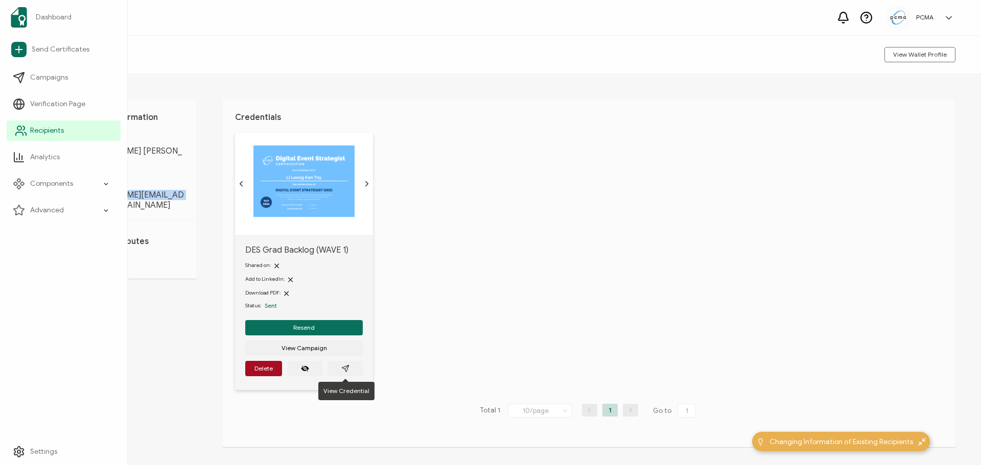
click at [28, 133] on link "Recipients" at bounding box center [64, 131] width 114 height 20
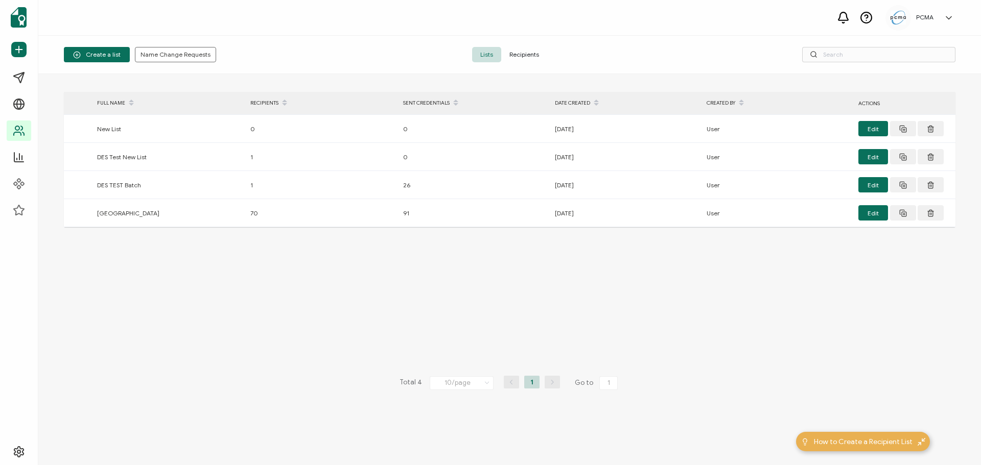
click at [520, 49] on span "Recipients" at bounding box center [524, 54] width 46 height 15
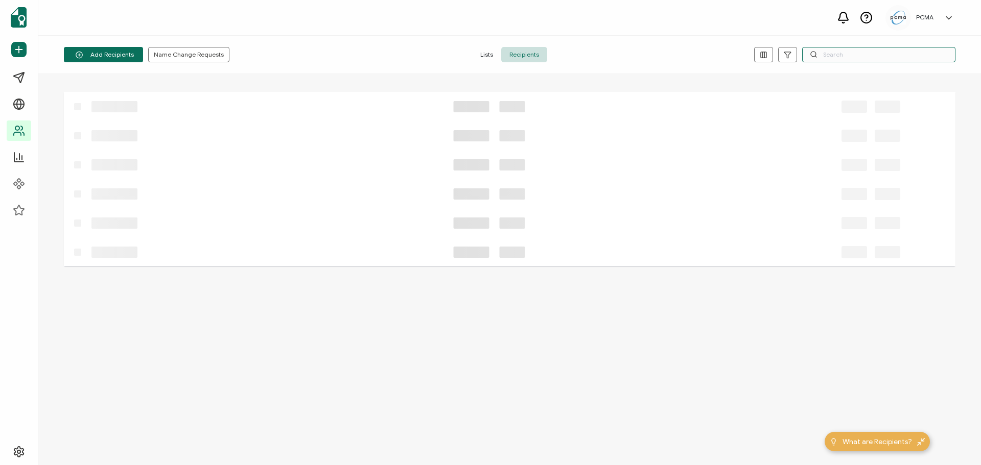
click at [869, 55] on input "text" at bounding box center [878, 54] width 153 height 15
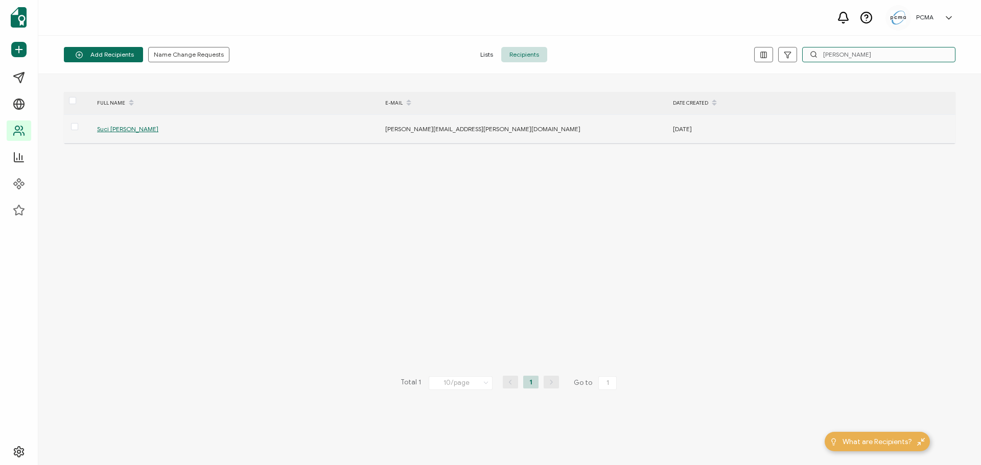
type input "[PERSON_NAME]"
click at [138, 127] on span "Suci [PERSON_NAME]" at bounding box center [127, 129] width 61 height 8
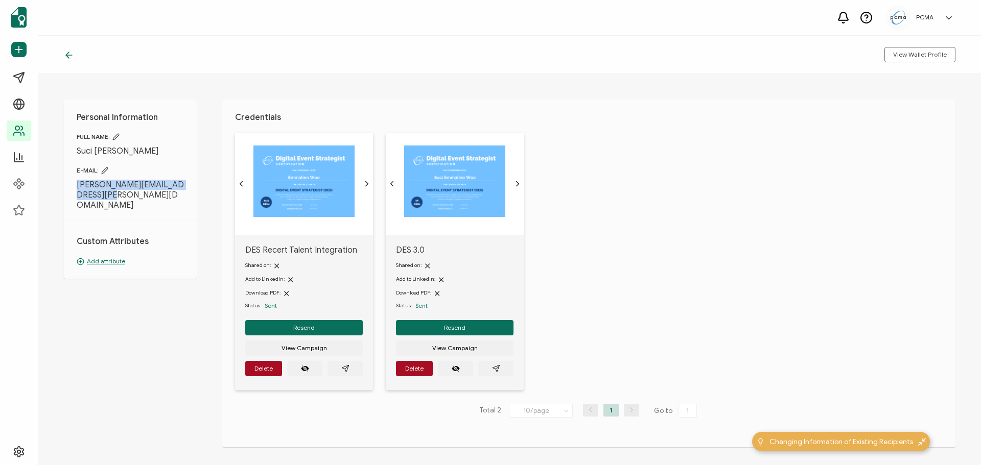
drag, startPoint x: 116, startPoint y: 196, endPoint x: 72, endPoint y: 184, distance: 46.0
click at [72, 184] on div "Personal Information FULL NAME: Suci [PERSON_NAME] E-MAIL: [PERSON_NAME][EMAIL_…" at bounding box center [130, 189] width 133 height 179
click at [499, 369] on icon "paper plane outline" at bounding box center [496, 369] width 8 height 8
click at [352, 373] on button "button" at bounding box center [344, 368] width 35 height 15
click at [406, 371] on span "Delete" at bounding box center [414, 369] width 18 height 6
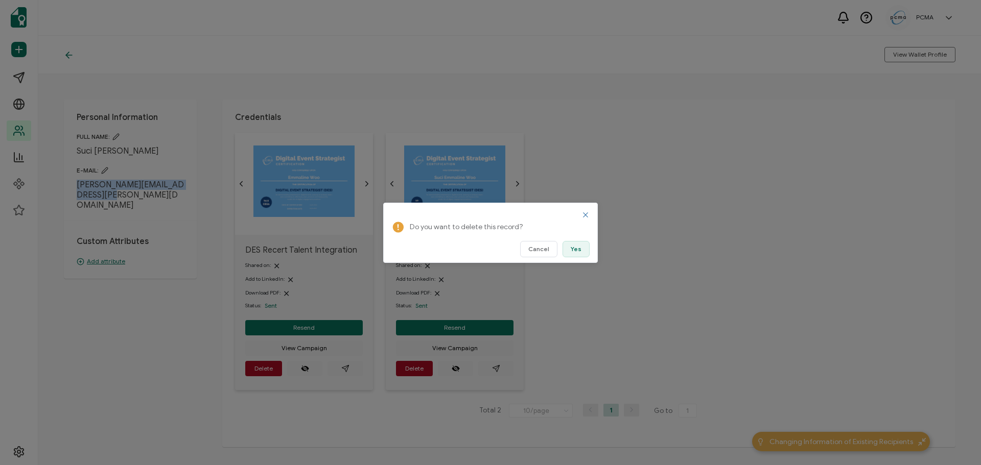
click at [574, 250] on span "Yes" at bounding box center [576, 249] width 11 height 6
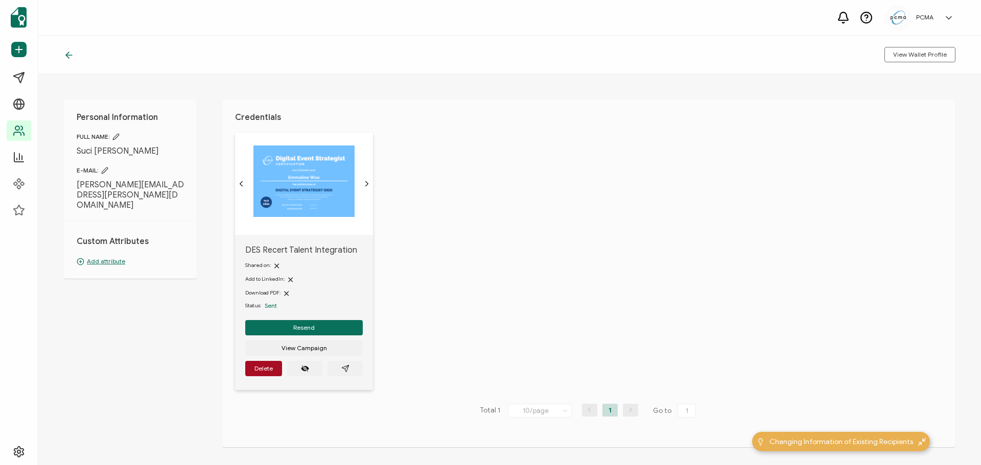
click at [73, 60] on icon at bounding box center [69, 55] width 10 height 10
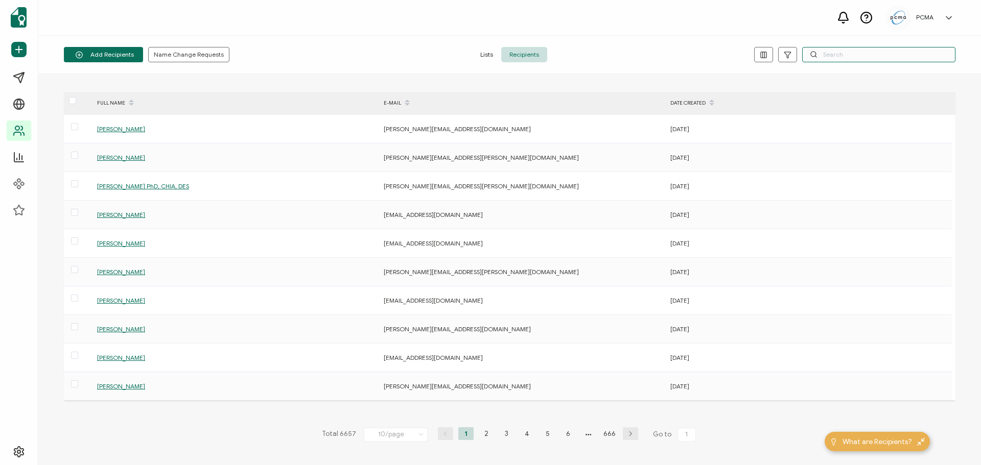
click at [822, 60] on input "text" at bounding box center [878, 54] width 153 height 15
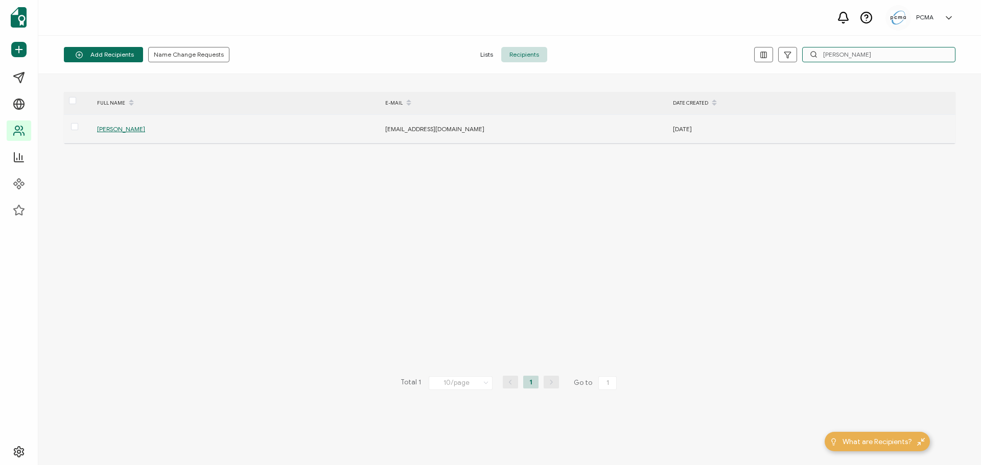
type input "[PERSON_NAME]"
click at [132, 129] on span "[PERSON_NAME]" at bounding box center [121, 129] width 48 height 8
